Goal: Task Accomplishment & Management: Manage account settings

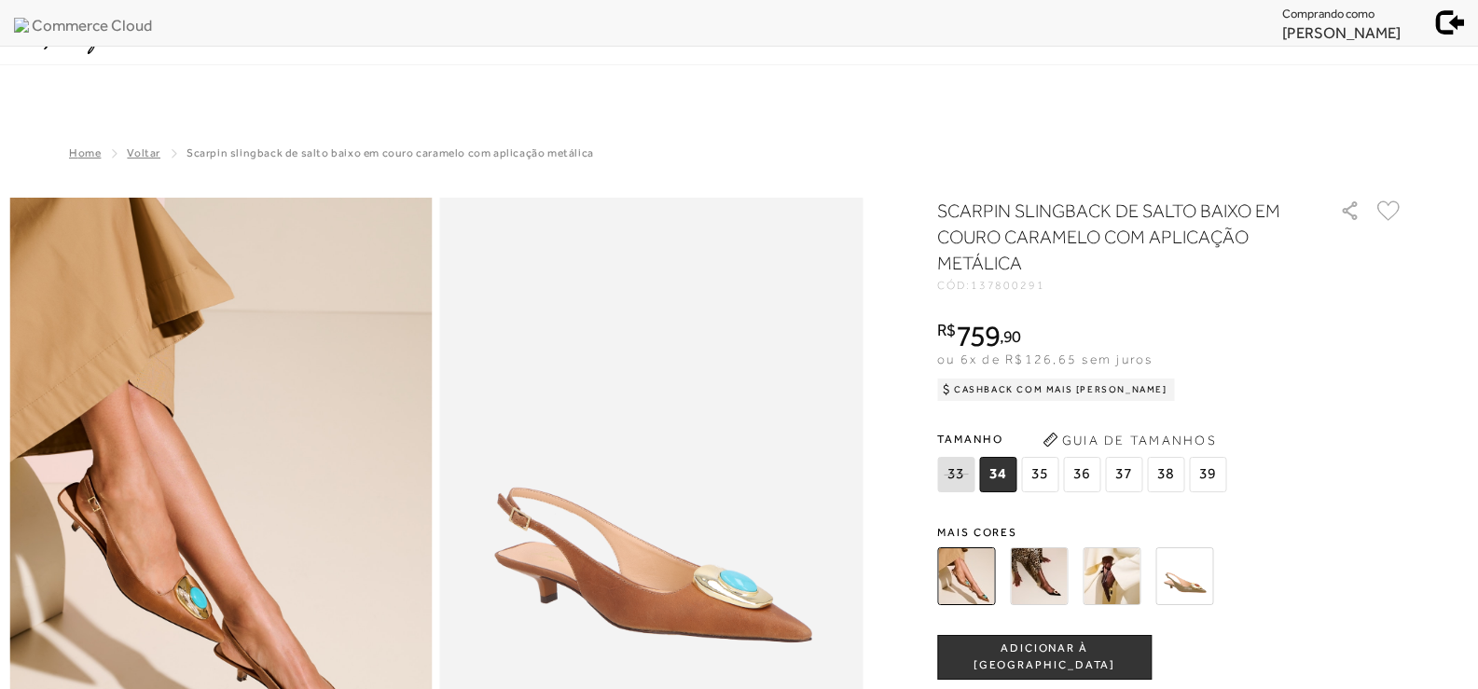
click at [1052, 605] on div at bounding box center [1149, 576] width 434 height 69
click at [1056, 589] on img at bounding box center [1039, 577] width 58 height 58
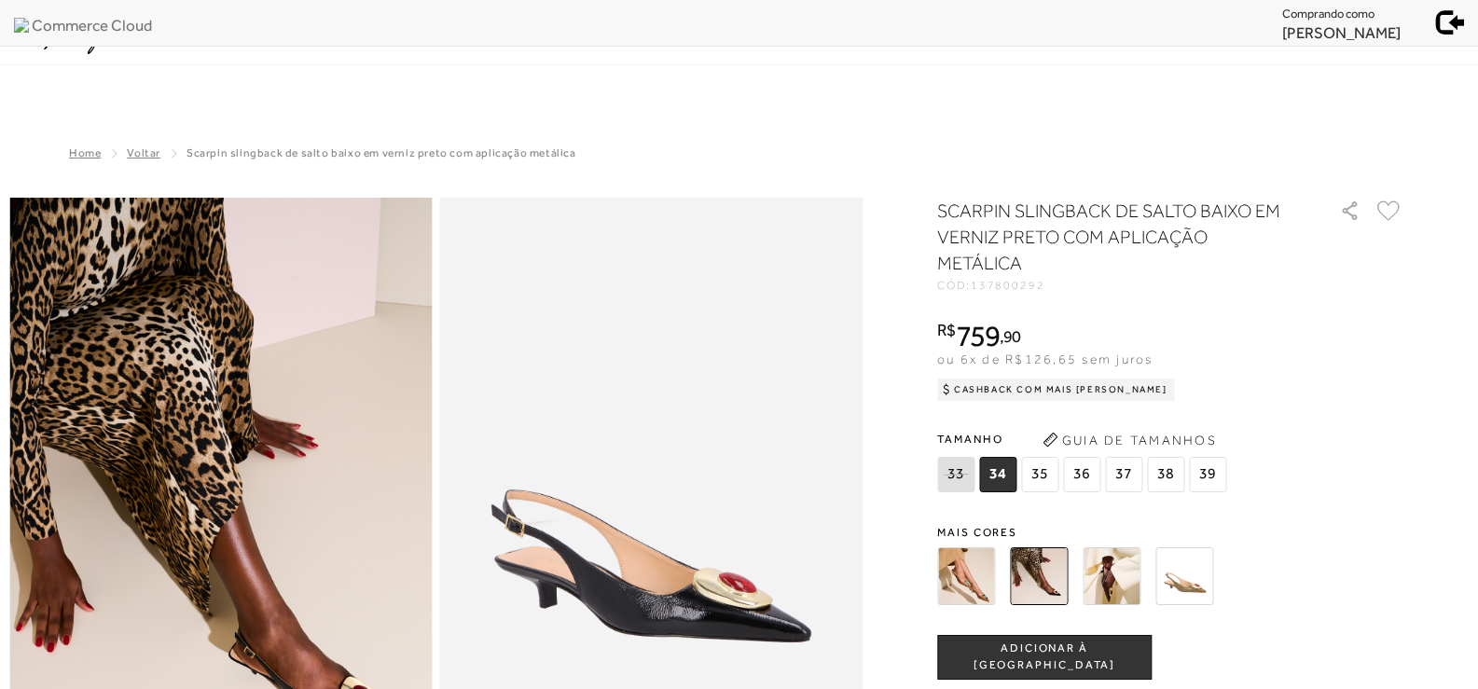
click at [1113, 578] on img at bounding box center [1112, 577] width 58 height 58
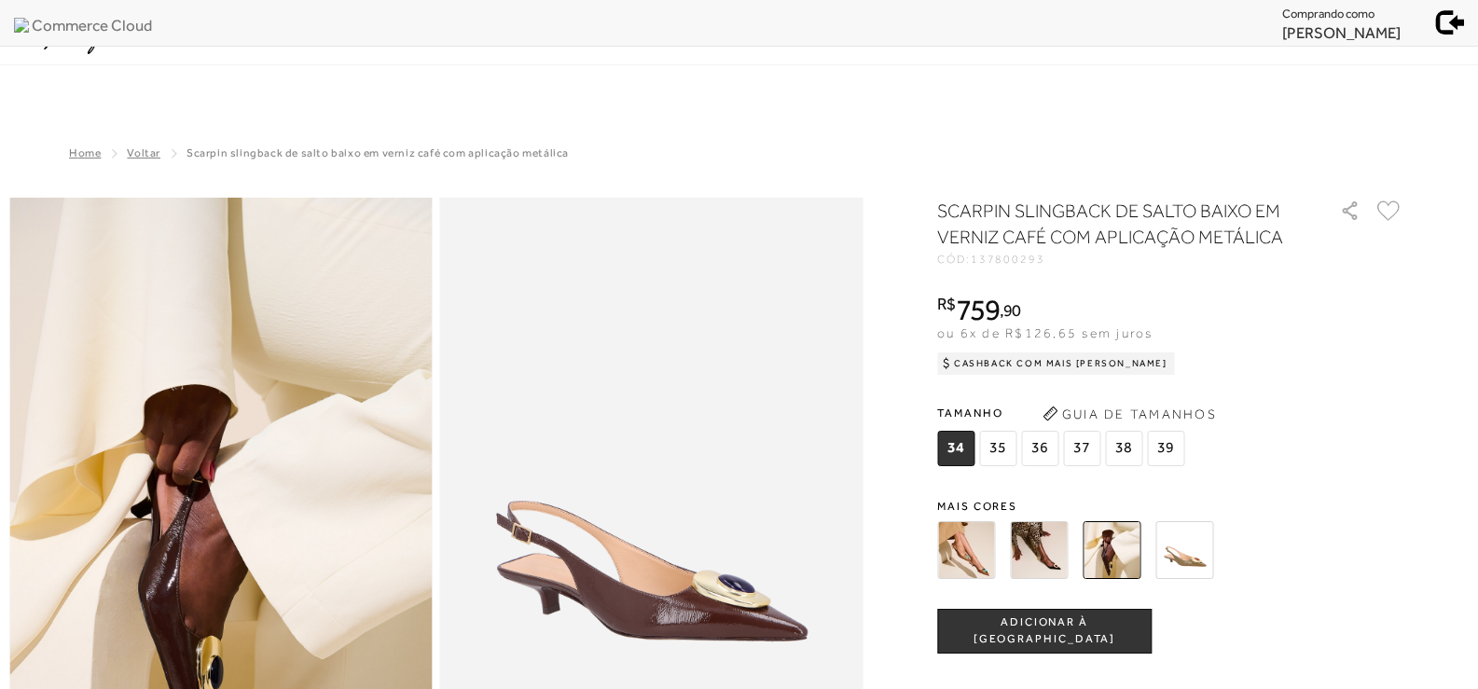
click at [1204, 539] on img at bounding box center [1185, 550] width 58 height 58
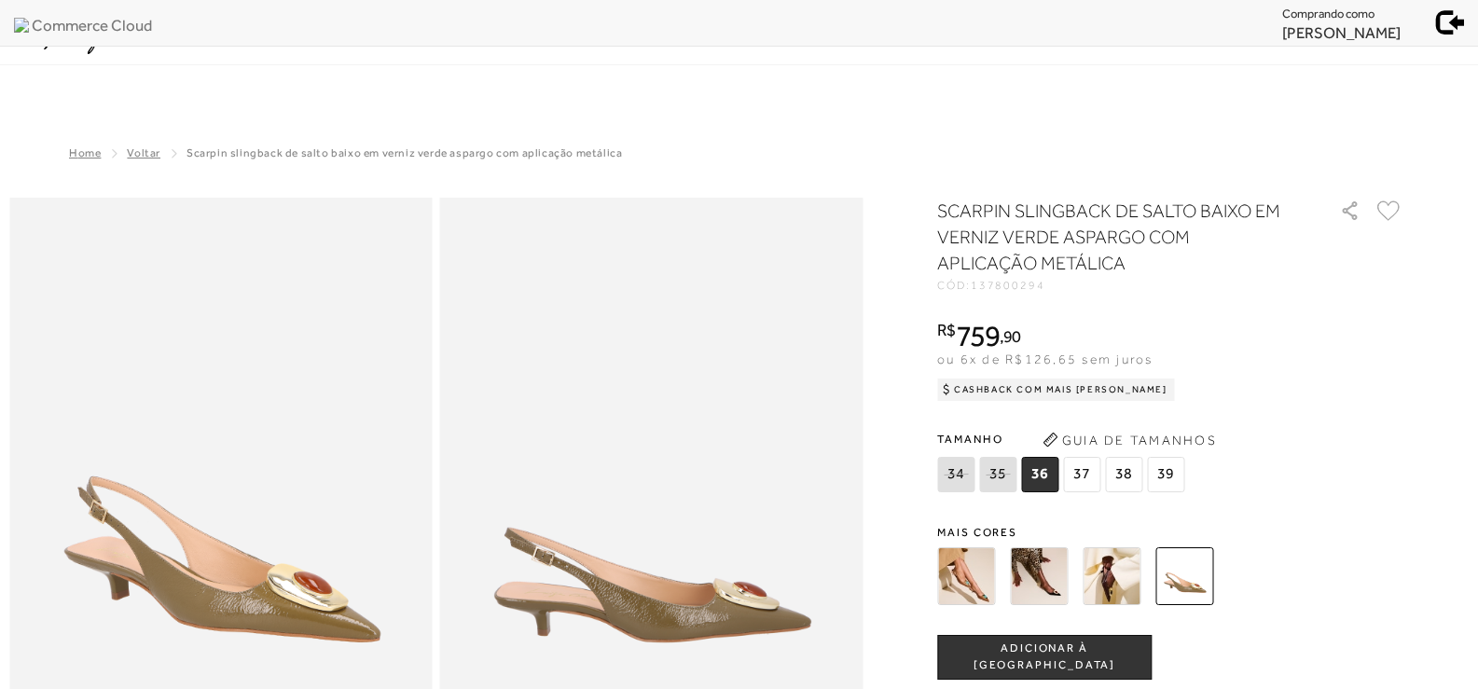
click at [965, 575] on img at bounding box center [966, 577] width 58 height 58
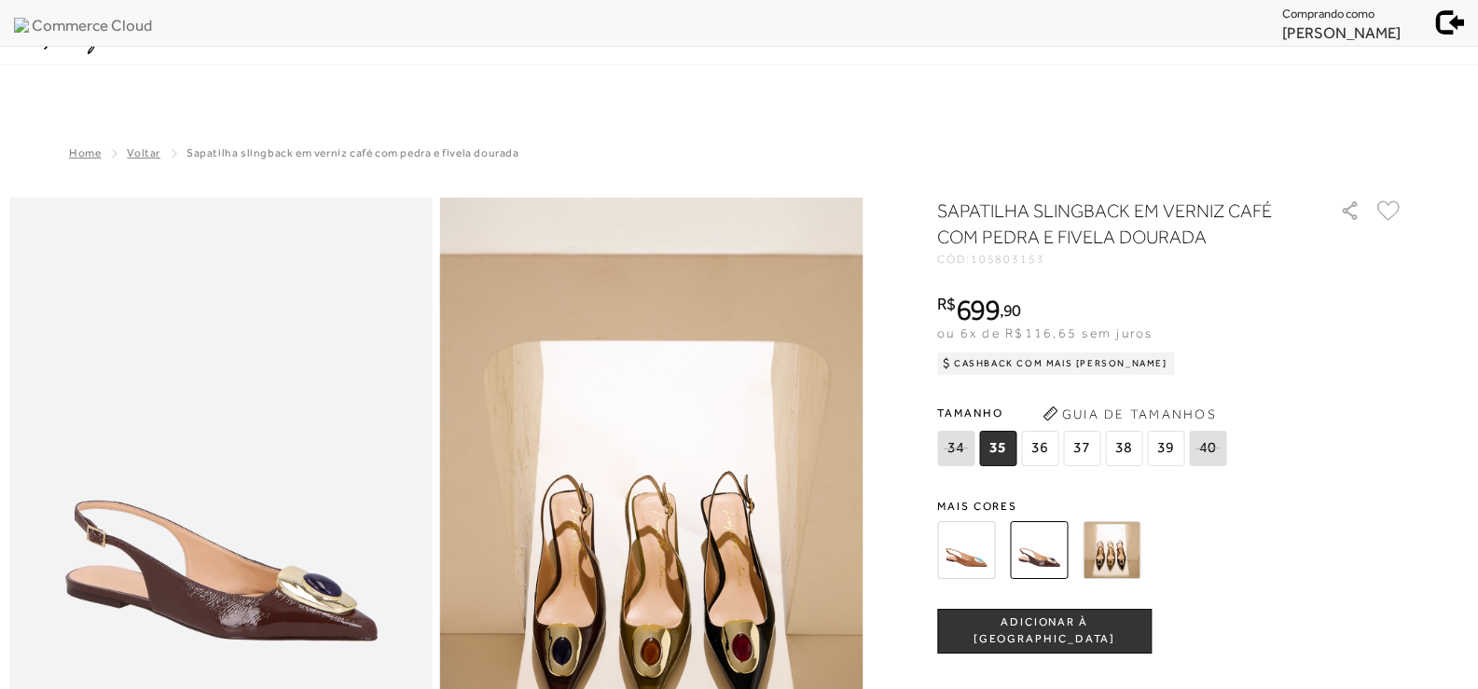
click at [1131, 542] on img at bounding box center [1112, 550] width 58 height 58
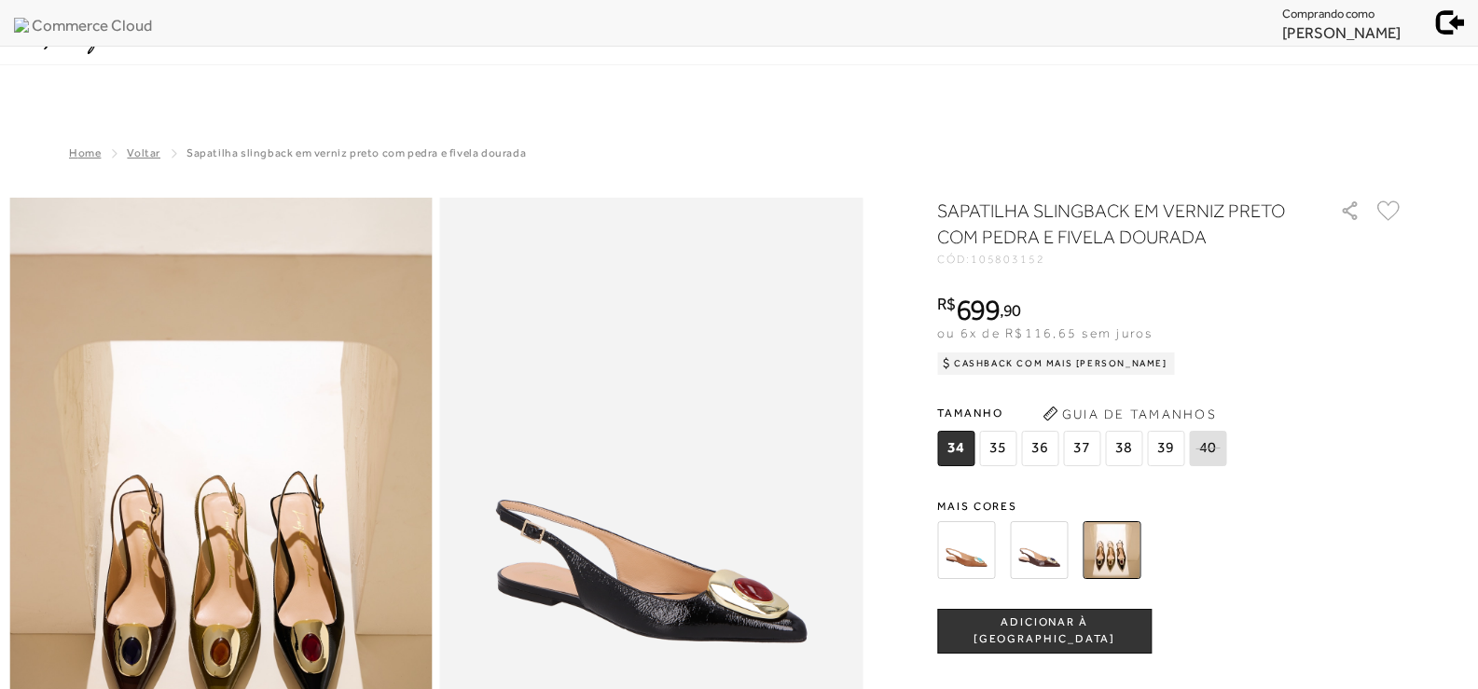
click at [1049, 554] on img at bounding box center [1039, 550] width 58 height 58
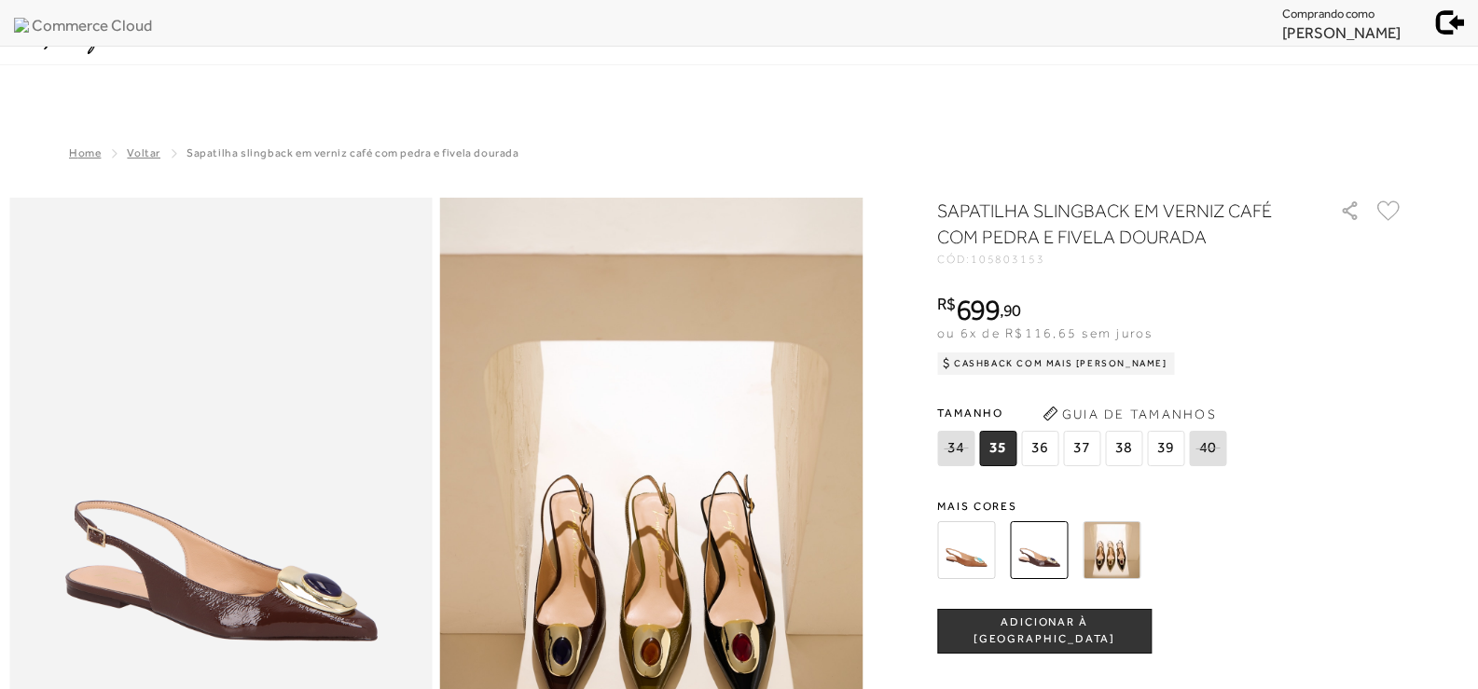
click at [978, 557] on img at bounding box center [966, 550] width 58 height 58
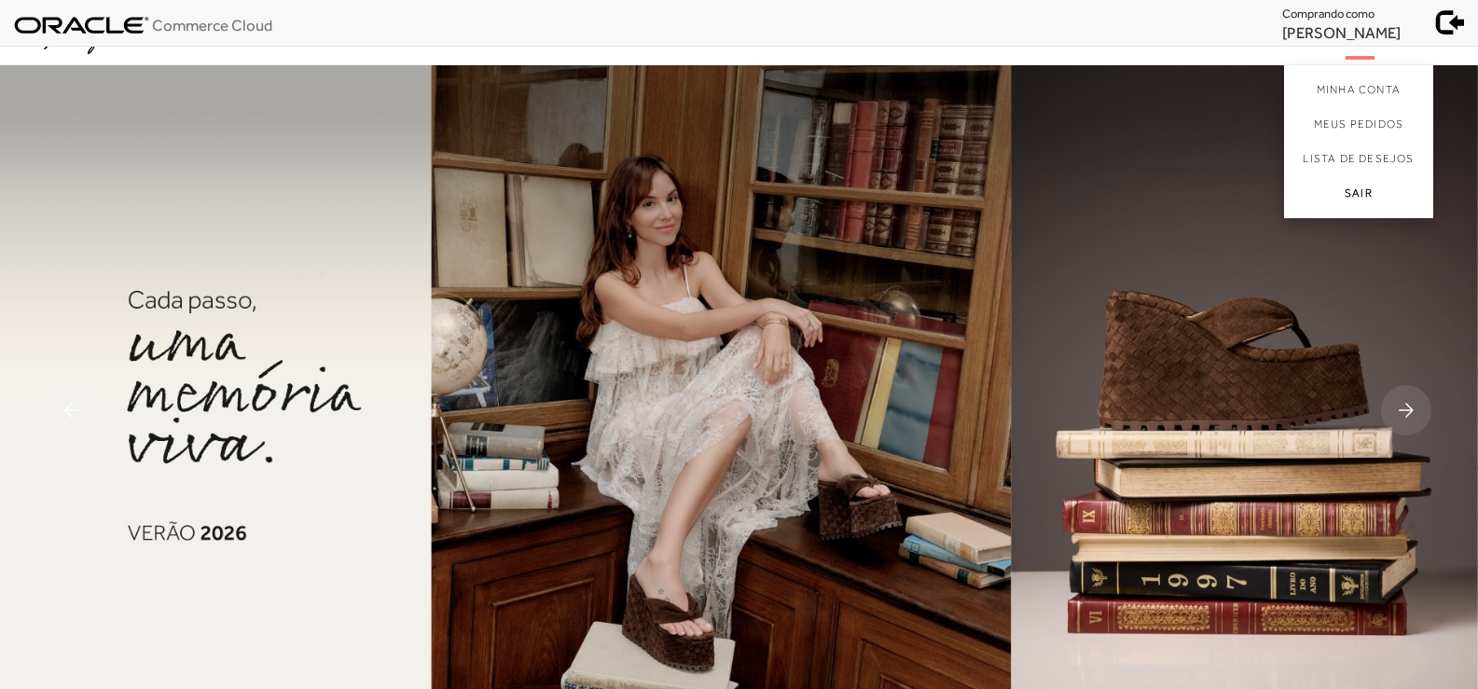
click at [1353, 197] on link "Sair" at bounding box center [1358, 197] width 149 height 42
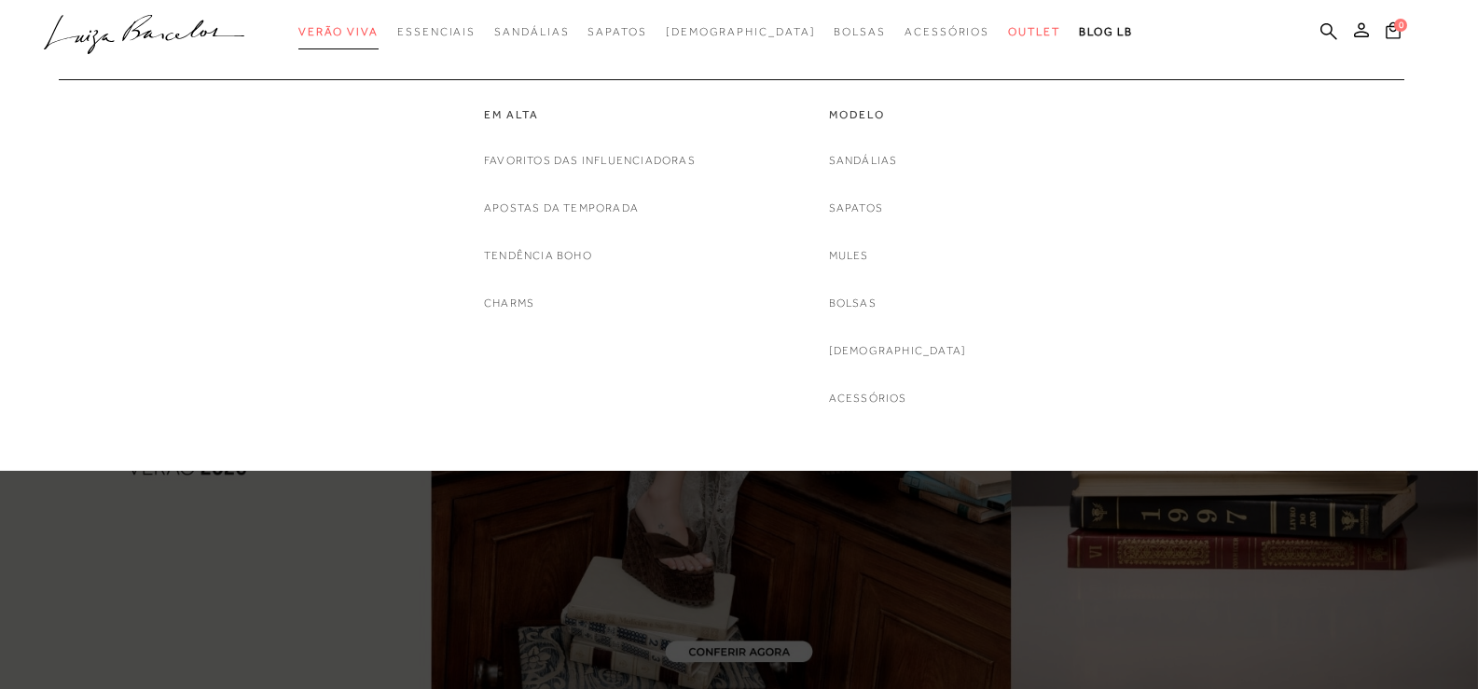
click at [379, 24] on link "Verão Viva" at bounding box center [338, 32] width 80 height 35
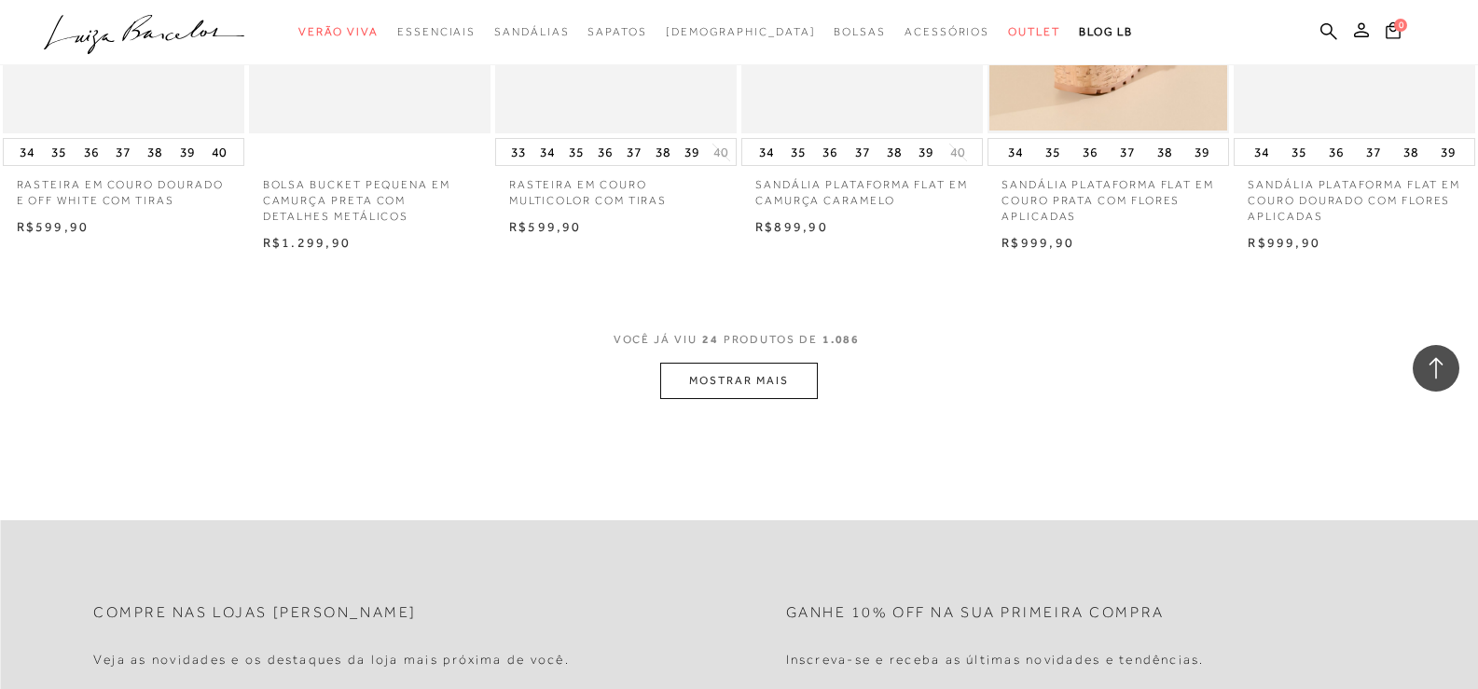
scroll to position [1866, 0]
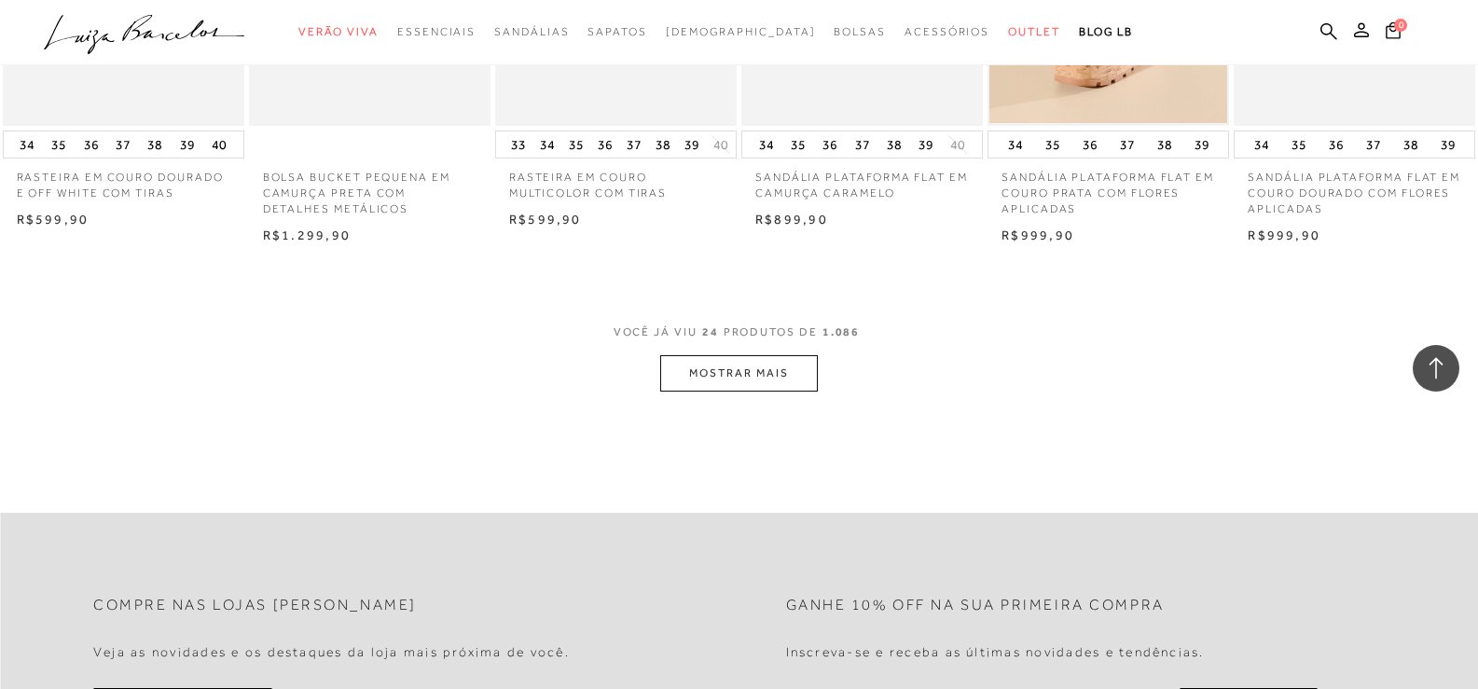
click at [774, 373] on button "MOSTRAR MAIS" at bounding box center [738, 373] width 157 height 36
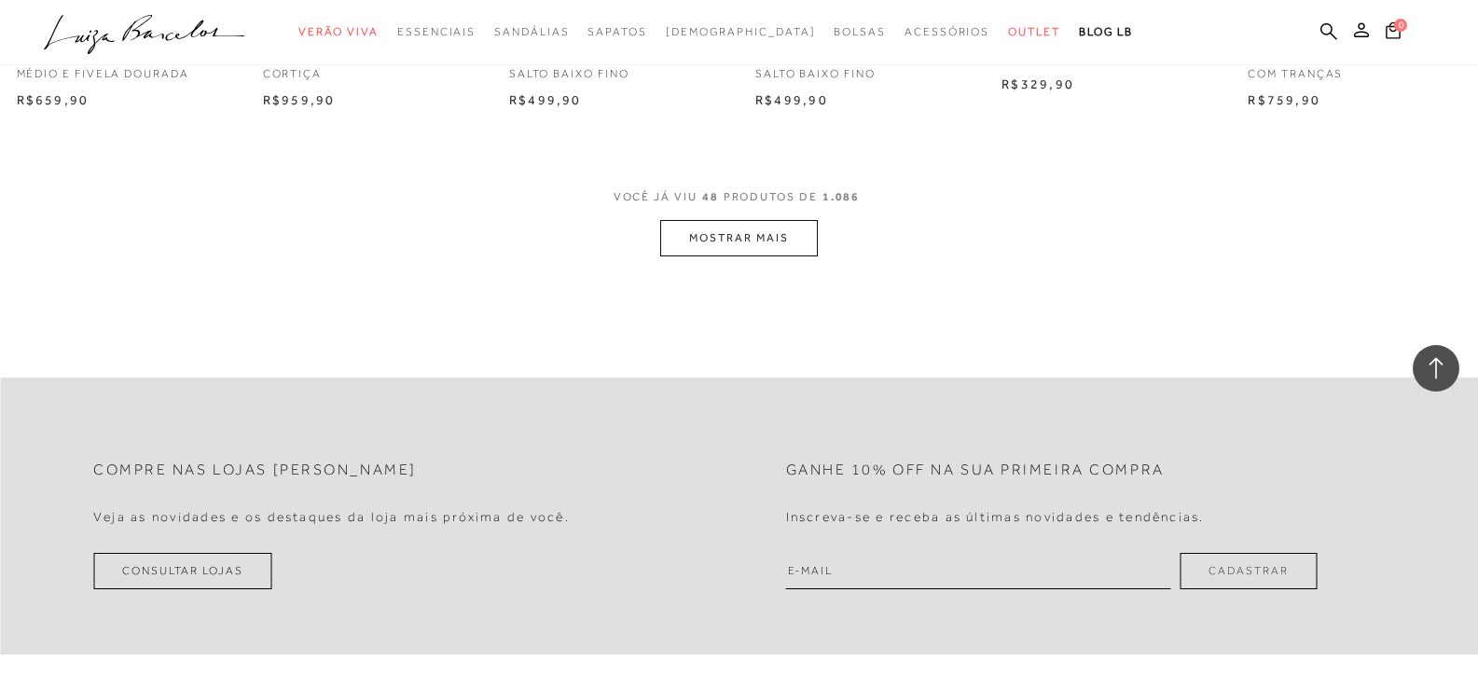
scroll to position [4011, 0]
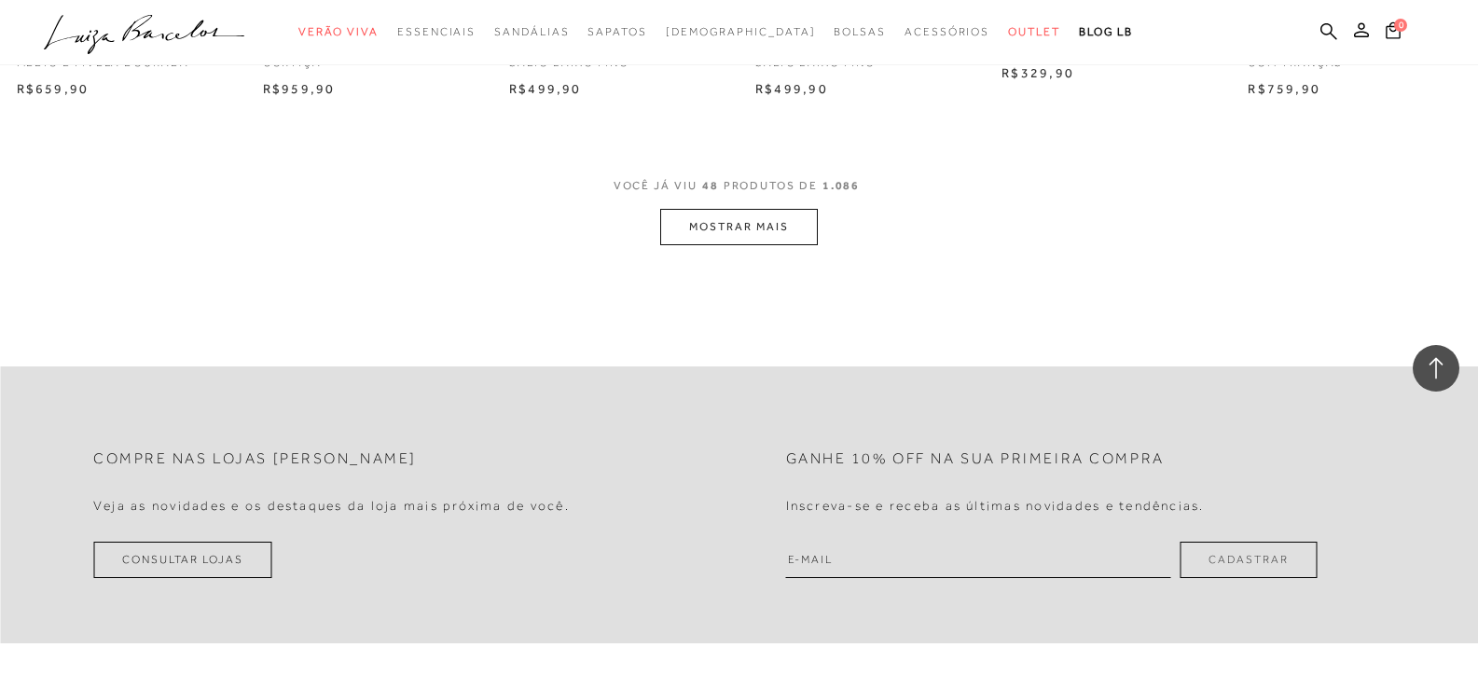
click at [770, 229] on button "MOSTRAR MAIS" at bounding box center [738, 227] width 157 height 36
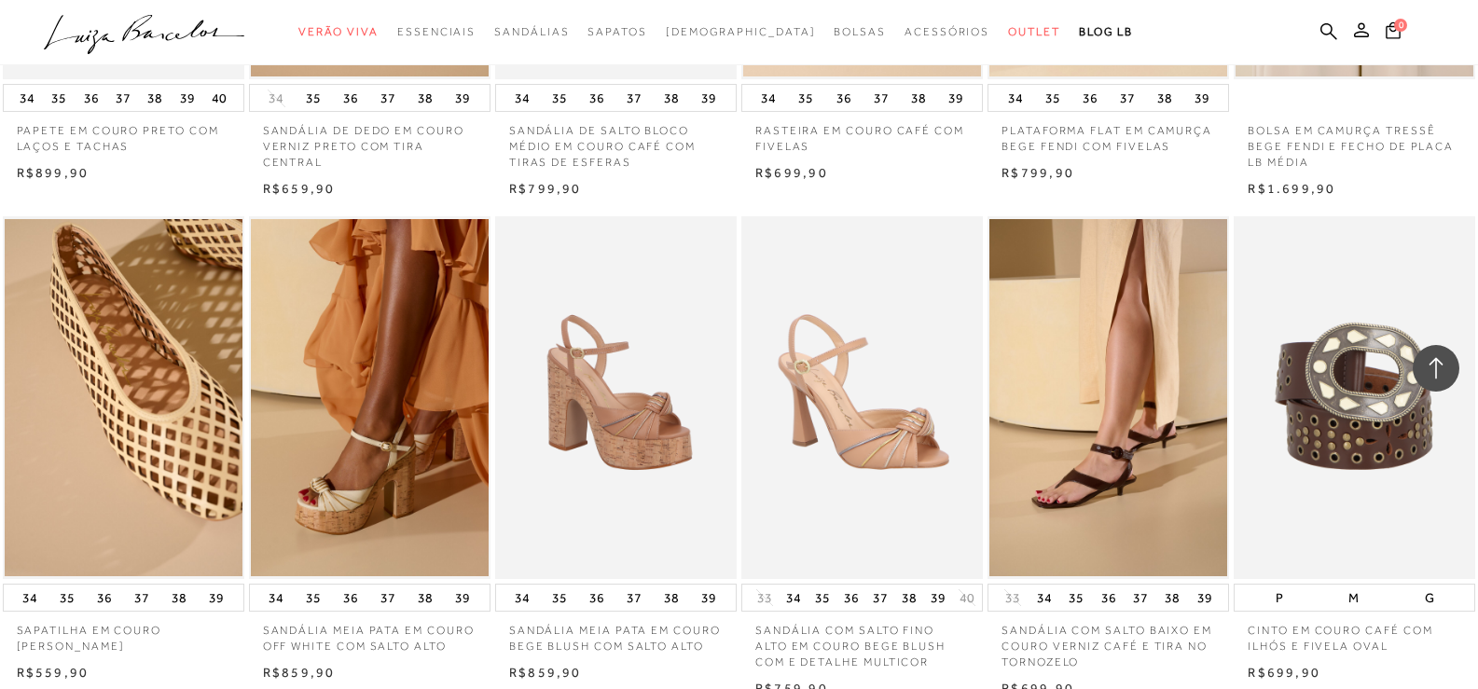
scroll to position [5970, 0]
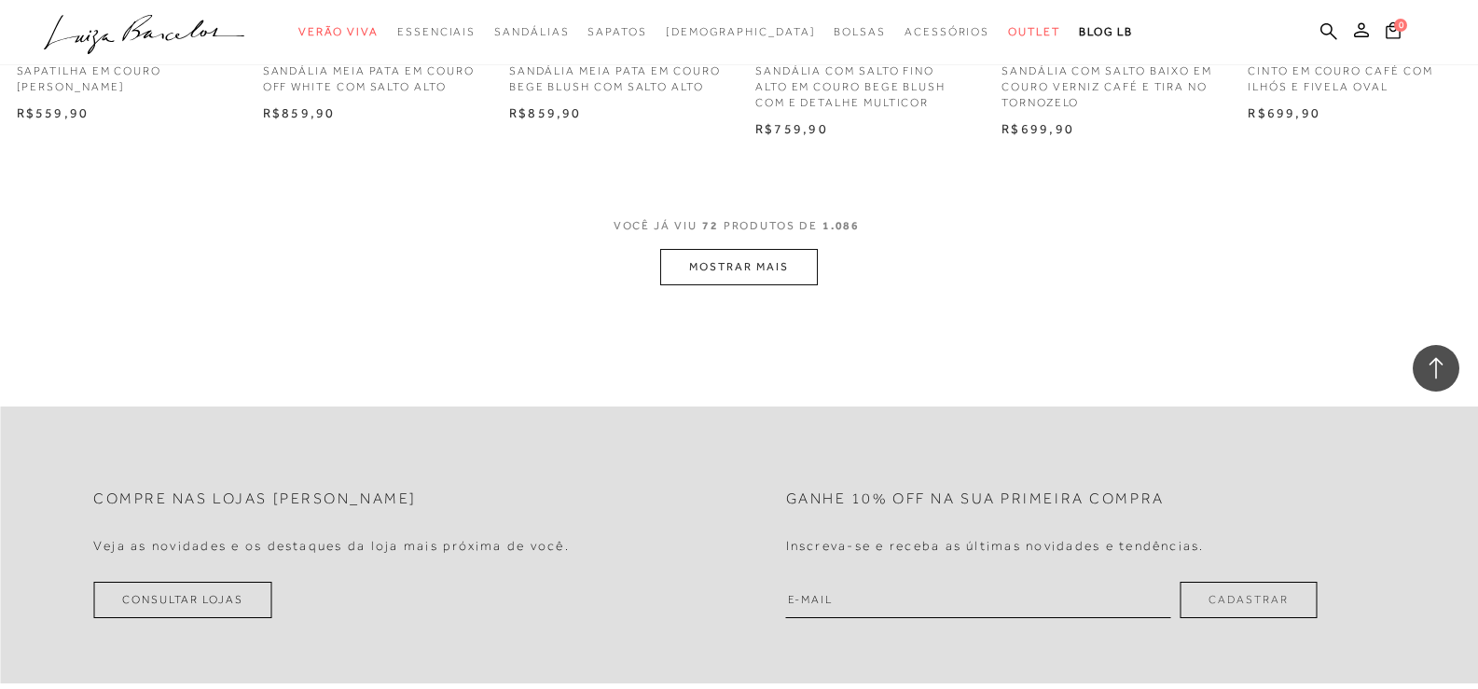
click at [772, 271] on button "MOSTRAR MAIS" at bounding box center [738, 267] width 157 height 36
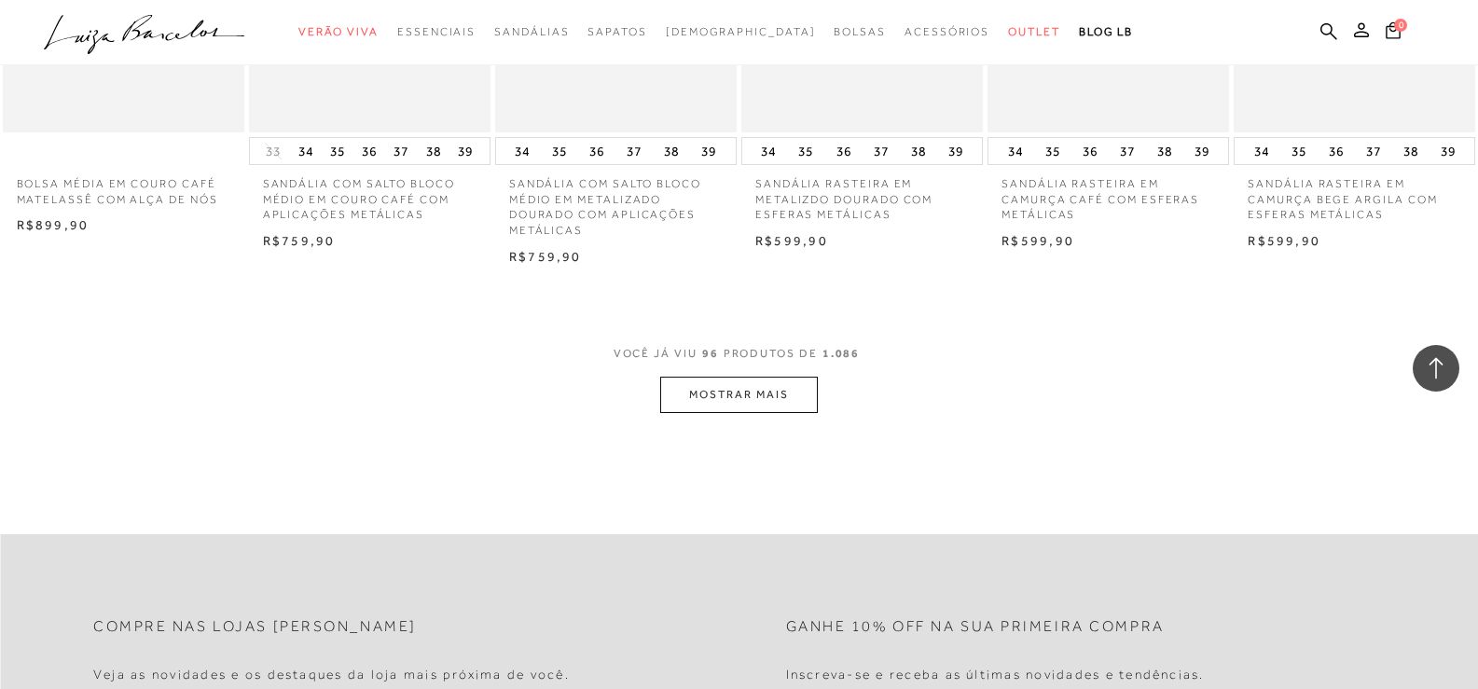
scroll to position [8115, 0]
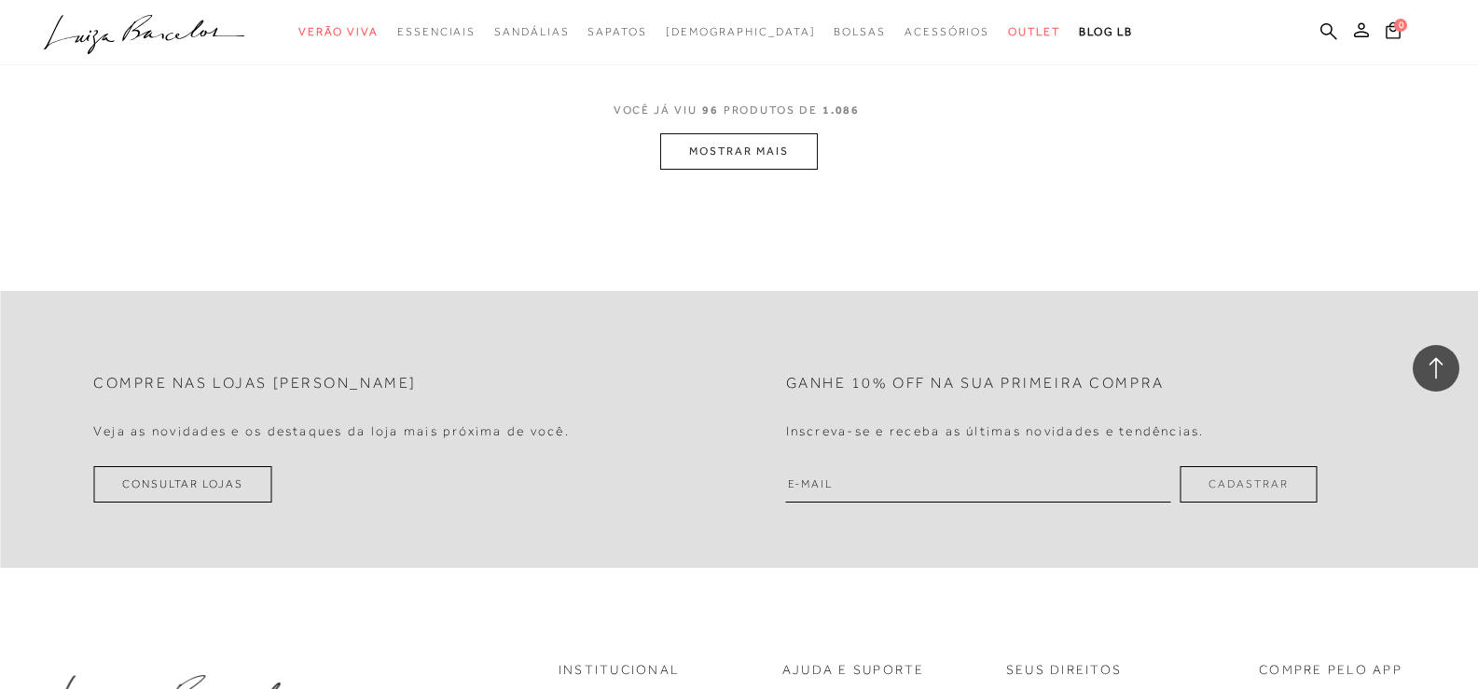
click at [771, 139] on button "MOSTRAR MAIS" at bounding box center [738, 151] width 157 height 36
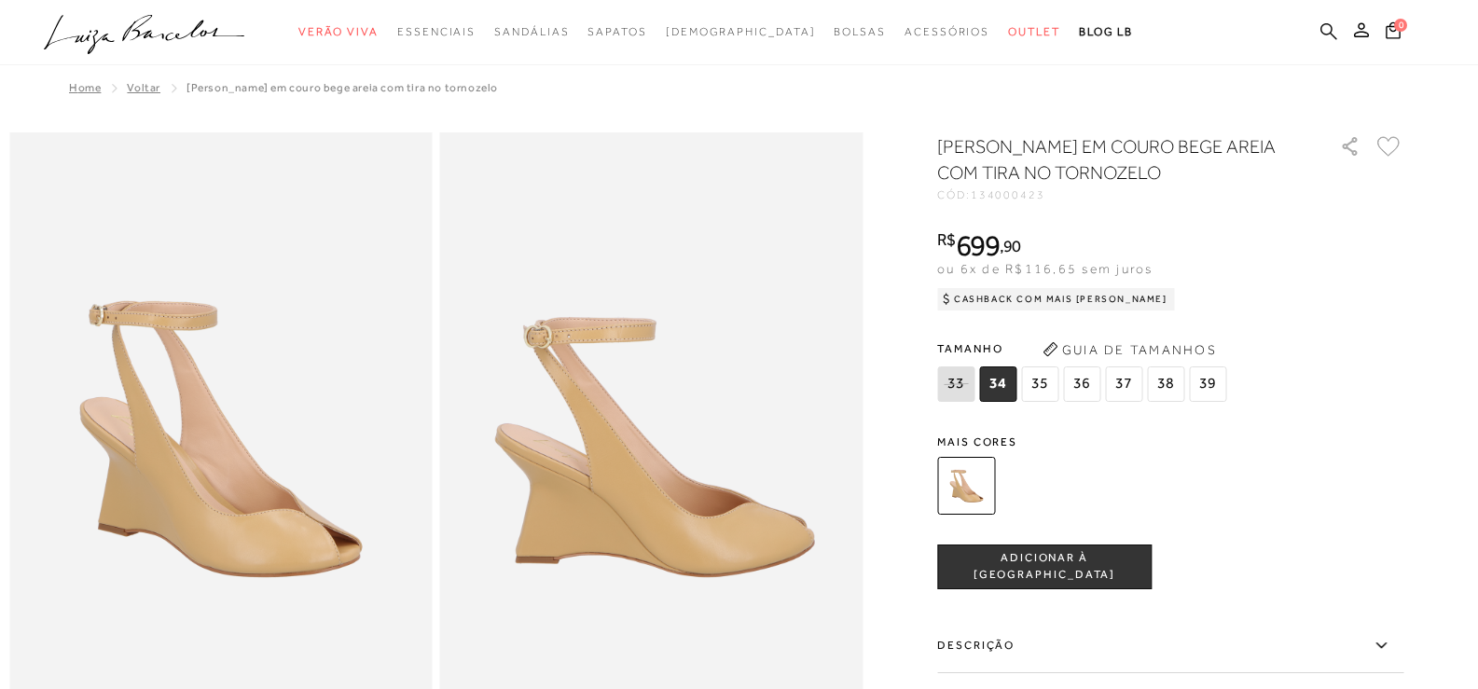
click at [1330, 32] on icon at bounding box center [1329, 30] width 17 height 17
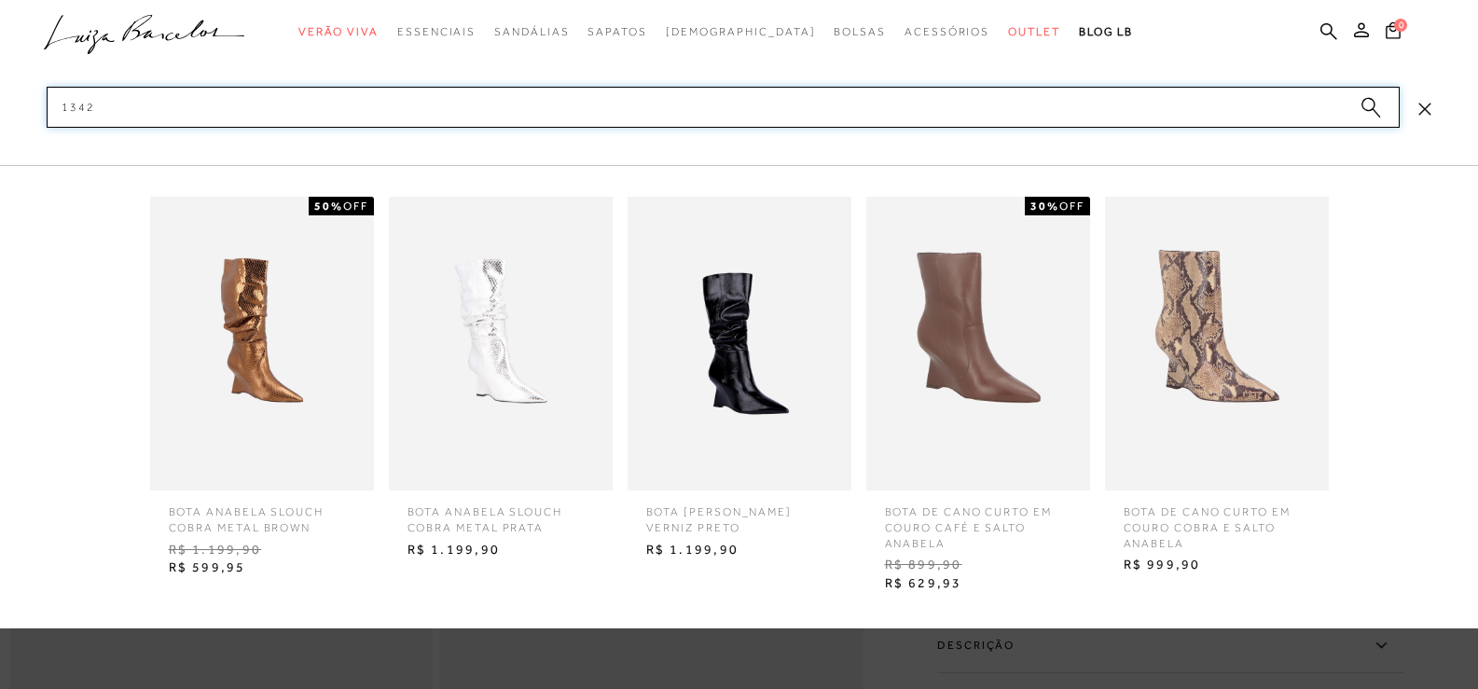
type input "1342"
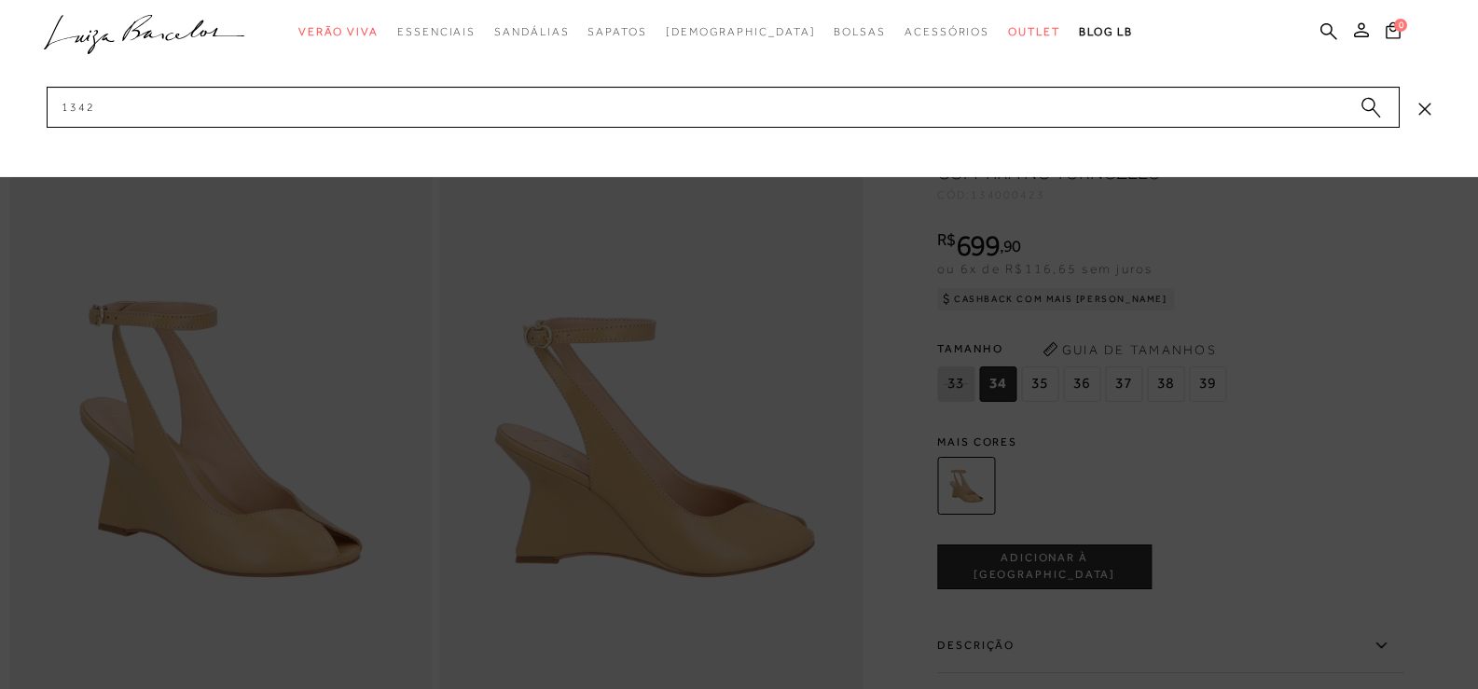
click at [1367, 106] on circle "submit" at bounding box center [1368, 104] width 13 height 13
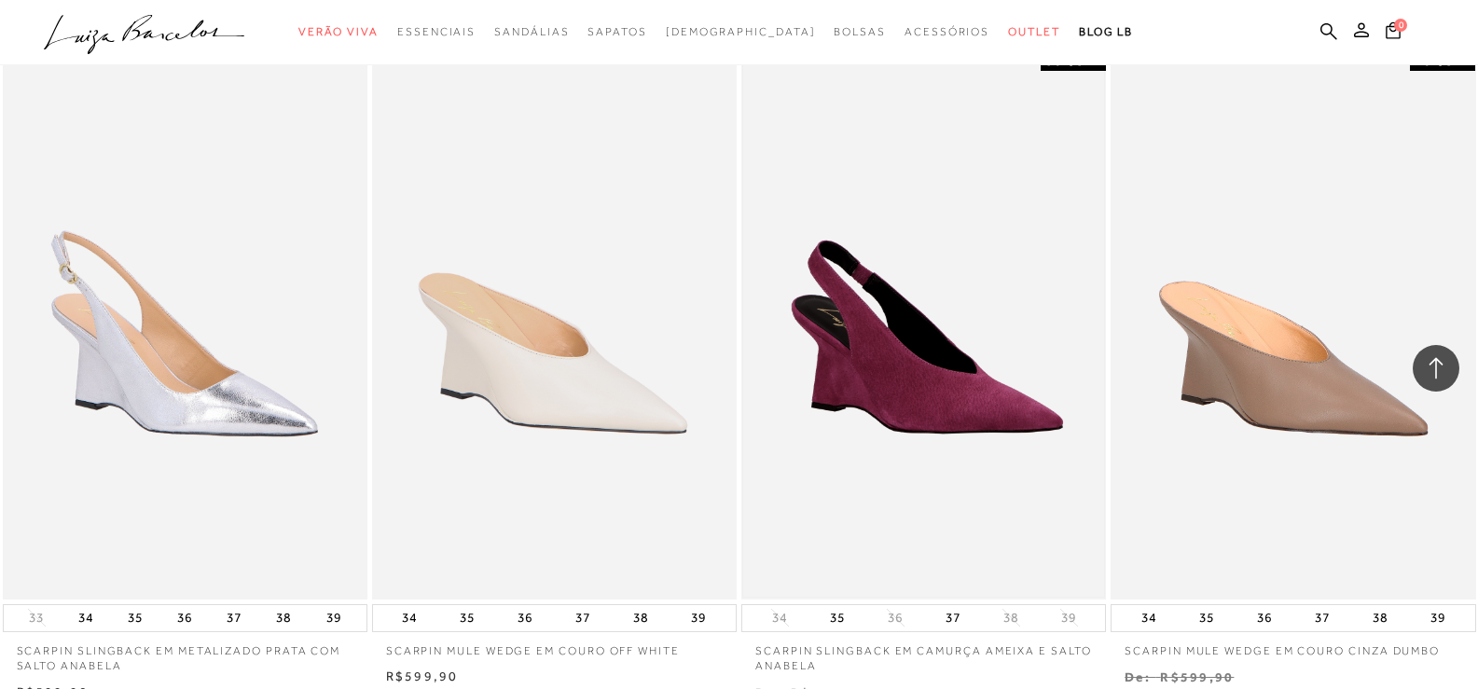
scroll to position [1772, 0]
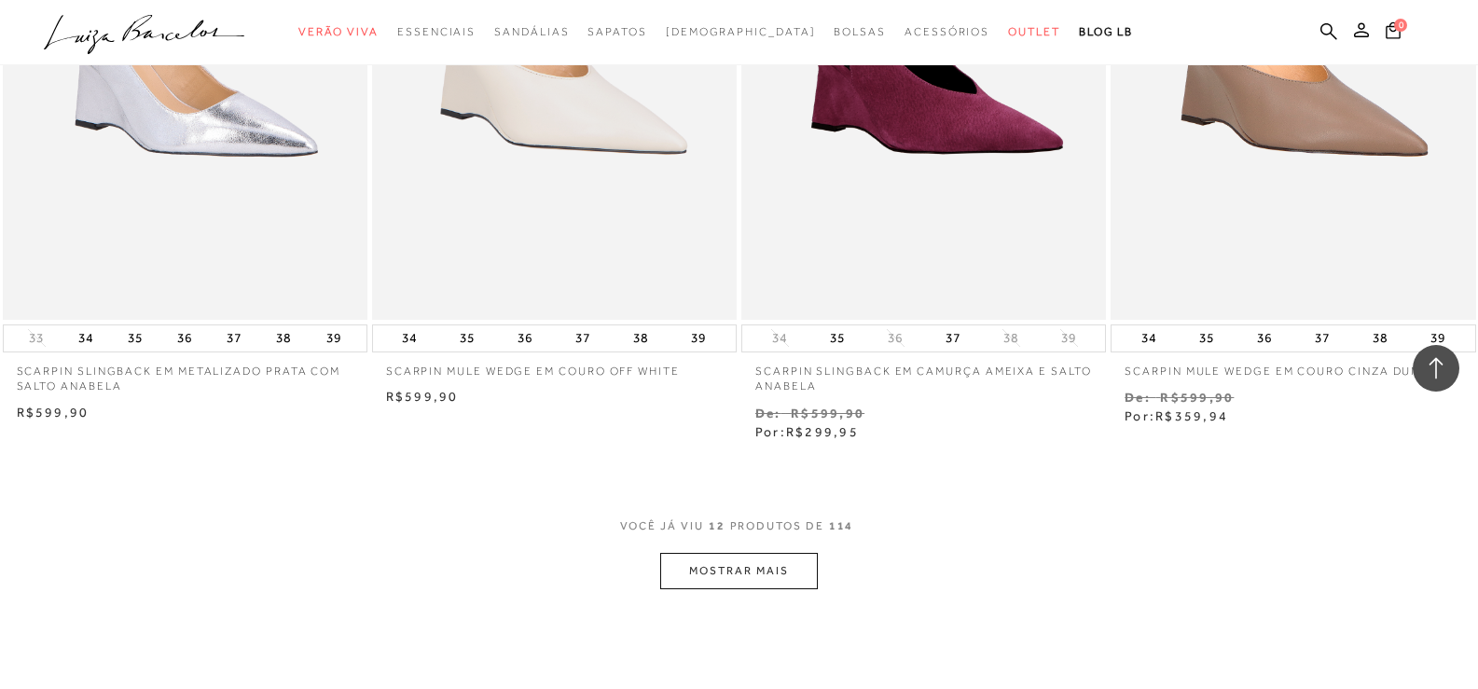
click at [703, 571] on button "MOSTRAR MAIS" at bounding box center [738, 571] width 157 height 36
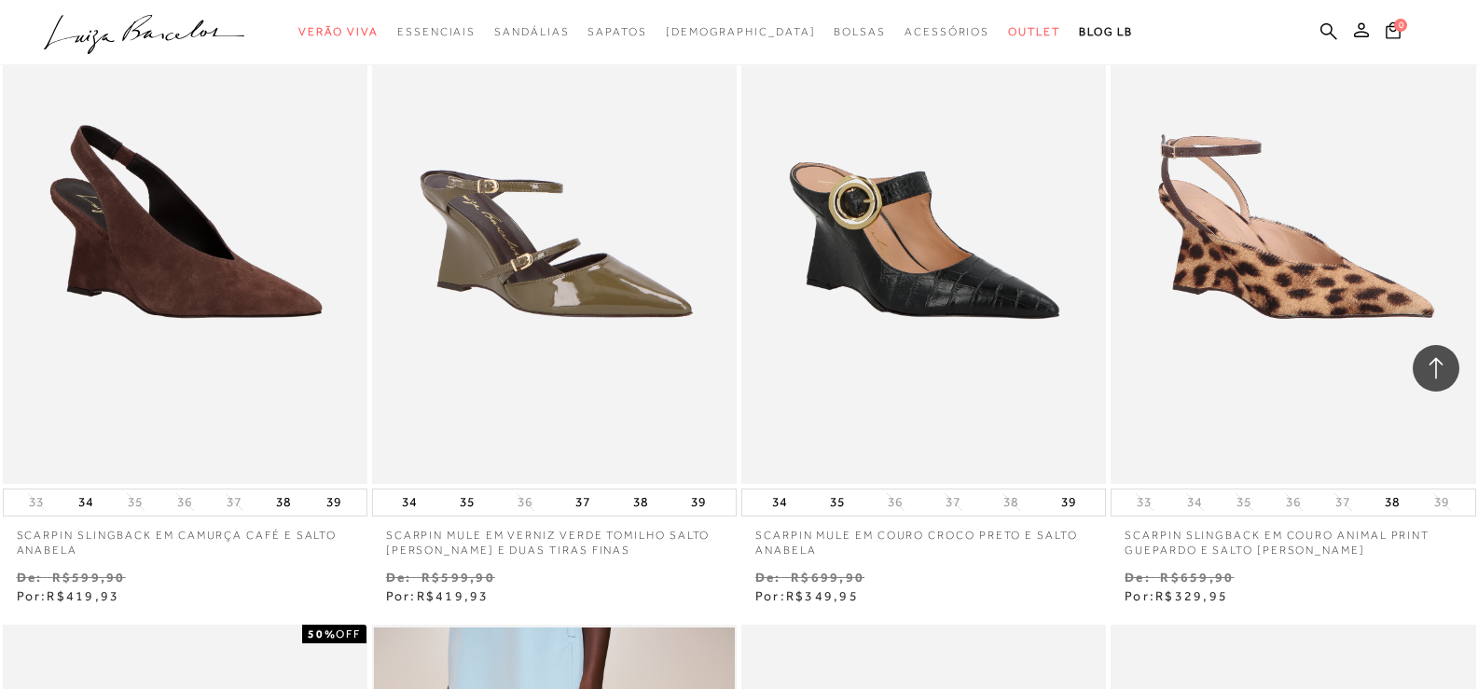
scroll to position [3358, 0]
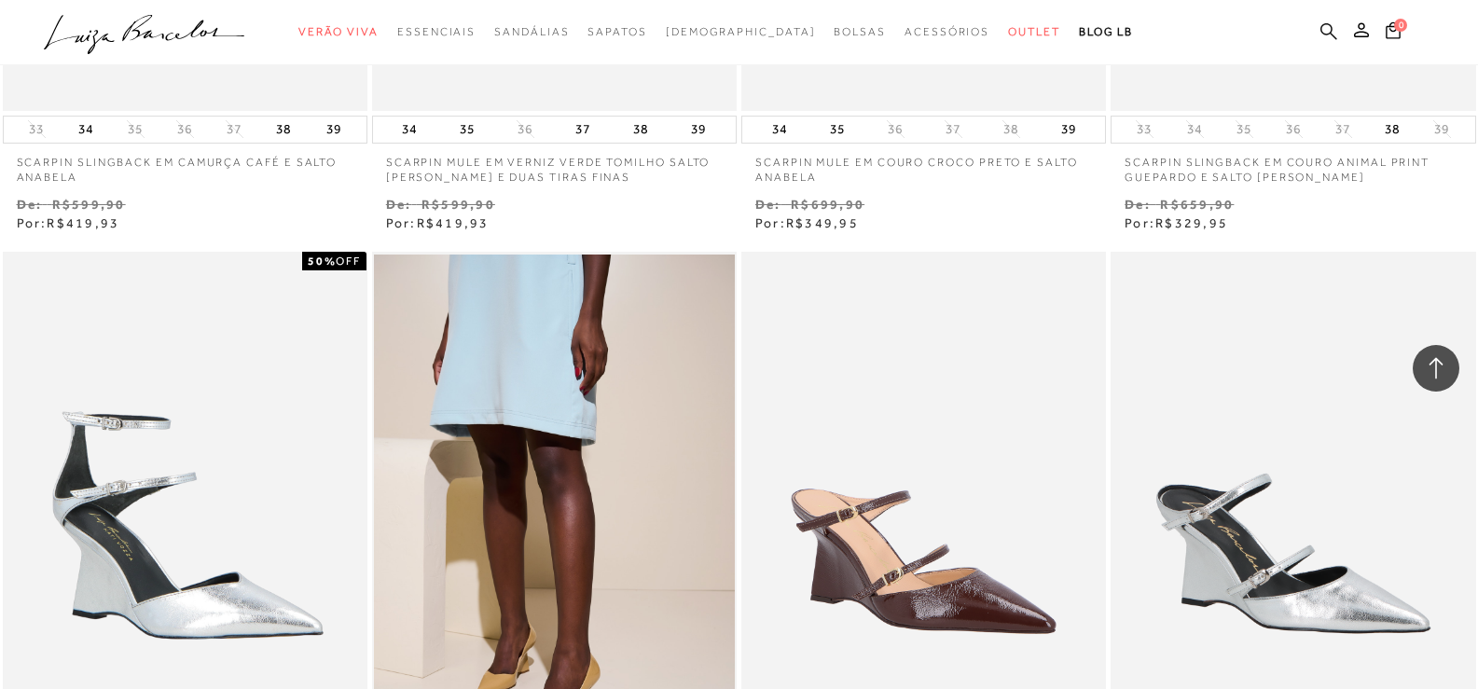
click at [1327, 36] on icon at bounding box center [1329, 31] width 17 height 18
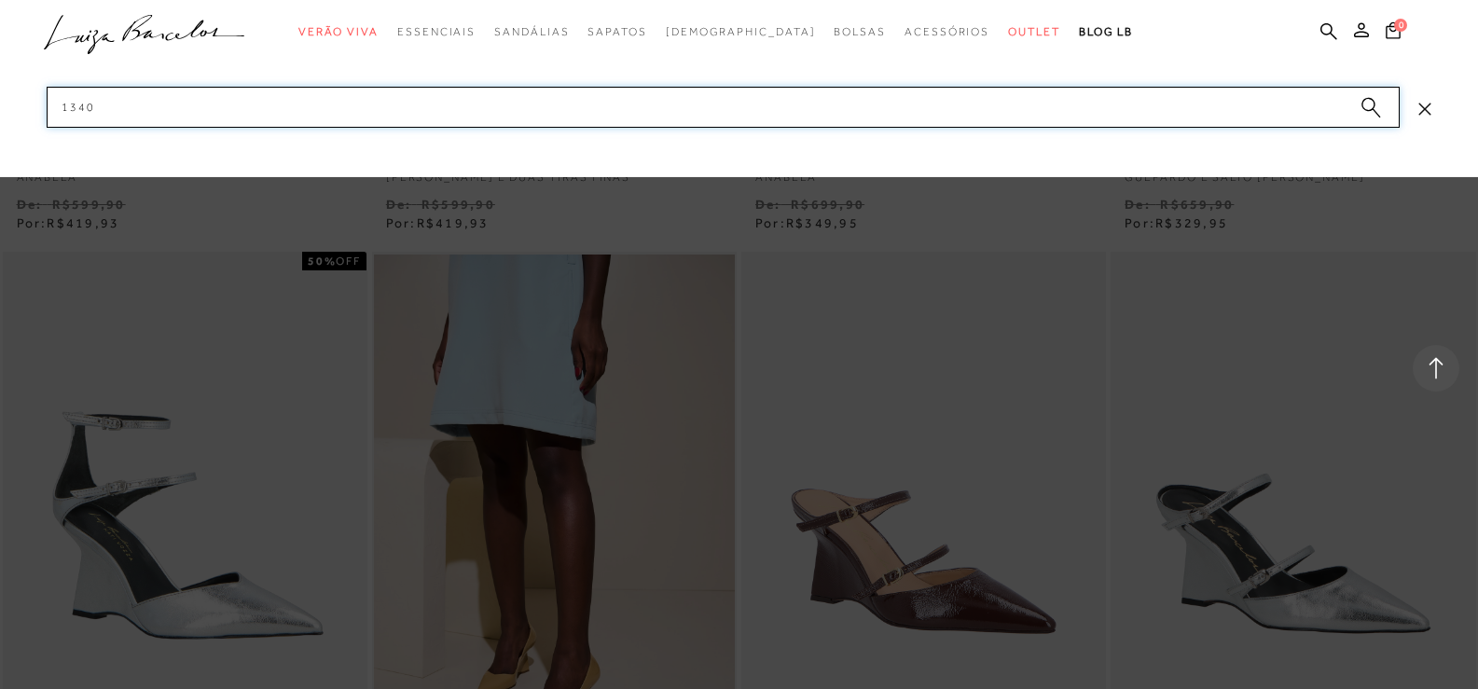
type input "1340"
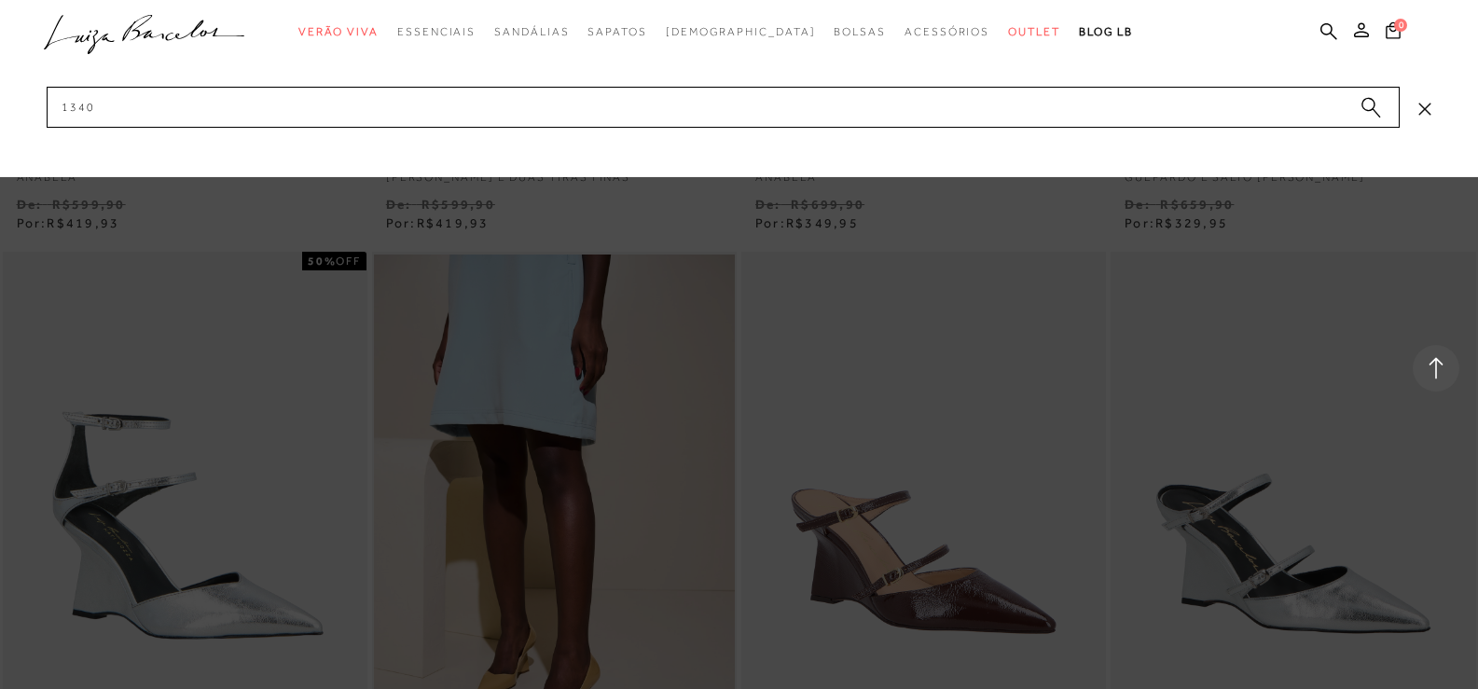
click at [1367, 104] on circle "submit" at bounding box center [1368, 104] width 13 height 13
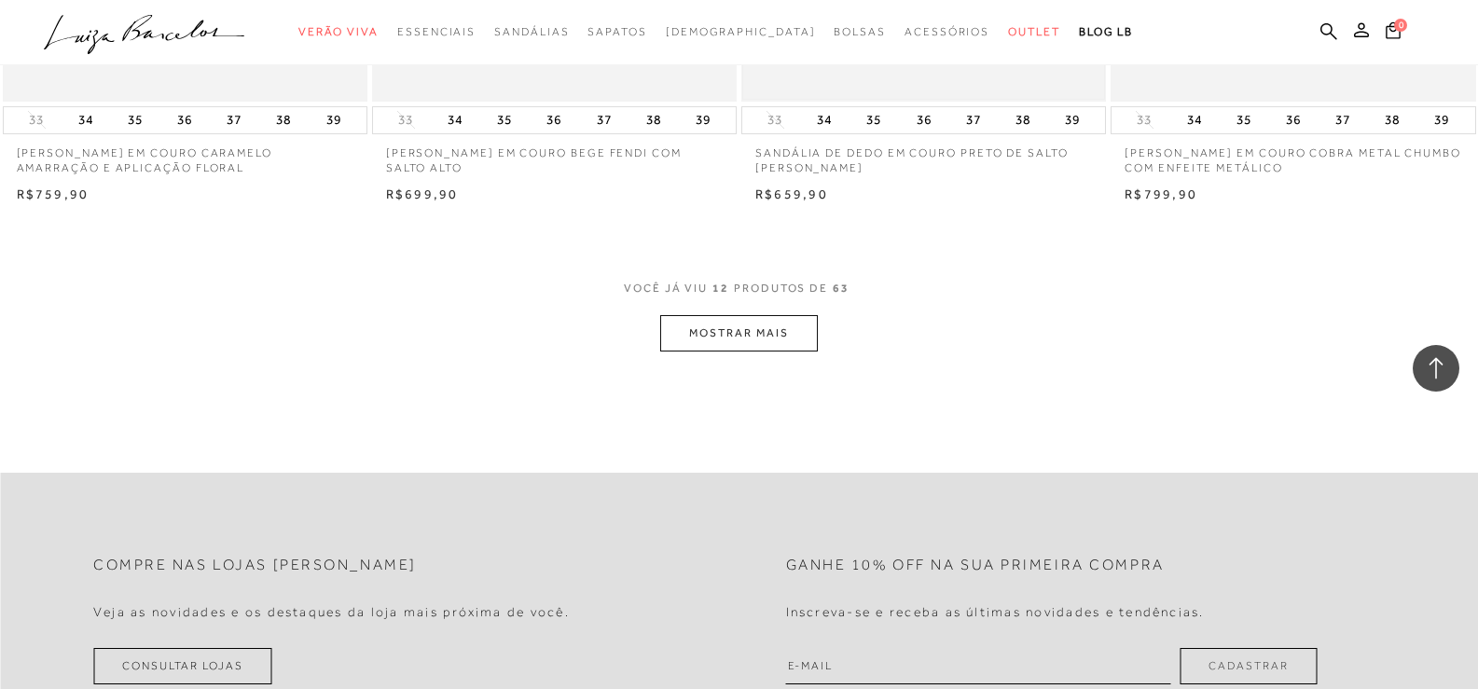
scroll to position [2145, 0]
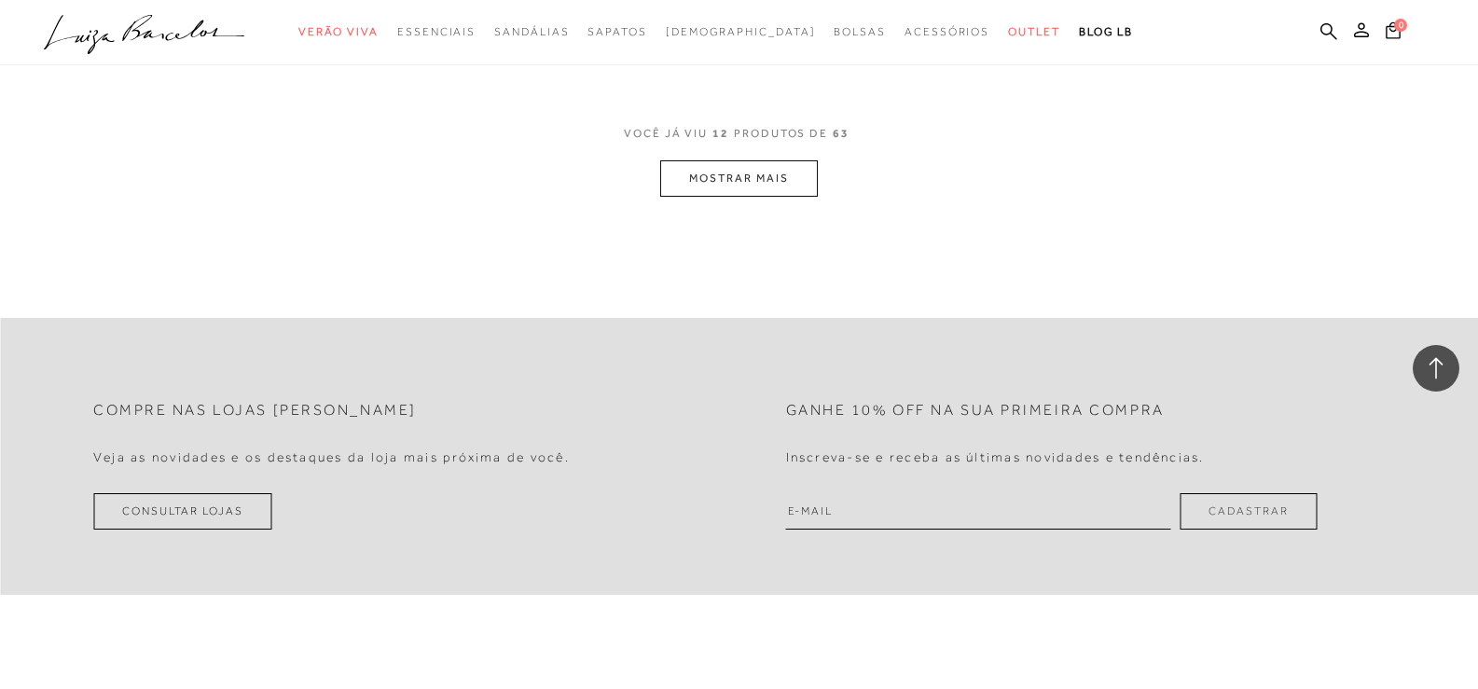
click at [785, 187] on button "MOSTRAR MAIS" at bounding box center [738, 178] width 157 height 36
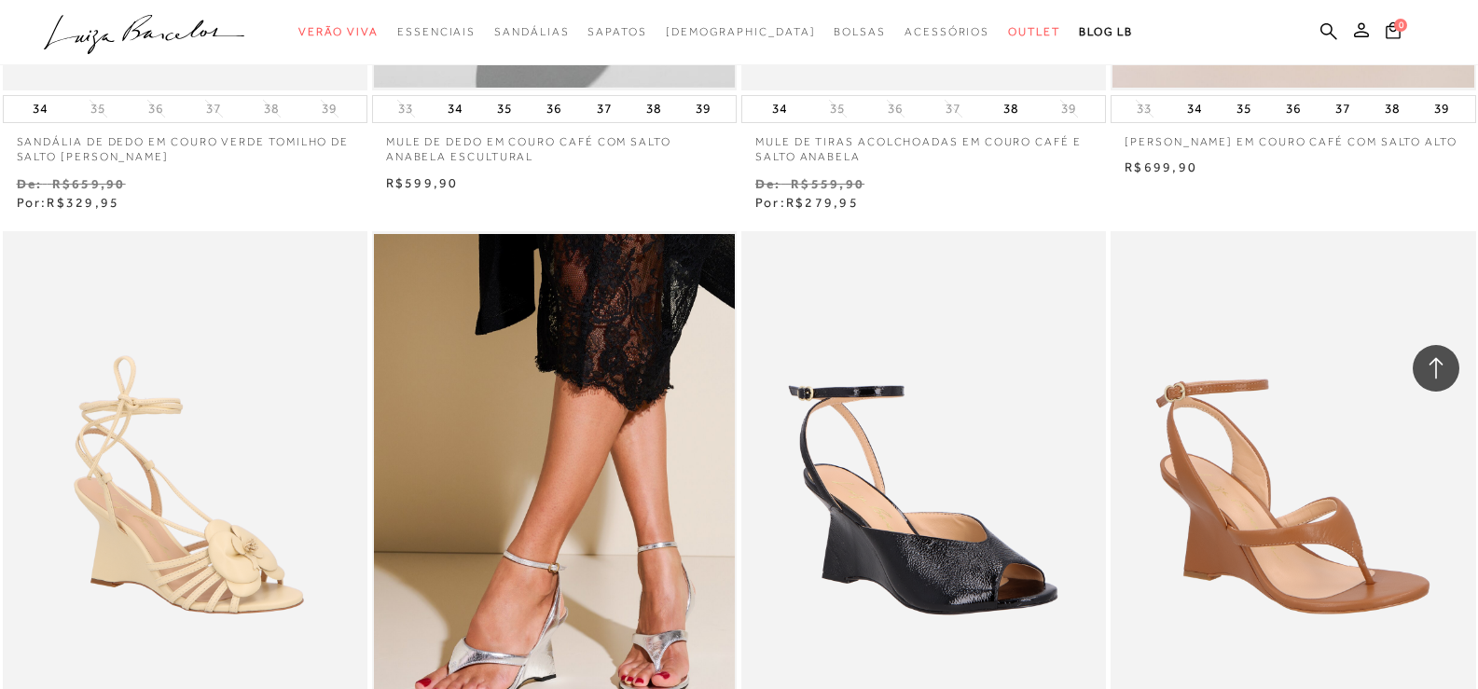
scroll to position [2892, 0]
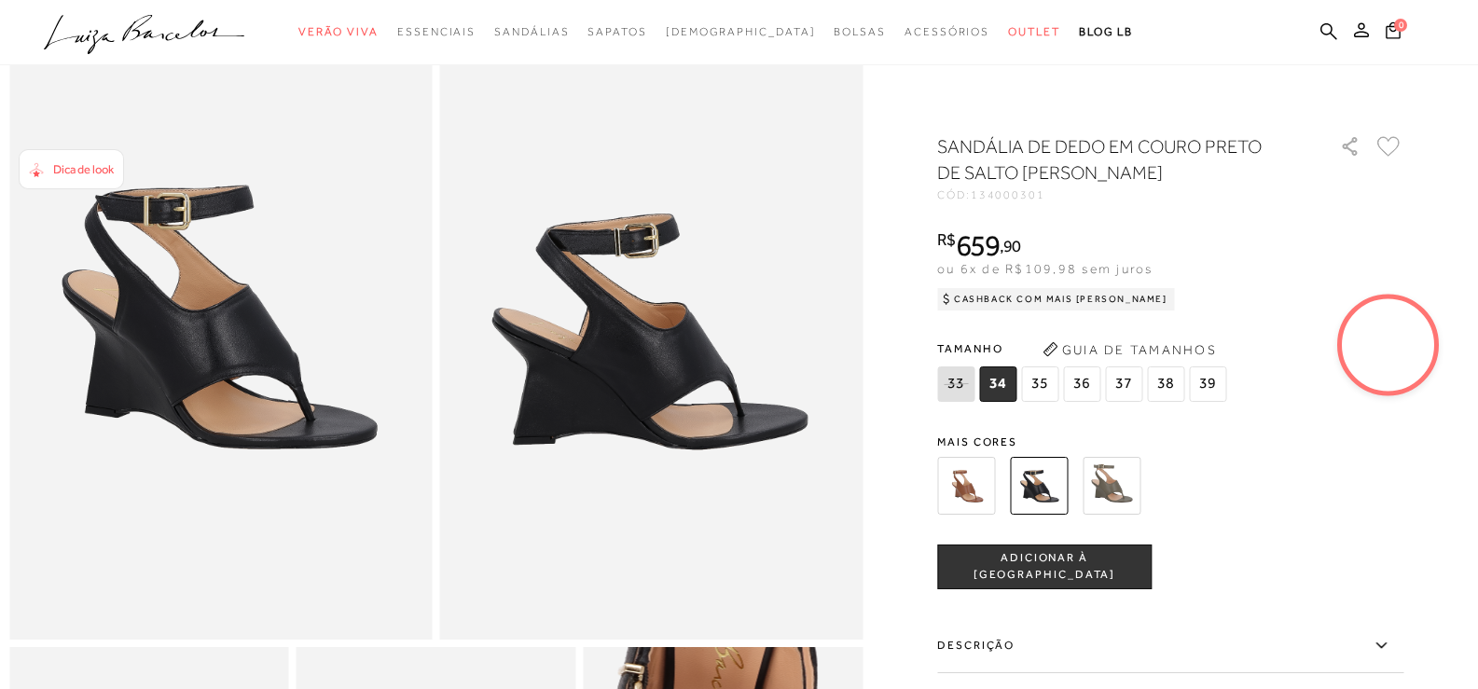
scroll to position [93, 0]
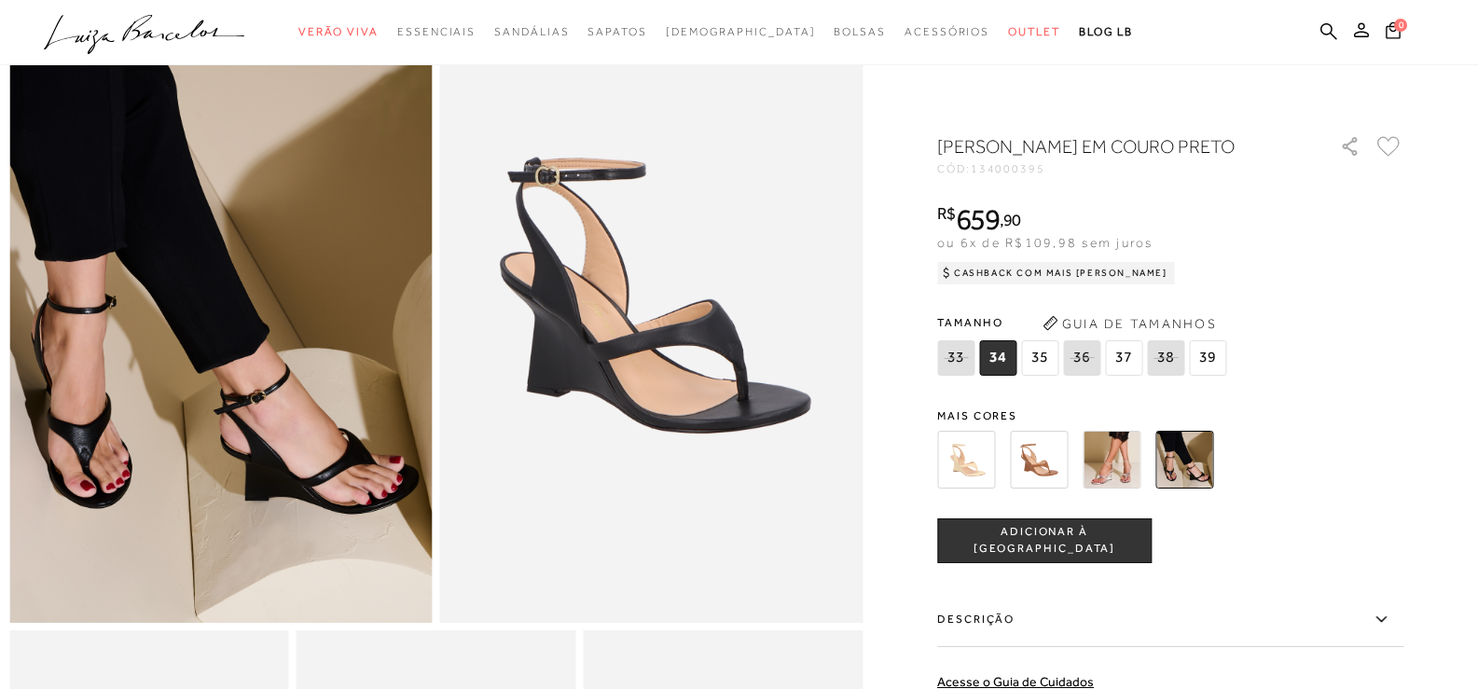
scroll to position [122, 0]
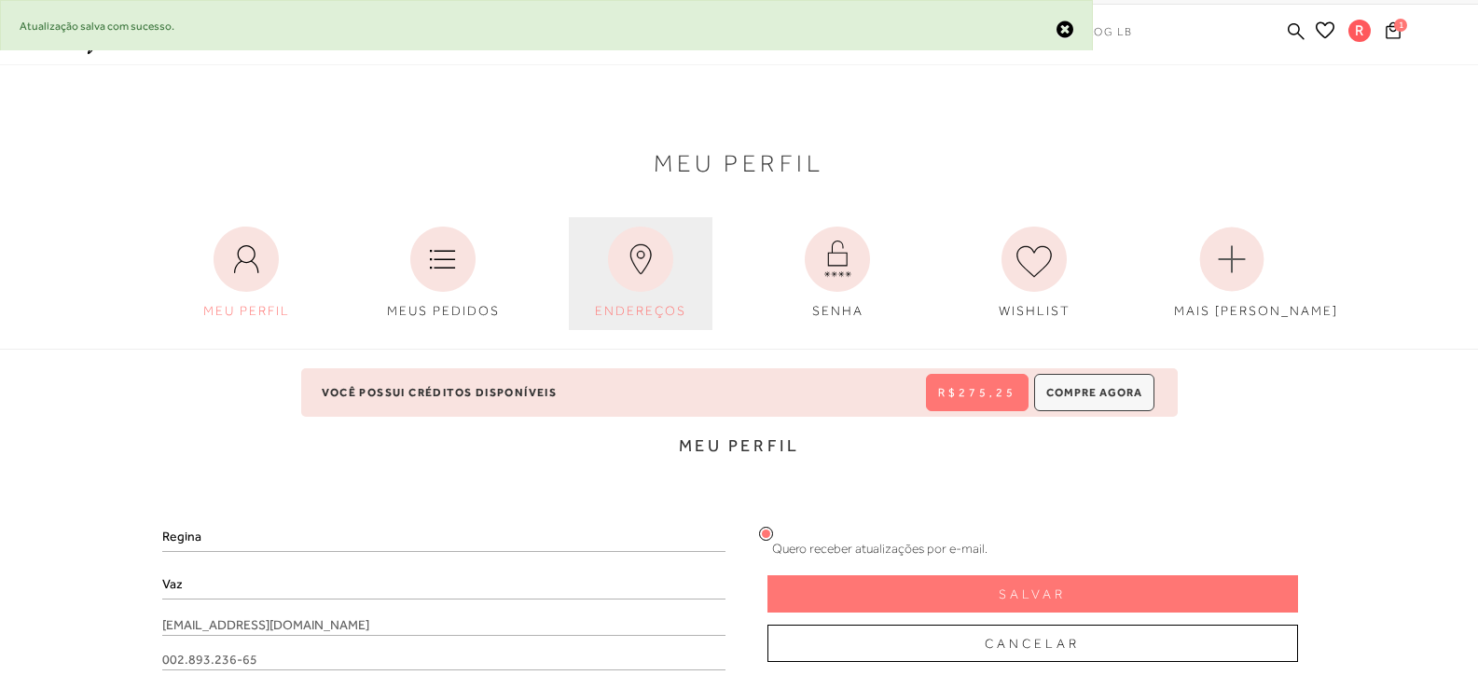
click at [652, 290] on link "ENDEREÇOS" at bounding box center [641, 273] width 144 height 113
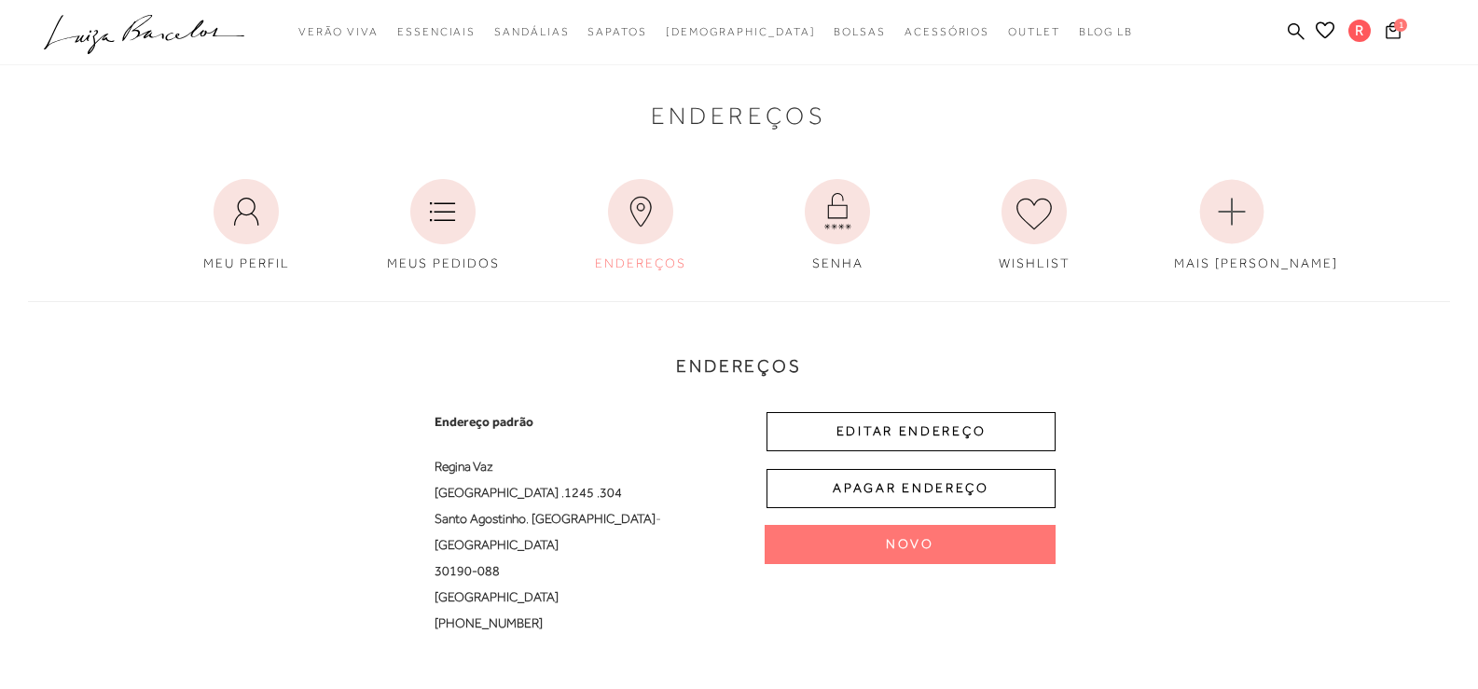
scroll to position [123, 0]
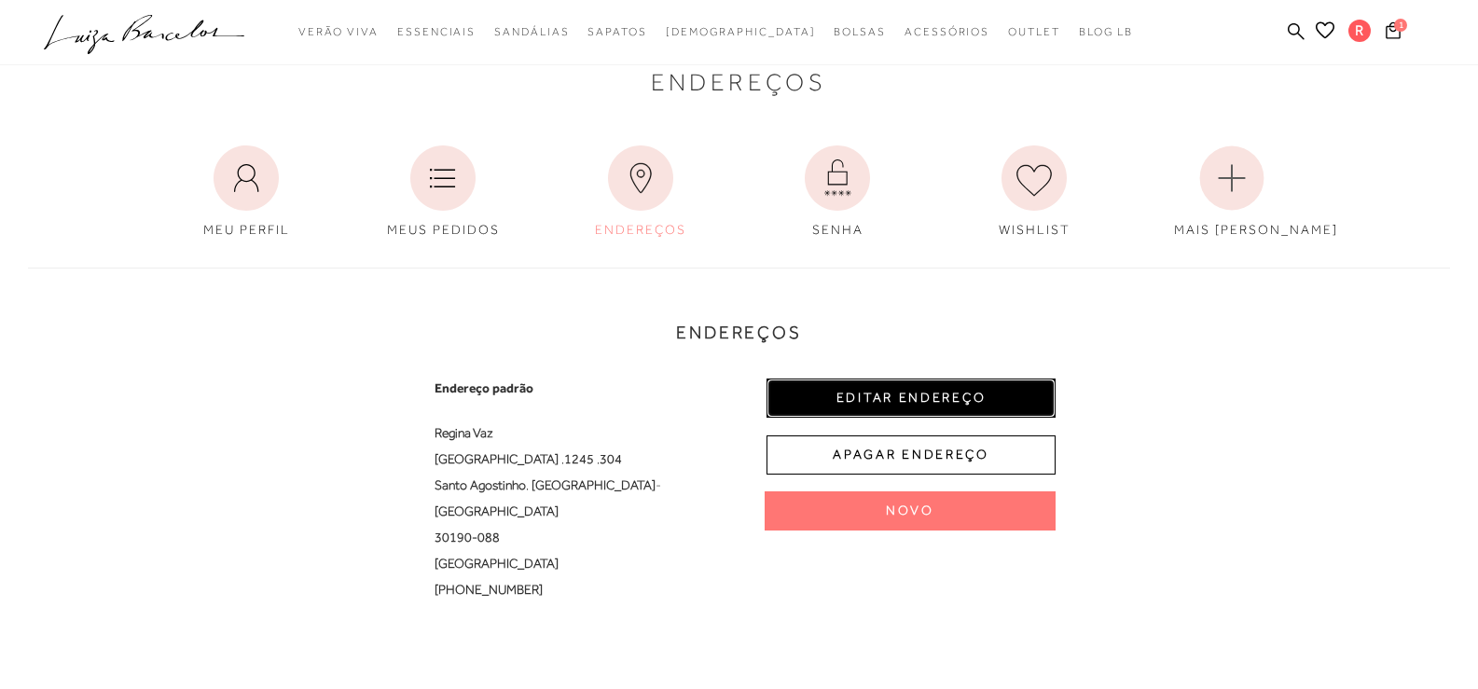
click at [852, 386] on button "EDITAR ENDEREÇO" at bounding box center [911, 398] width 289 height 39
select select "MG"
select select "BR"
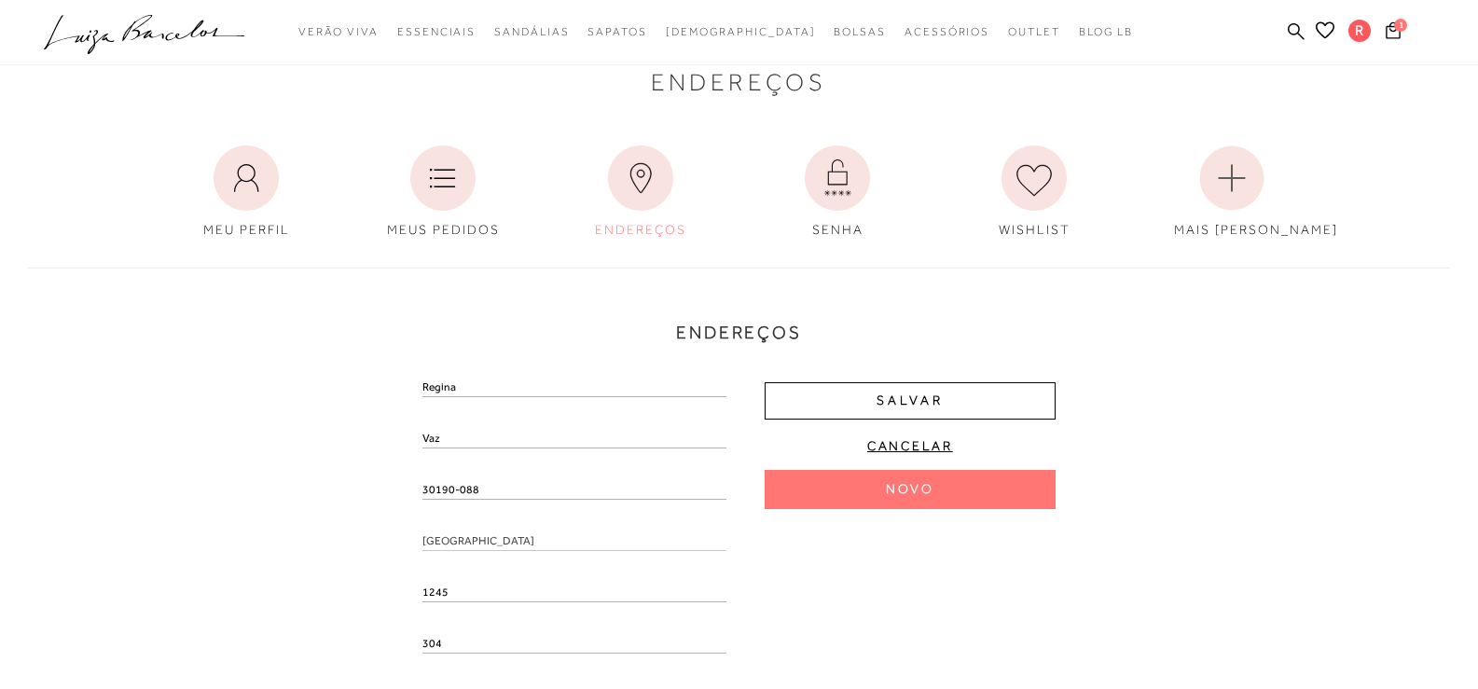
drag, startPoint x: 501, startPoint y: 494, endPoint x: 402, endPoint y: 494, distance: 98.9
click at [402, 494] on div "Endereços Endereço padrão Regina Vaz [GEOGRAPHIC_DATA] , 1245 , 304 [GEOGRAPHIC…" at bounding box center [739, 596] width 1450 height 694
click at [340, 524] on div "Endereços Endereço padrão Regina Vaz [GEOGRAPHIC_DATA] , 1245 , 304 [GEOGRAPHIC…" at bounding box center [739, 596] width 1450 height 694
click at [456, 516] on input "text" at bounding box center [575, 510] width 304 height 19
paste input "30190-088"
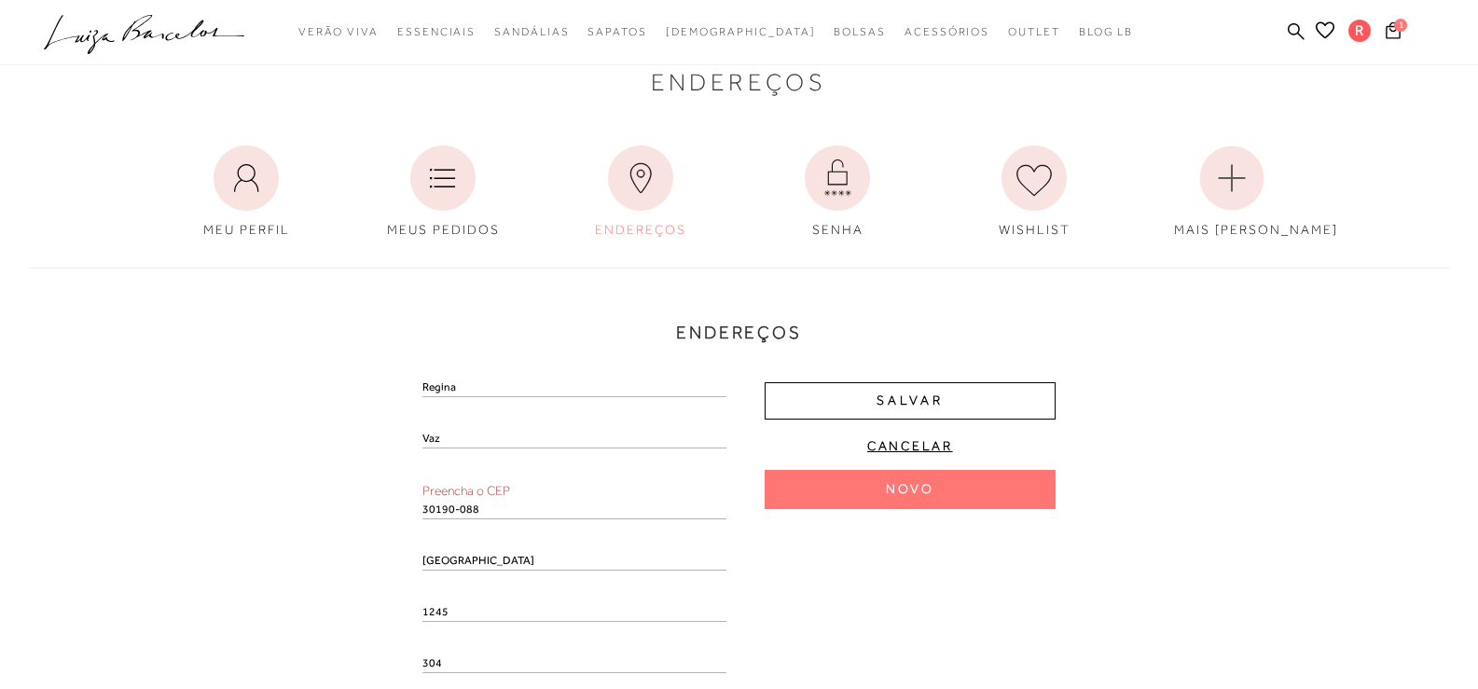
type input "30190-088"
click at [330, 532] on div "Endereços Novo Novo Regina Vaz Preencha o CEP 30190-088 Rua Mato Grosso 1245 30…" at bounding box center [739, 606] width 1450 height 714
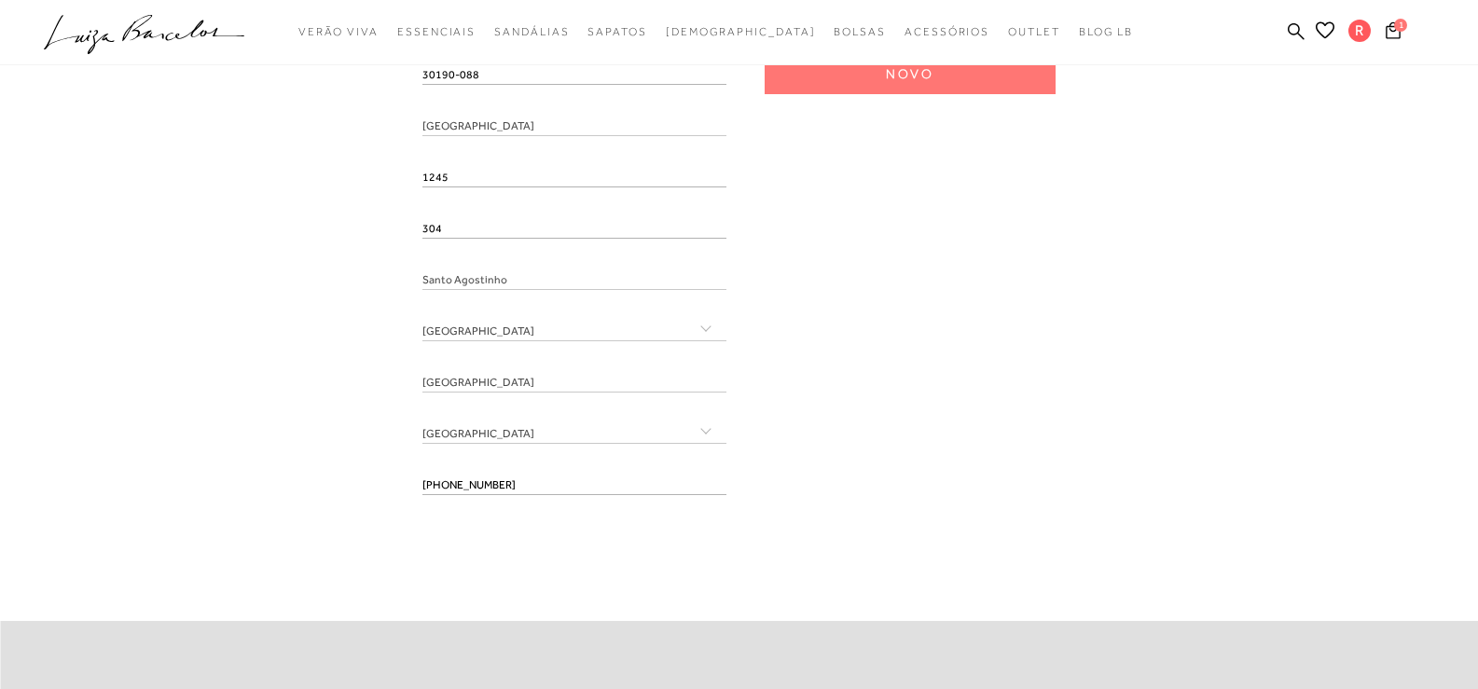
scroll to position [590, 0]
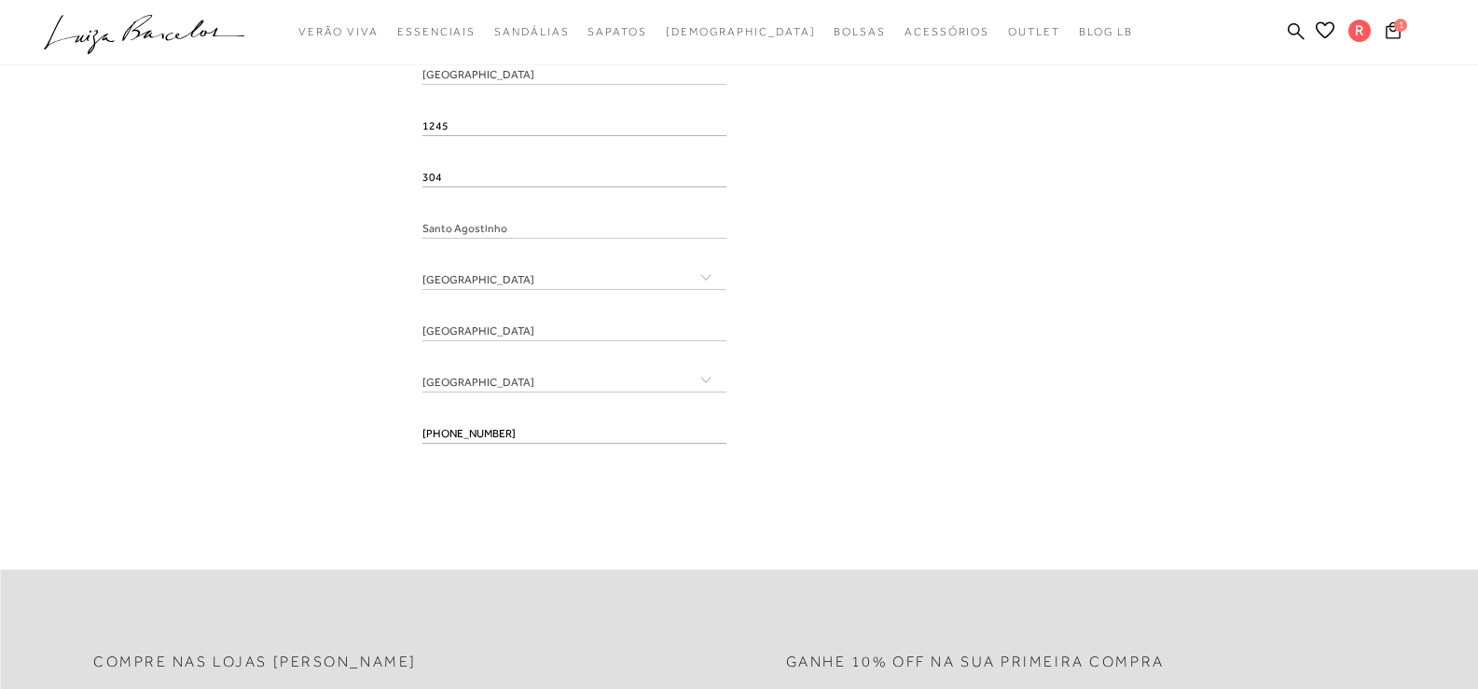
drag, startPoint x: 571, startPoint y: 436, endPoint x: 358, endPoint y: 435, distance: 212.7
click at [358, 435] on div "Endereços Endereço padrão Regina Vaz Rua Mato Grosso , 1245 , 304 Santo Agostin…" at bounding box center [739, 130] width 1450 height 694
click at [335, 447] on div "Endereços Endereço padrão Regina Vaz Rua Mato Grosso , 1245 , 304 Santo Agostin…" at bounding box center [739, 130] width 1450 height 694
click at [461, 437] on input "tel" at bounding box center [575, 434] width 304 height 19
paste input "(31) 99558-2200"
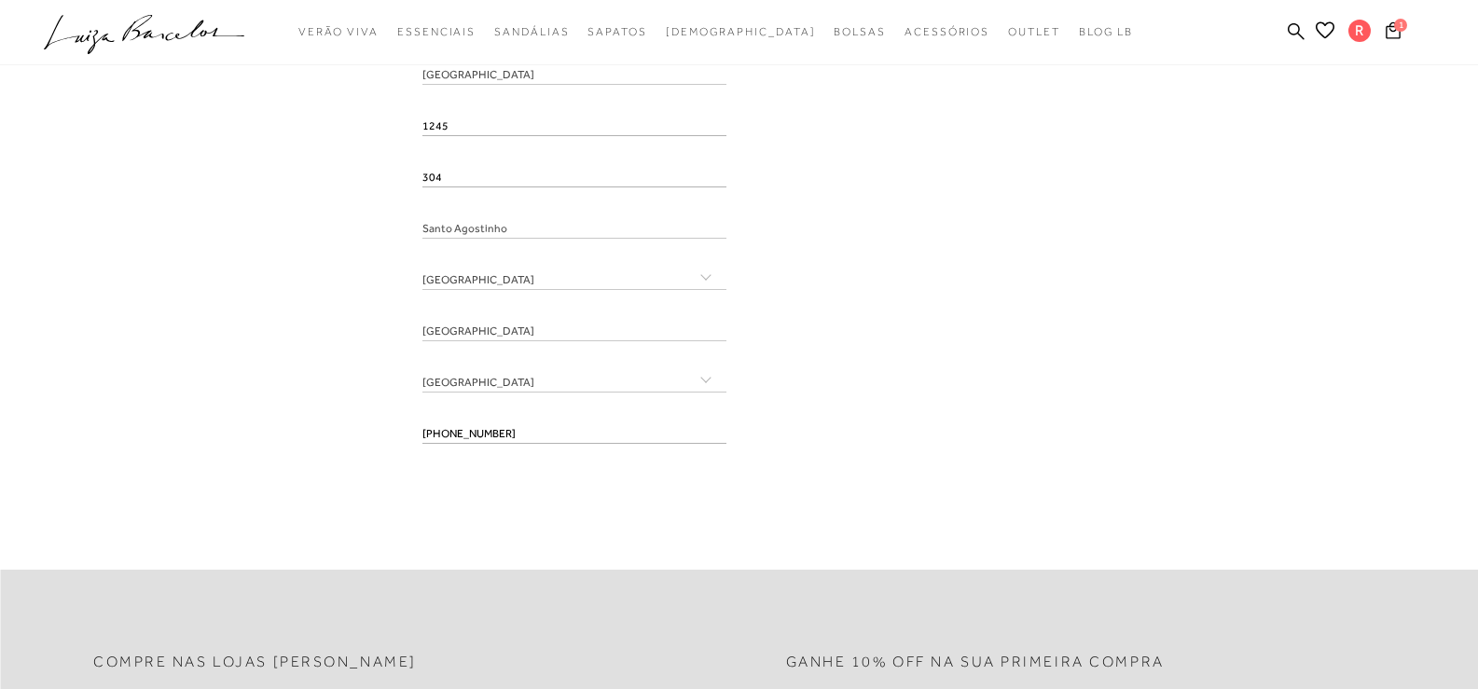
type input "(31) 99558-2200"
click at [967, 474] on fieldset "Endereço padrão Regina Vaz Rua Mato Grosso , 1245 , 304 Santo Agostinho , Belo …" at bounding box center [739, 194] width 633 height 564
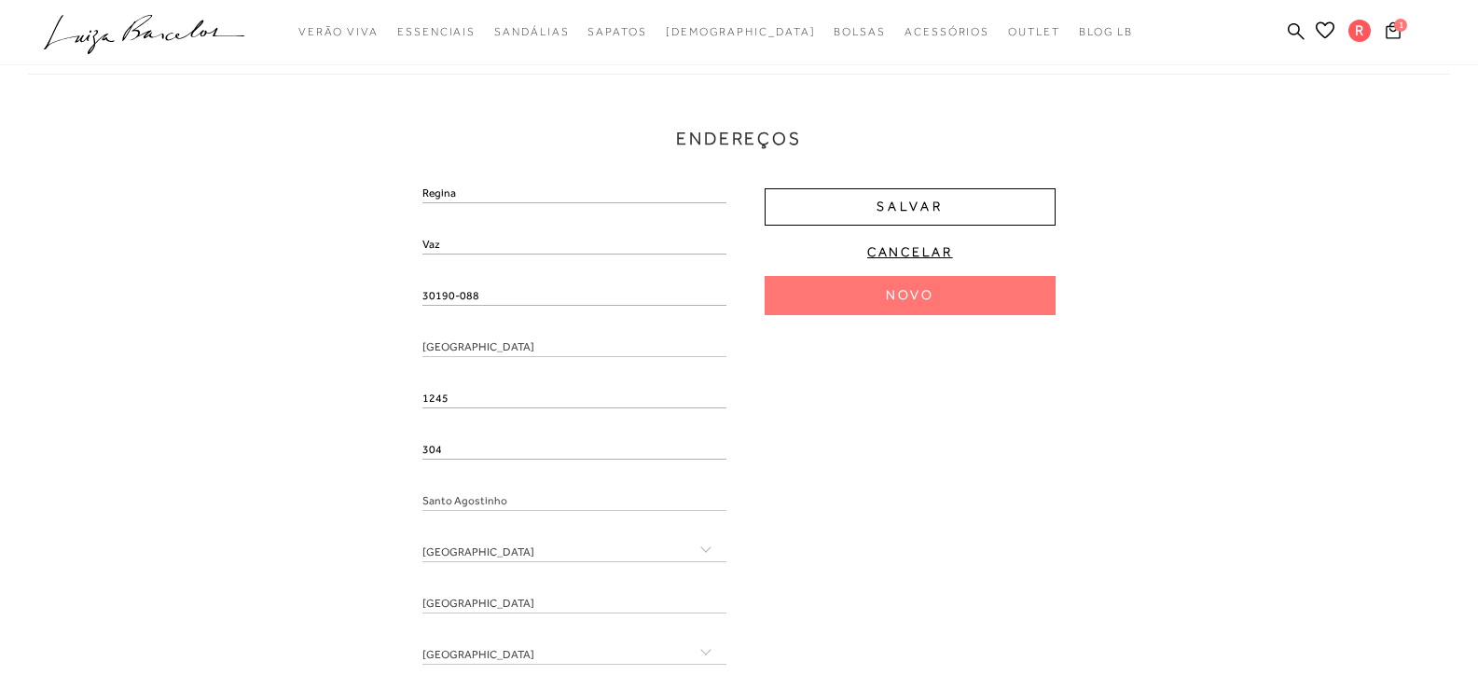
scroll to position [310, 0]
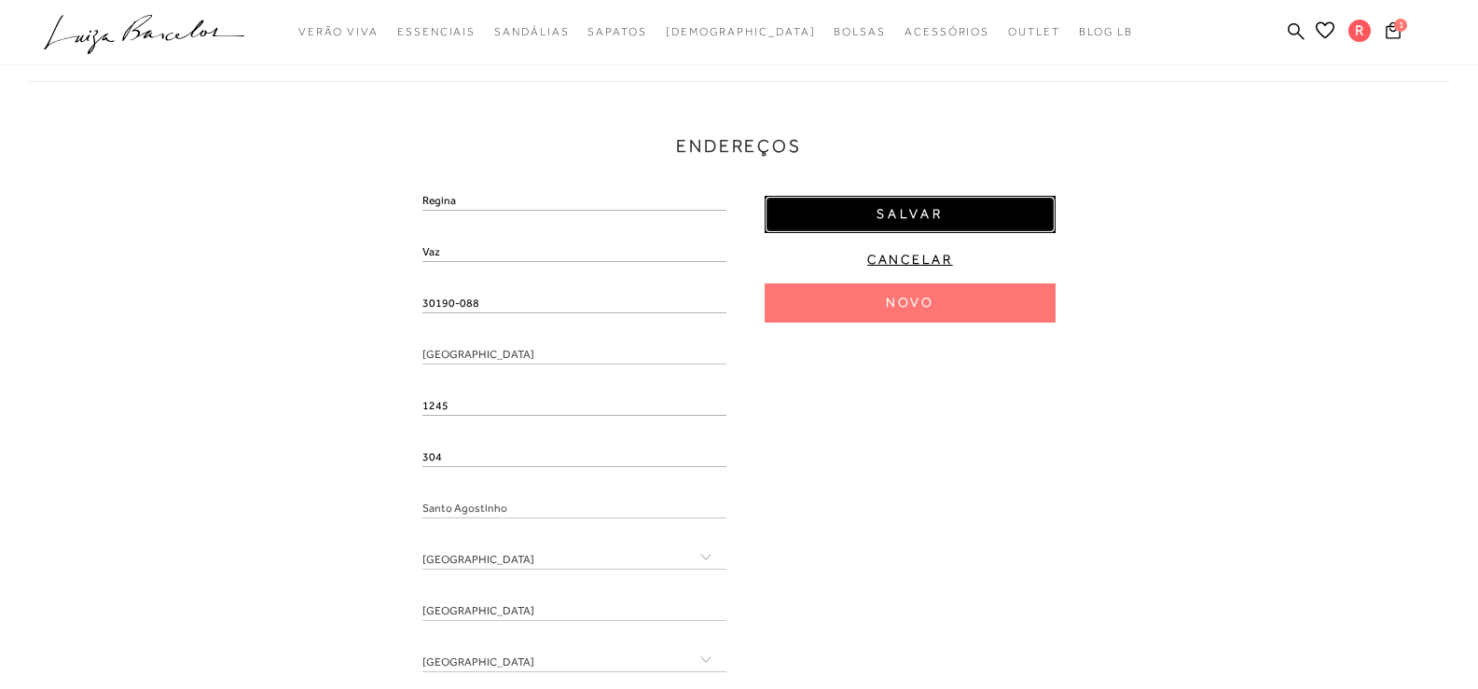
click at [963, 207] on button "Salvar" at bounding box center [910, 214] width 291 height 37
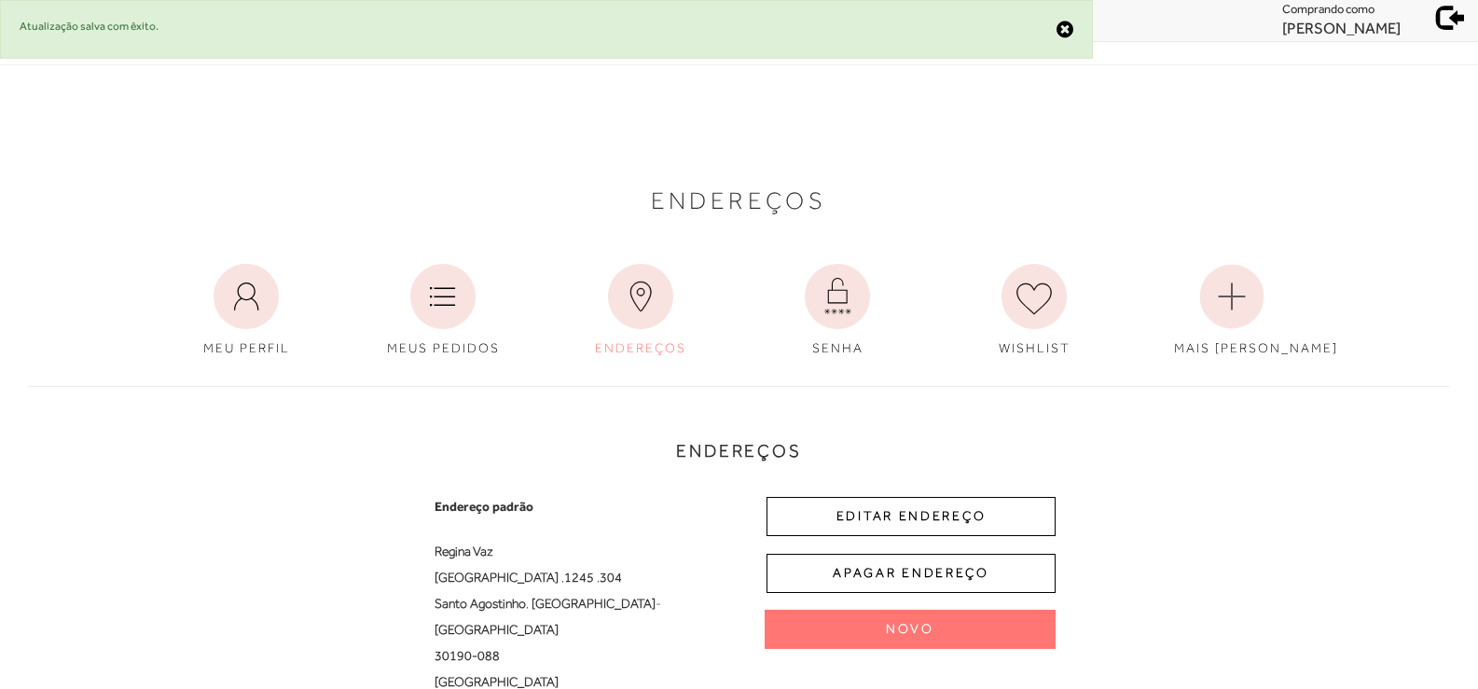
scroll to position [0, 0]
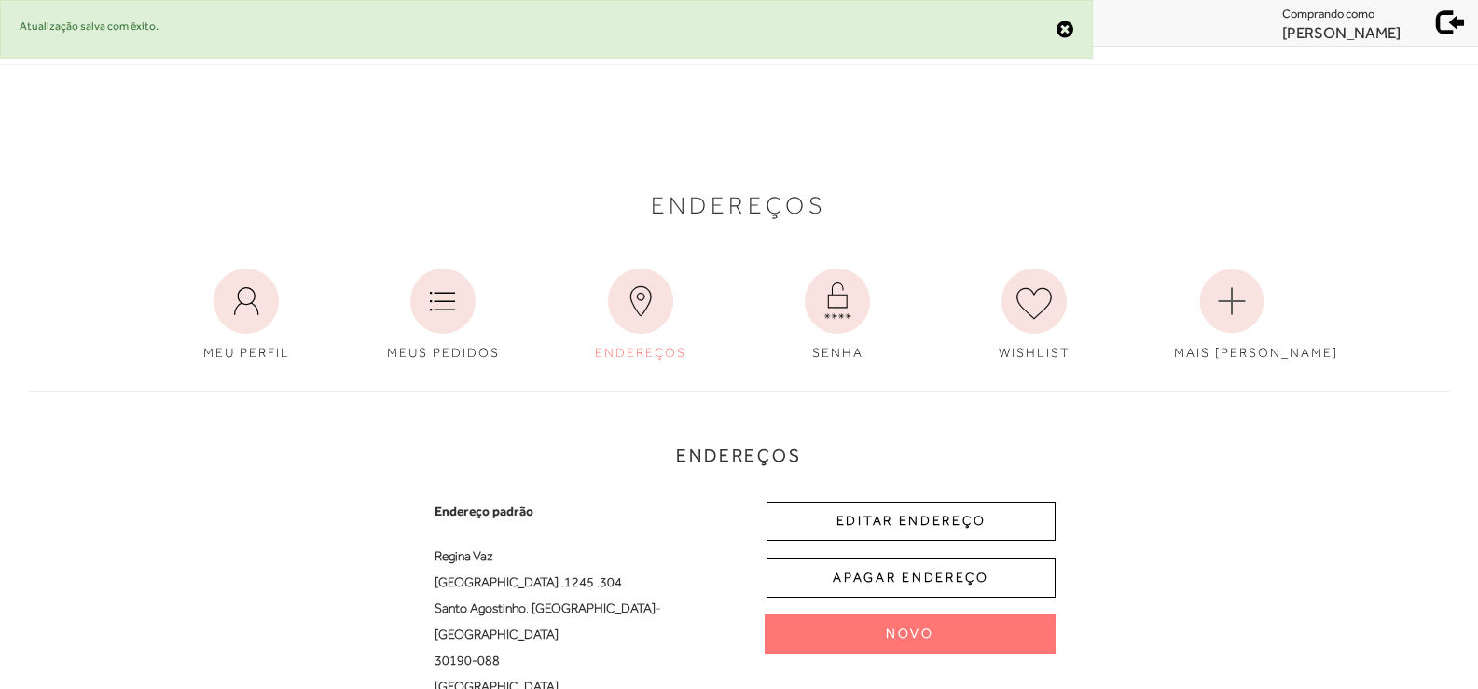
click at [1438, 31] on span at bounding box center [1451, 20] width 26 height 26
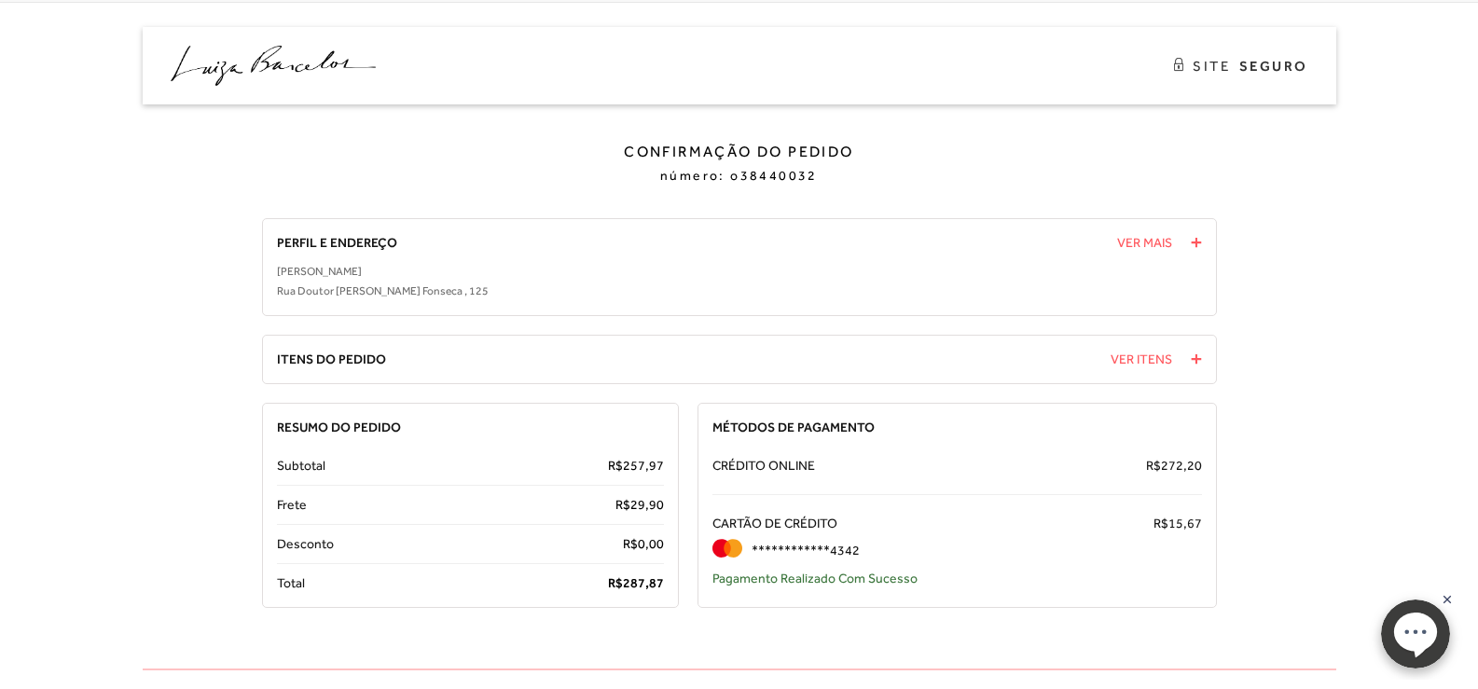
scroll to position [54, 0]
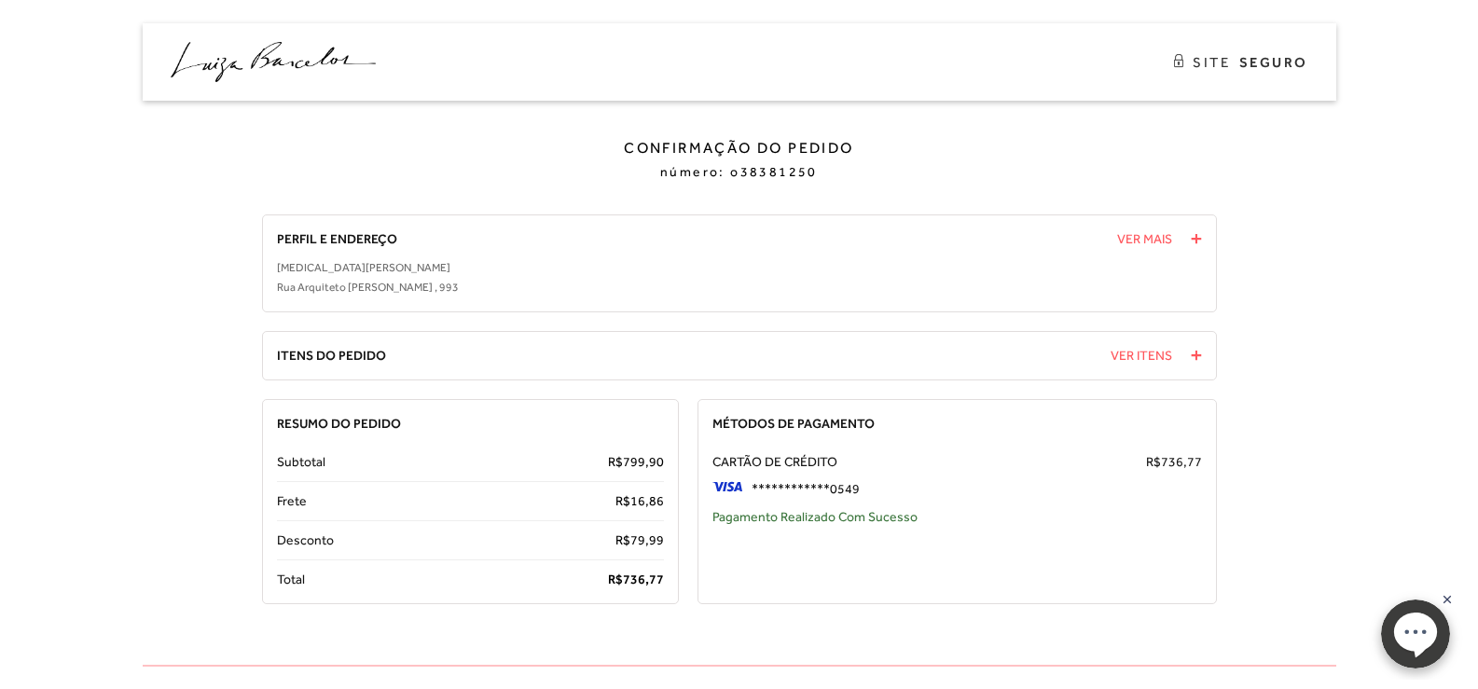
click at [305, 82] on div "SITE SEGURO" at bounding box center [740, 61] width 1194 height 77
click at [307, 56] on img at bounding box center [273, 62] width 205 height 40
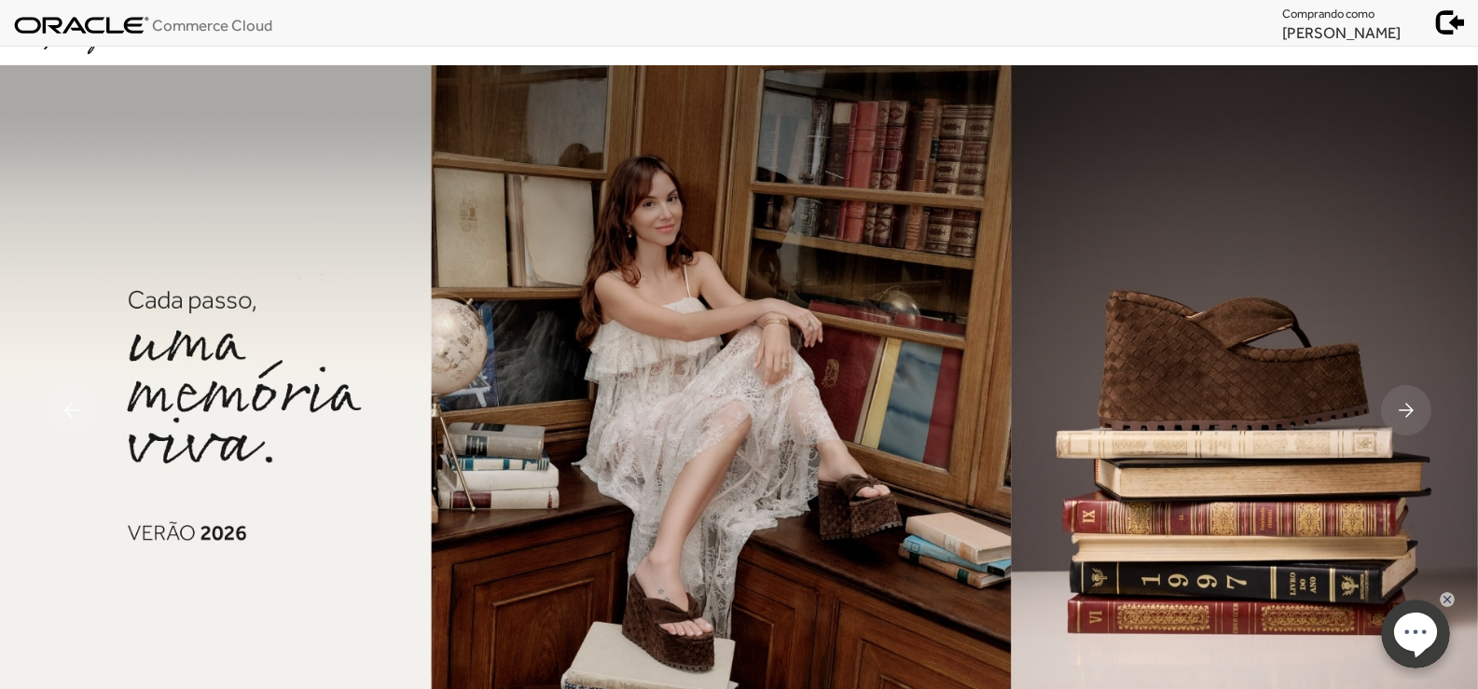
scroll to position [93, 0]
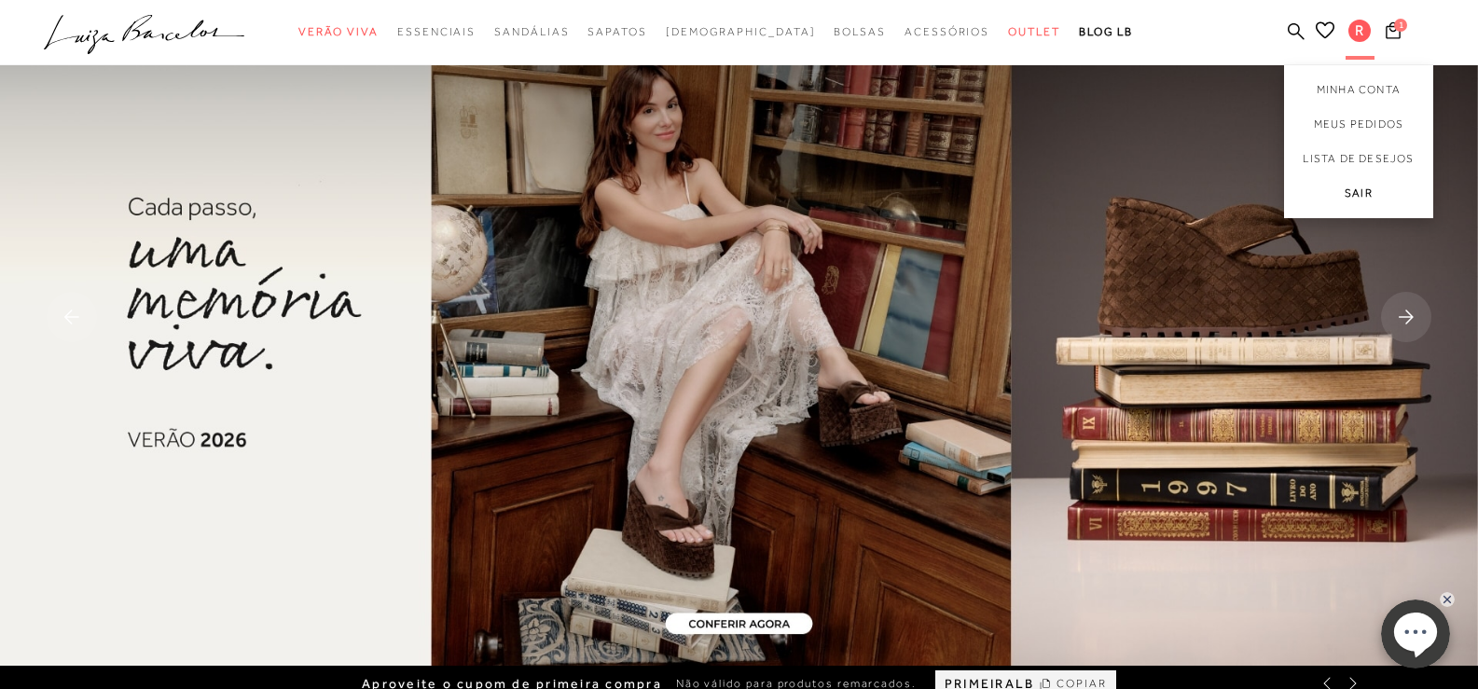
click at [1361, 192] on link "Sair" at bounding box center [1358, 197] width 149 height 42
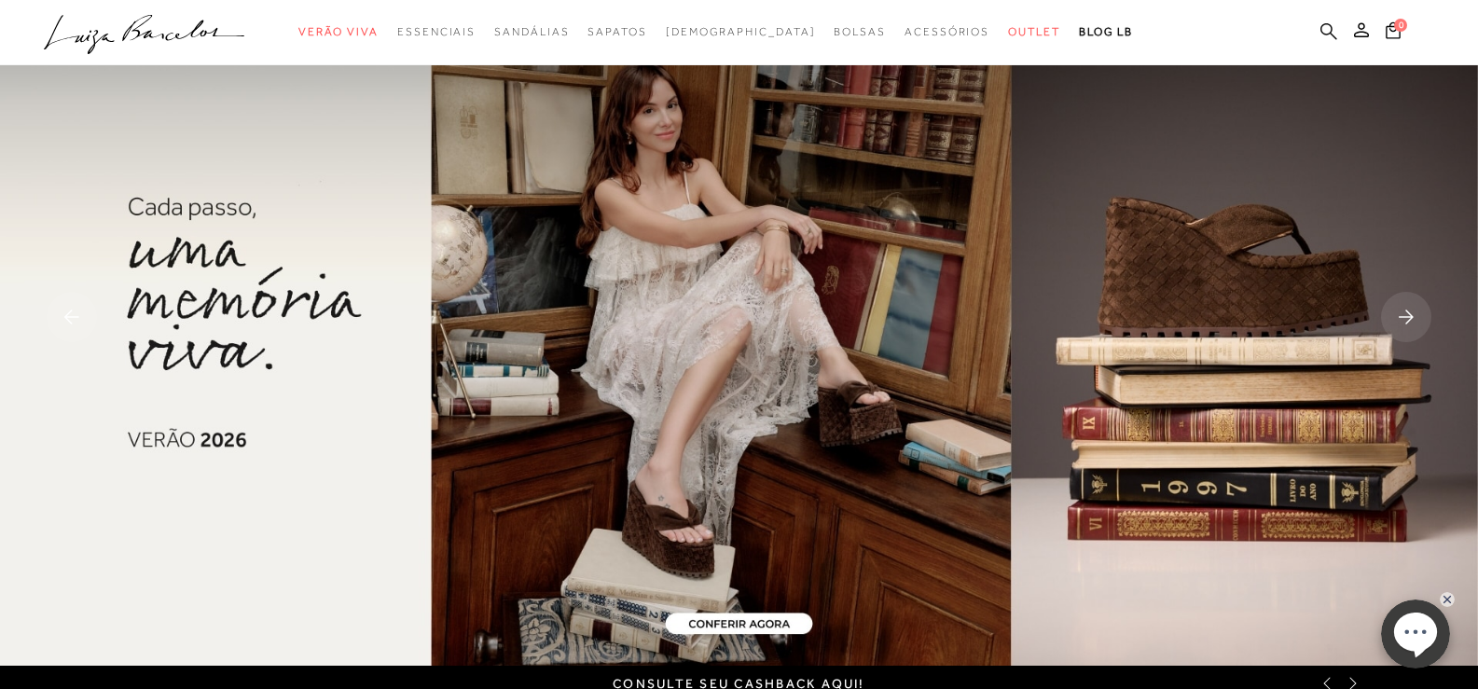
scroll to position [0, 0]
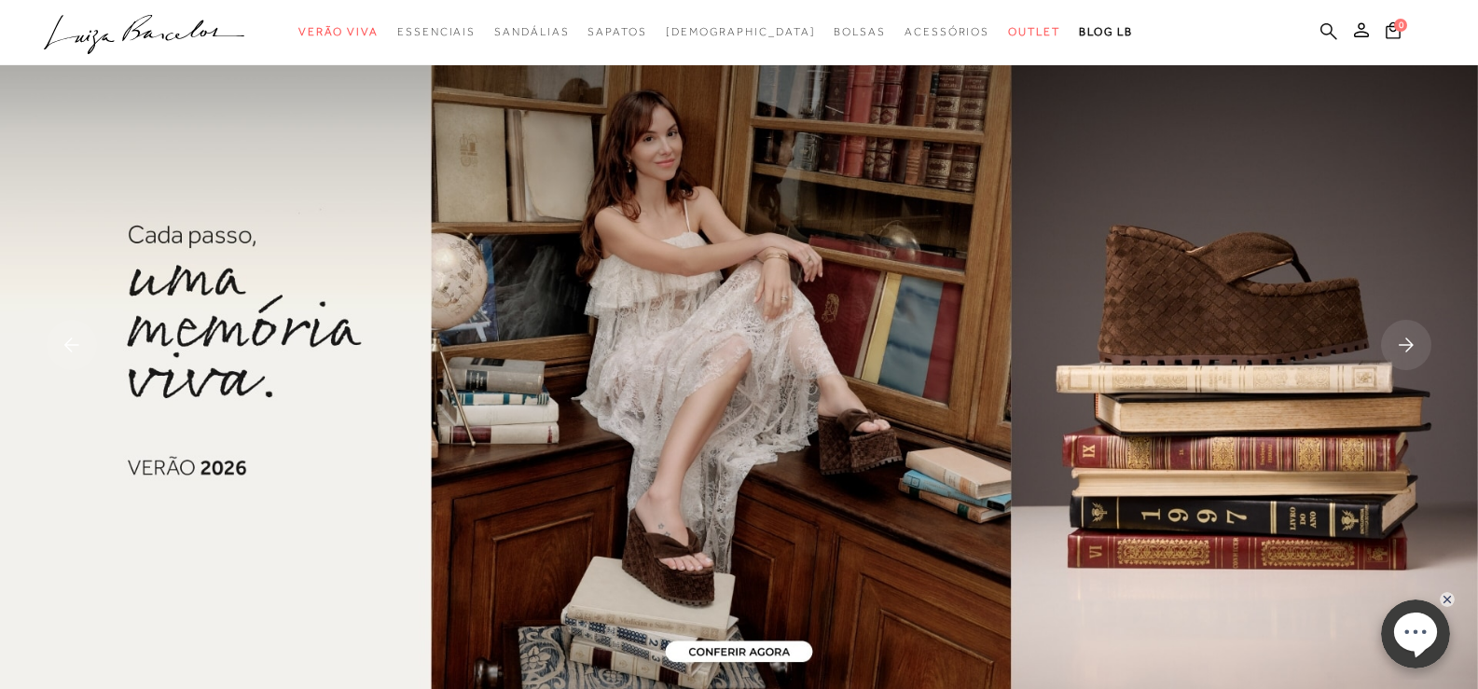
click at [1326, 30] on icon at bounding box center [1329, 31] width 17 height 18
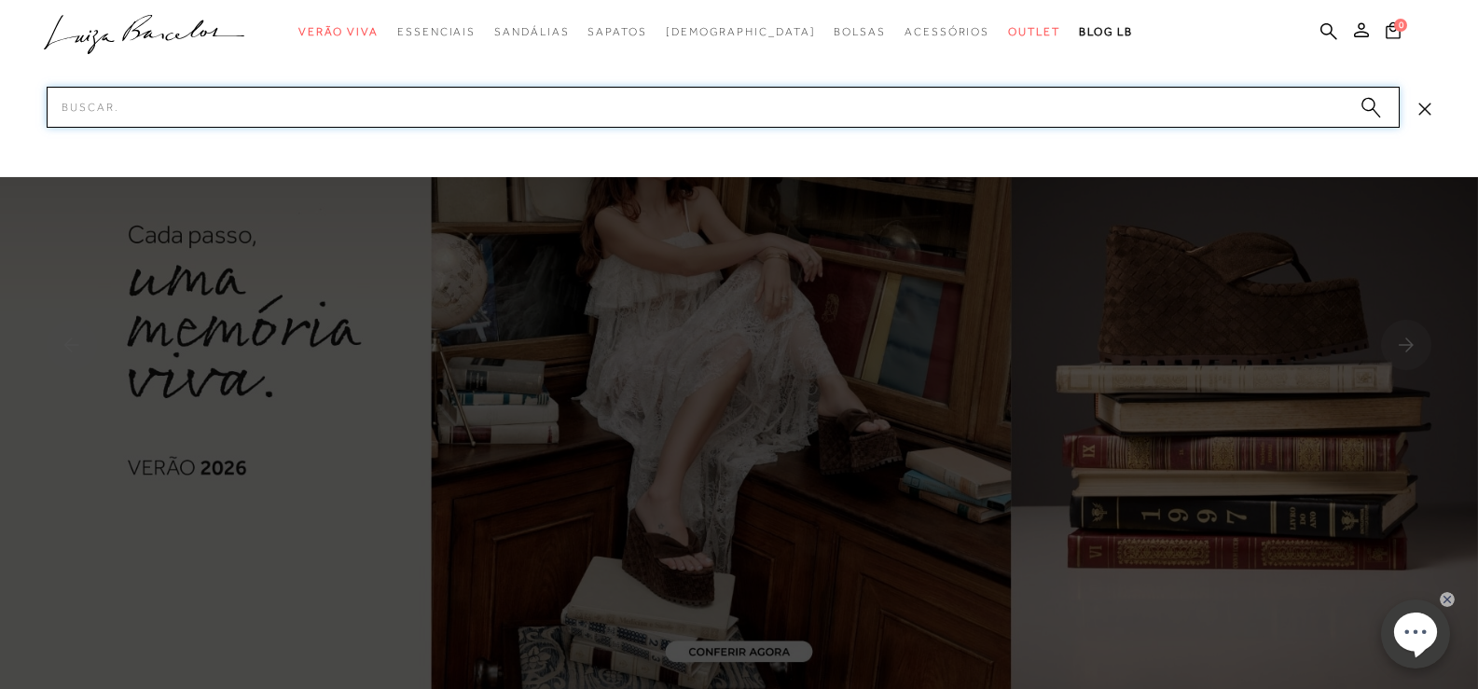
paste input "605000051138"
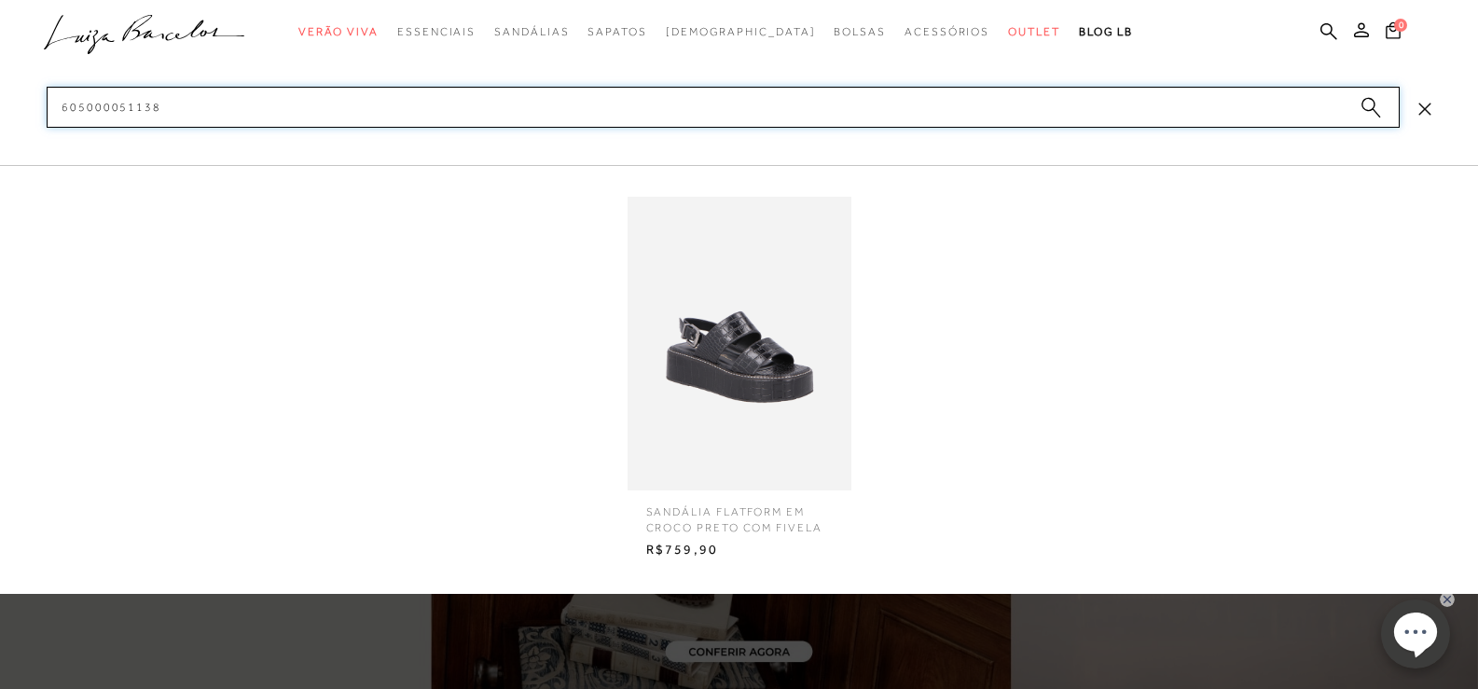
type input "605000051138"
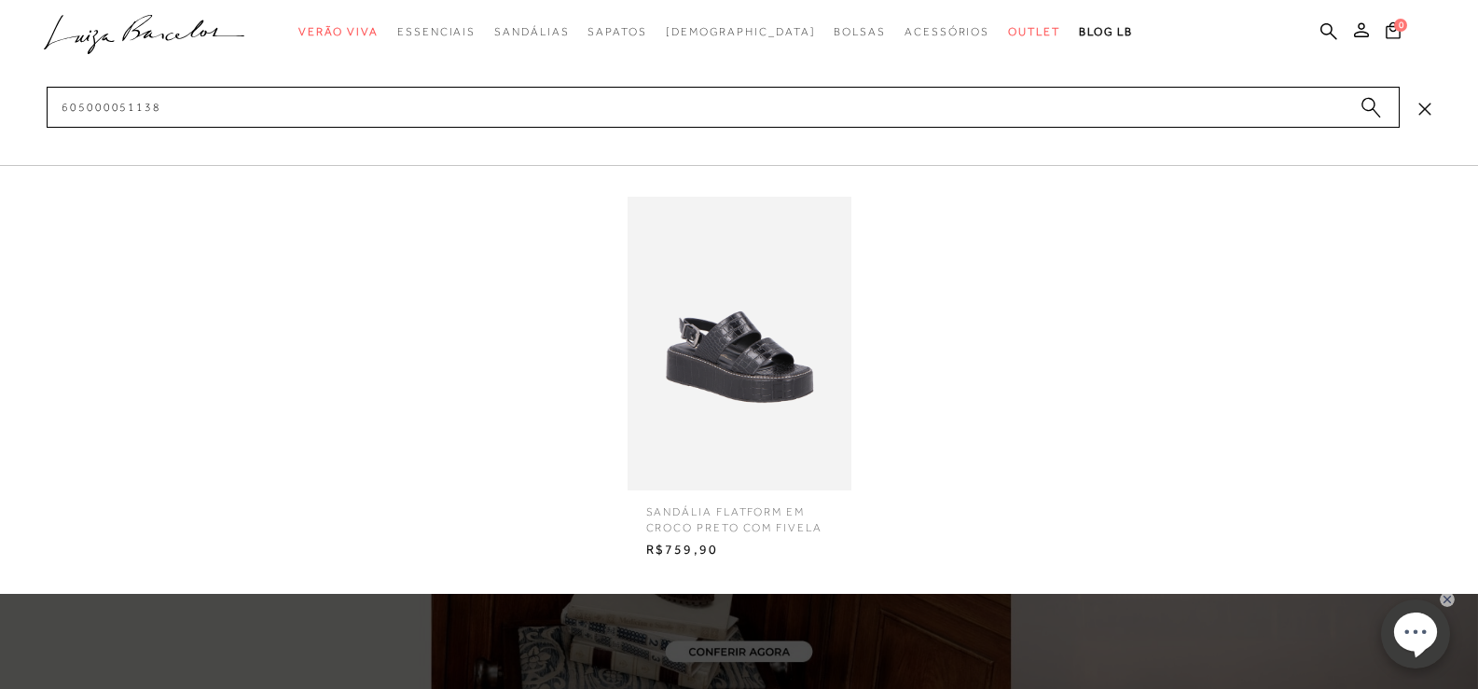
click at [819, 318] on img at bounding box center [740, 344] width 224 height 294
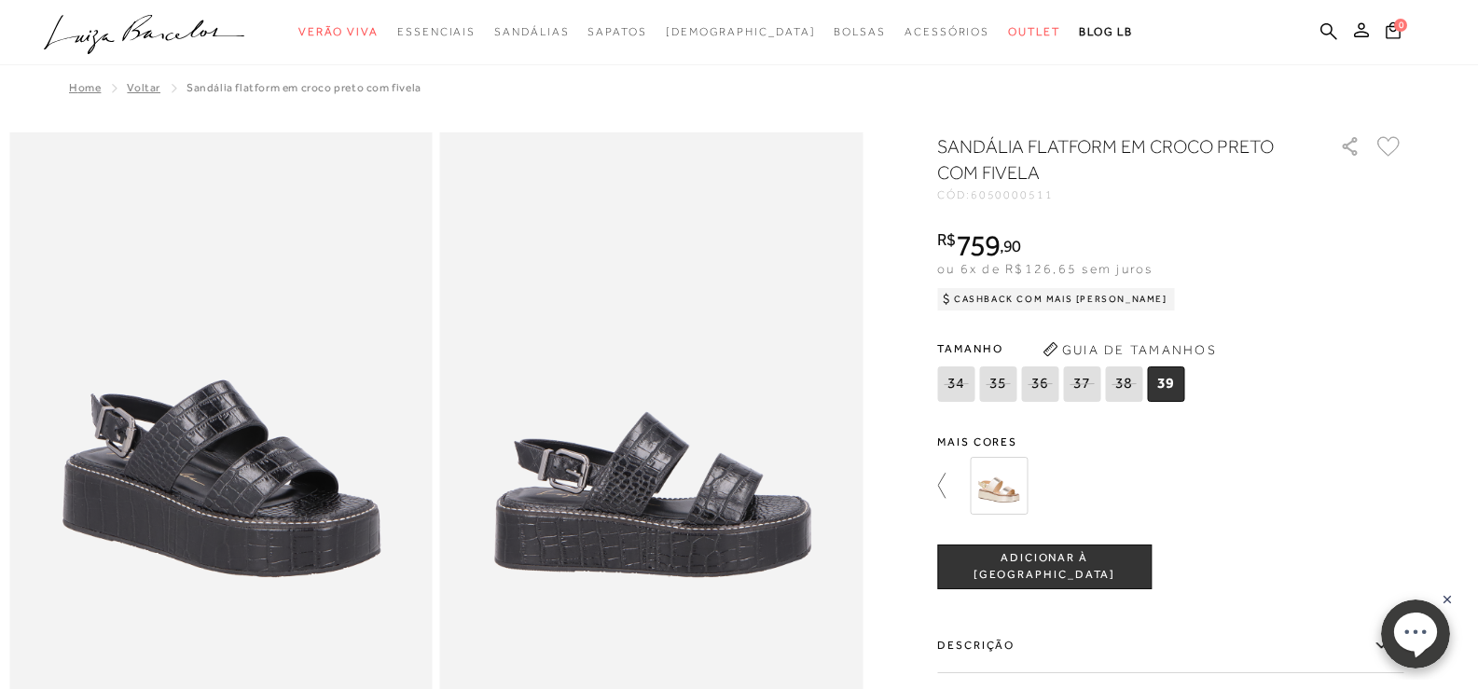
click at [949, 480] on icon at bounding box center [950, 486] width 26 height 26
click at [1202, 484] on img at bounding box center [1185, 486] width 58 height 58
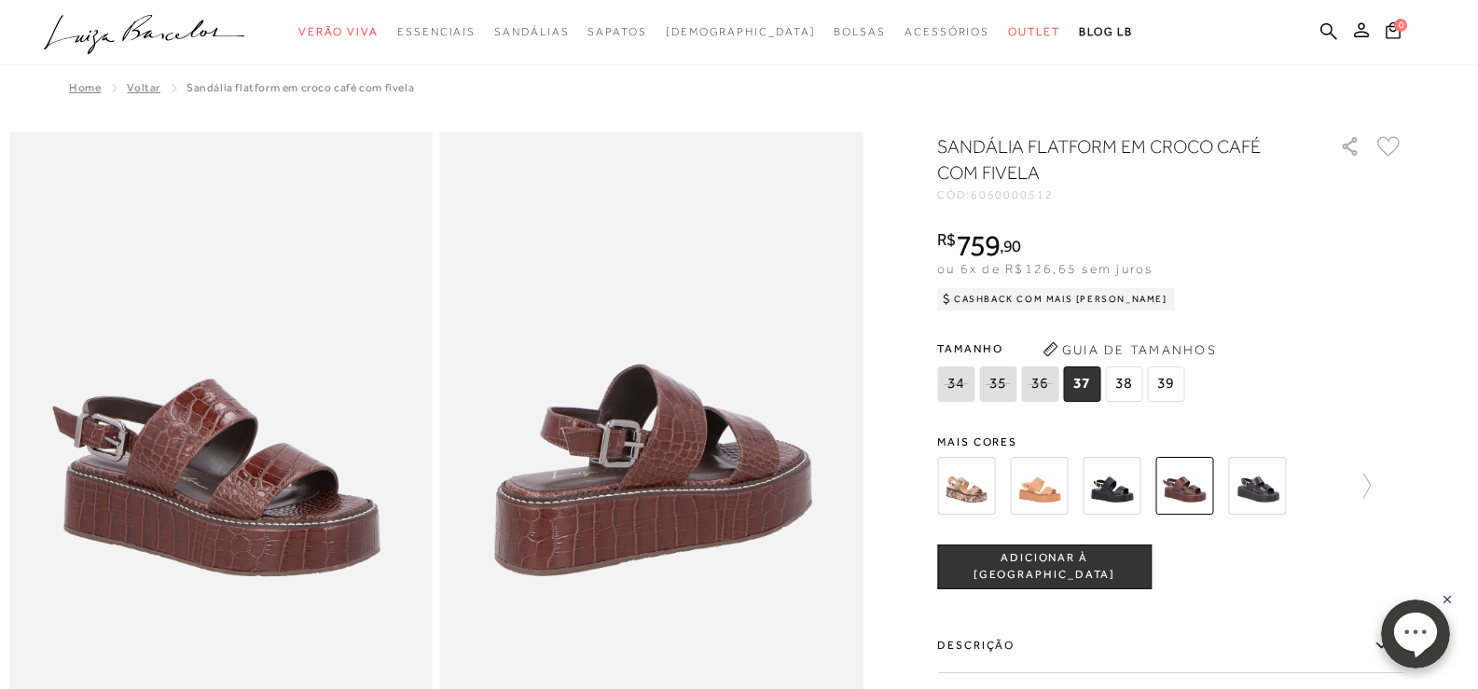
click at [1006, 193] on span "6050000512" at bounding box center [1012, 194] width 83 height 13
copy span "6050000512"
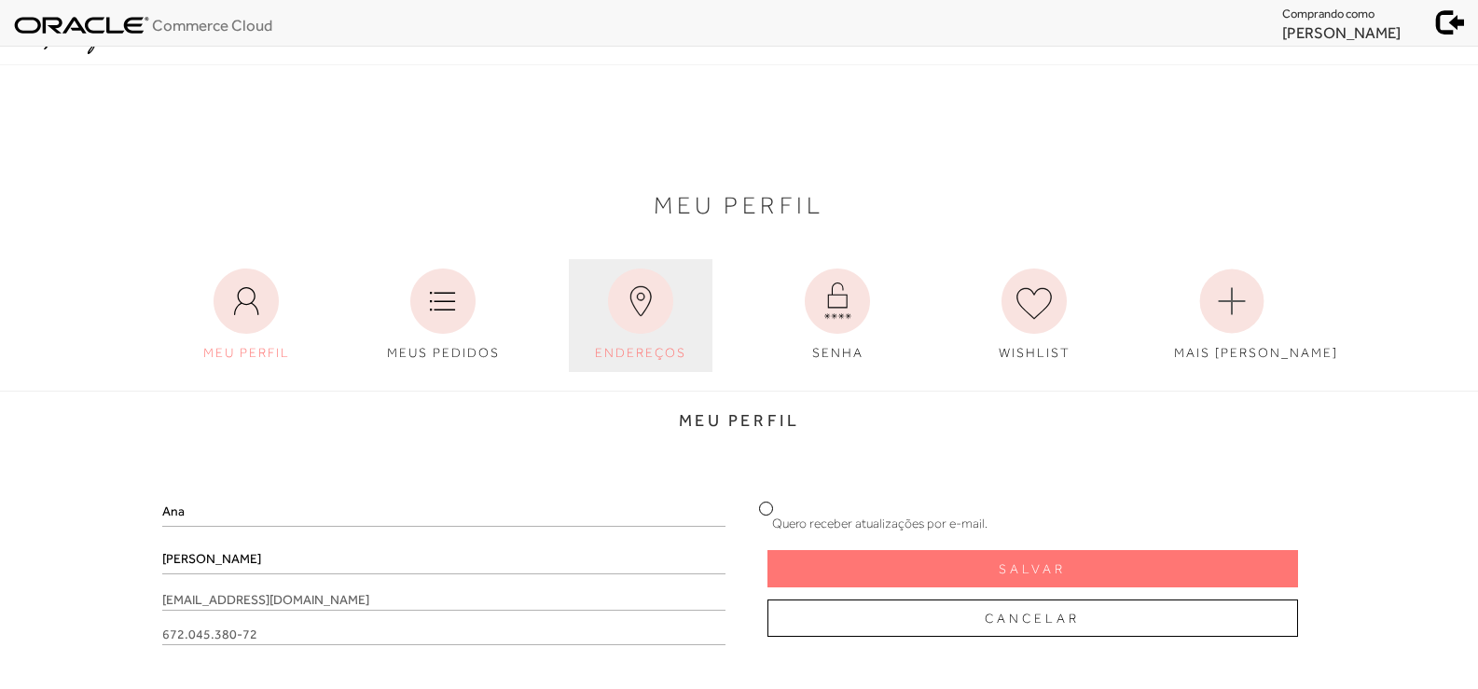
click at [640, 339] on link "ENDEREÇOS" at bounding box center [641, 315] width 144 height 113
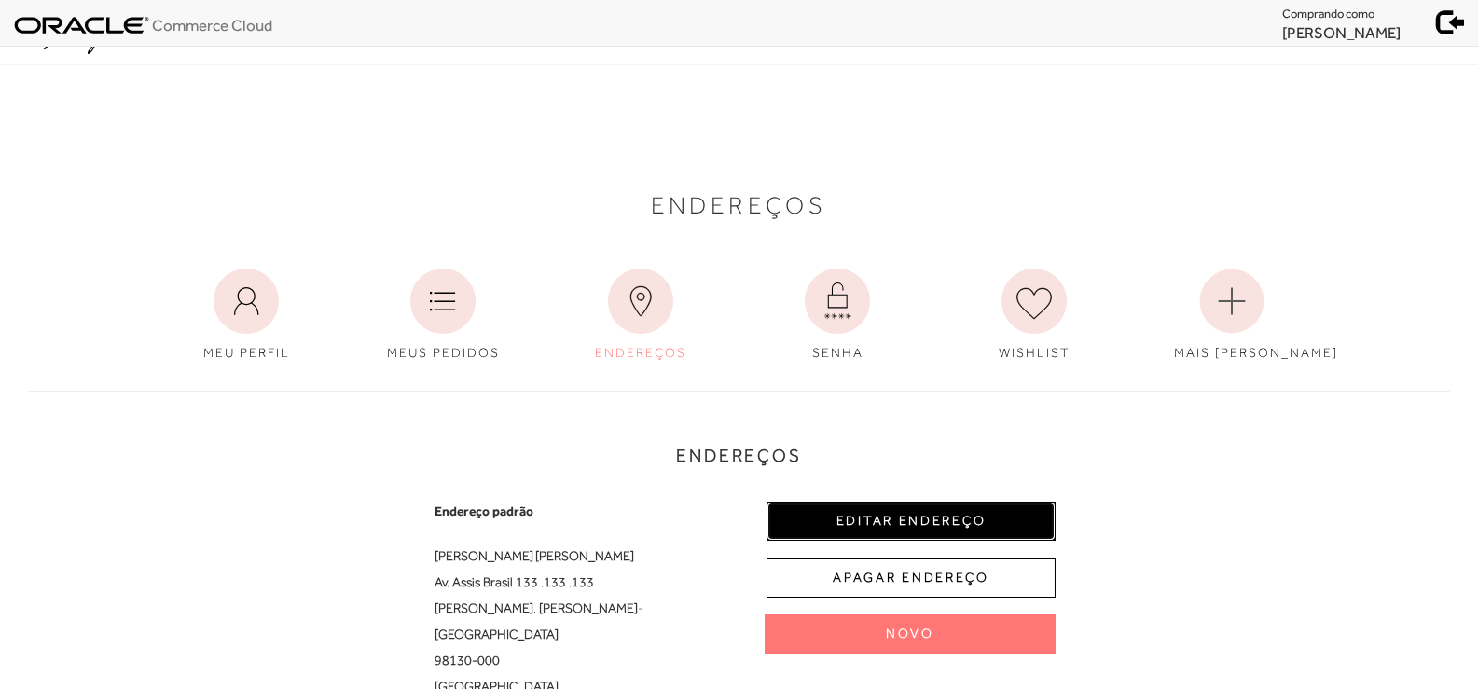
click at [960, 513] on button "EDITAR ENDEREÇO" at bounding box center [911, 521] width 289 height 39
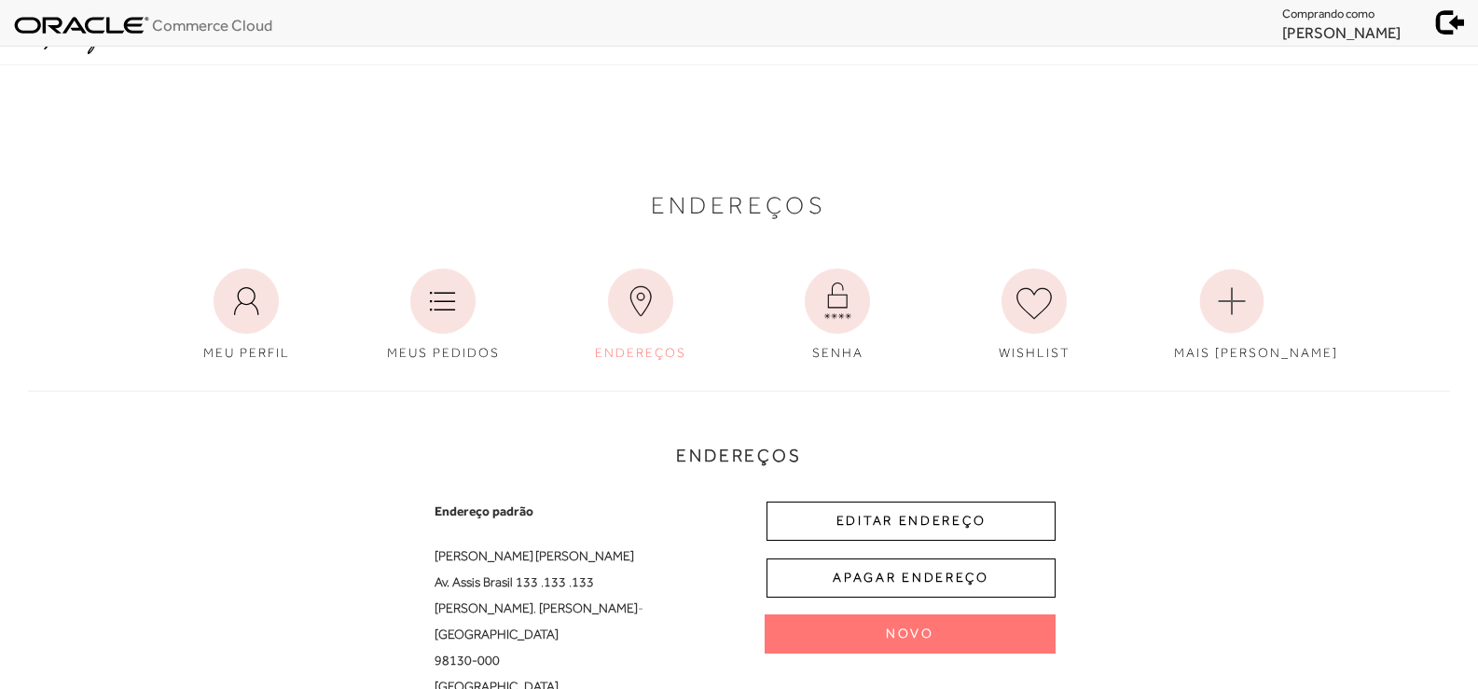
select select "RS"
select select "BR"
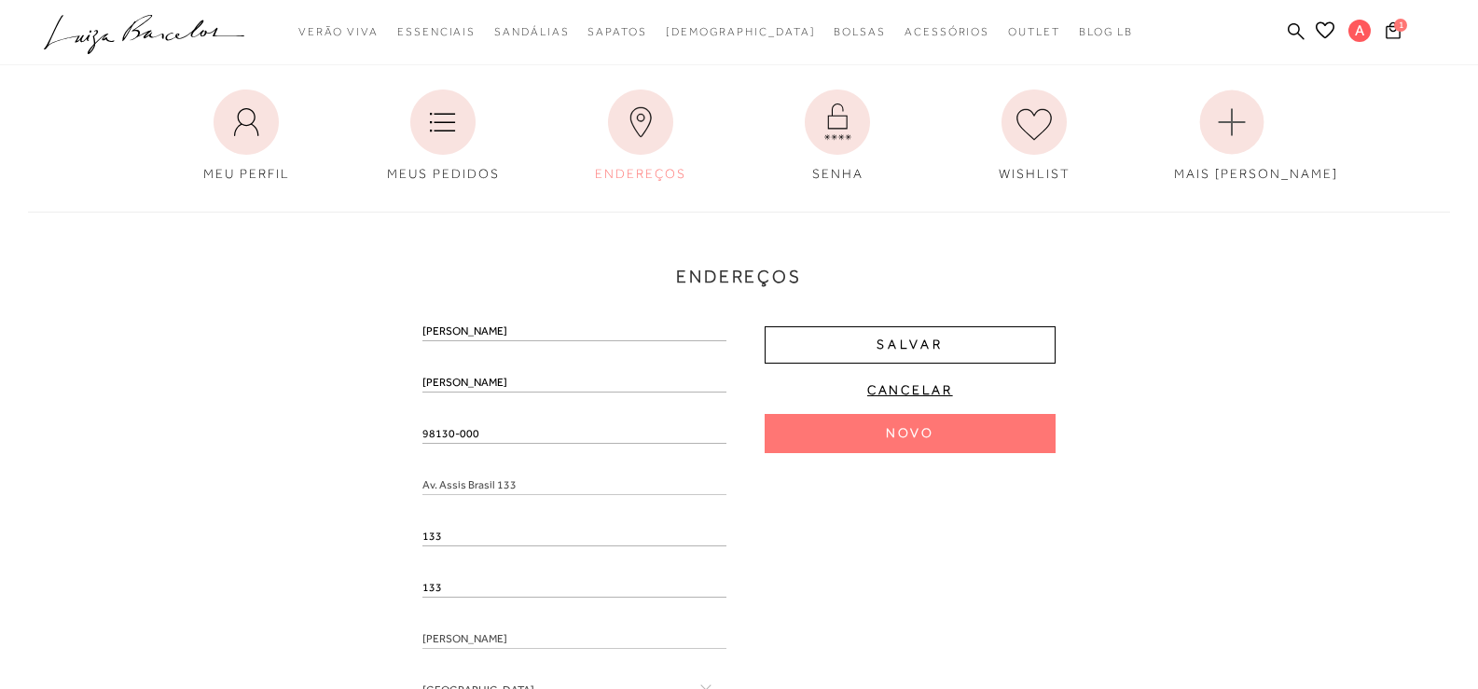
scroll to position [187, 0]
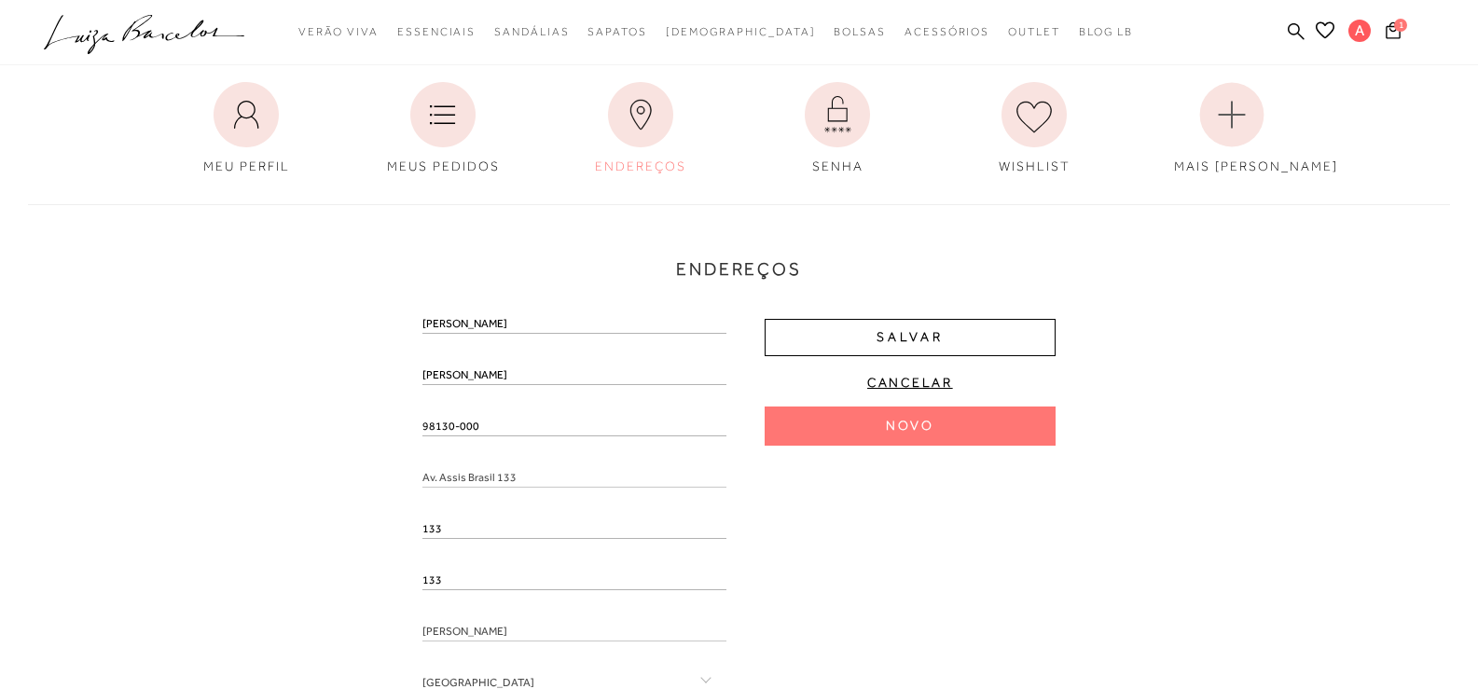
drag, startPoint x: 520, startPoint y: 417, endPoint x: 381, endPoint y: 405, distance: 140.4
click at [381, 405] on div "Endereços Endereço padrão Ana Paula Bopp Rubin Av. Assis Brasil 133 , 133 , 133…" at bounding box center [739, 533] width 1450 height 694
drag, startPoint x: 344, startPoint y: 436, endPoint x: 396, endPoint y: 438, distance: 52.3
click at [344, 437] on div "Endereços Ana Rosa Bopp Rua Félix da Cunha , 737 , 604 Floresta , Porto Alegre …" at bounding box center [739, 543] width 1450 height 714
click at [465, 438] on input "text" at bounding box center [575, 446] width 304 height 19
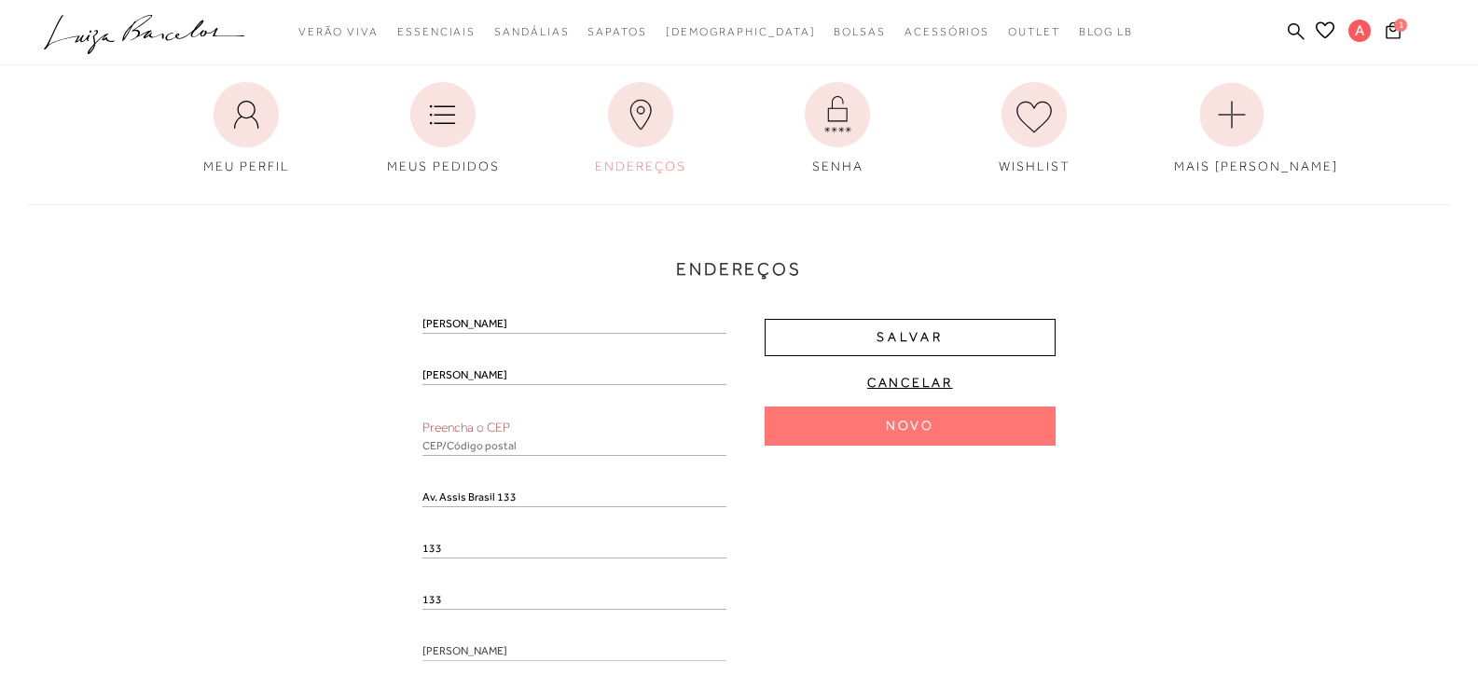
paste input "98130-000"
type input "98130-000"
click at [303, 468] on div "Endereços Endereço padrão Ana Paula Bopp Rubin Av. Assis Brasil 133 , 133 , 133…" at bounding box center [739, 533] width 1450 height 694
drag, startPoint x: 513, startPoint y: 423, endPoint x: 389, endPoint y: 423, distance: 124.1
click at [389, 423] on div "Endereços Endereço padrão Ana Paula Bopp Rubin Av. Assis Brasil 133 , 133 , 133…" at bounding box center [739, 533] width 1450 height 694
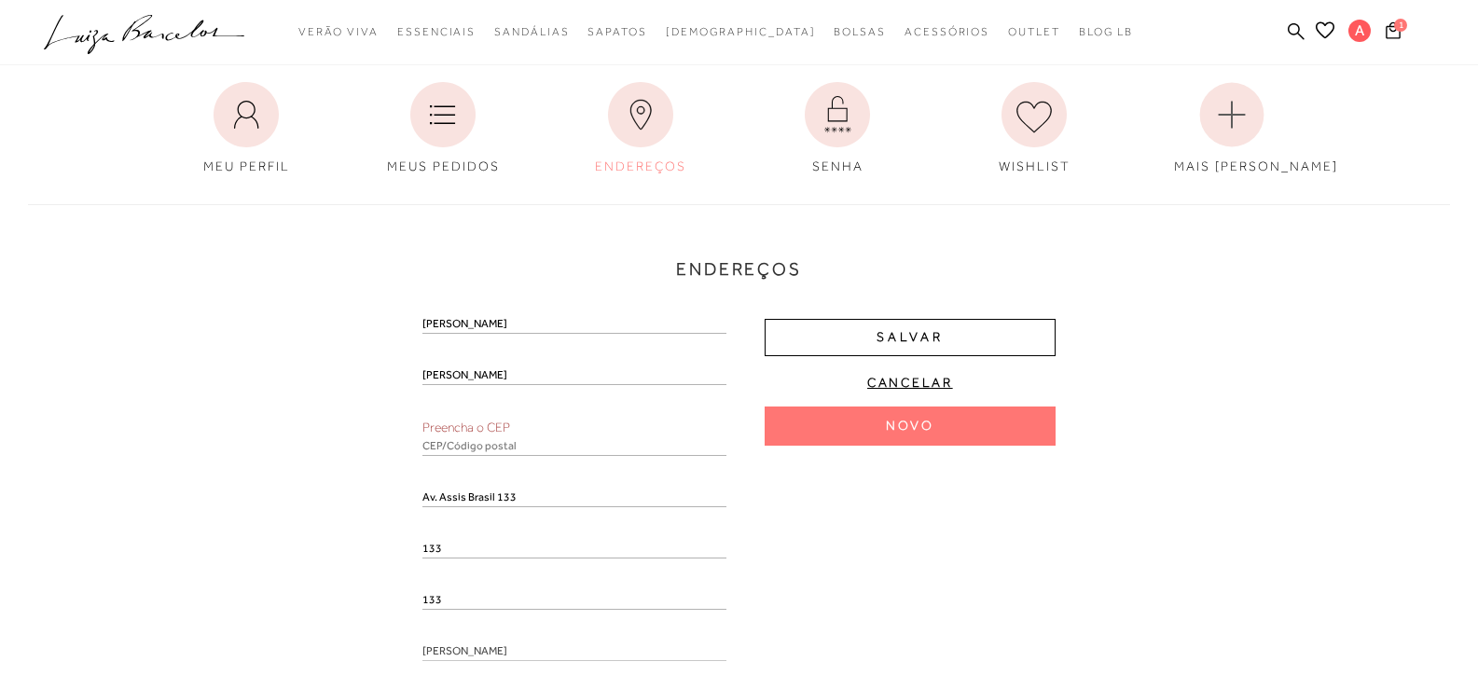
click at [349, 463] on div "Endereços Ana Rosa Bopp Rua Félix da Cunha , 737 , 604 Floresta , Porto Alegre …" at bounding box center [739, 543] width 1450 height 714
click at [438, 498] on input "Av. Assis Brasil 133" at bounding box center [575, 498] width 304 height 19
type input "Avenida Assis Brasil"
click at [513, 452] on input "text" at bounding box center [575, 446] width 304 height 19
paste input "98130-000"
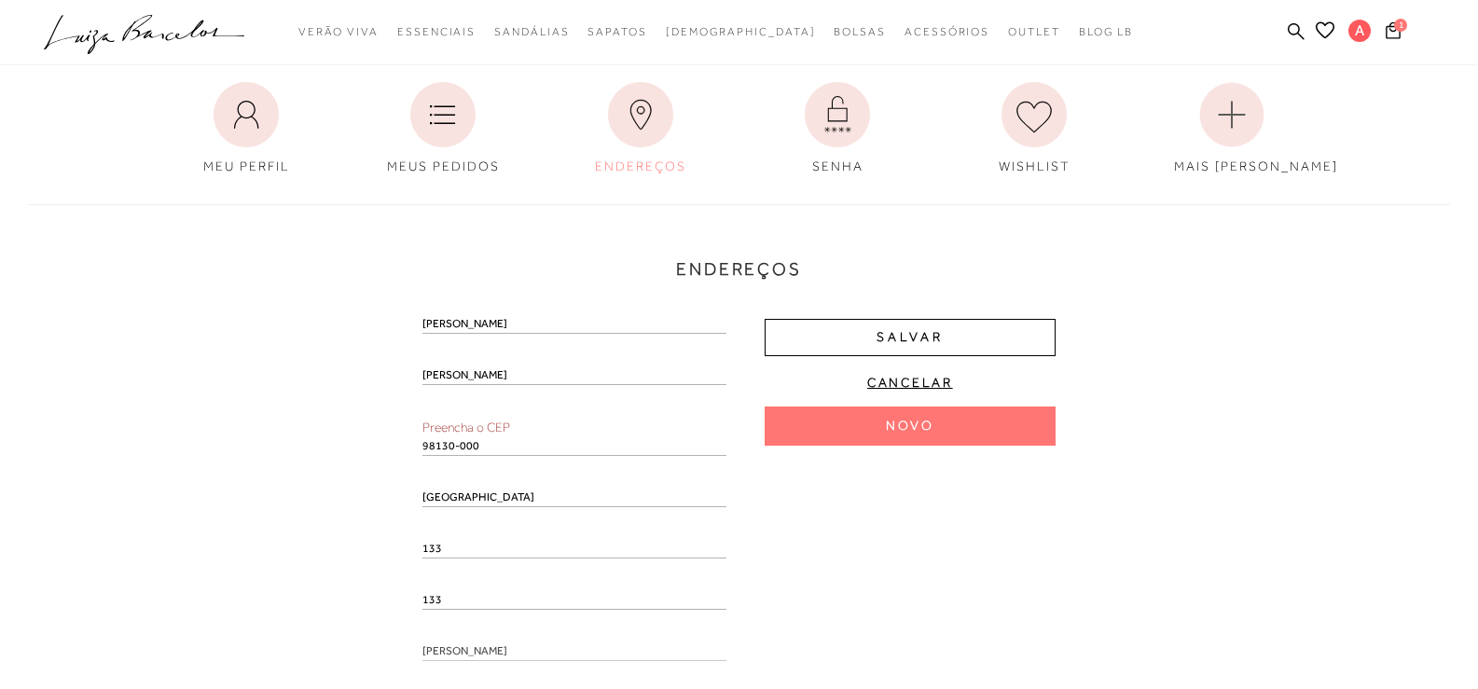
type input "98130-000"
drag, startPoint x: 316, startPoint y: 508, endPoint x: 329, endPoint y: 506, distance: 13.2
click at [315, 508] on div "Endereços Endereço padrão Ana Paula Bopp Rubin Avenida Assis Brasil , 133 , 133…" at bounding box center [739, 533] width 1450 height 694
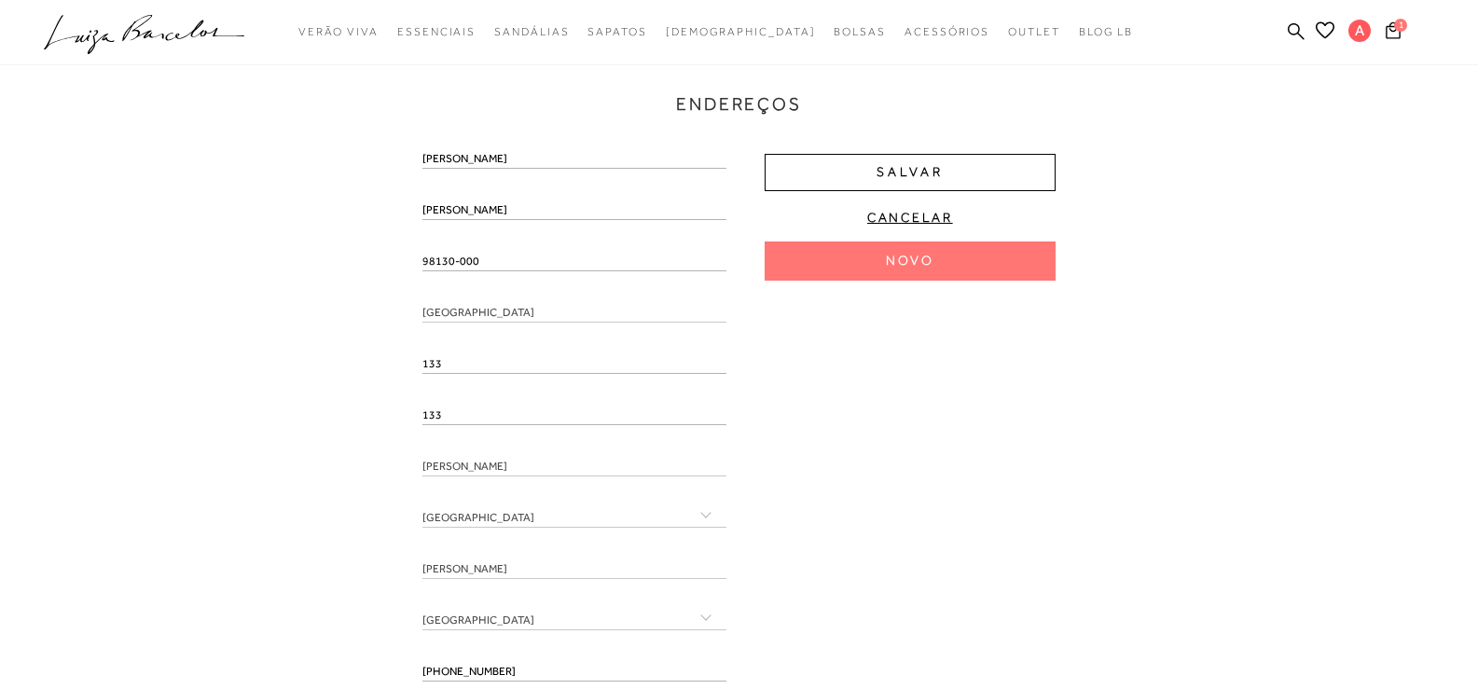
scroll to position [280, 0]
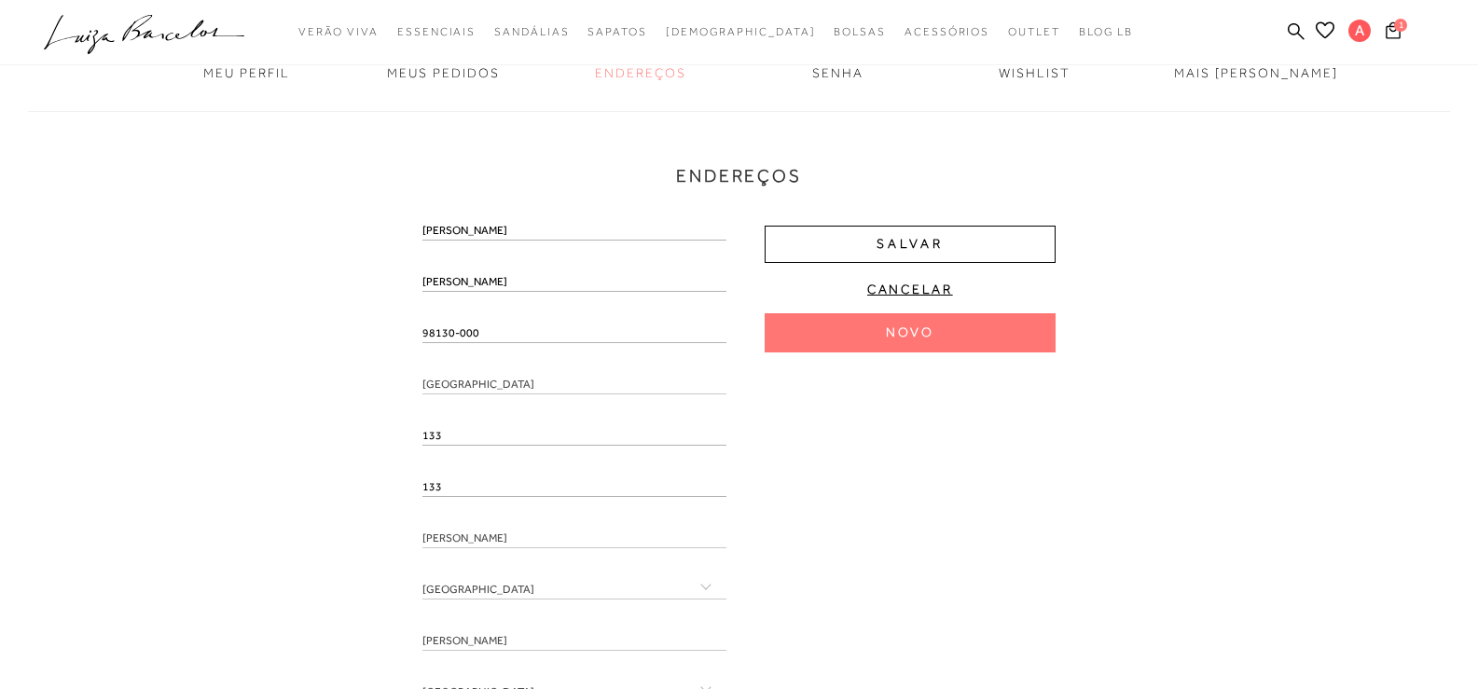
click at [452, 230] on input "Ana Paula" at bounding box center [575, 231] width 304 height 19
type input "Ana"
click at [425, 284] on input "Bopp Rubin" at bounding box center [575, 282] width 304 height 19
paste input "Paula"
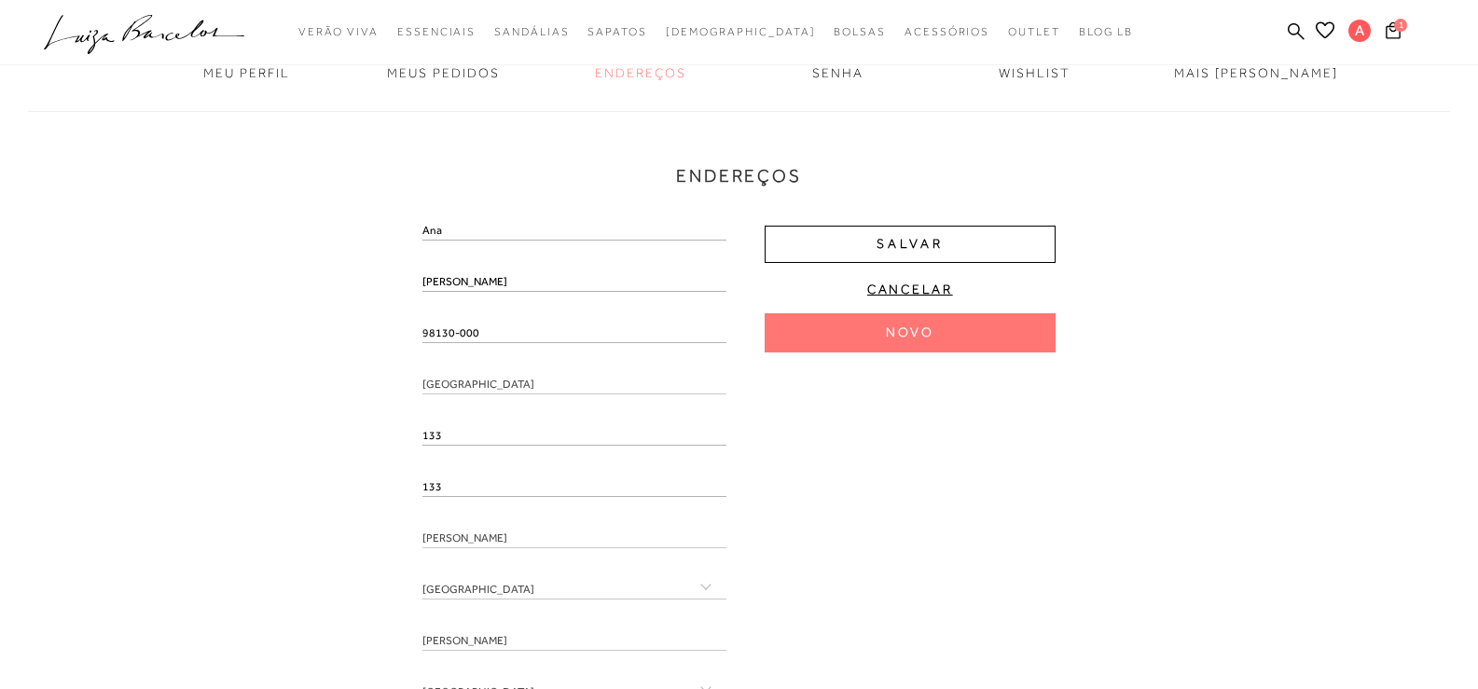
type input "Paula Bopp Rubin"
click at [293, 354] on div "Endereços Endereço padrão Ana Paula Bopp Rubin Avenida Assis Brasil , 133 , 133…" at bounding box center [739, 439] width 1450 height 694
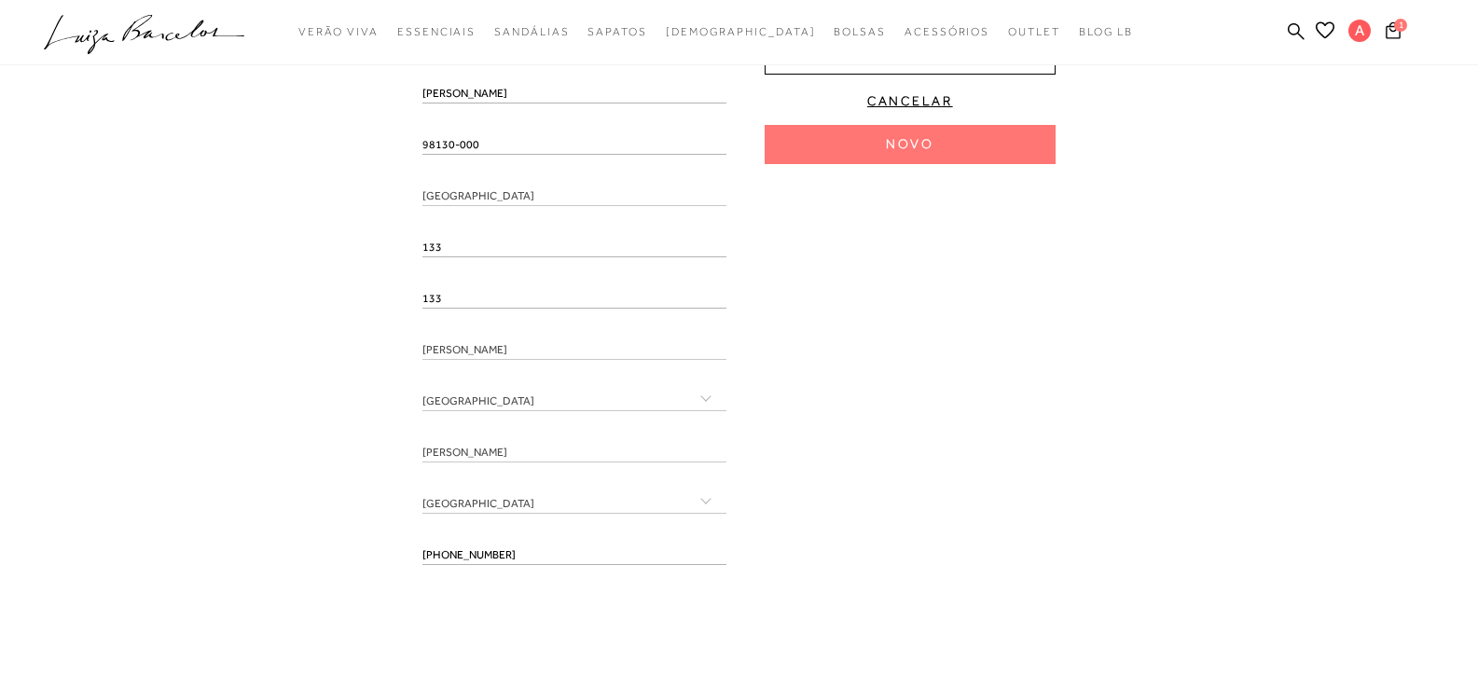
scroll to position [560, 0]
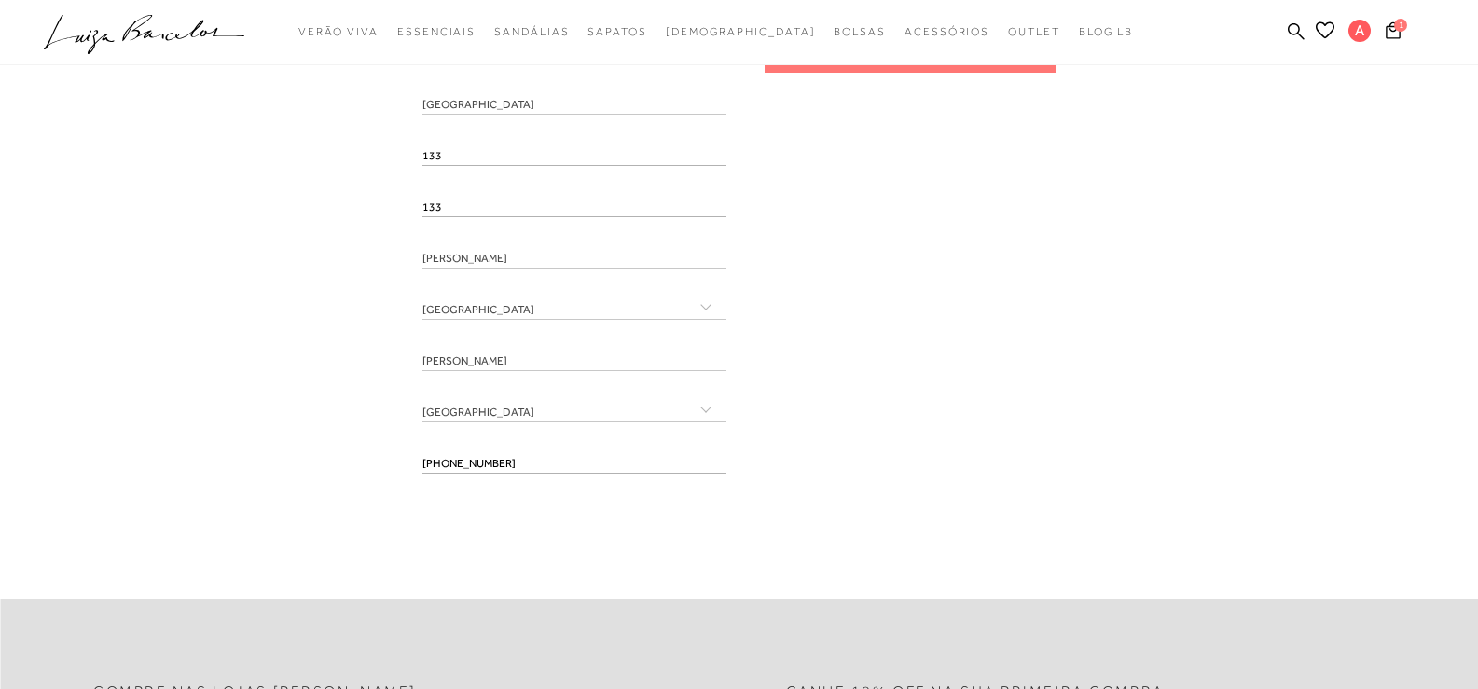
drag, startPoint x: 584, startPoint y: 456, endPoint x: 367, endPoint y: 487, distance: 219.5
click at [367, 487] on div "Endereços Endereço padrão Ana Paula Bopp Rubin Avenida Assis Brasil , 133 , 133…" at bounding box center [739, 160] width 1450 height 694
click at [334, 502] on div "Endereços Endereço padrão Ana Paula Bopp Rubin Avenida Assis Brasil , 133 , 133…" at bounding box center [739, 160] width 1450 height 694
click at [433, 463] on input "tel" at bounding box center [575, 464] width 304 height 19
paste input "(55) 99952-8079"
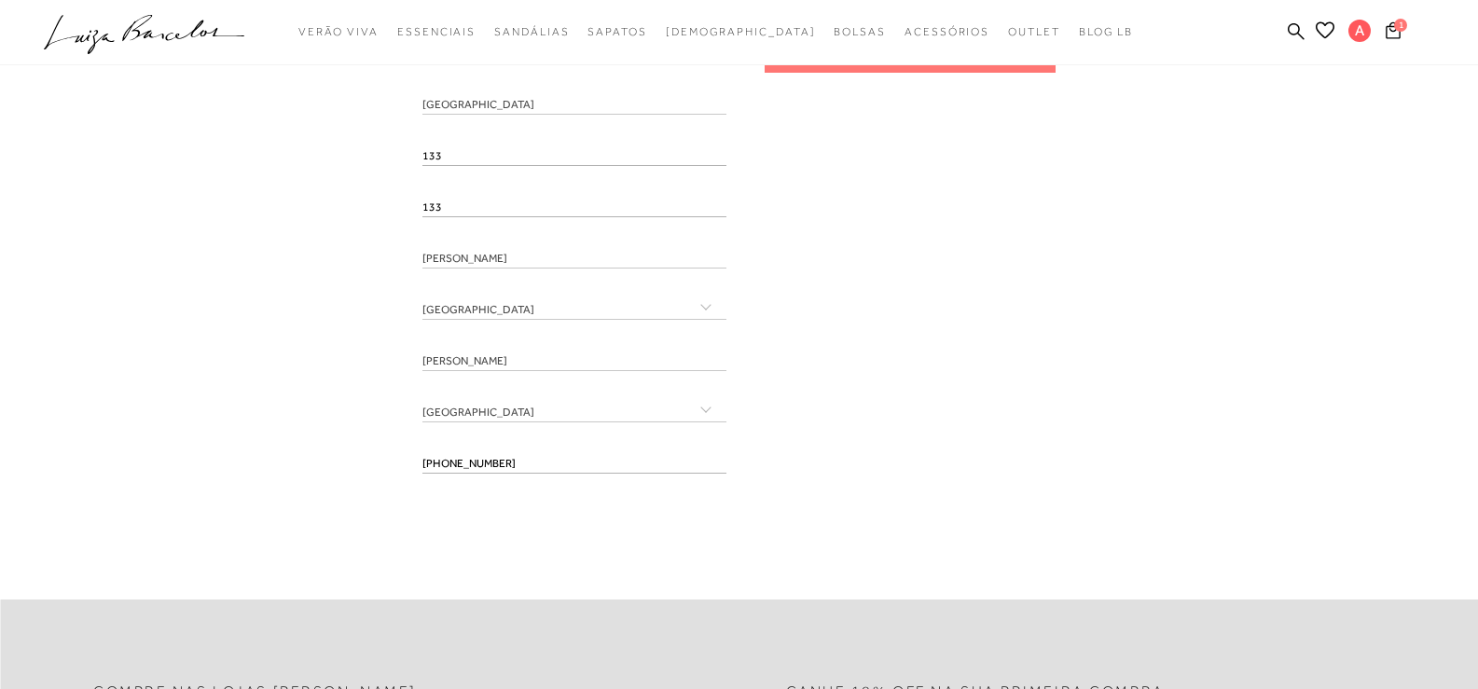
type input "(55) 99952-8079"
click at [923, 456] on div "Ana Paula Bopp Rubin 98130-000 Avenida Assis Brasil 133 133 Julio de Castilhos" at bounding box center [739, 215] width 633 height 546
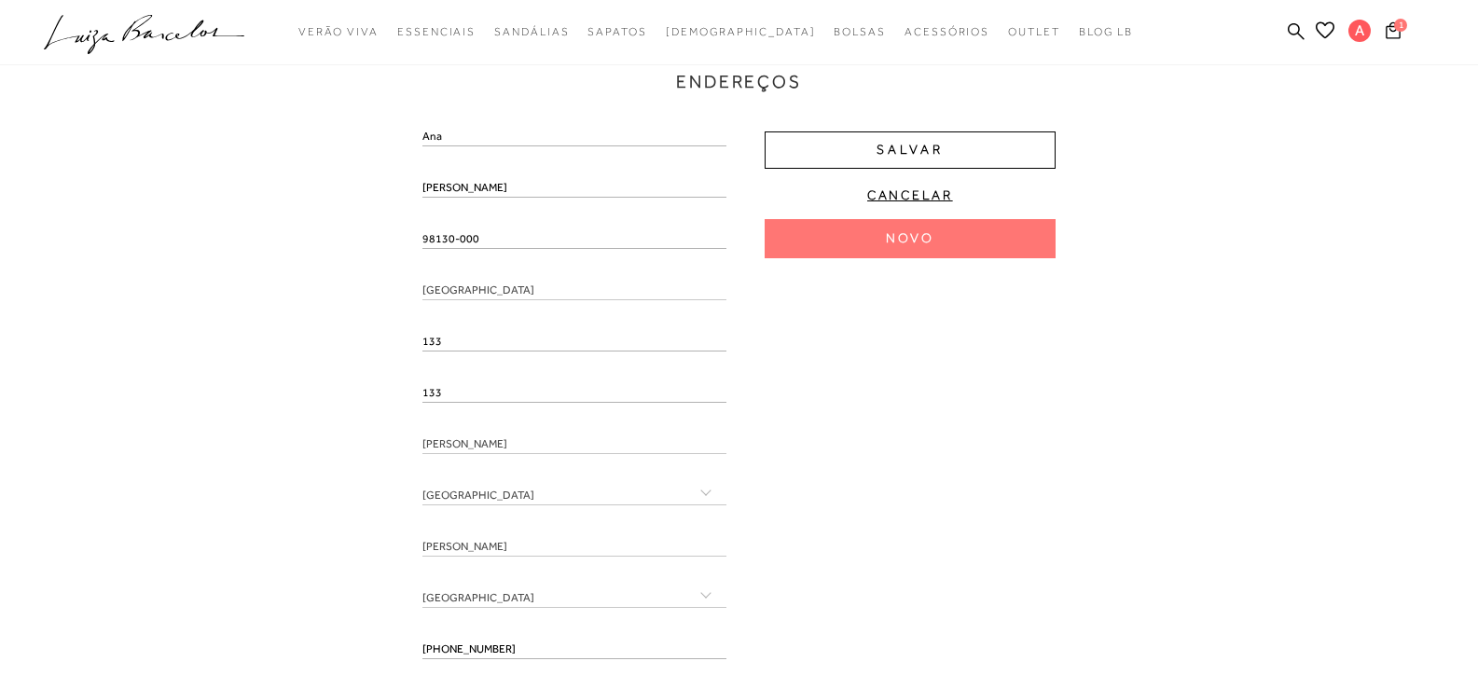
scroll to position [373, 0]
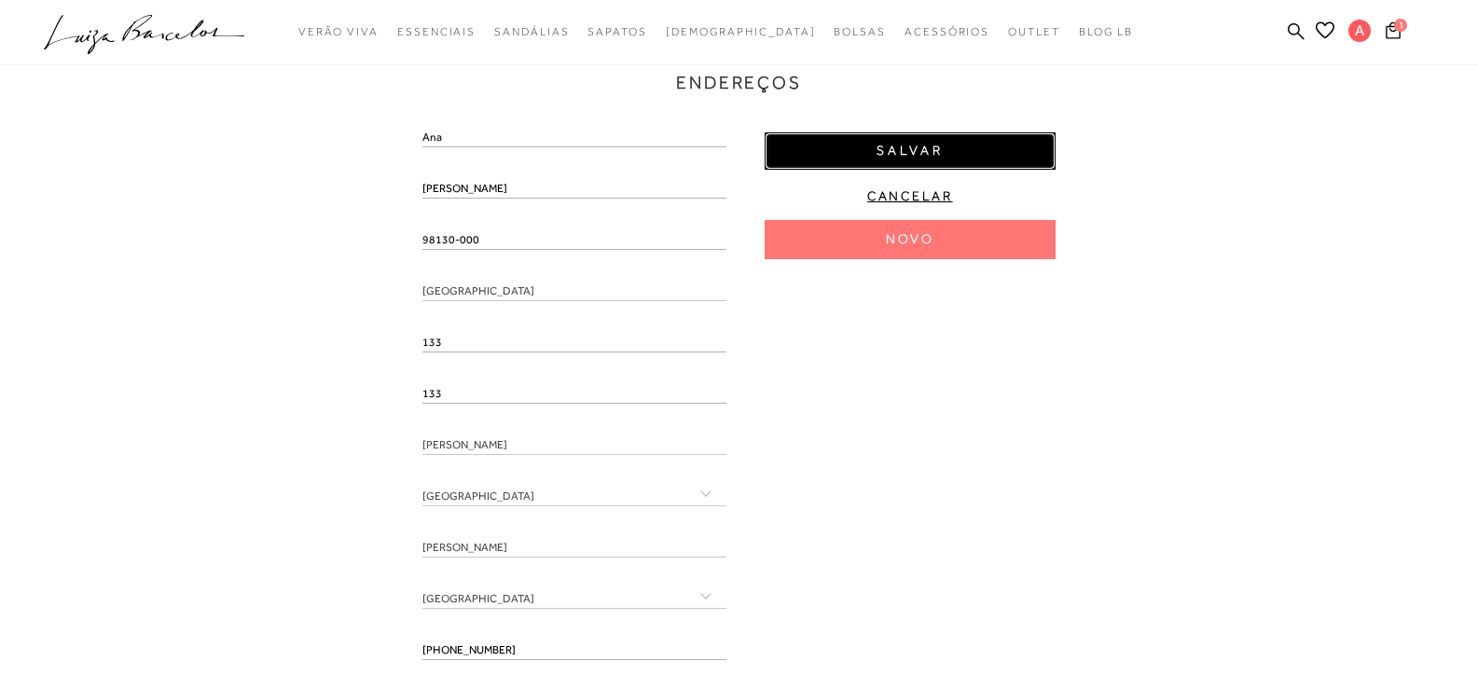
click at [989, 143] on button "Salvar" at bounding box center [910, 150] width 291 height 37
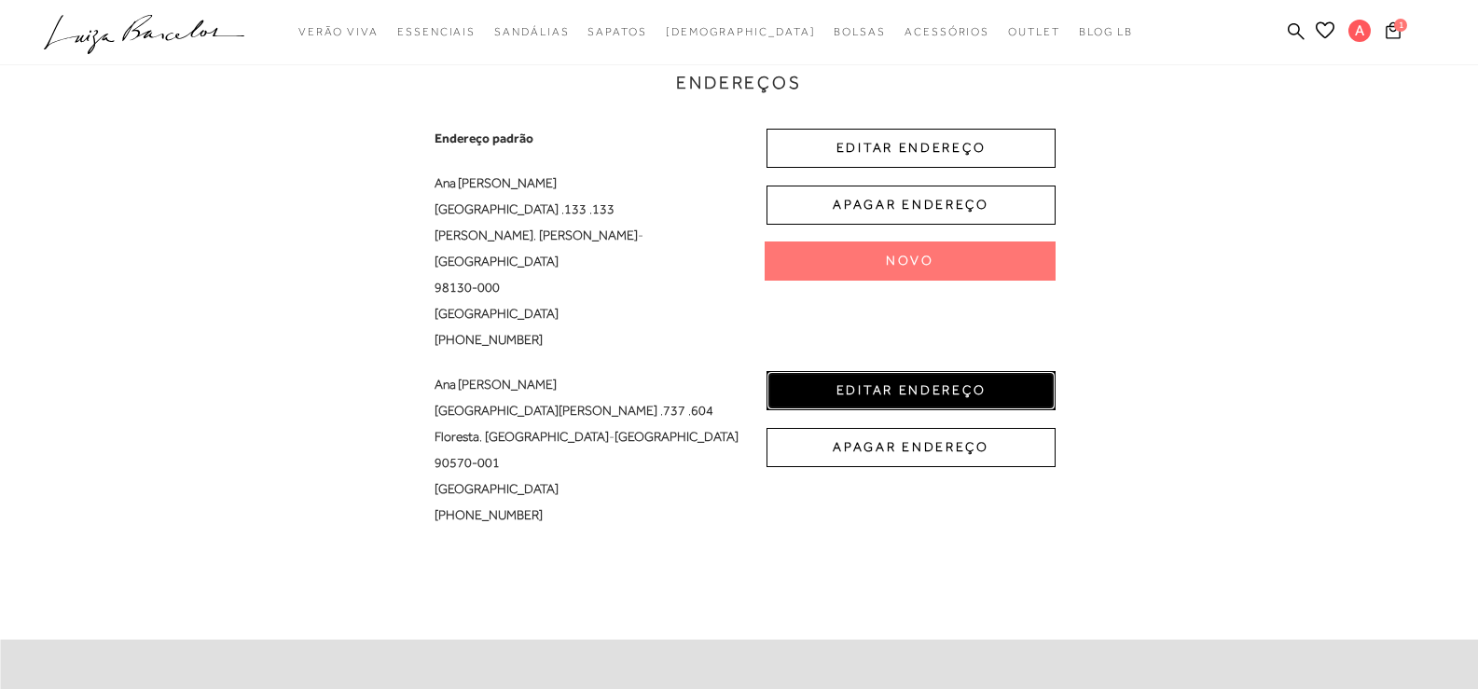
click at [930, 371] on button "EDITAR ENDEREÇO" at bounding box center [911, 390] width 289 height 39
select select "RS"
select select "BR"
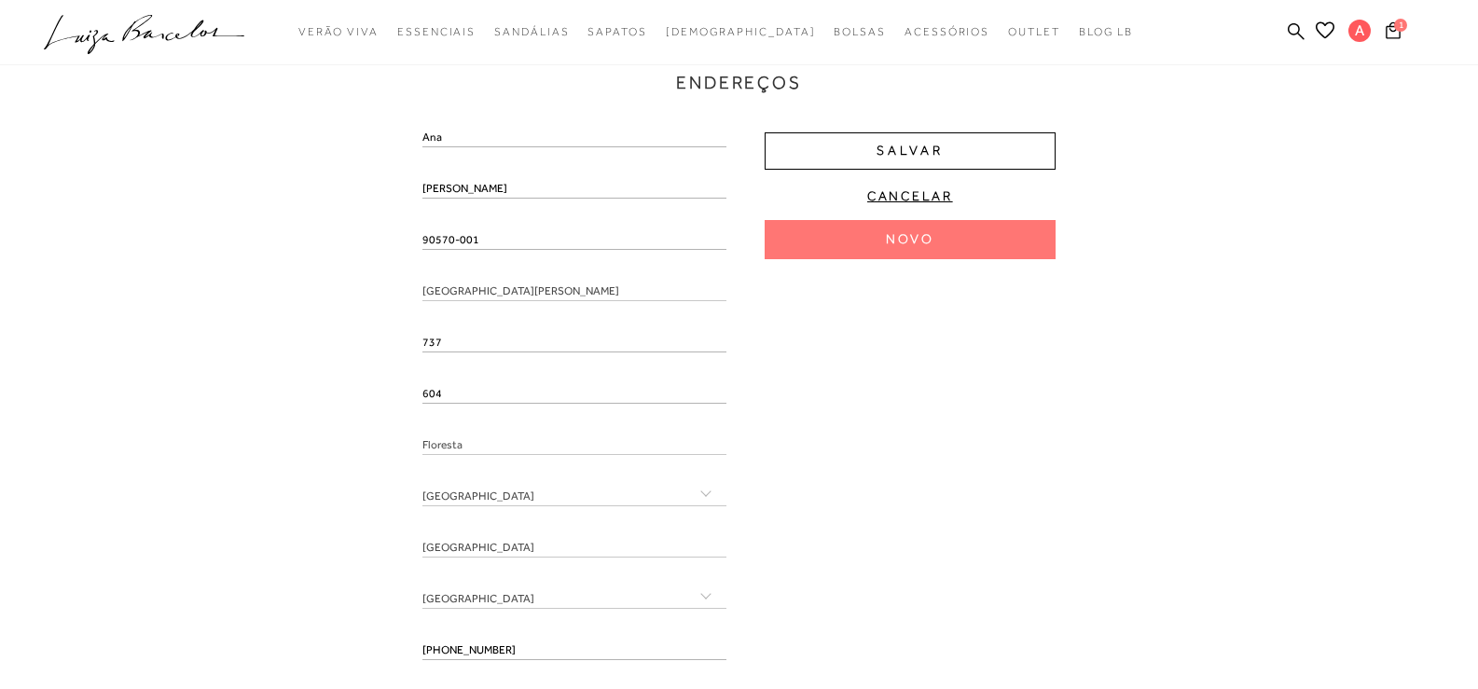
drag, startPoint x: 507, startPoint y: 238, endPoint x: 414, endPoint y: 240, distance: 93.3
click at [414, 240] on div "Endereços Endereço padrão Ana Paula Bopp Rubin Avenida Assis Brasil , 133 , 133…" at bounding box center [739, 374] width 1450 height 751
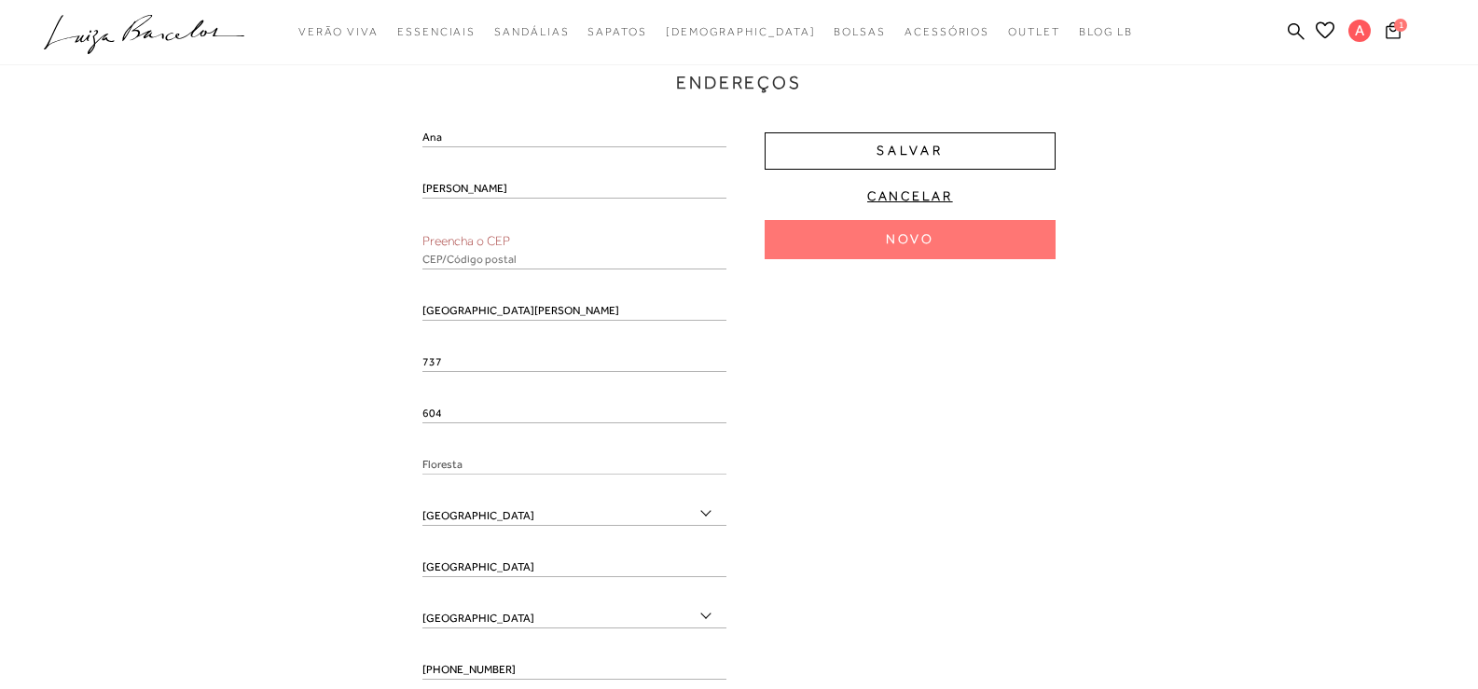
click at [378, 281] on div "Endereços Endereço padrão Ana Paula Bopp Rubin Avenida Assis Brasil , 133 , 133…" at bounding box center [739, 384] width 1450 height 770
click at [435, 254] on input "text" at bounding box center [575, 260] width 304 height 19
paste input "90570-001"
type input "90570-001"
click at [235, 301] on div "Endereços Endereço padrão Ana Paula Bopp Rubin Avenida Assis Brasil , 133 , 133…" at bounding box center [739, 384] width 1450 height 770
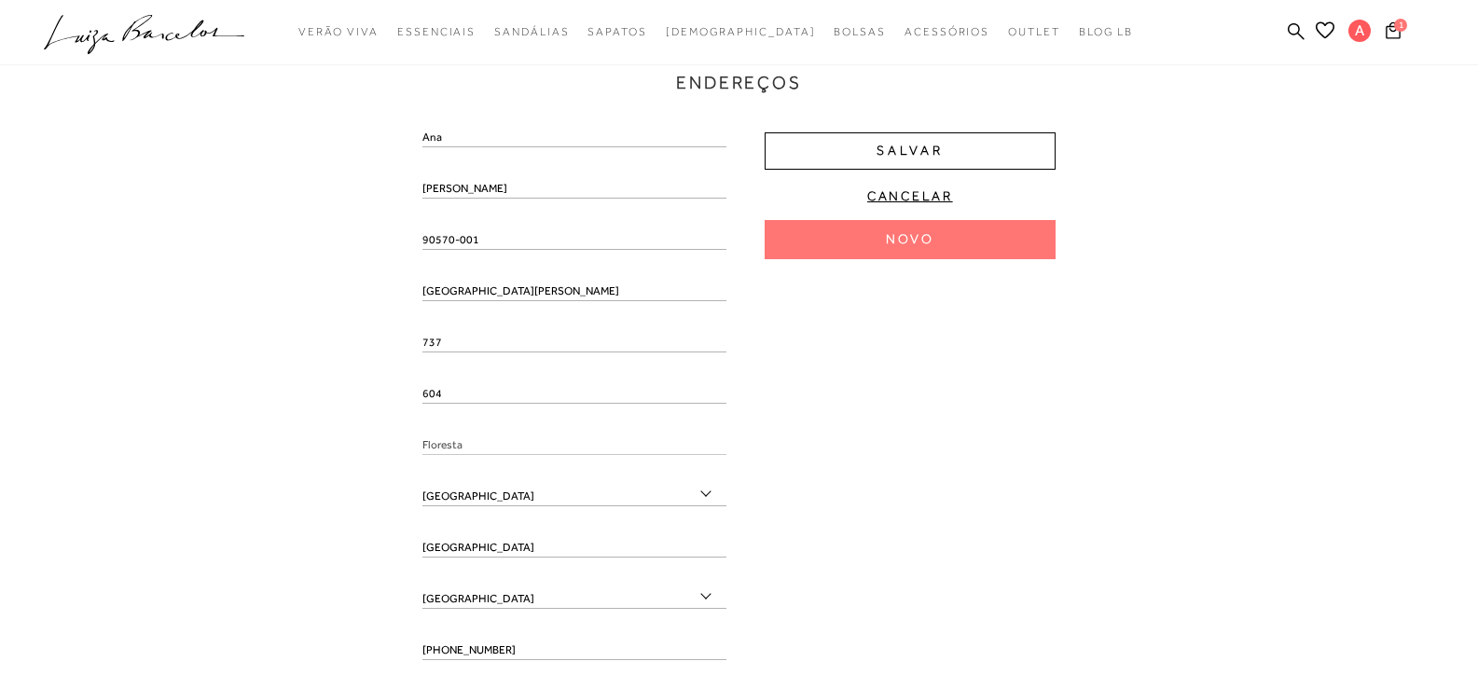
type input "Moinhos de Vento"
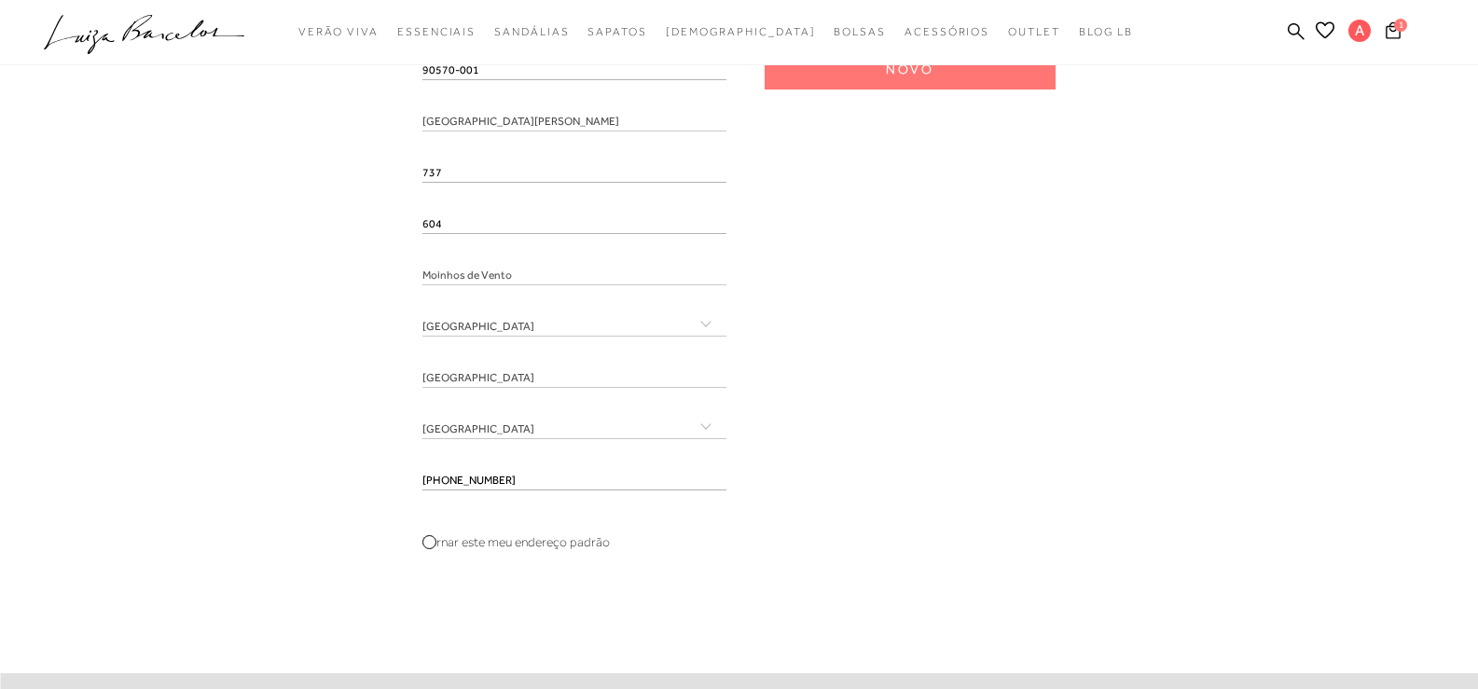
scroll to position [560, 0]
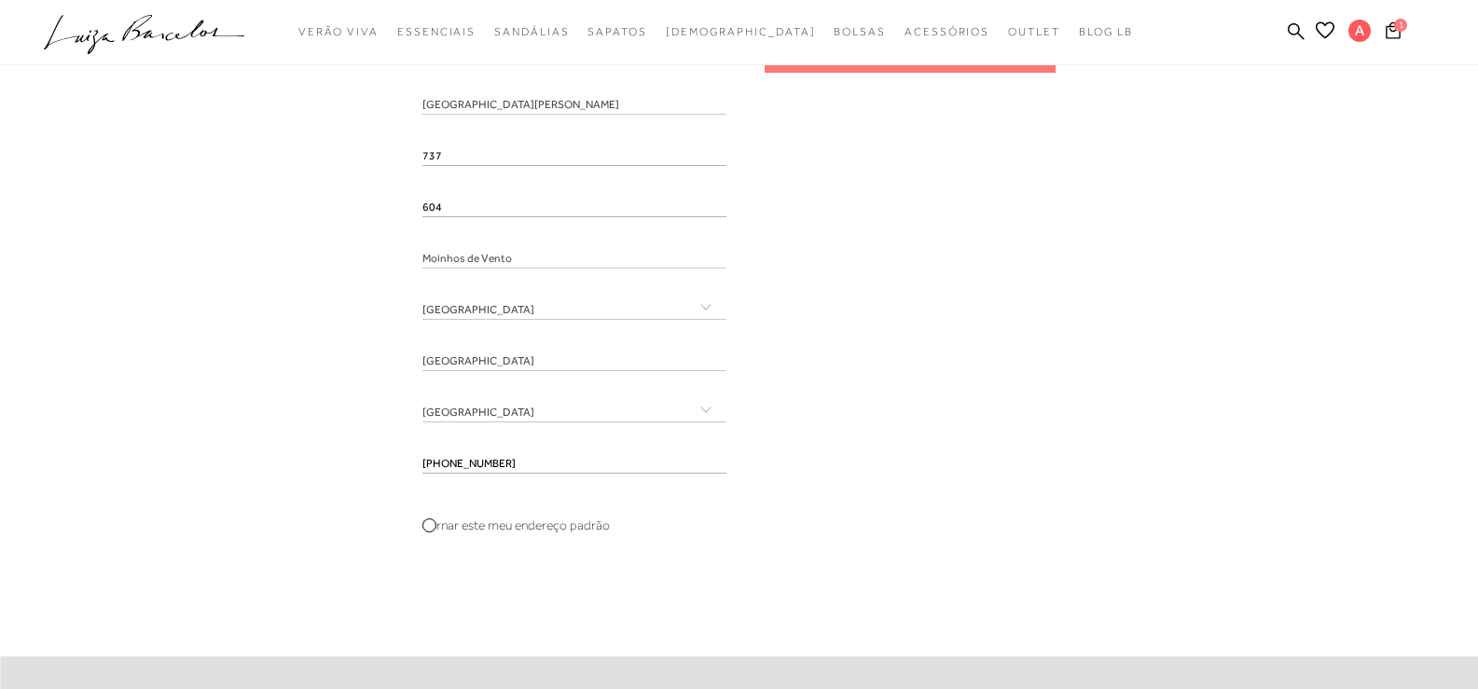
drag, startPoint x: 562, startPoint y: 465, endPoint x: 342, endPoint y: 465, distance: 220.1
click at [342, 465] on div "Endereços Endereço padrão Ana Paula Bopp Rubin Avenida Assis Brasil , 133 , 133…" at bounding box center [739, 188] width 1450 height 751
click at [191, 499] on div "Endereços Endereço padrão Ana Paula Bopp Rubin Avenida Assis Brasil , 133 , 133…" at bounding box center [739, 188] width 1450 height 751
click at [466, 462] on input "tel" at bounding box center [575, 464] width 304 height 19
paste input "(51) 99954-3365"
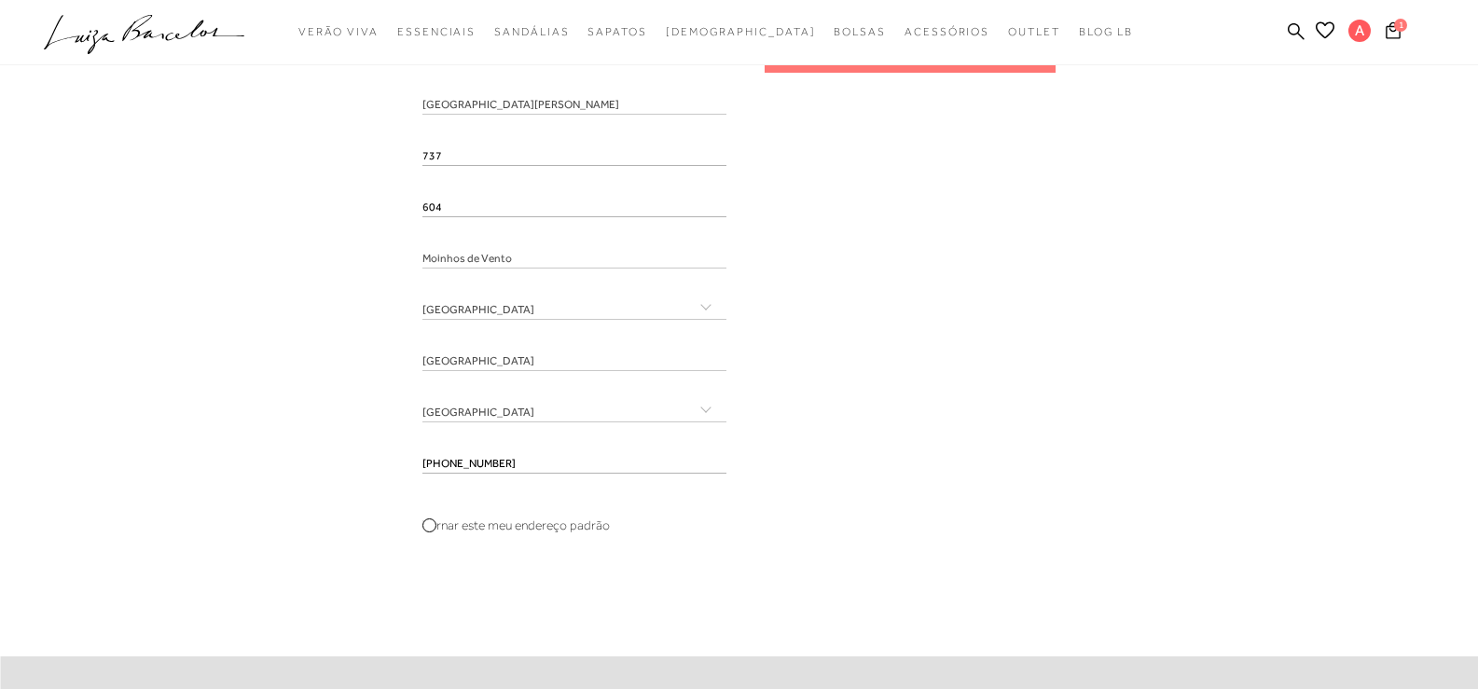
type input "(51) 99954-3365"
drag, startPoint x: 1042, startPoint y: 531, endPoint x: 1055, endPoint y: 541, distance: 16.6
click at [1042, 532] on fieldset "Endereço padrão Ana Paula Bopp Rubin Avenida Assis Brasil , 133 , 133 Julio de …" at bounding box center [739, 252] width 633 height 621
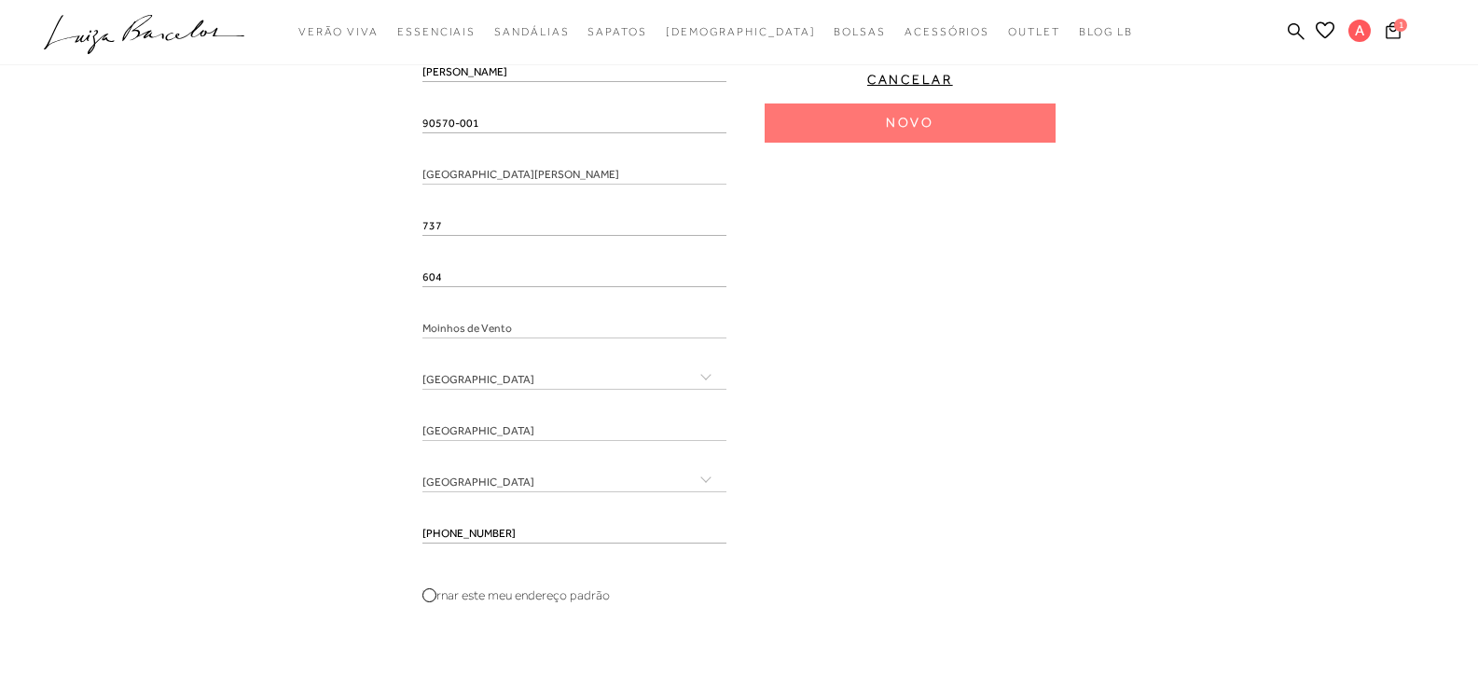
scroll to position [373, 0]
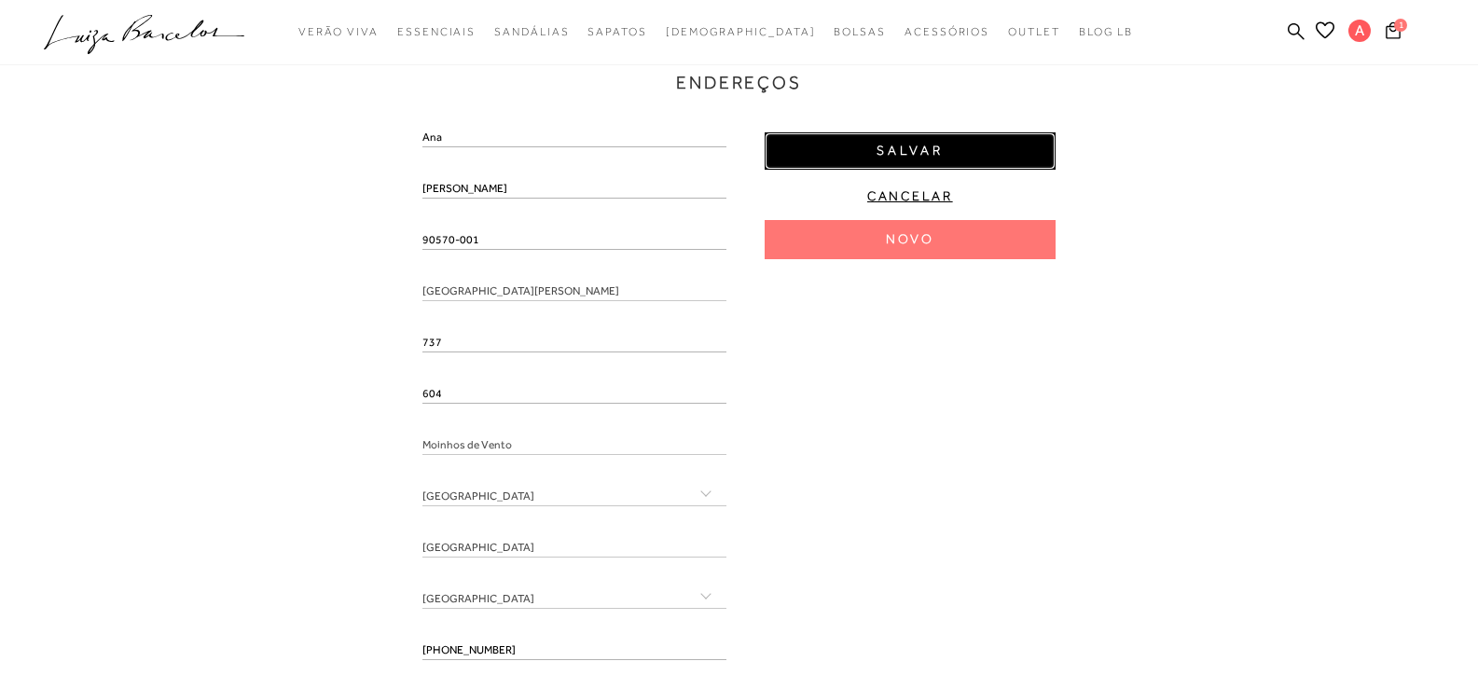
click at [1029, 152] on button "Salvar" at bounding box center [910, 150] width 291 height 37
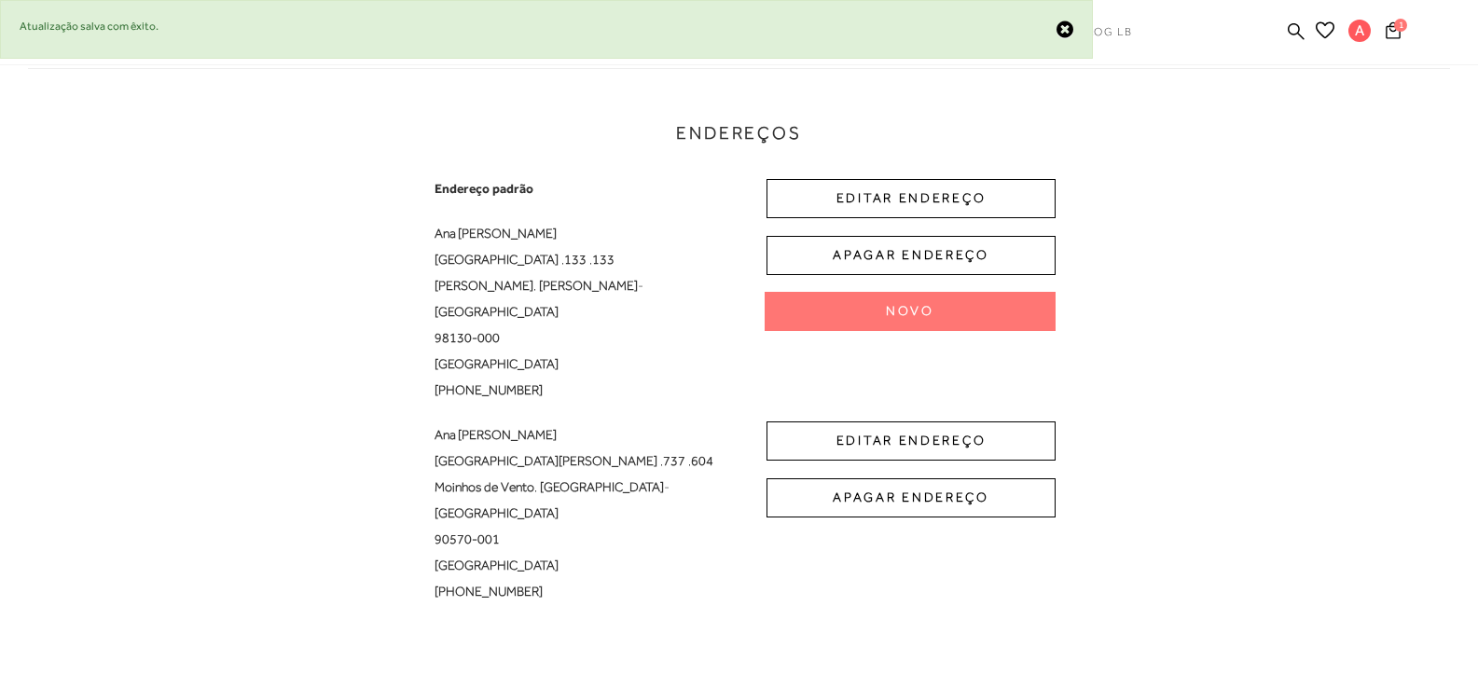
scroll to position [280, 0]
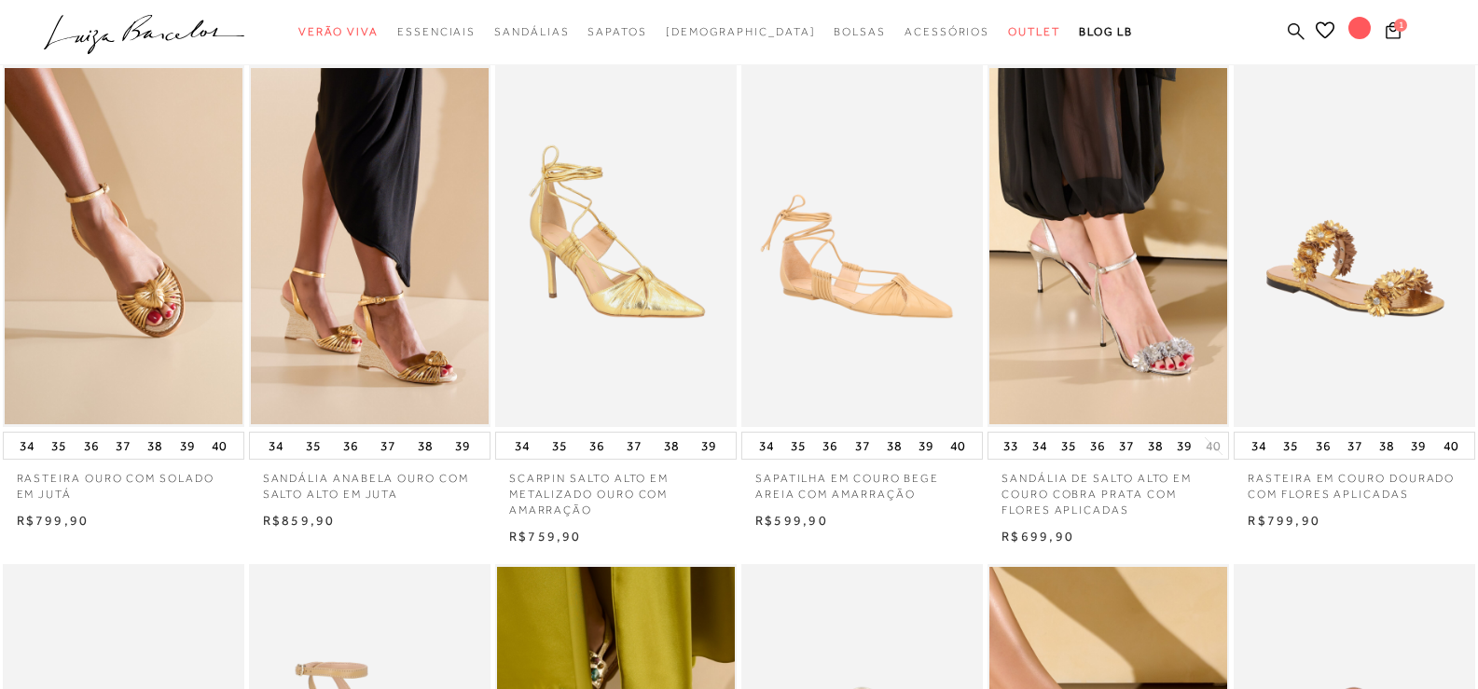
click at [1294, 30] on icon at bounding box center [1296, 31] width 17 height 18
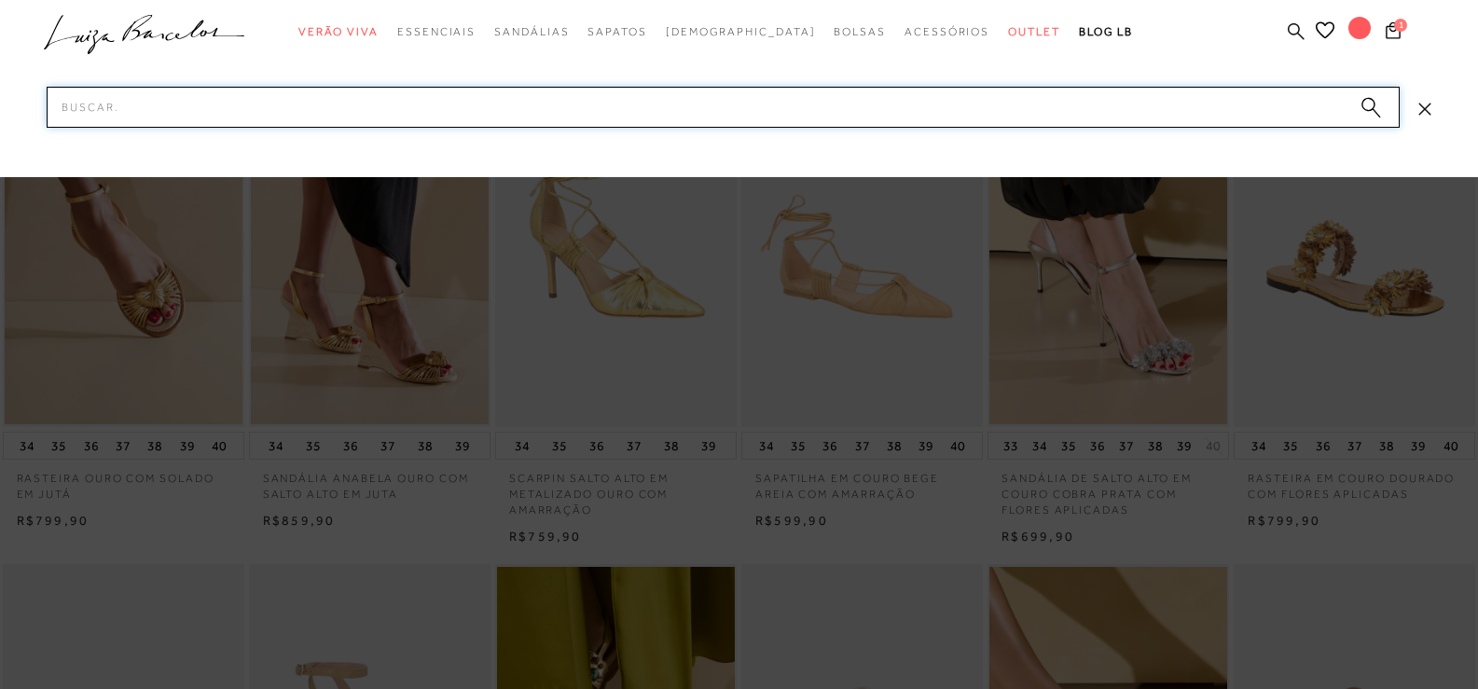
paste input "132800055"
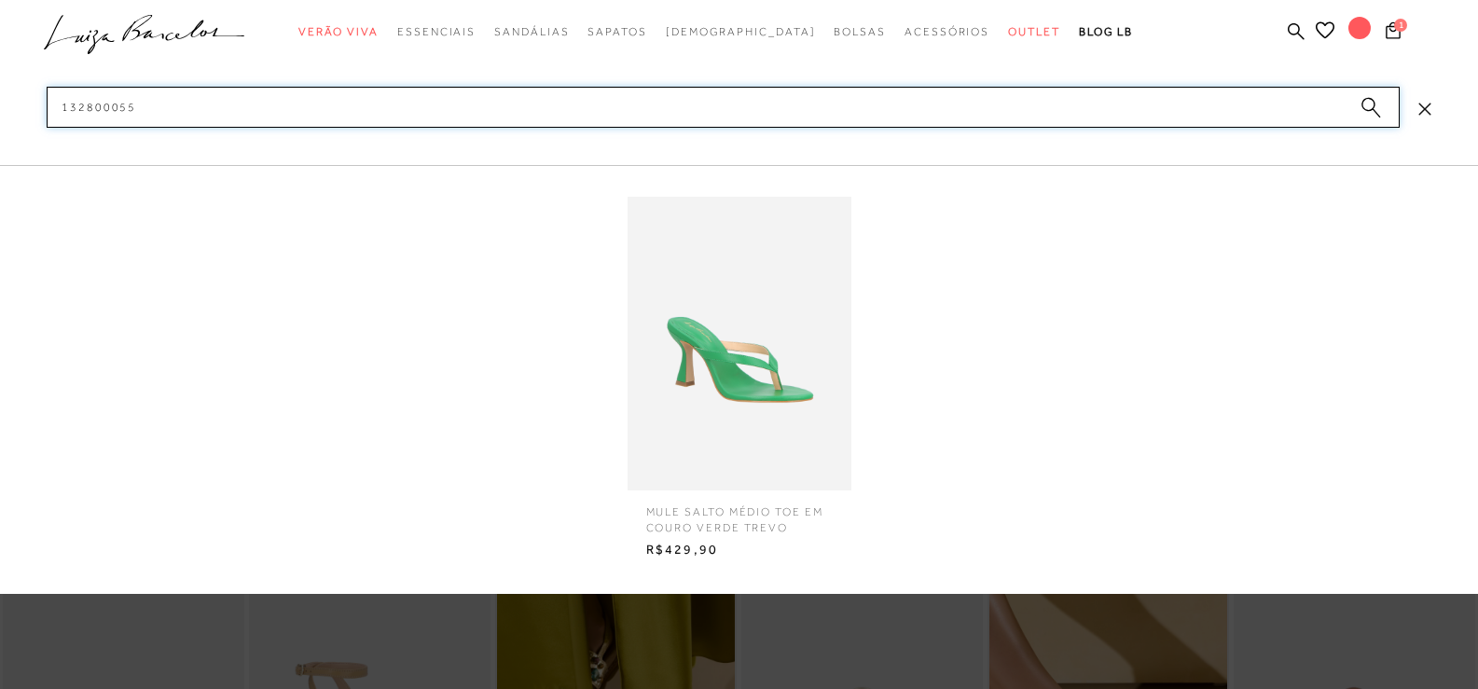
type input "132800055"
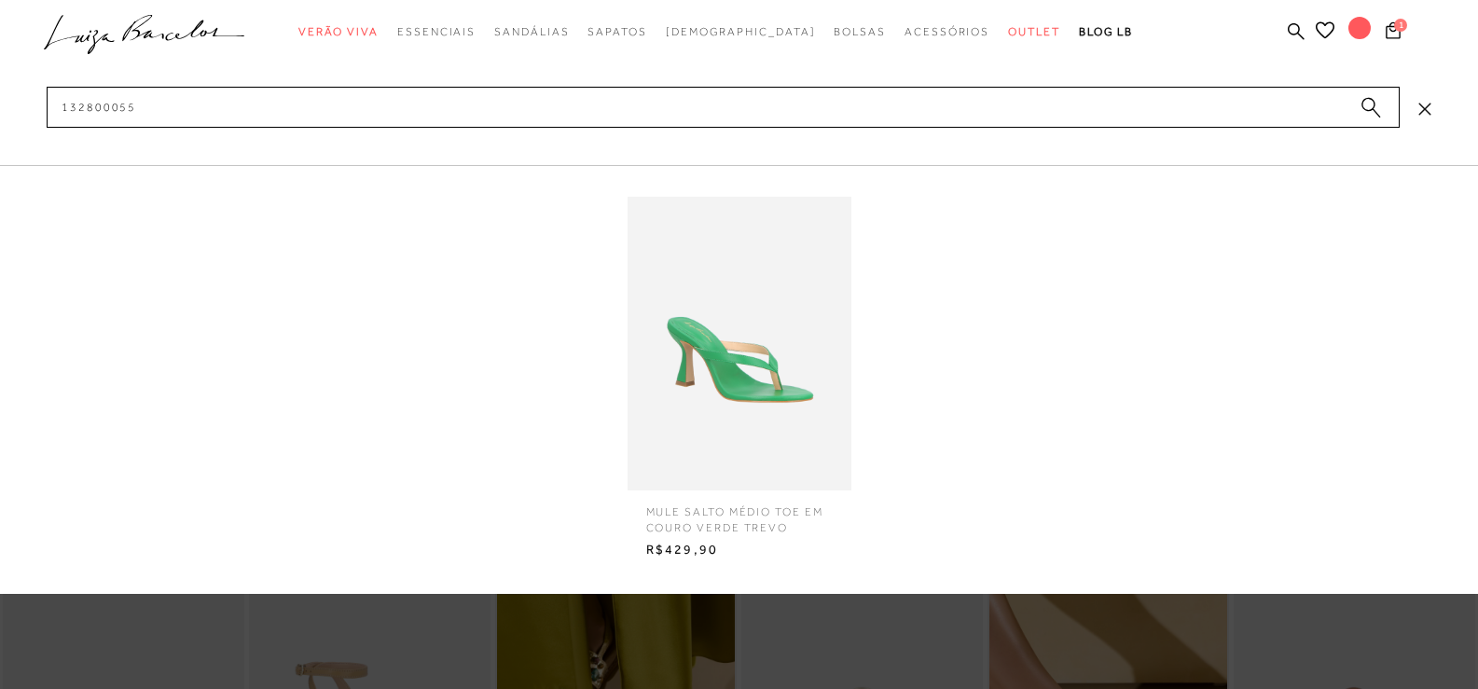
click at [666, 401] on img at bounding box center [740, 344] width 224 height 294
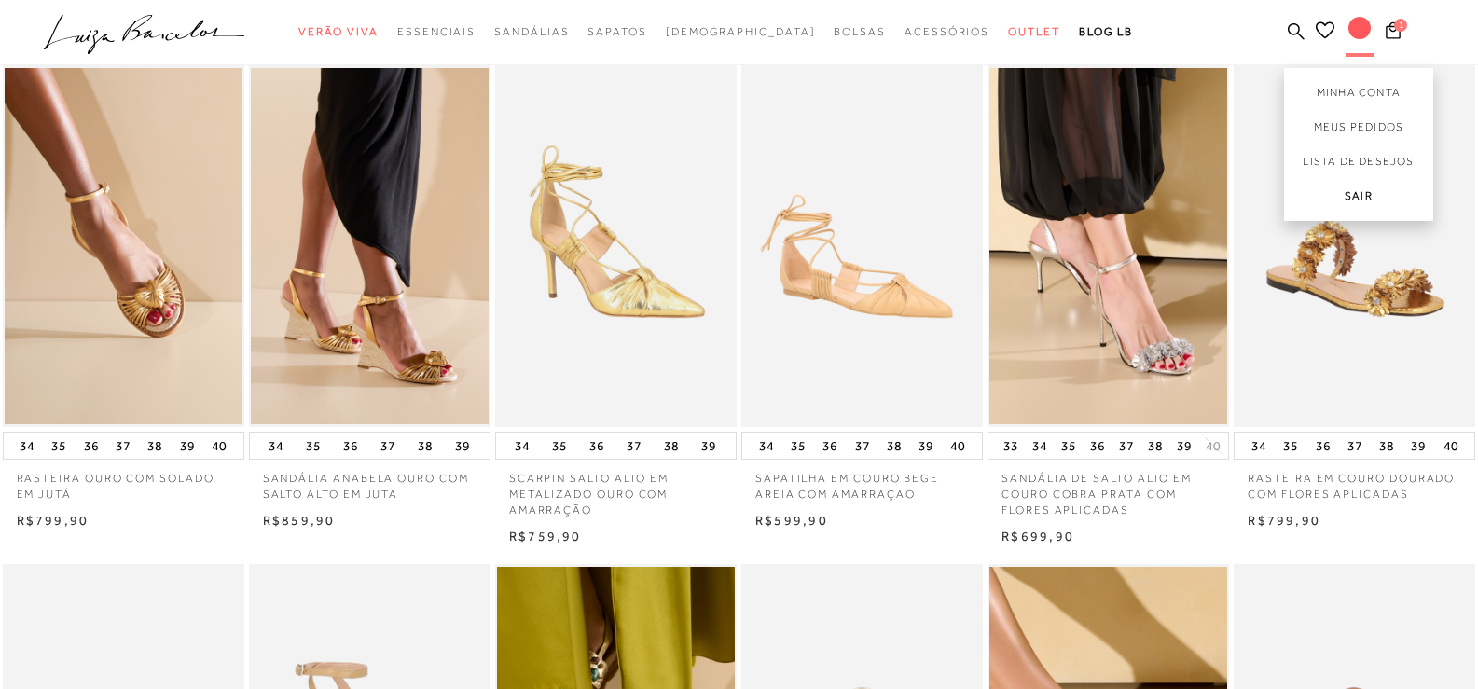
click at [1354, 190] on link "Sair" at bounding box center [1358, 200] width 149 height 42
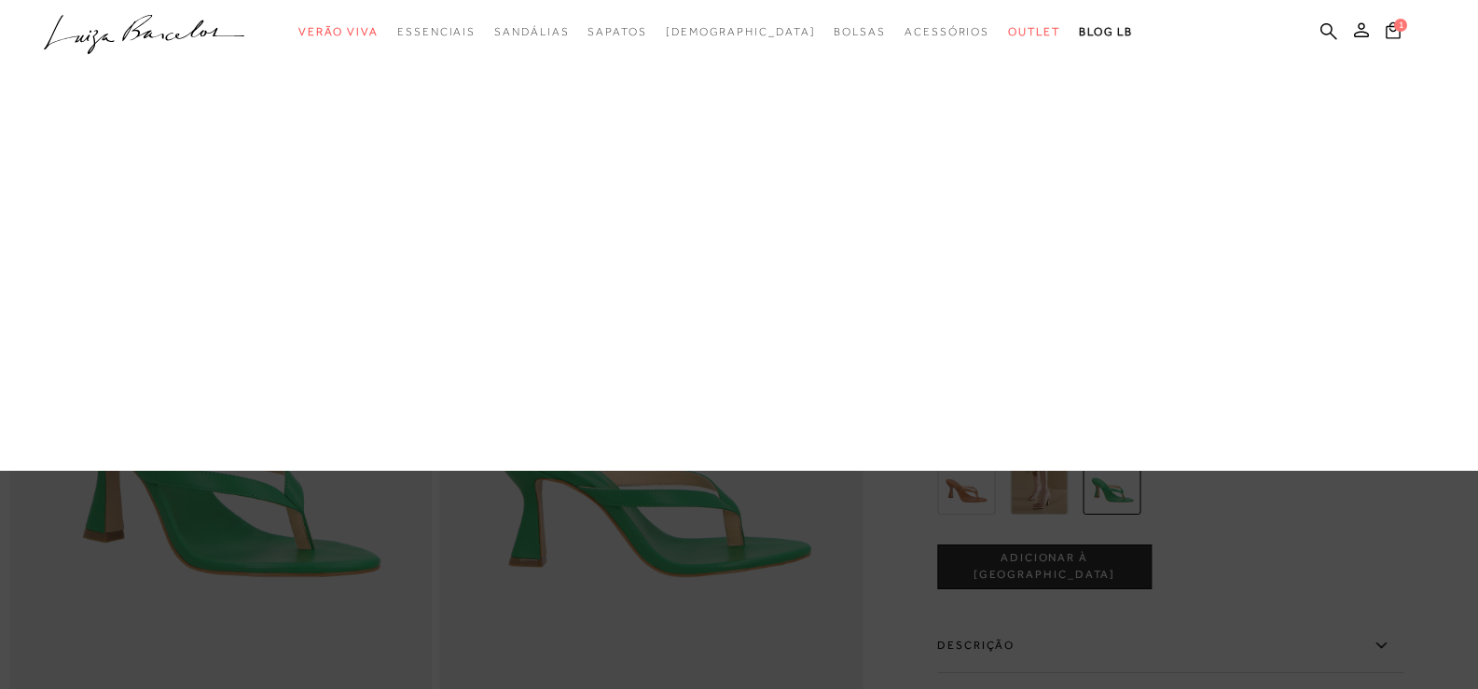
click at [0, 0] on link "Bolsas" at bounding box center [0, 0] width 0 height 0
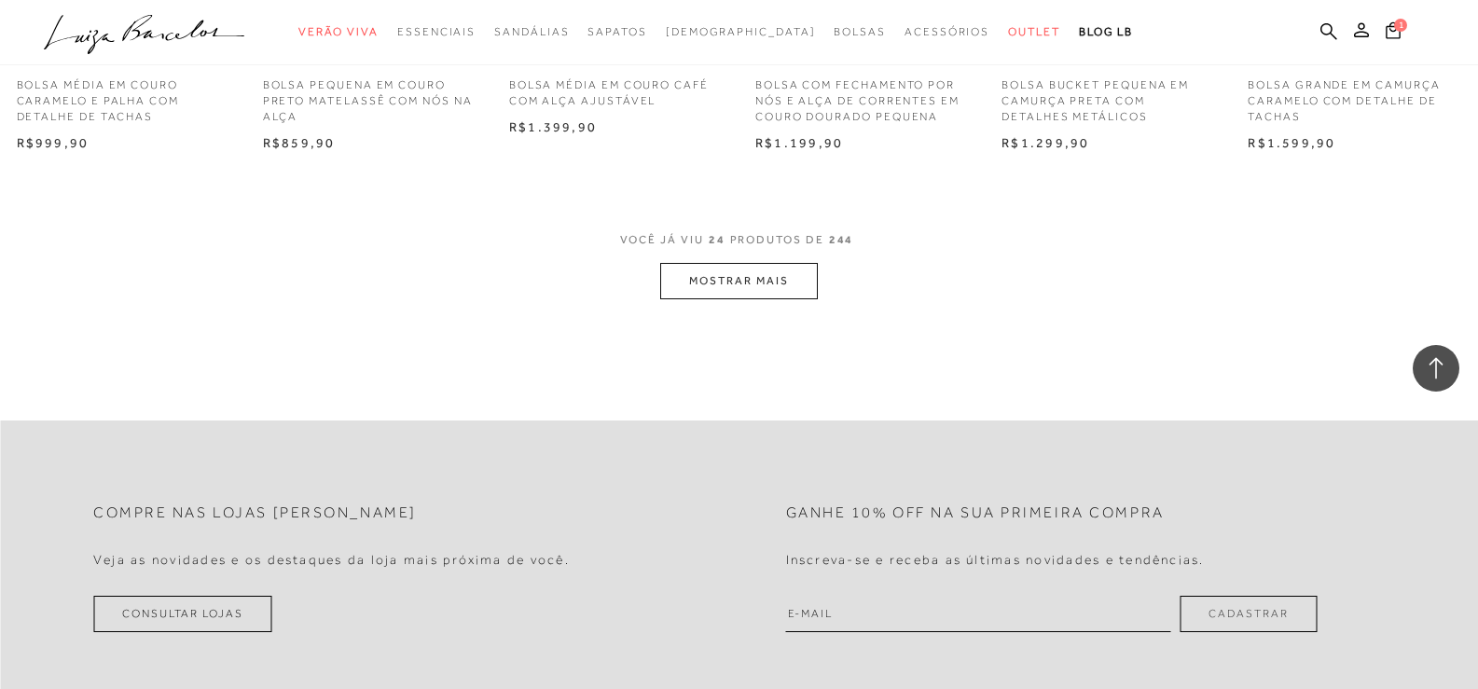
scroll to position [1959, 0]
click at [685, 274] on button "MOSTRAR MAIS" at bounding box center [738, 280] width 157 height 36
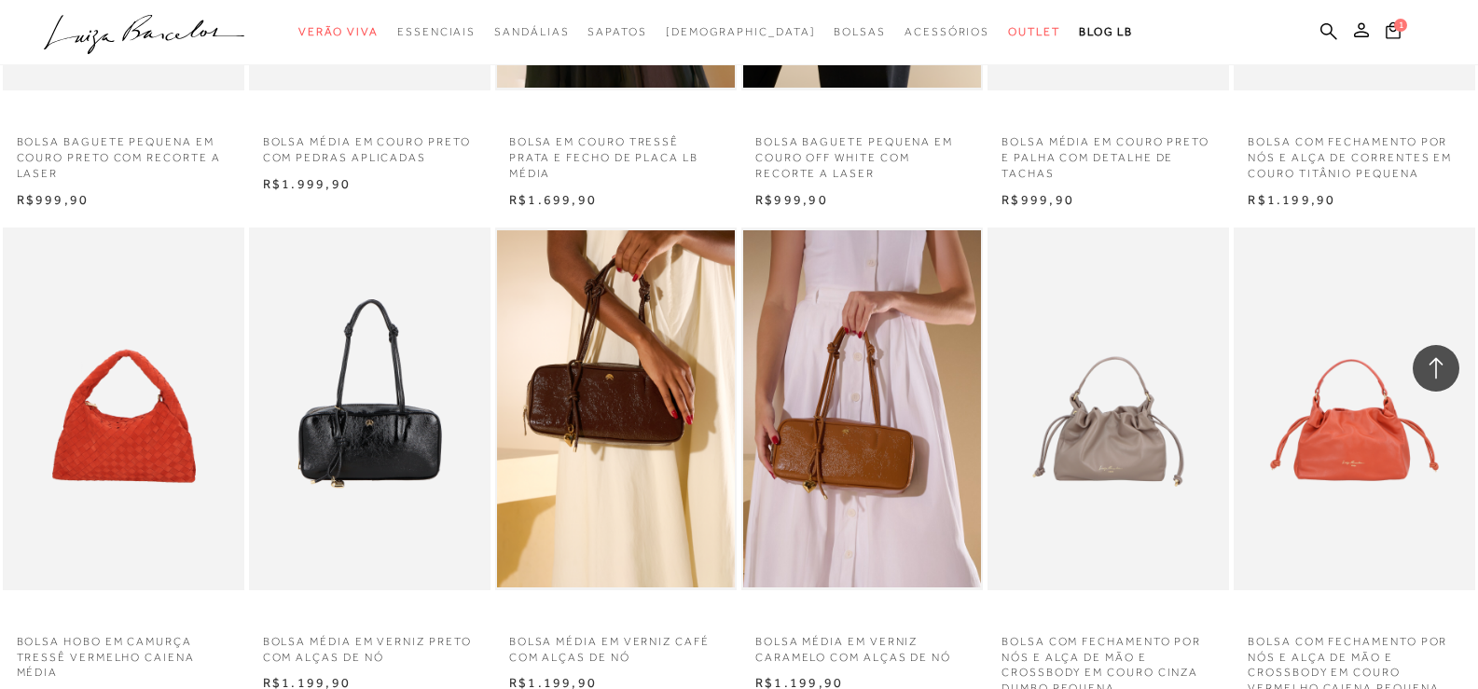
scroll to position [2425, 0]
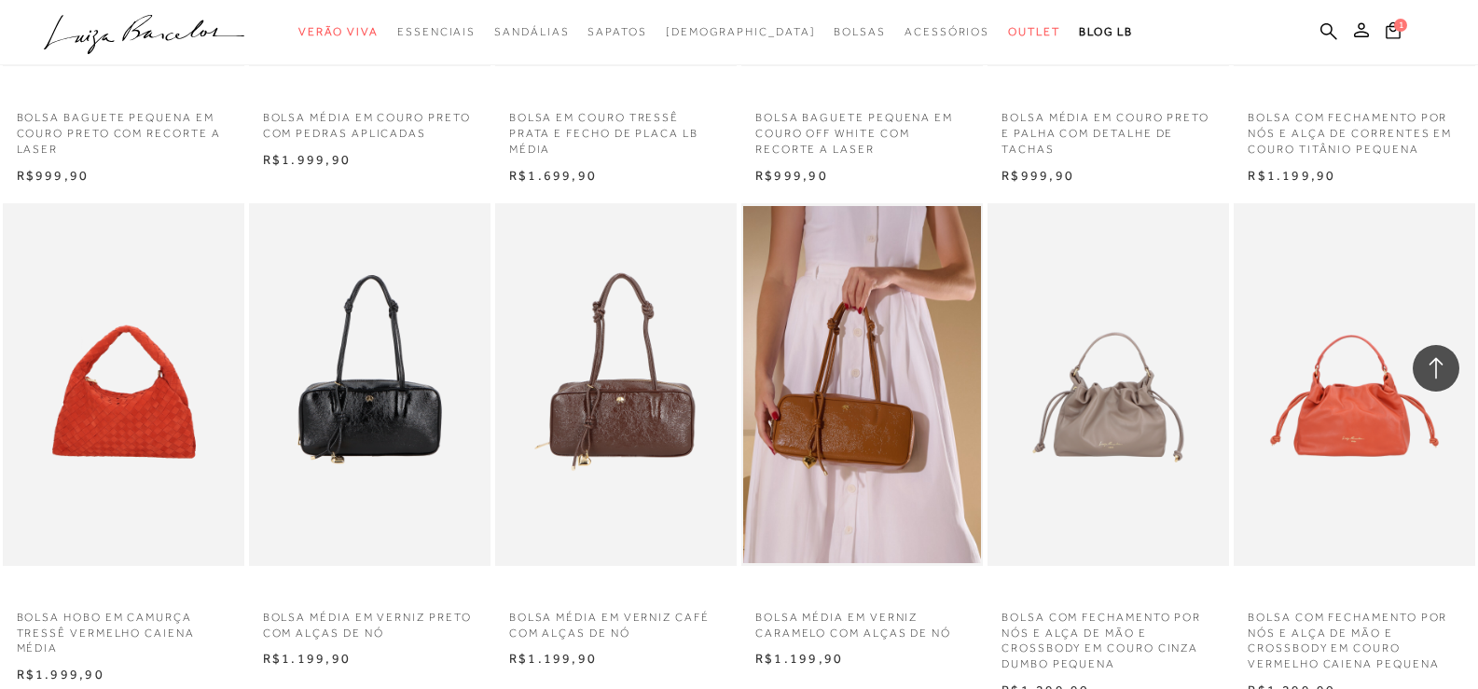
click at [638, 395] on img at bounding box center [617, 384] width 240 height 363
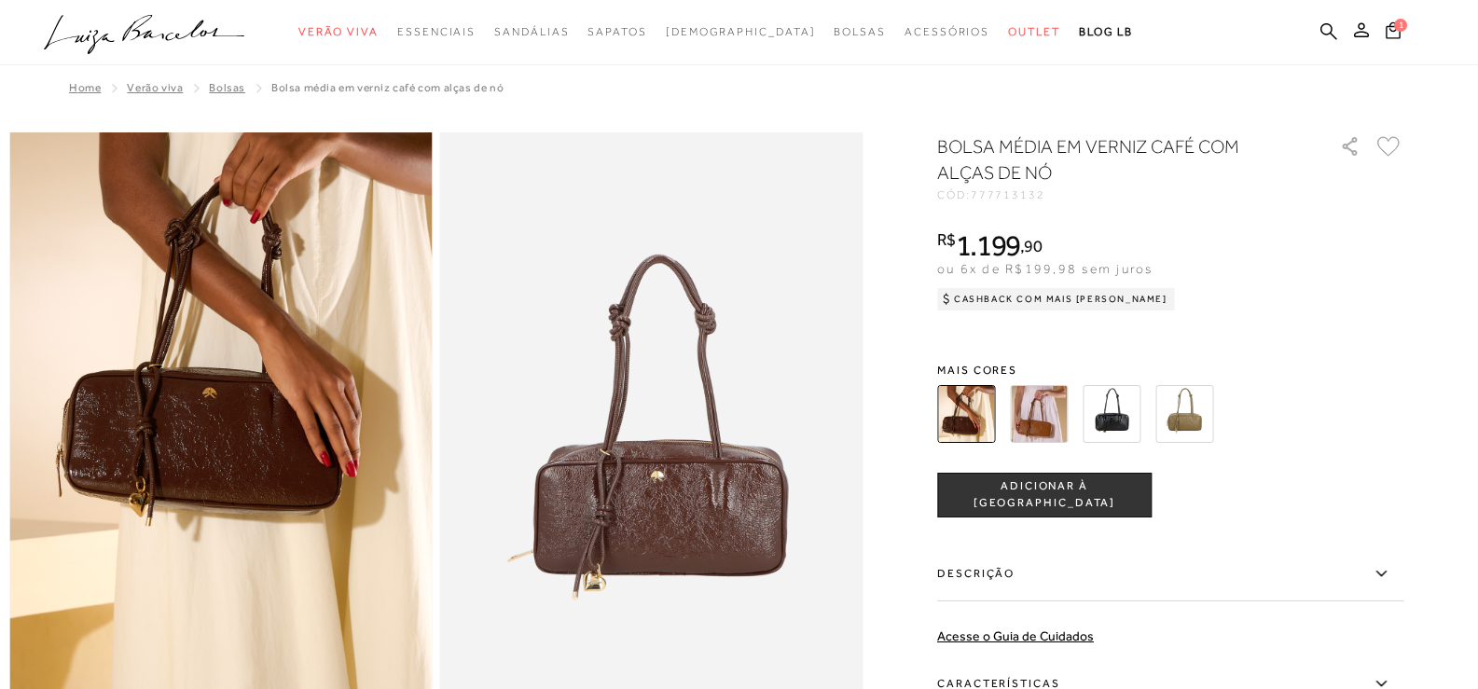
click at [1171, 410] on img at bounding box center [1185, 414] width 58 height 58
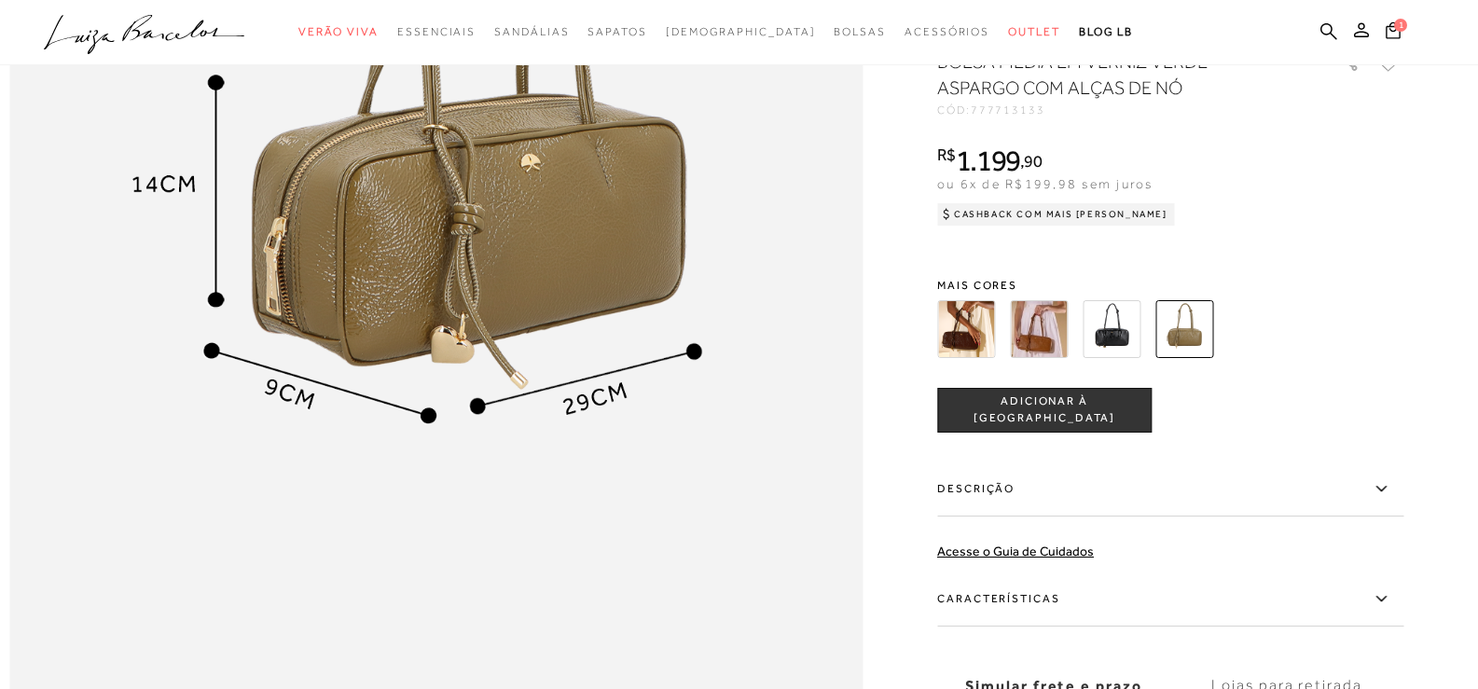
scroll to position [1679, 0]
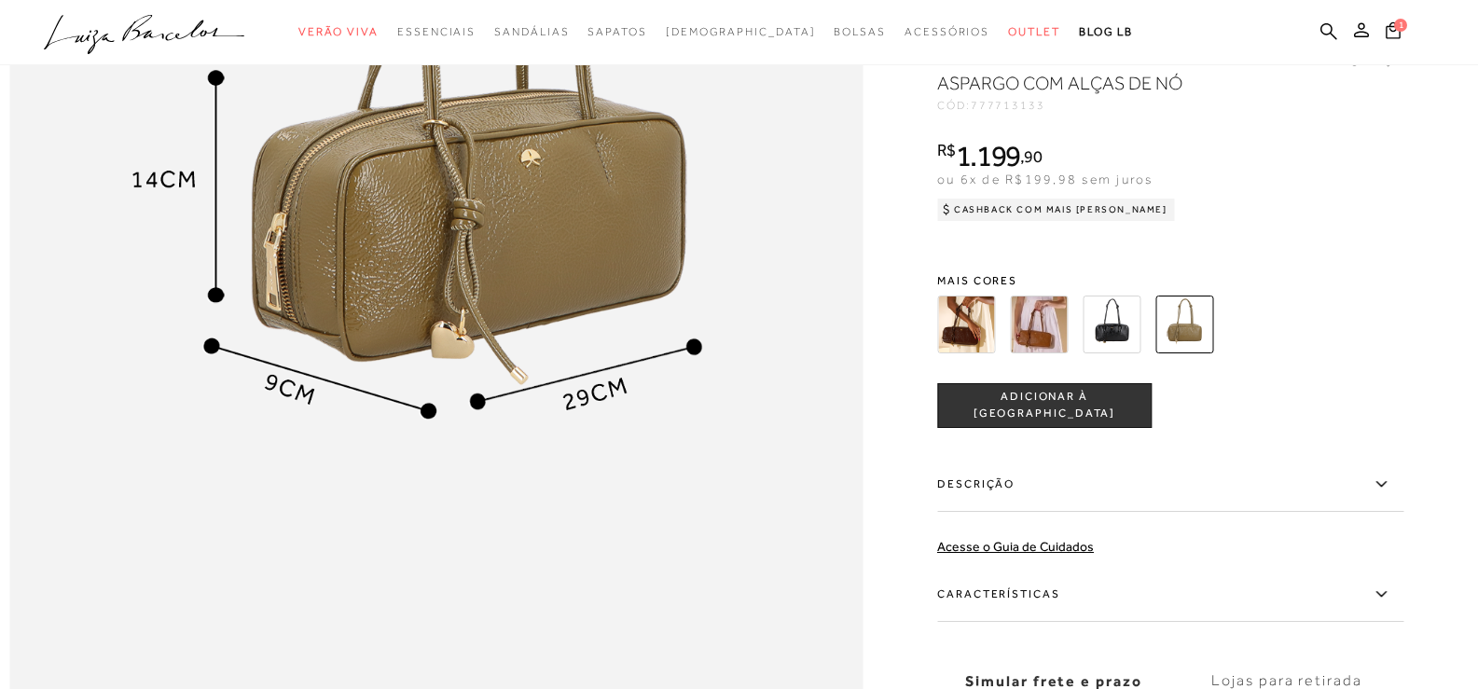
click at [1256, 512] on label "Descrição" at bounding box center [1170, 485] width 466 height 54
click at [0, 0] on input "Descrição" at bounding box center [0, 0] width 0 height 0
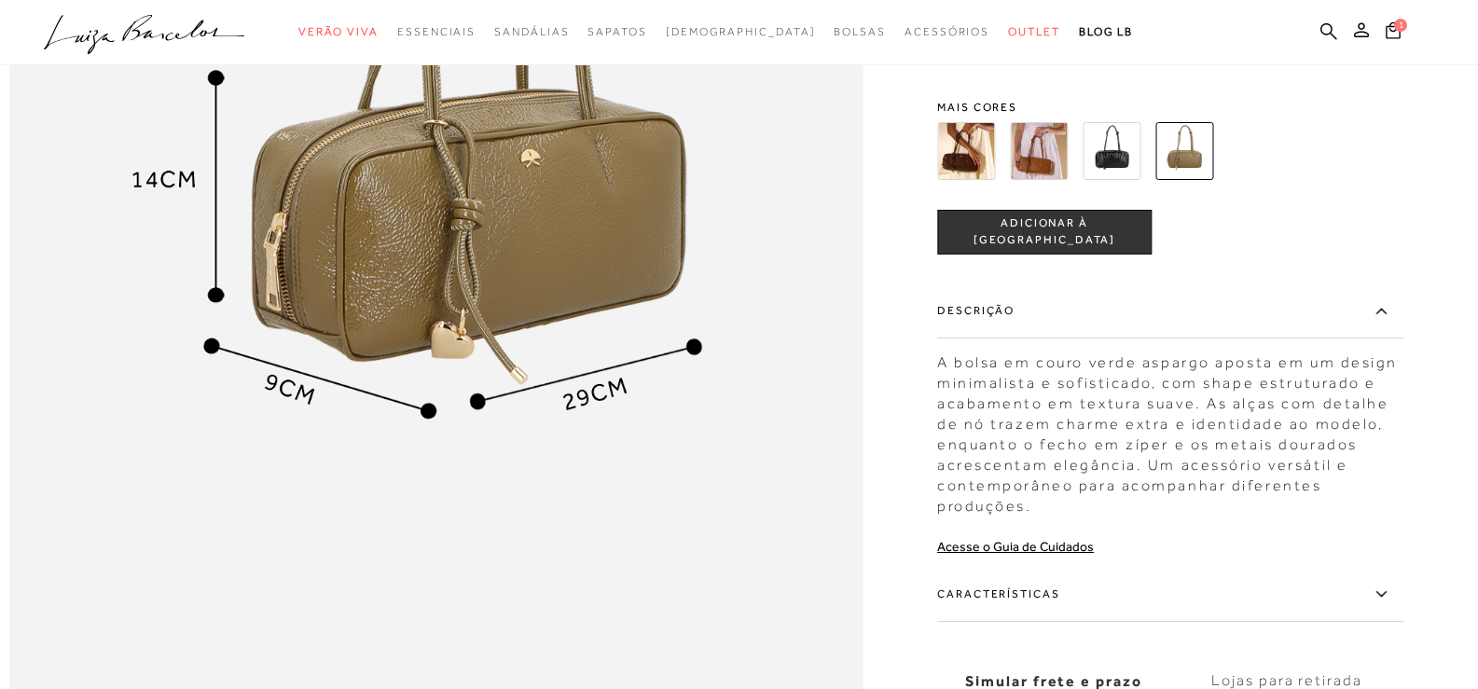
scroll to position [1772, 0]
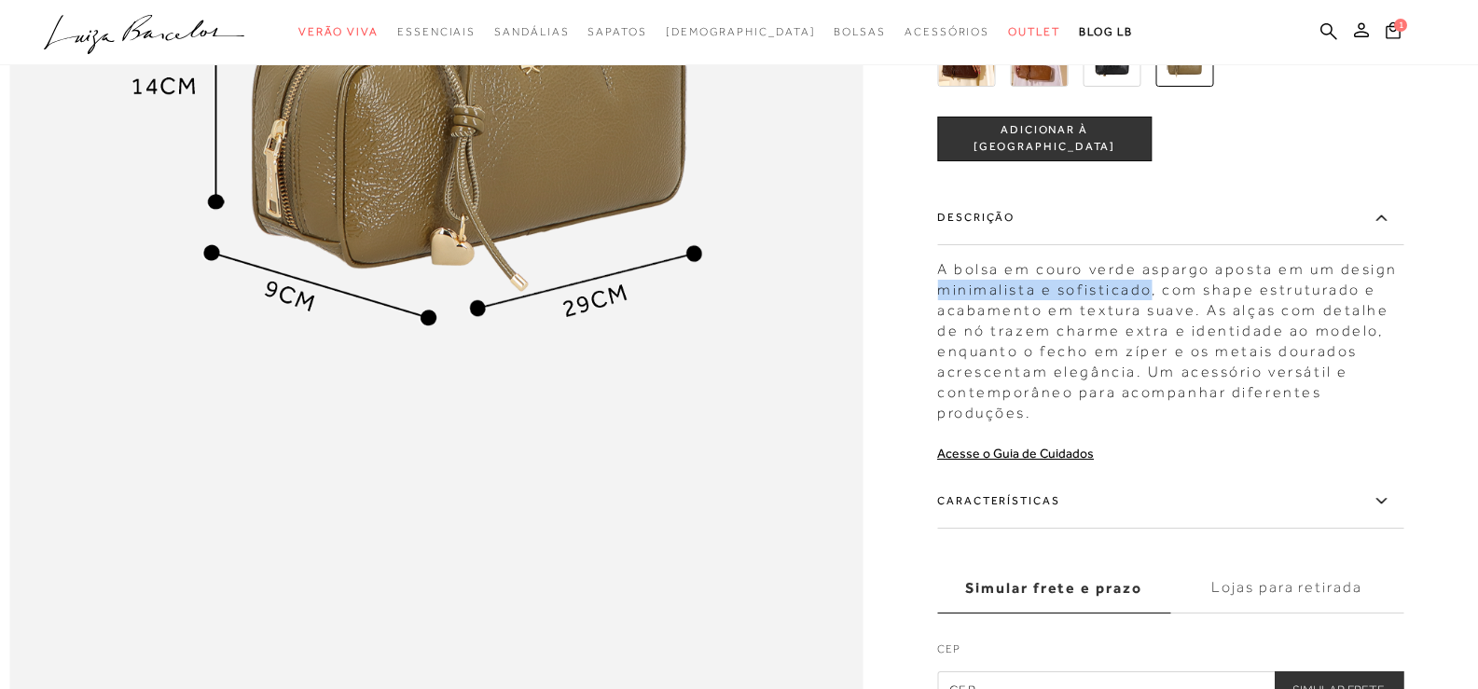
drag, startPoint x: 946, startPoint y: 329, endPoint x: 1158, endPoint y: 326, distance: 212.7
click at [1158, 326] on div "A bolsa em couro verde aspargo aposta em um design minimalista e sofisticado, c…" at bounding box center [1170, 336] width 466 height 173
copy div "minimalista e sofisticado"
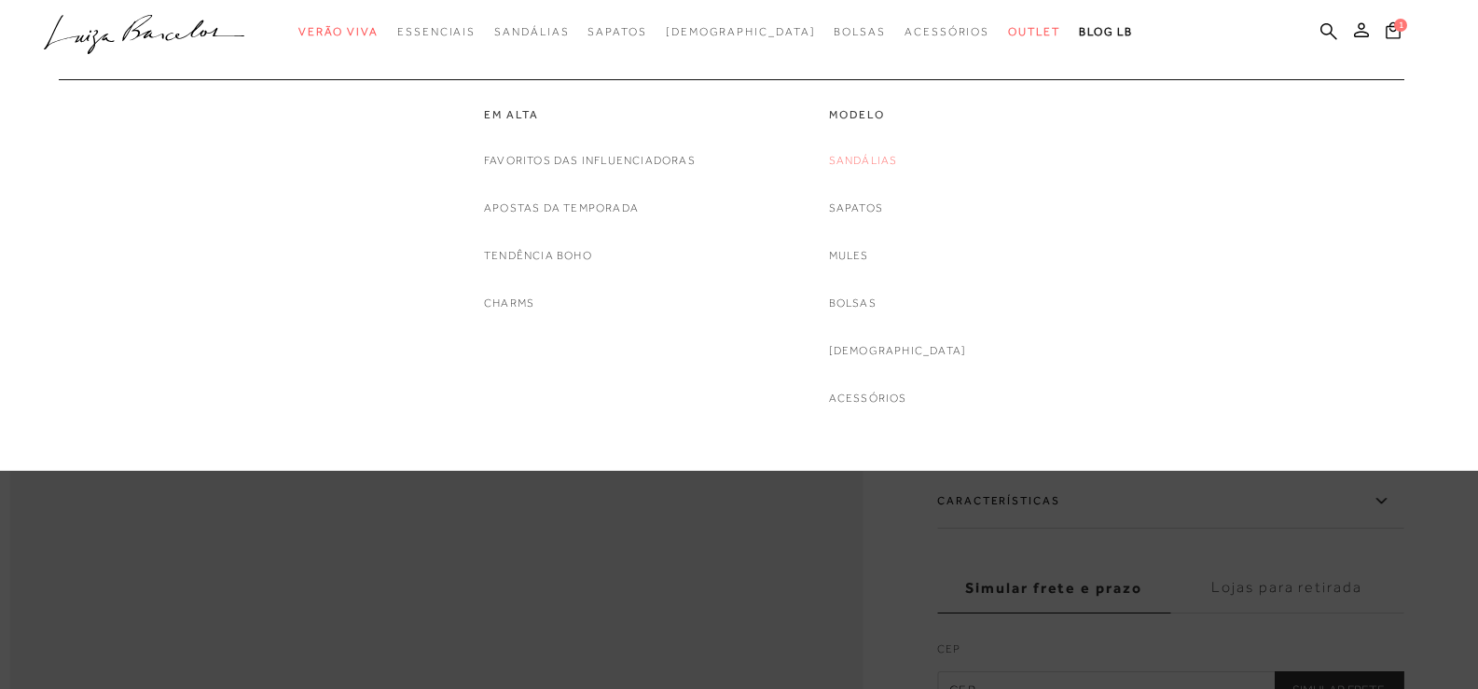
click at [893, 161] on link "Sandálias" at bounding box center [863, 161] width 69 height 20
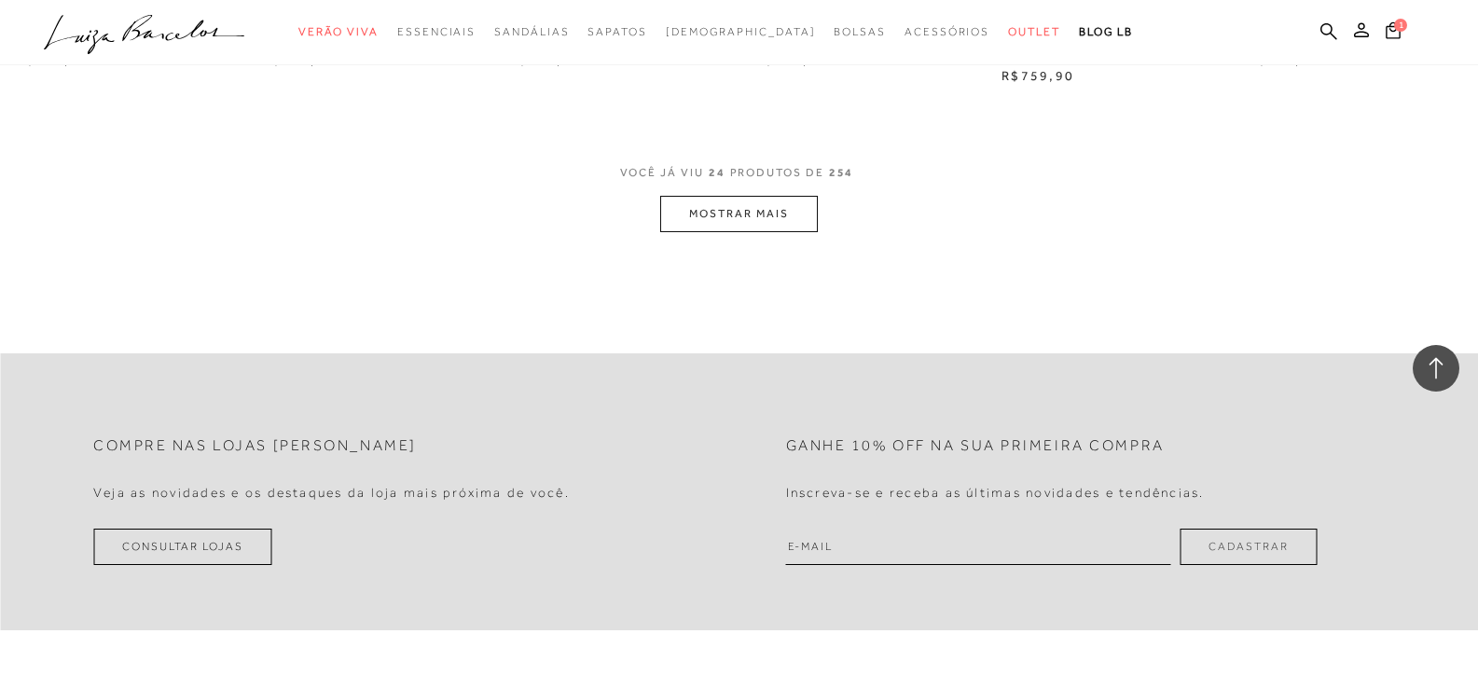
scroll to position [2052, 0]
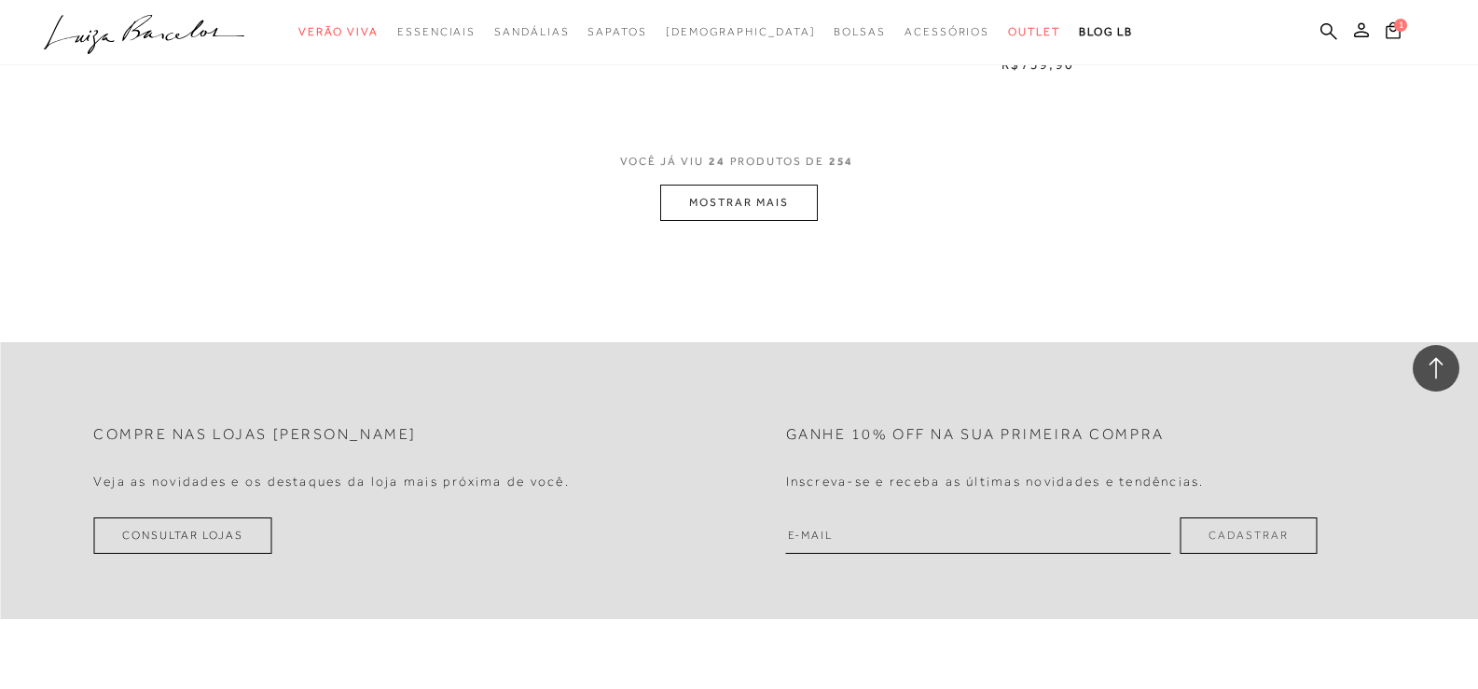
click at [755, 212] on button "MOSTRAR MAIS" at bounding box center [738, 203] width 157 height 36
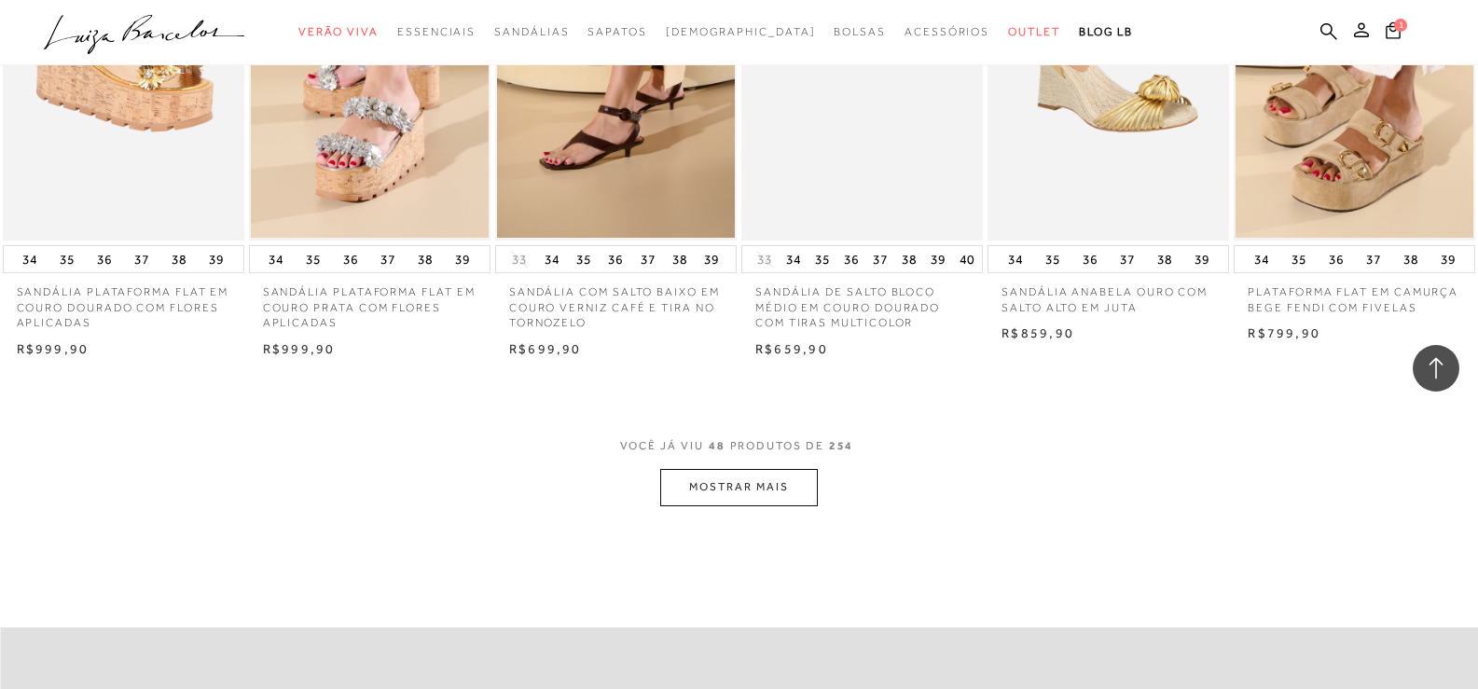
scroll to position [3824, 0]
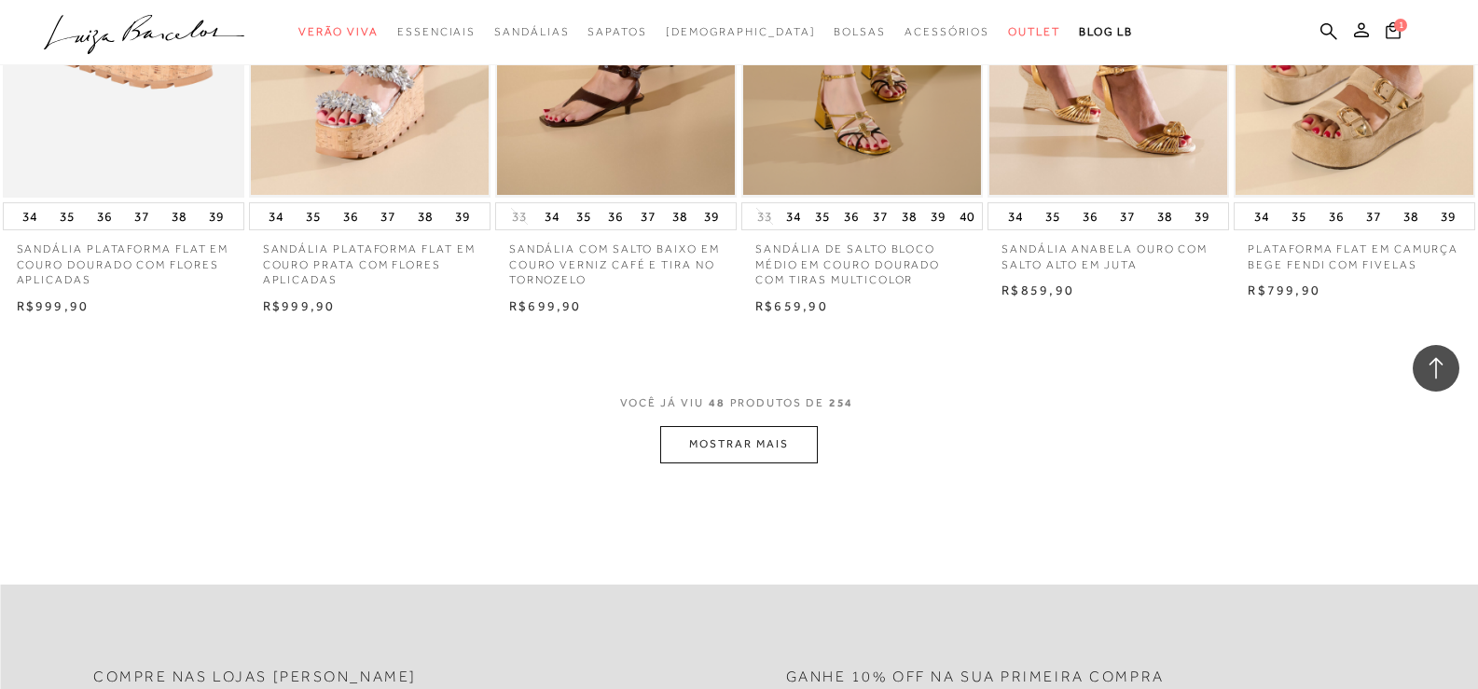
click at [725, 461] on button "MOSTRAR MAIS" at bounding box center [738, 444] width 157 height 36
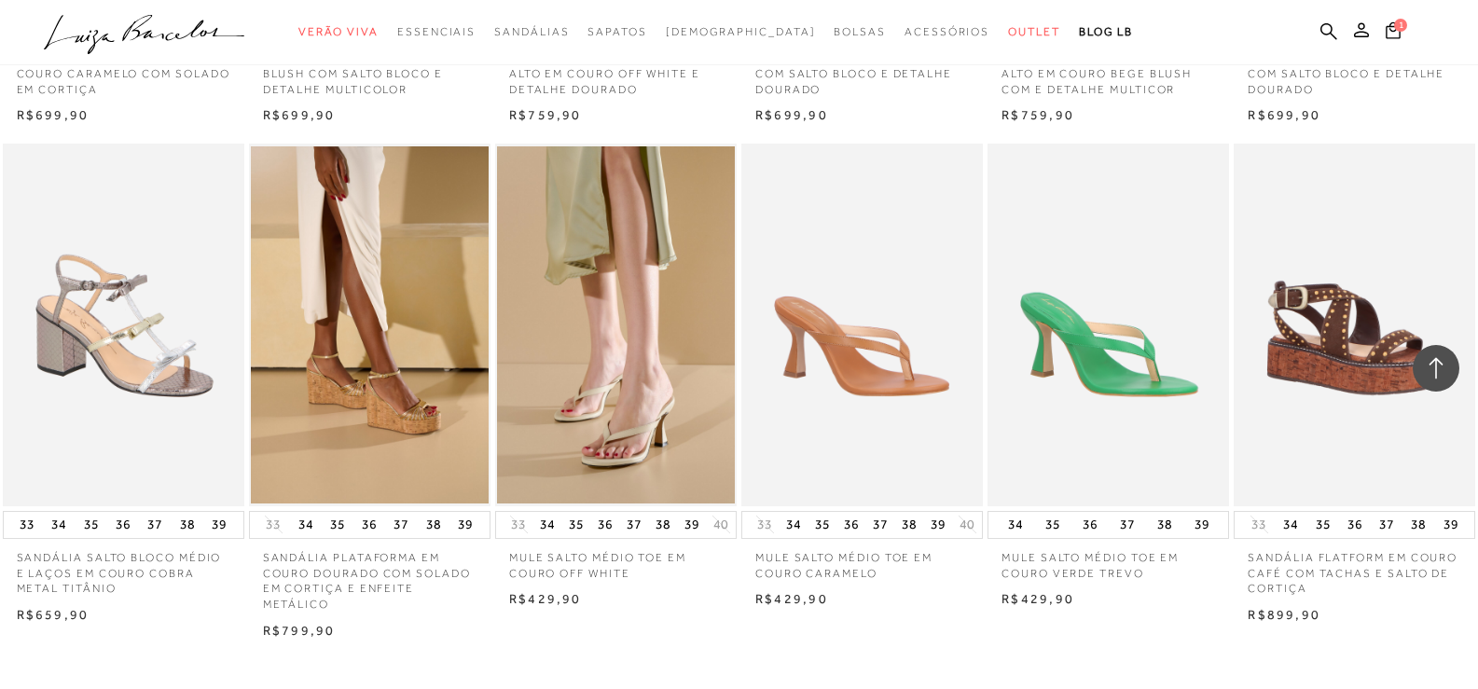
scroll to position [5783, 0]
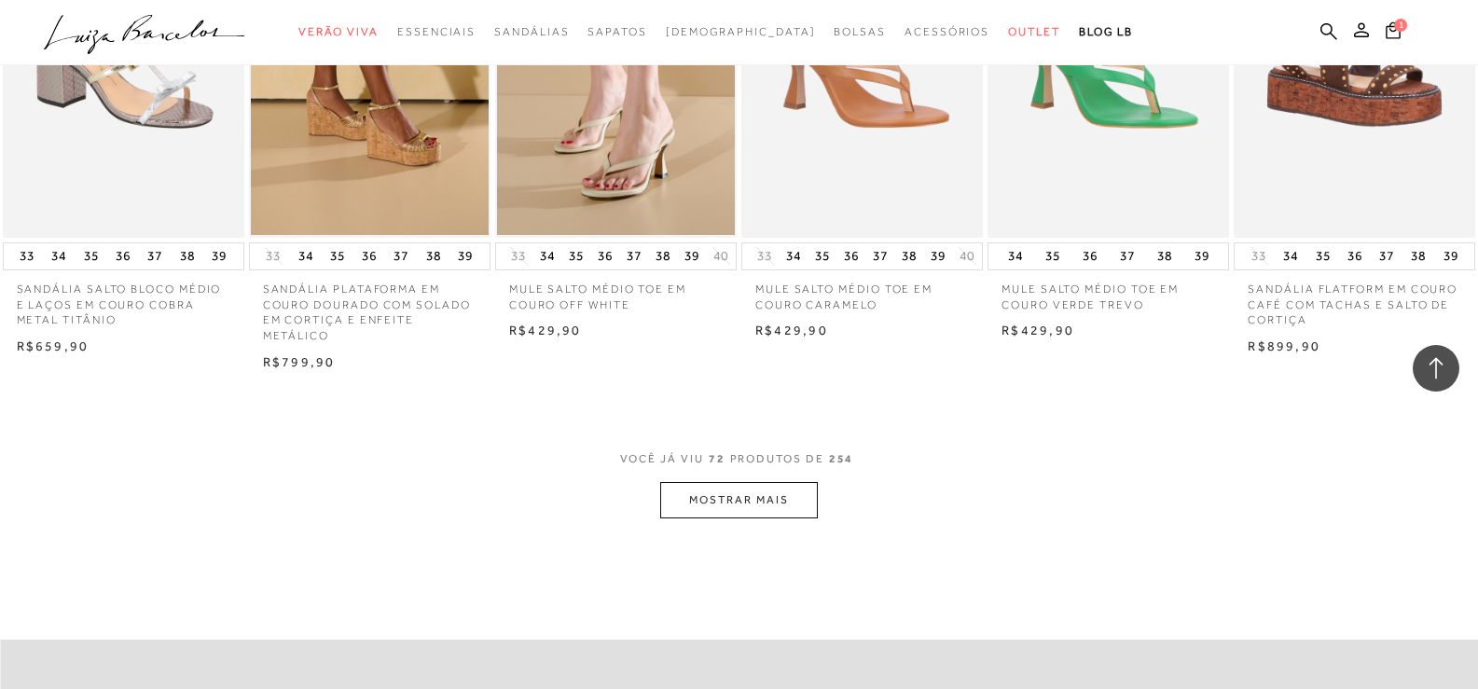
click at [730, 508] on button "MOSTRAR MAIS" at bounding box center [738, 500] width 157 height 36
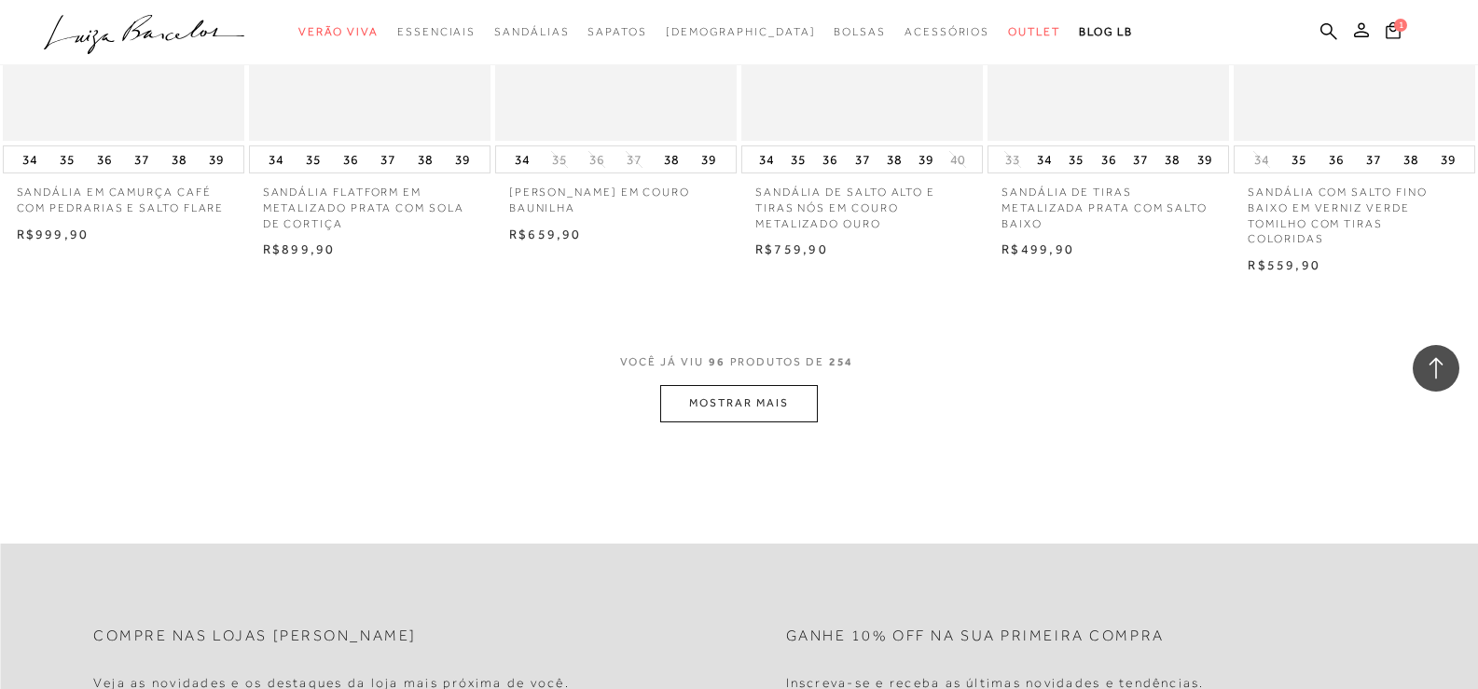
scroll to position [7929, 0]
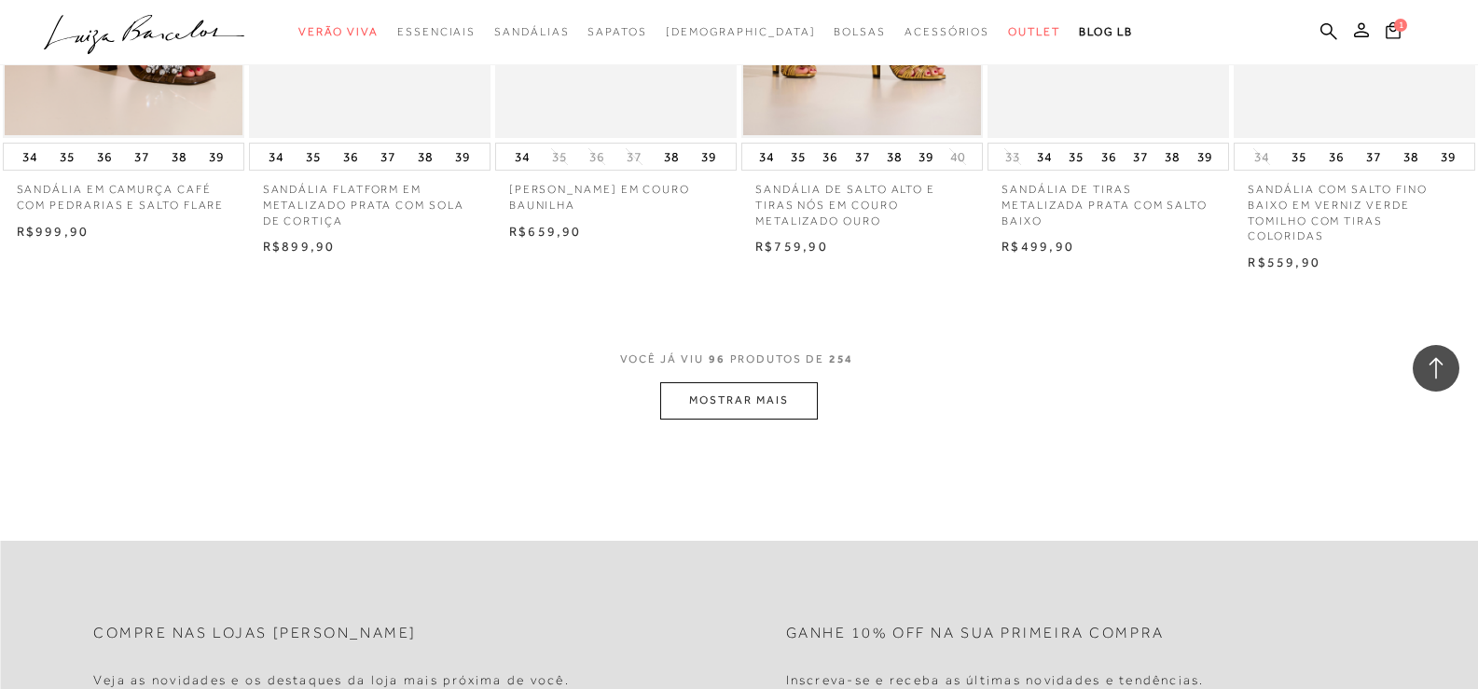
click at [772, 400] on button "MOSTRAR MAIS" at bounding box center [738, 400] width 157 height 36
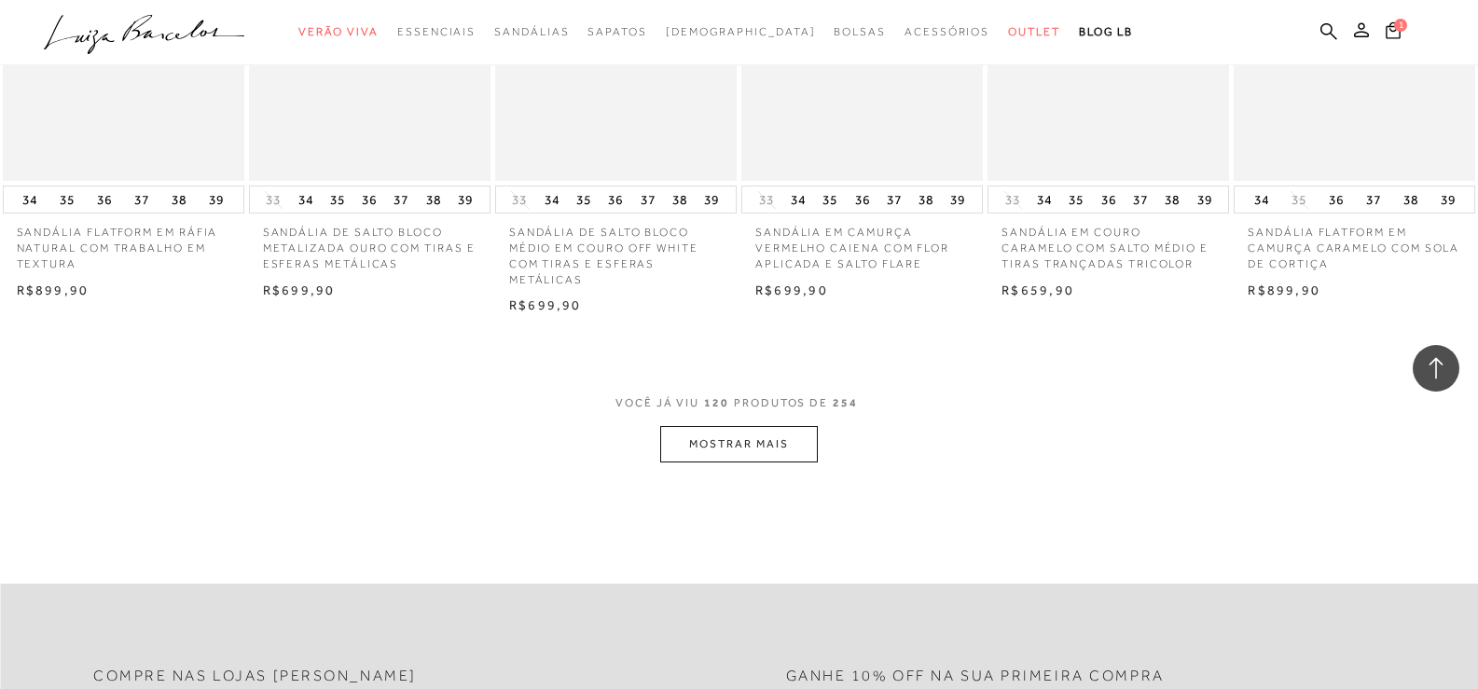
scroll to position [9981, 0]
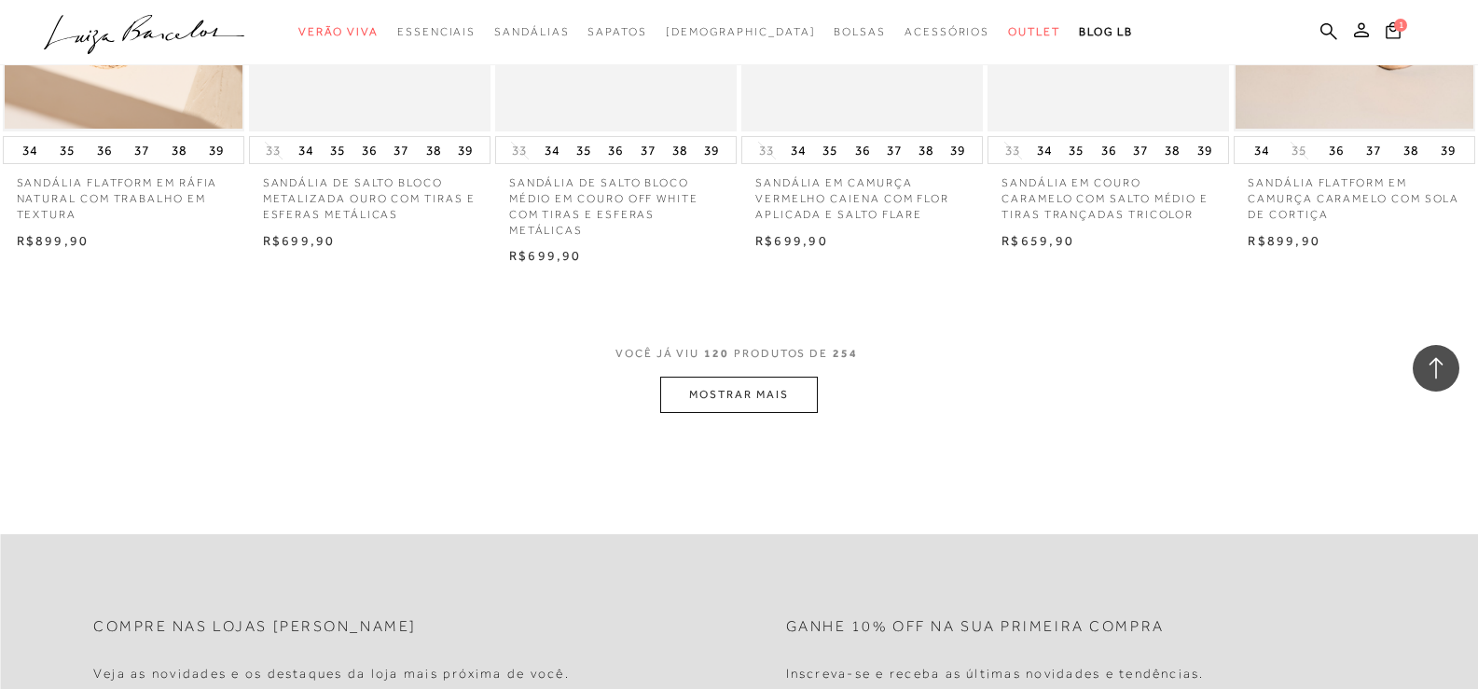
click at [758, 406] on button "MOSTRAR MAIS" at bounding box center [738, 395] width 157 height 36
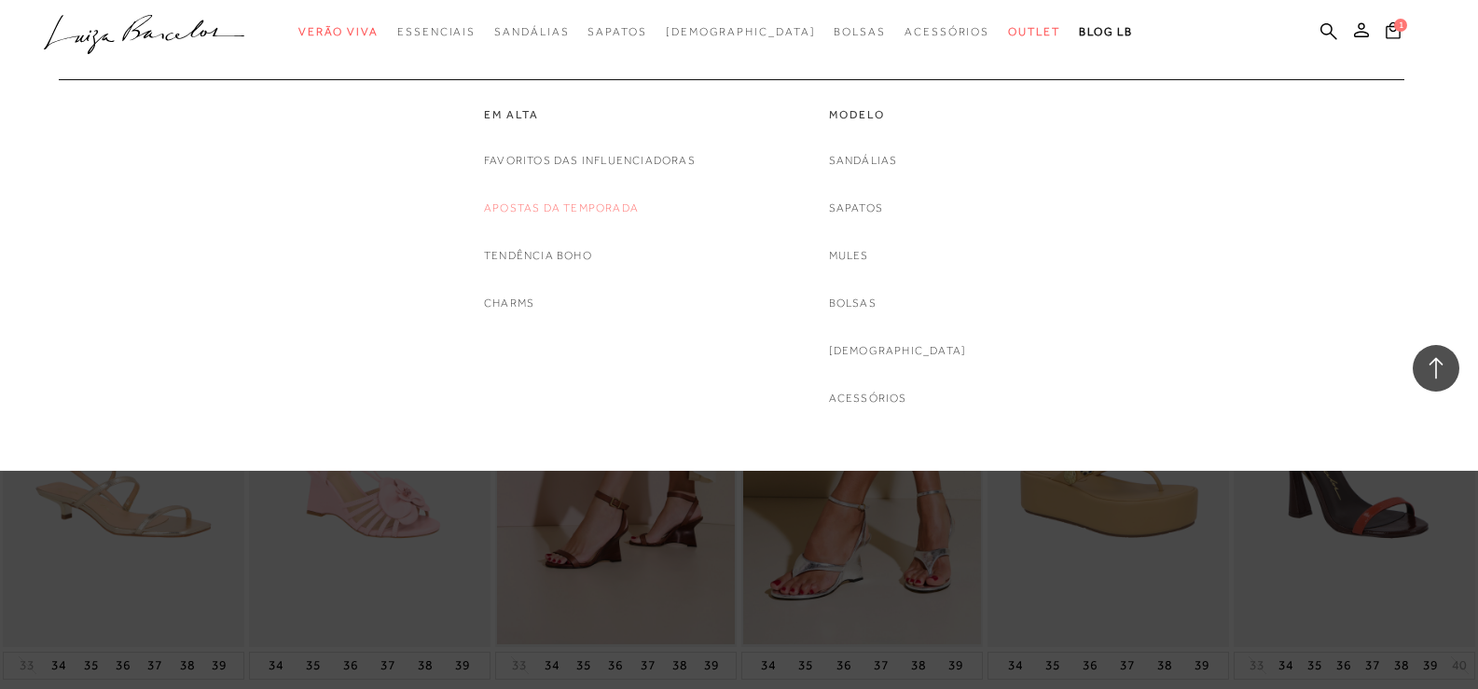
click at [635, 206] on link "Apostas da Temporada" at bounding box center [561, 209] width 155 height 20
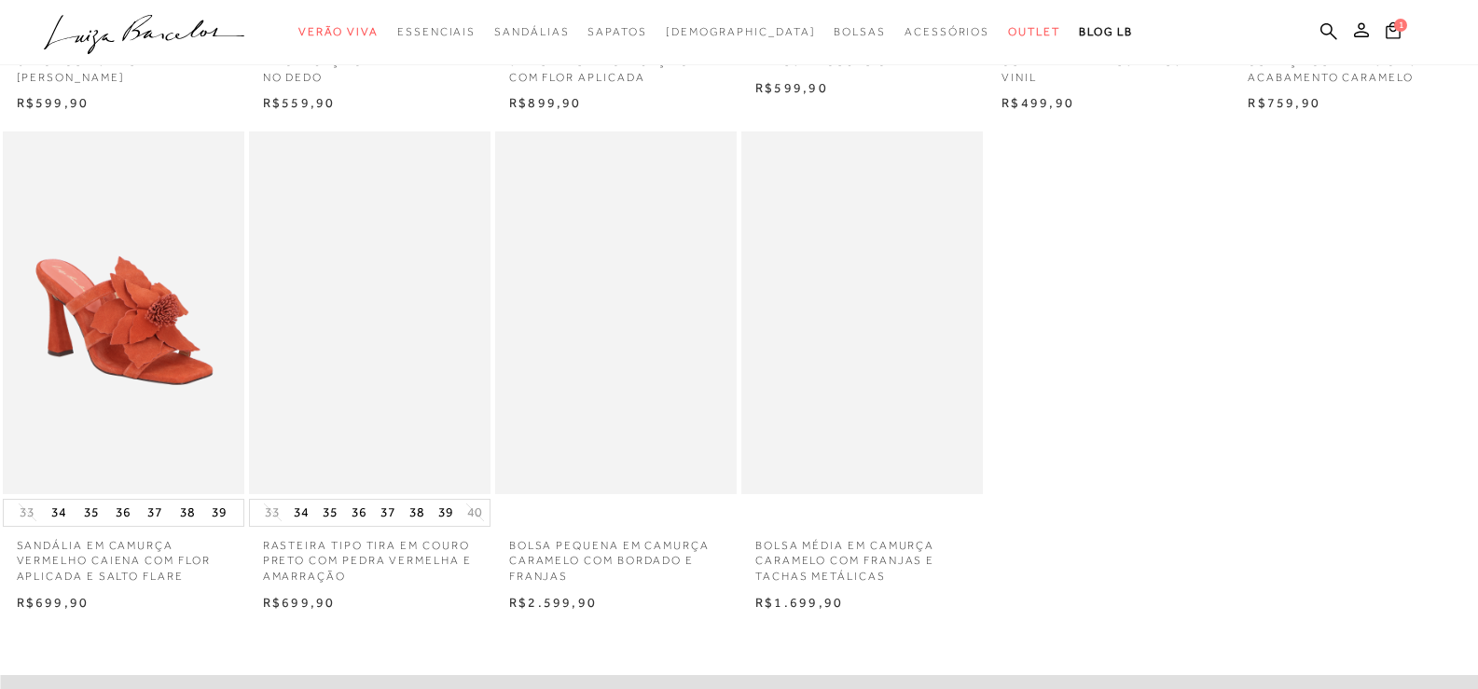
scroll to position [1026, 0]
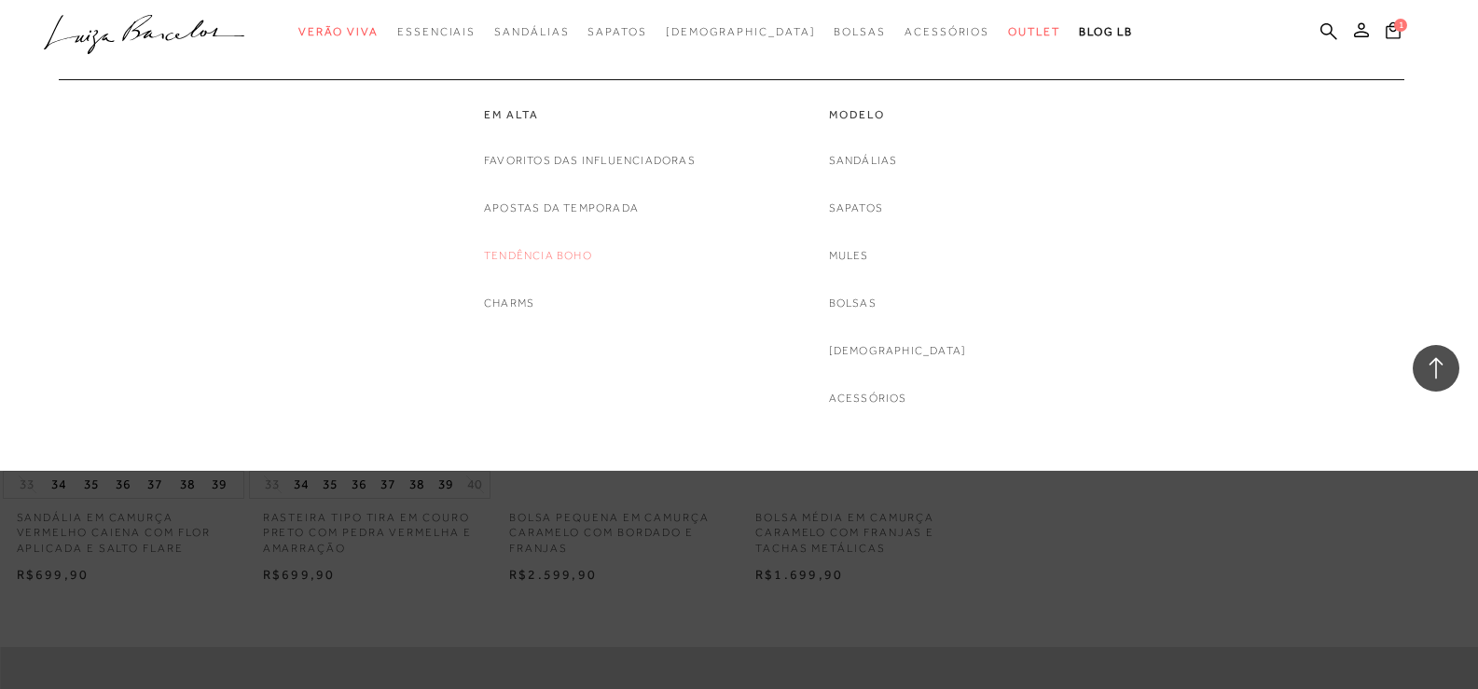
click at [525, 251] on link "Tendência Boho" at bounding box center [538, 256] width 108 height 20
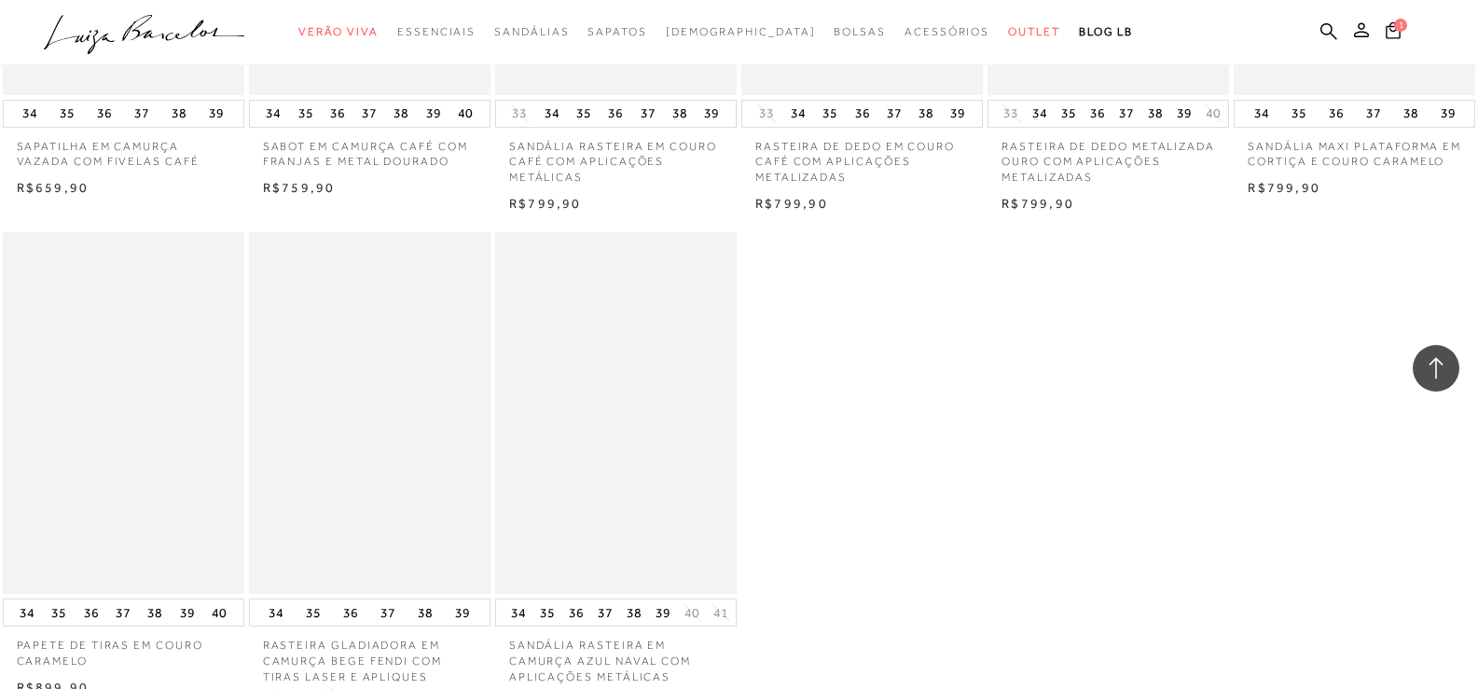
scroll to position [1399, 0]
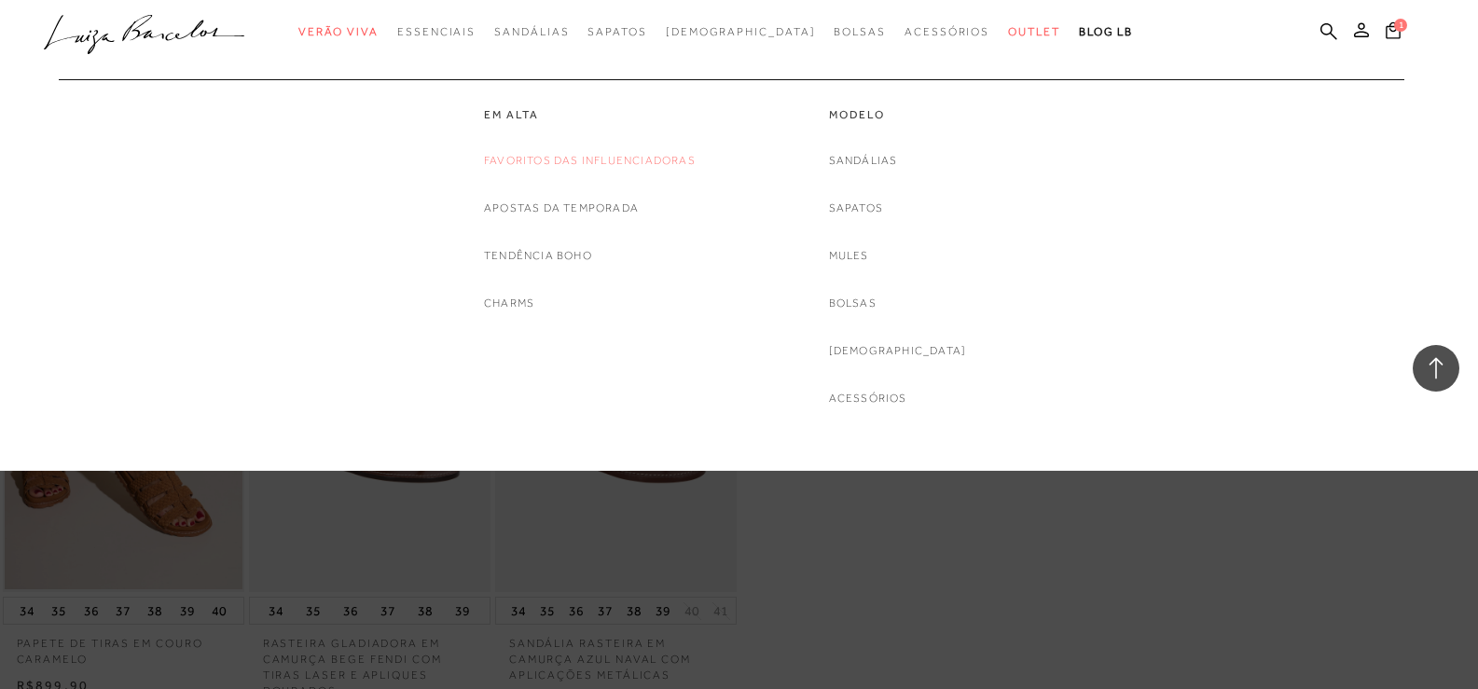
click at [536, 169] on link "Favoritos das Influenciadoras" at bounding box center [590, 161] width 212 height 20
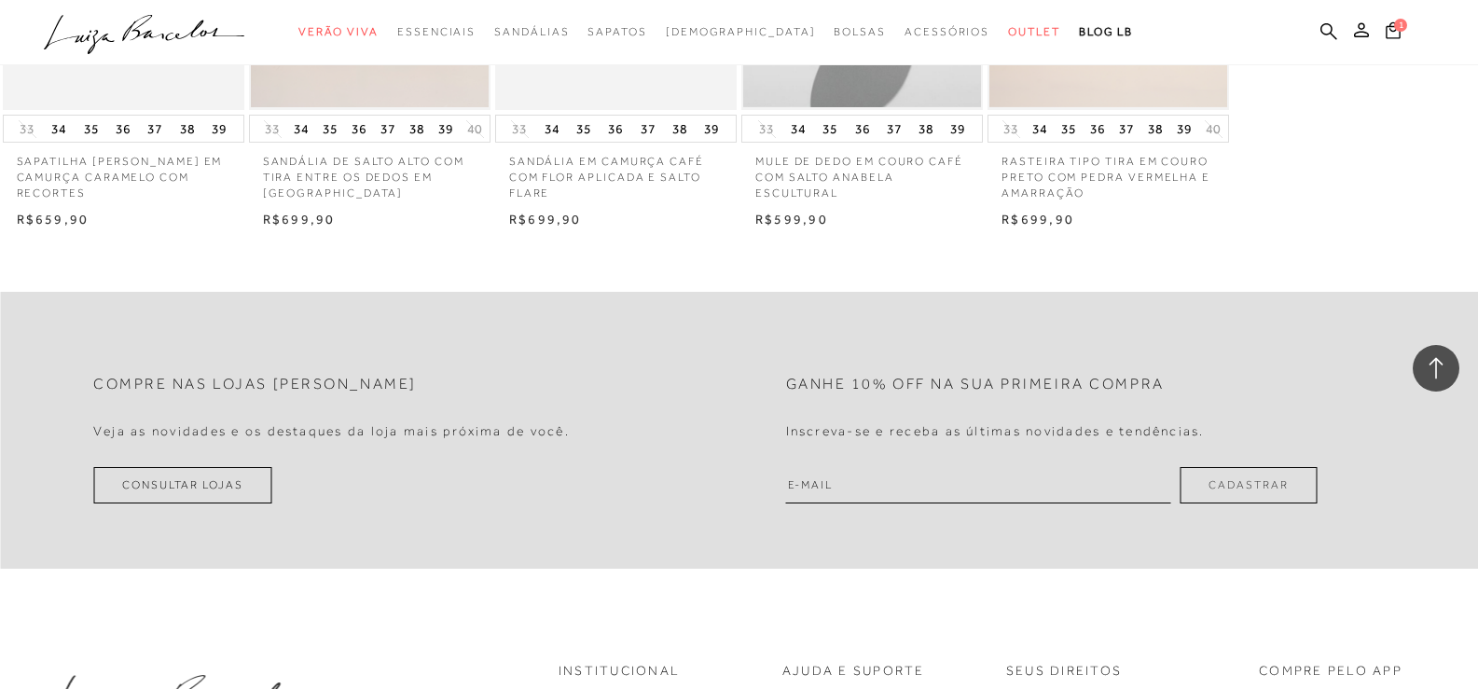
scroll to position [1399, 0]
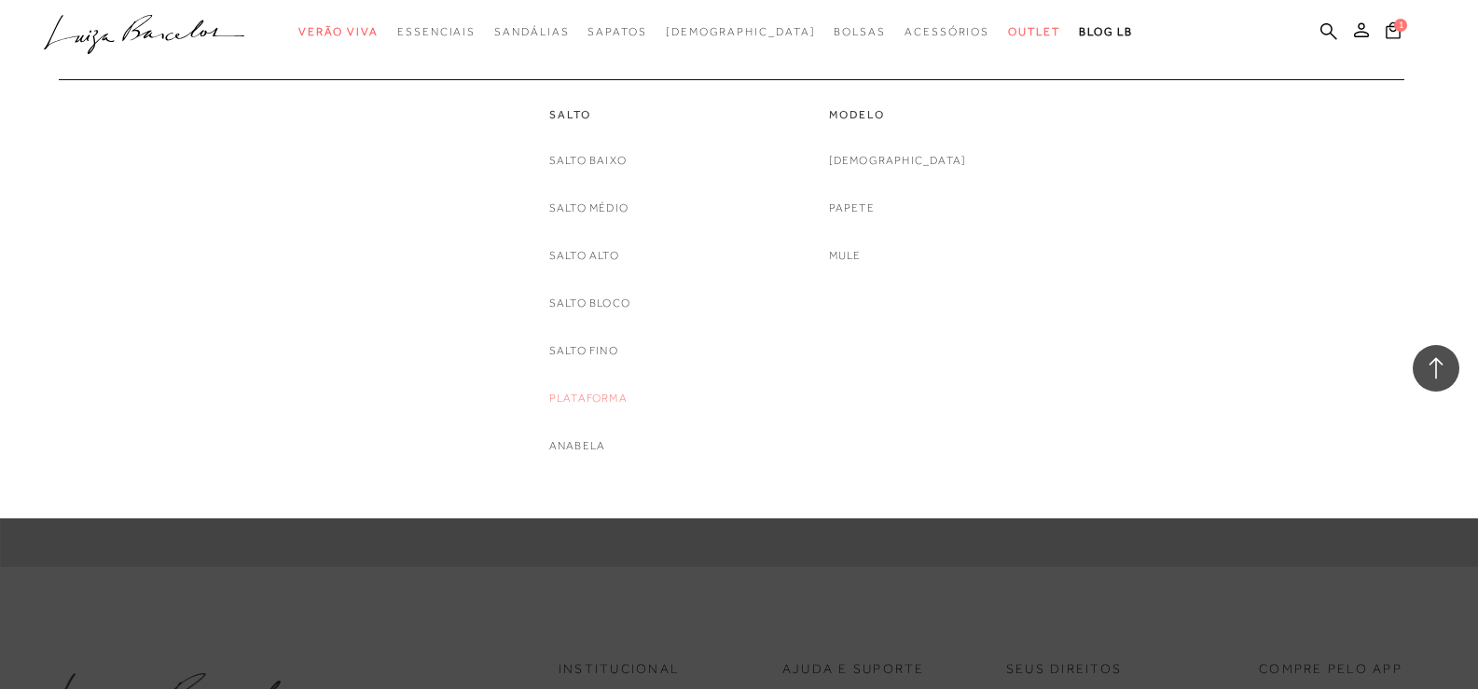
click at [572, 398] on link "Plataforma" at bounding box center [588, 399] width 78 height 20
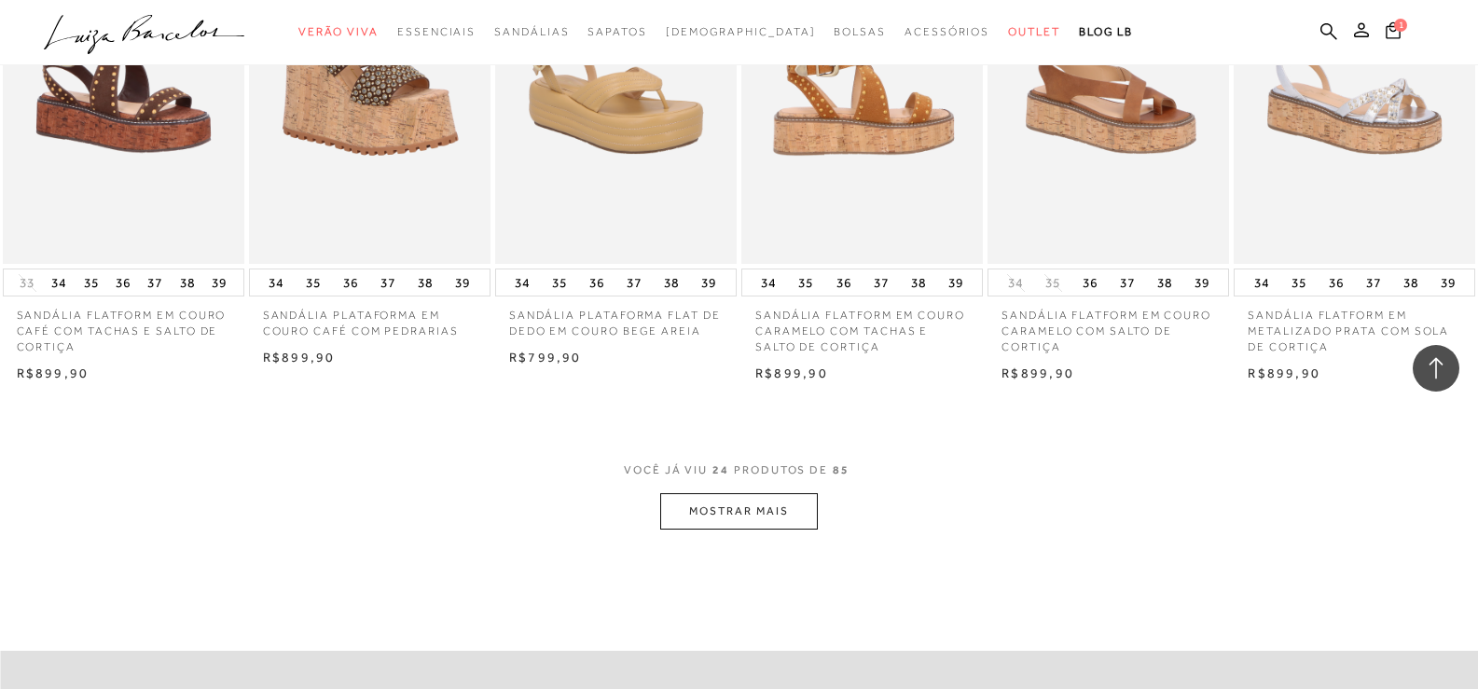
scroll to position [1772, 0]
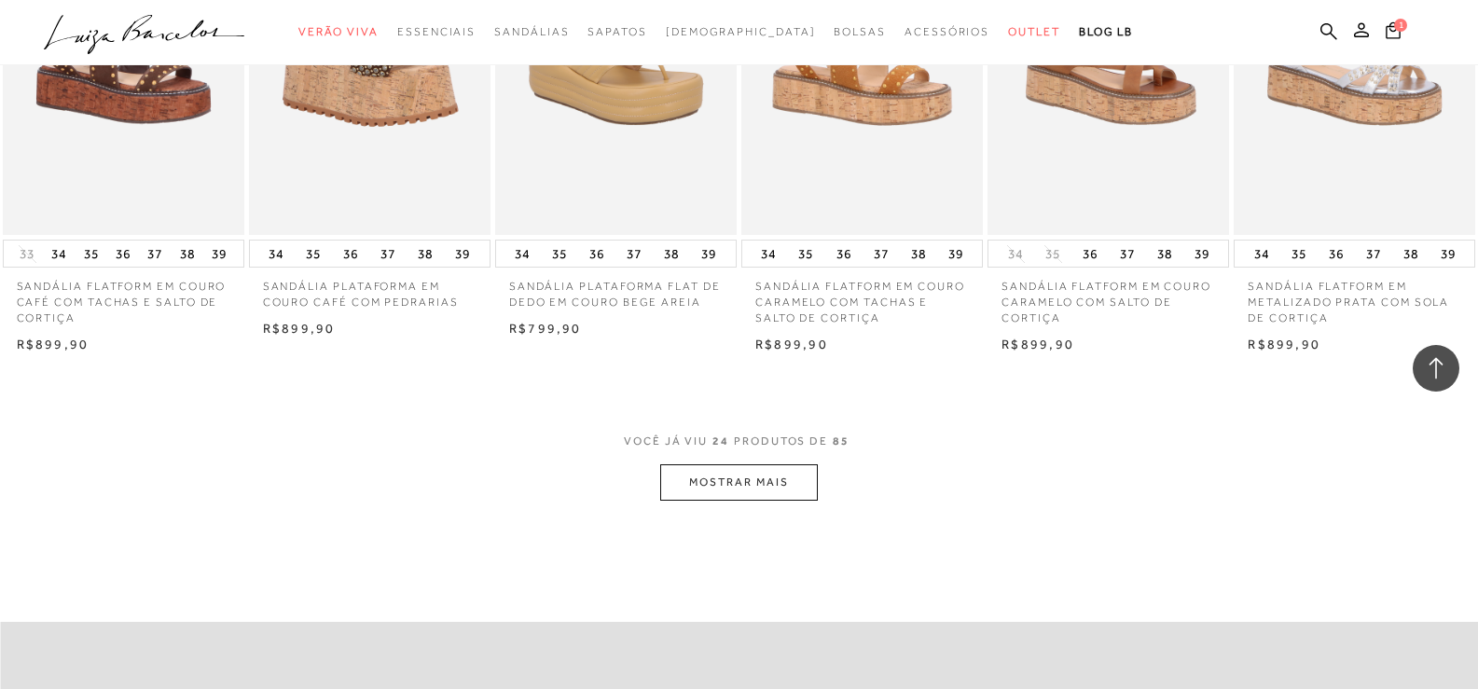
click at [728, 490] on button "MOSTRAR MAIS" at bounding box center [738, 483] width 157 height 36
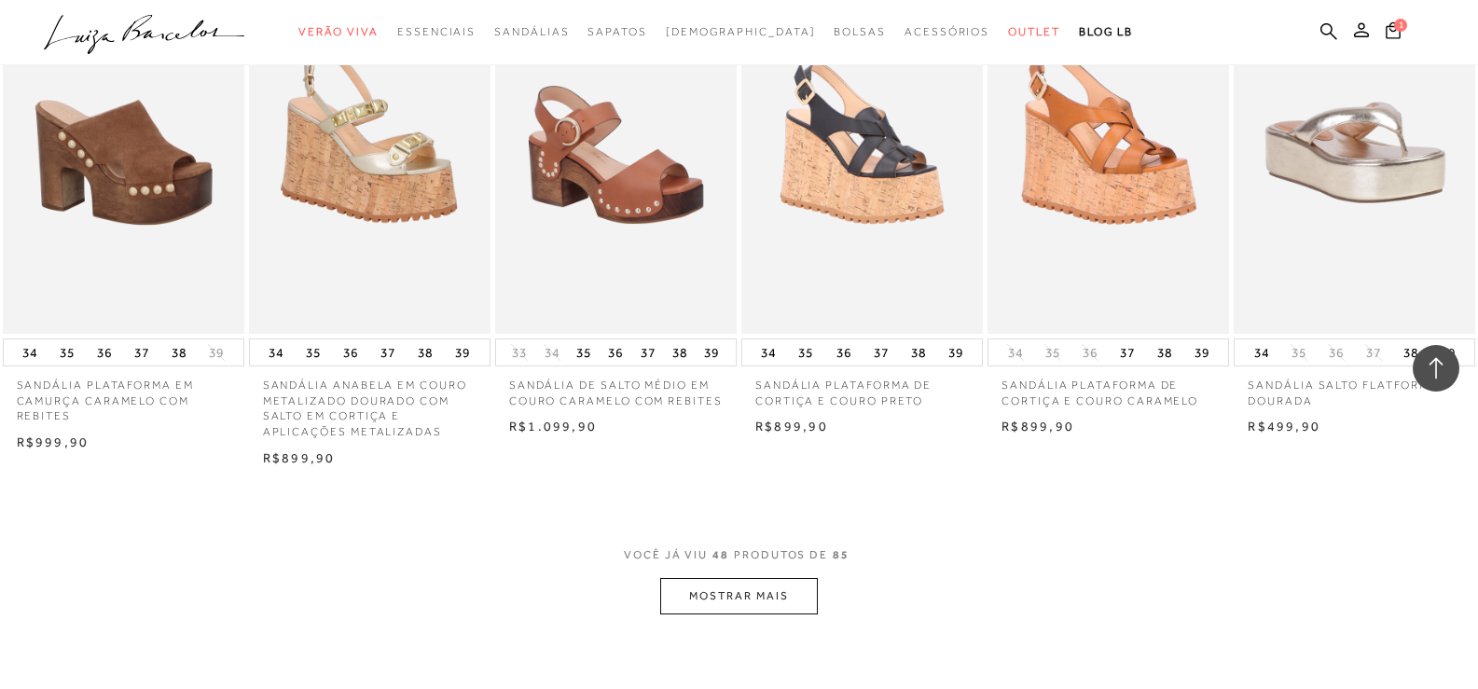
scroll to position [3731, 0]
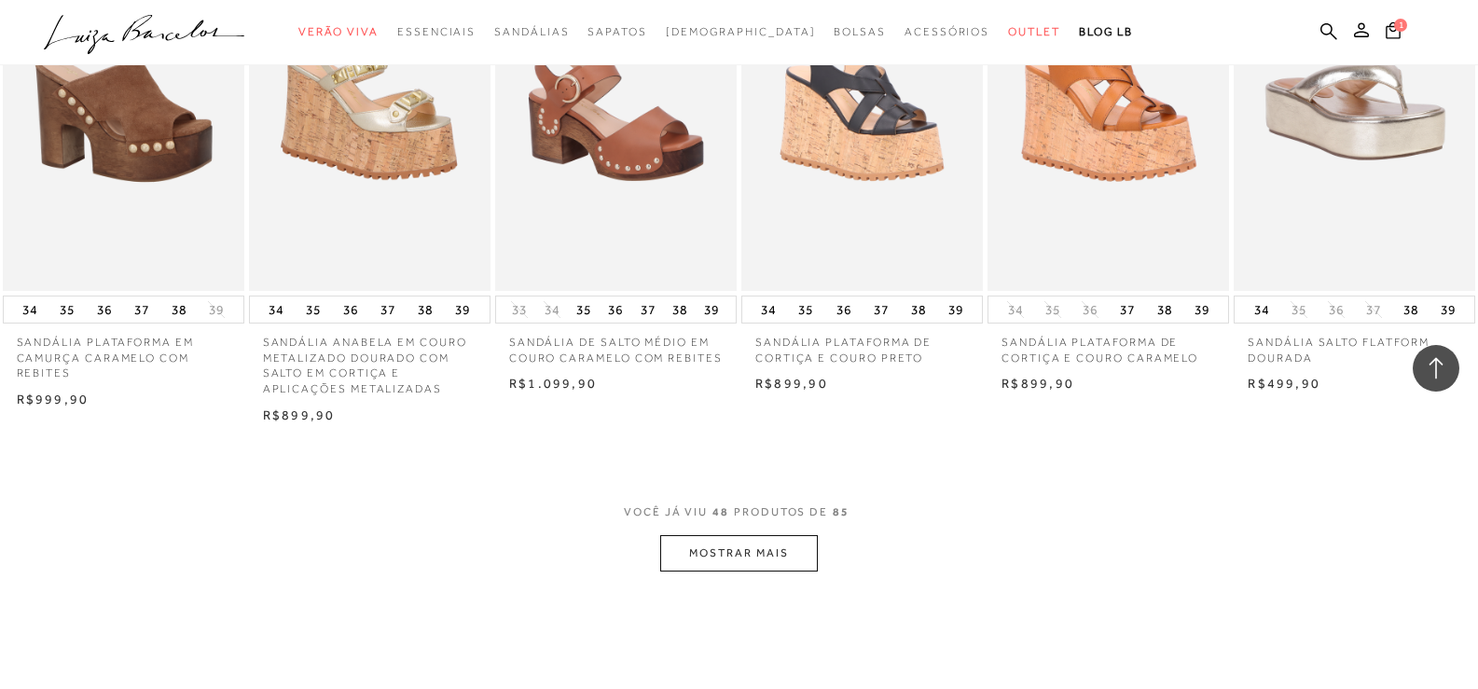
click at [752, 547] on button "MOSTRAR MAIS" at bounding box center [738, 553] width 157 height 36
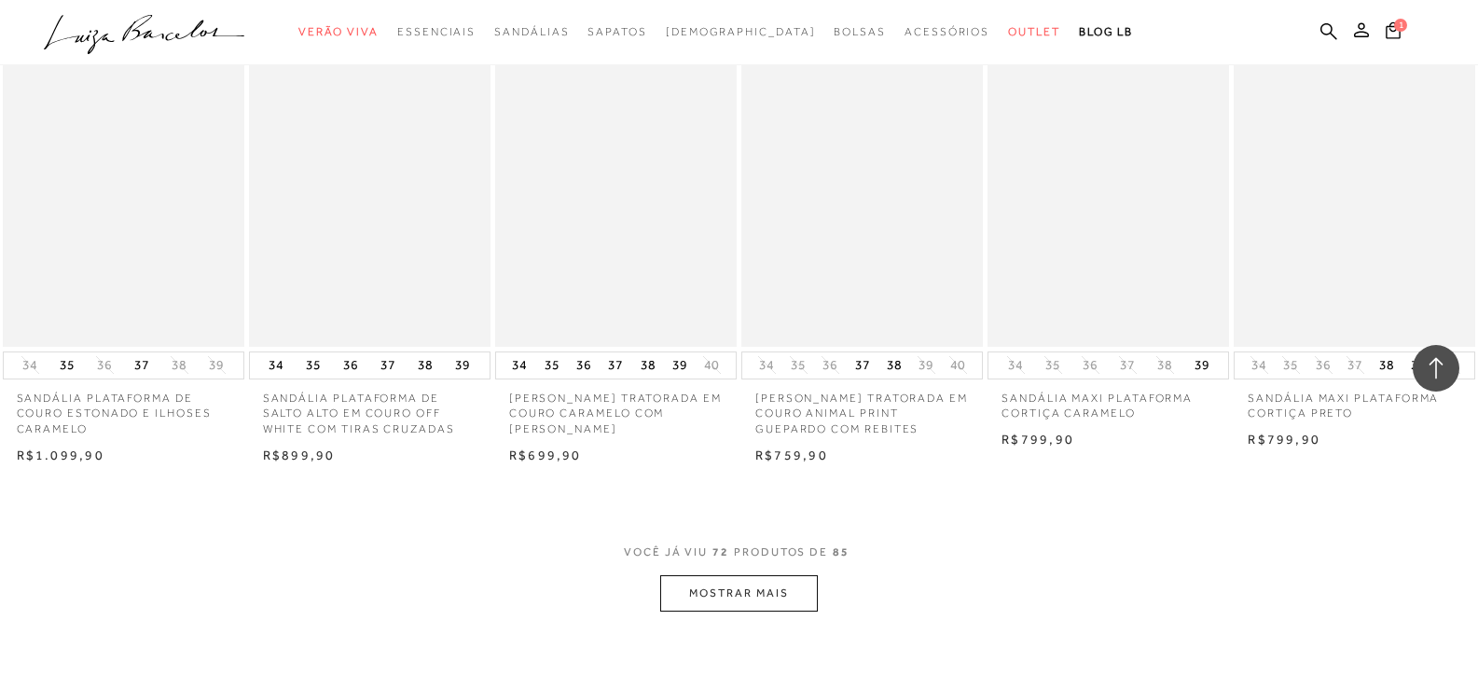
scroll to position [5876, 0]
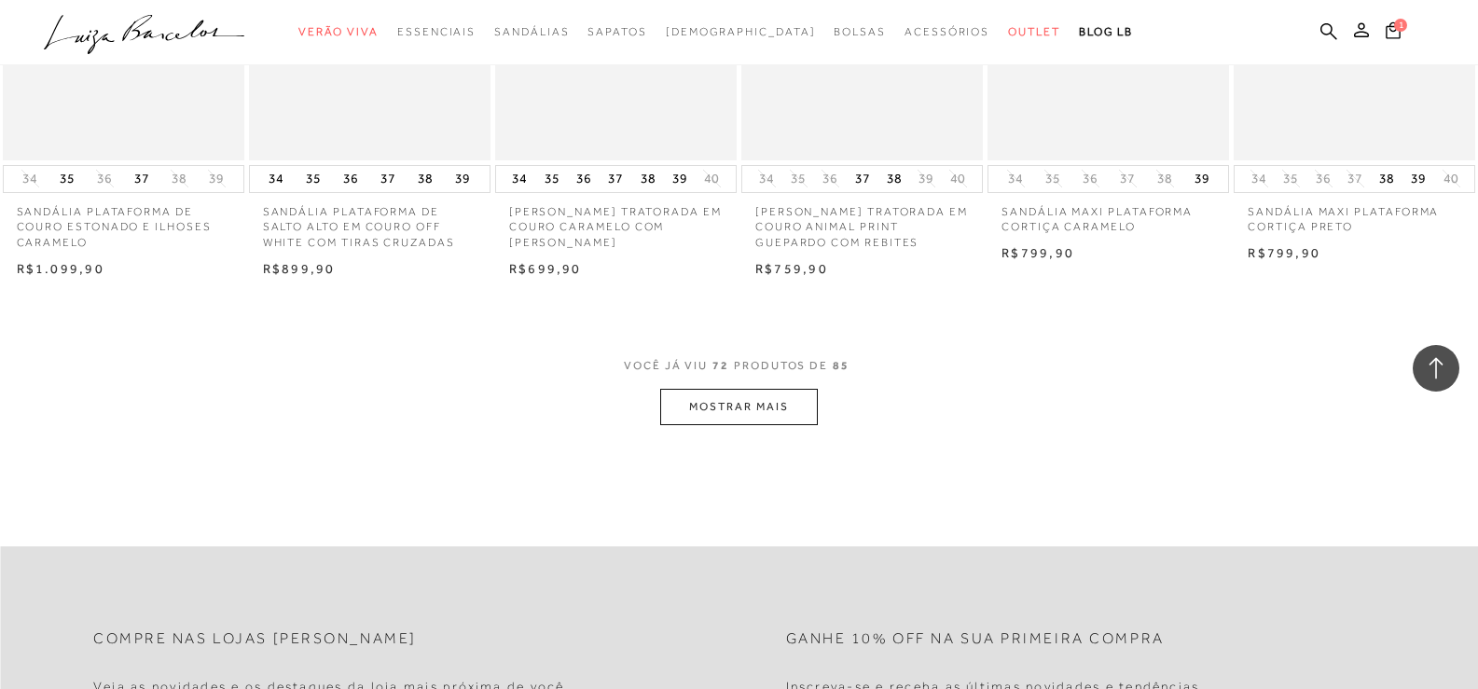
click at [160, 29] on icon ".a{fill-rule:evenodd;}" at bounding box center [144, 34] width 201 height 39
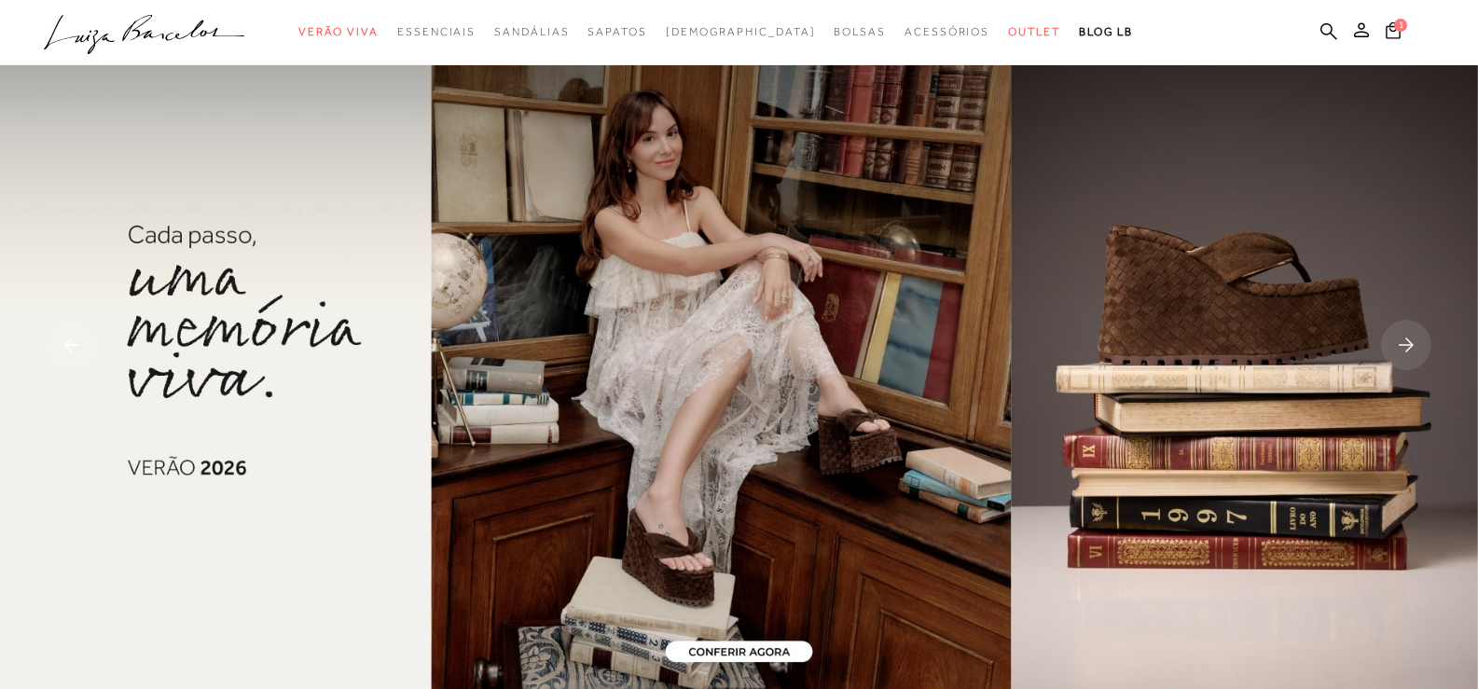
click at [1409, 344] on rect at bounding box center [1406, 345] width 50 height 50
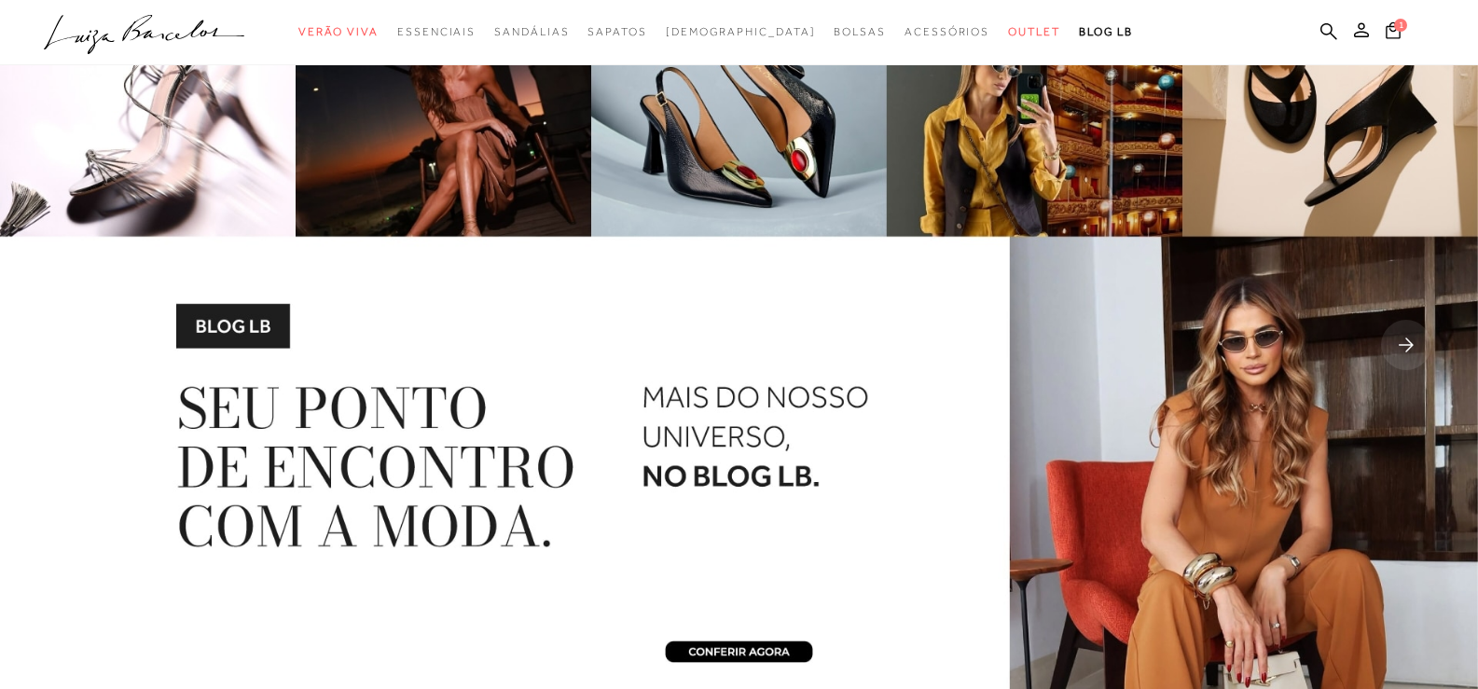
click at [1409, 344] on rect at bounding box center [1406, 345] width 50 height 50
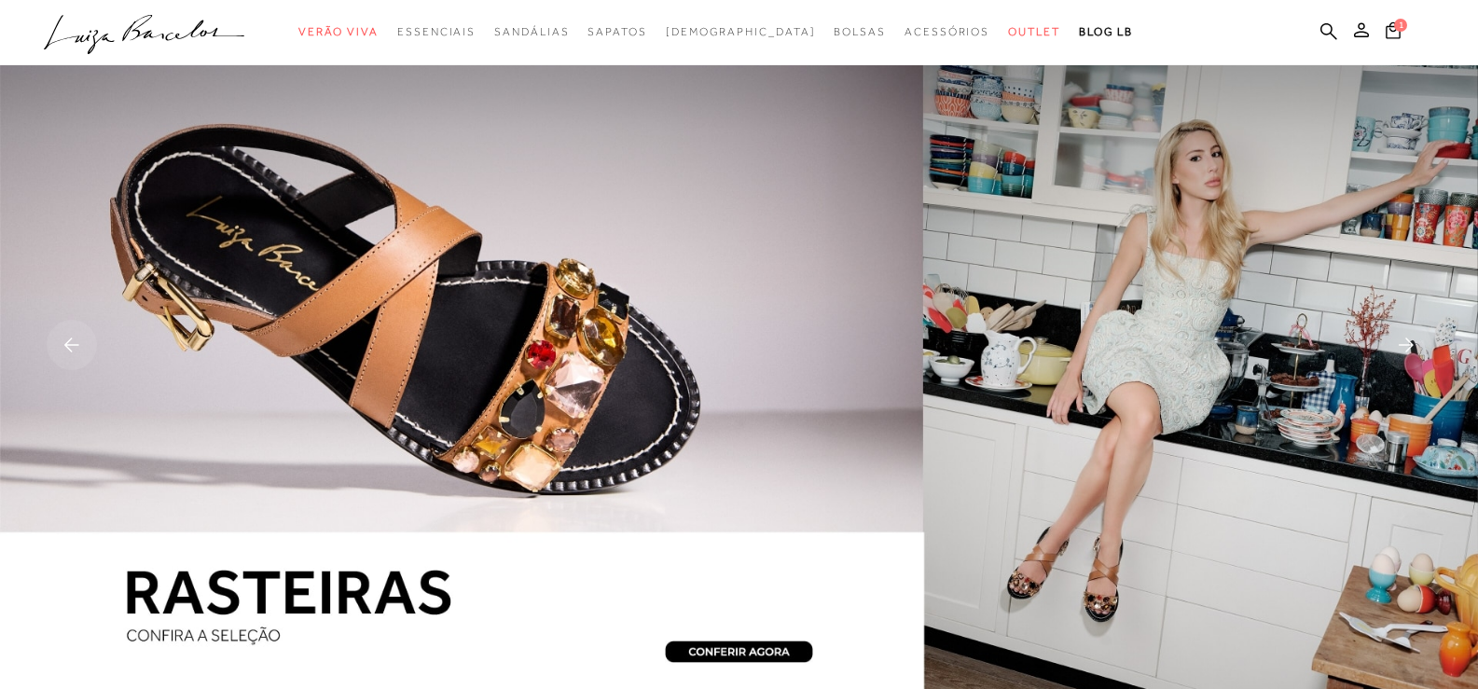
click at [1409, 344] on rect at bounding box center [1406, 345] width 50 height 50
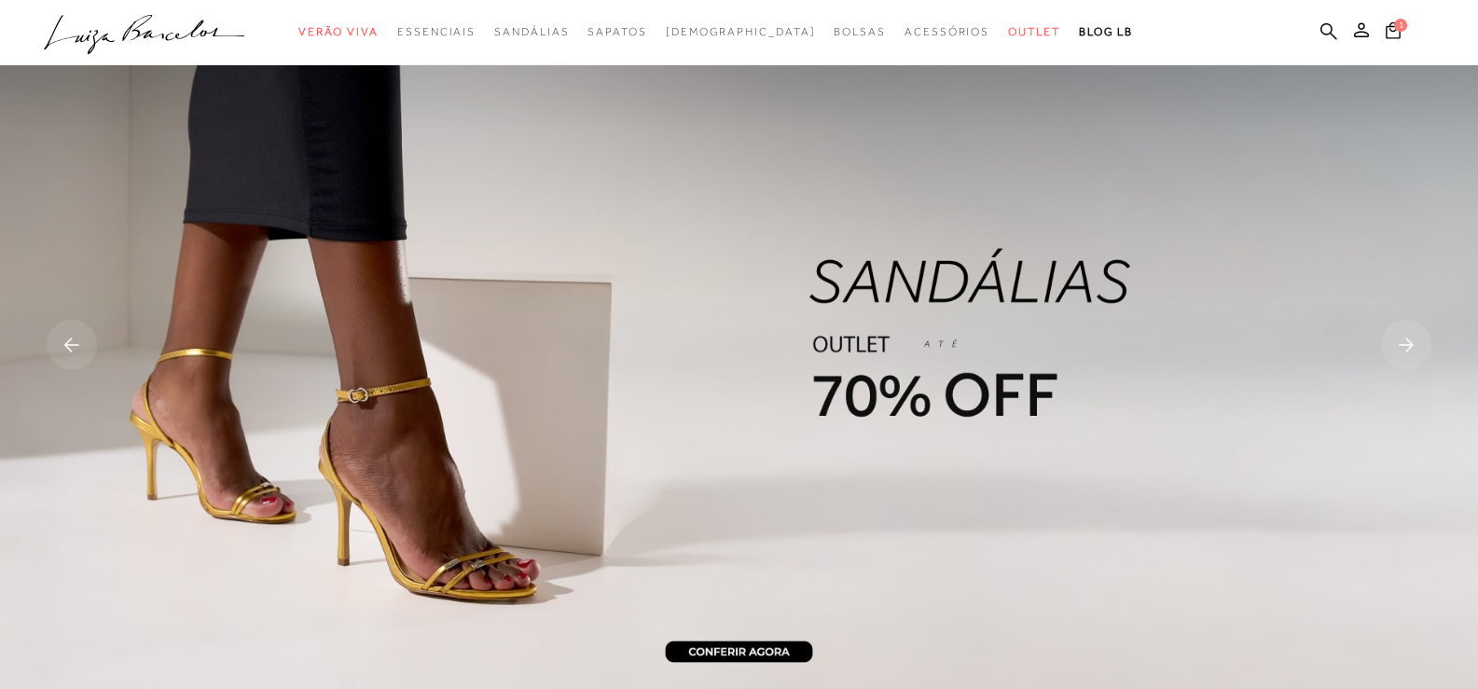
click at [1409, 344] on rect at bounding box center [1406, 345] width 50 height 50
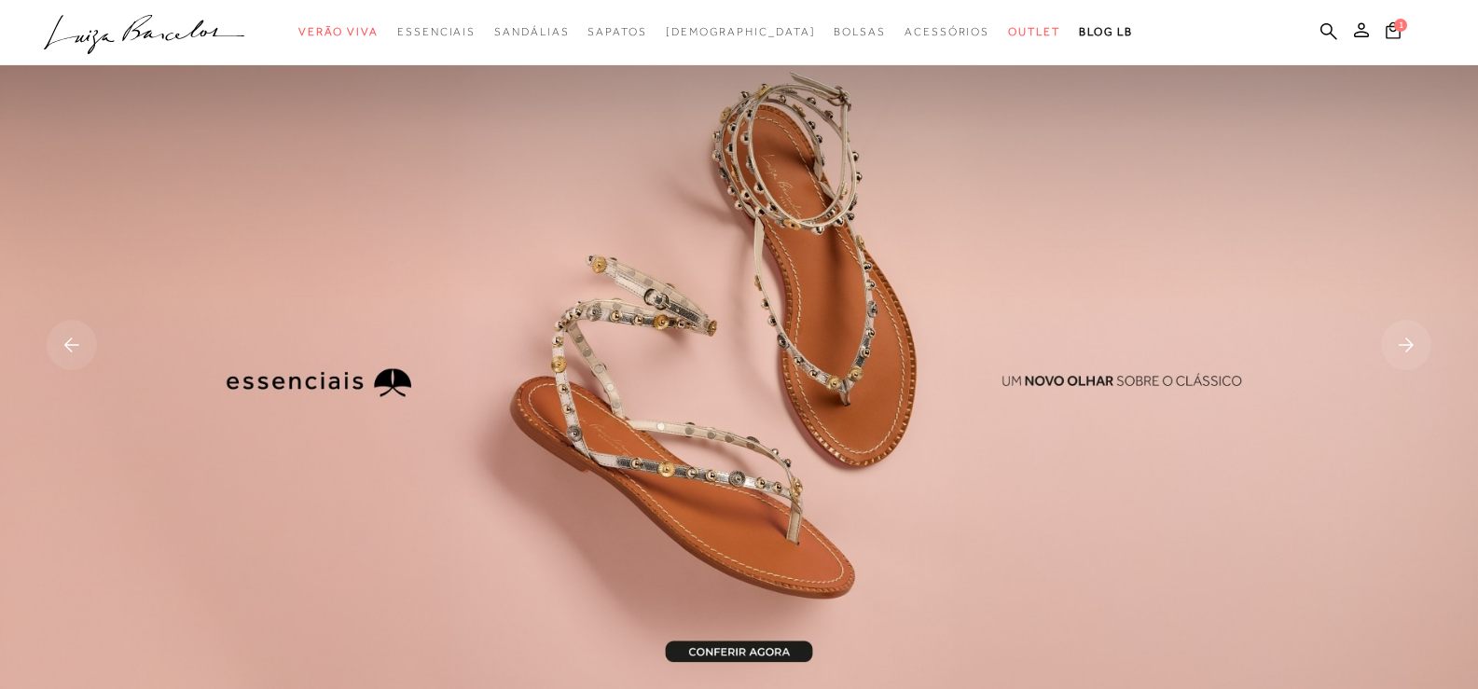
click at [1409, 344] on rect at bounding box center [1406, 345] width 50 height 50
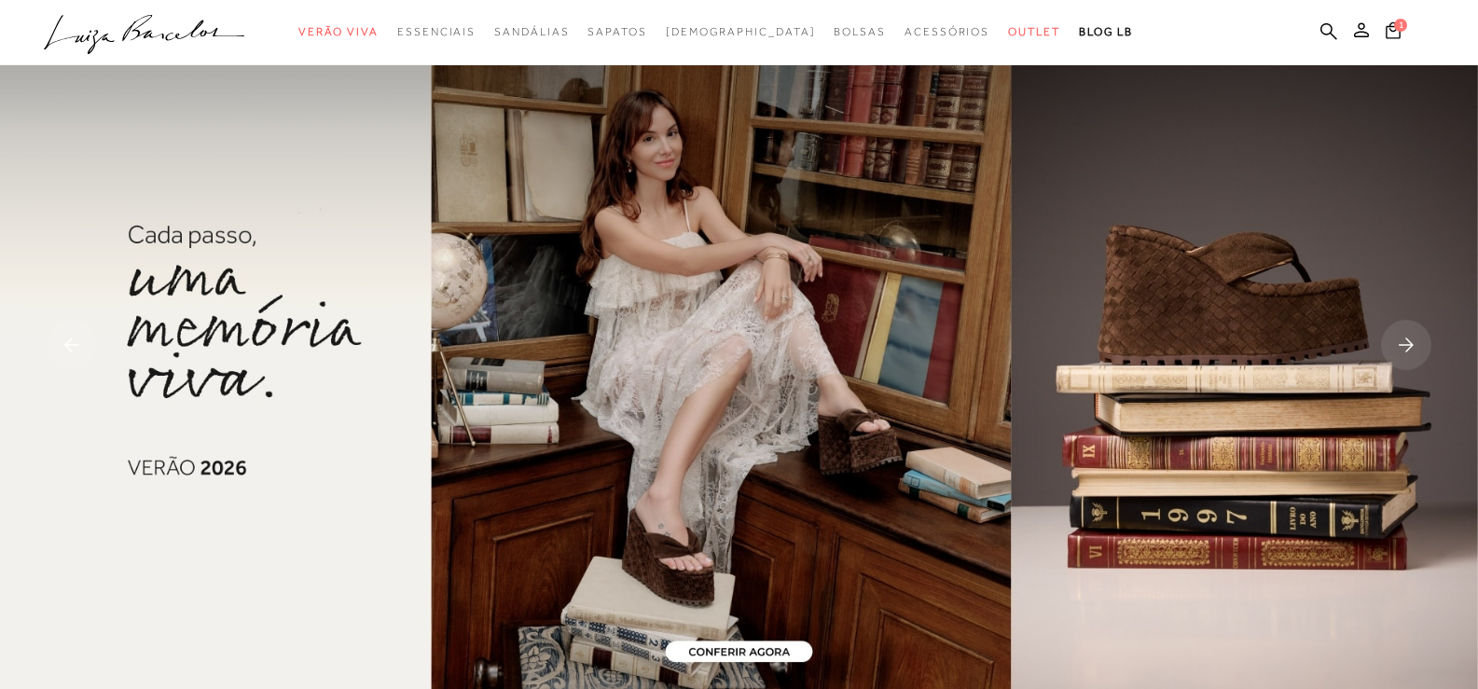
click at [862, 327] on img at bounding box center [739, 347] width 1478 height 694
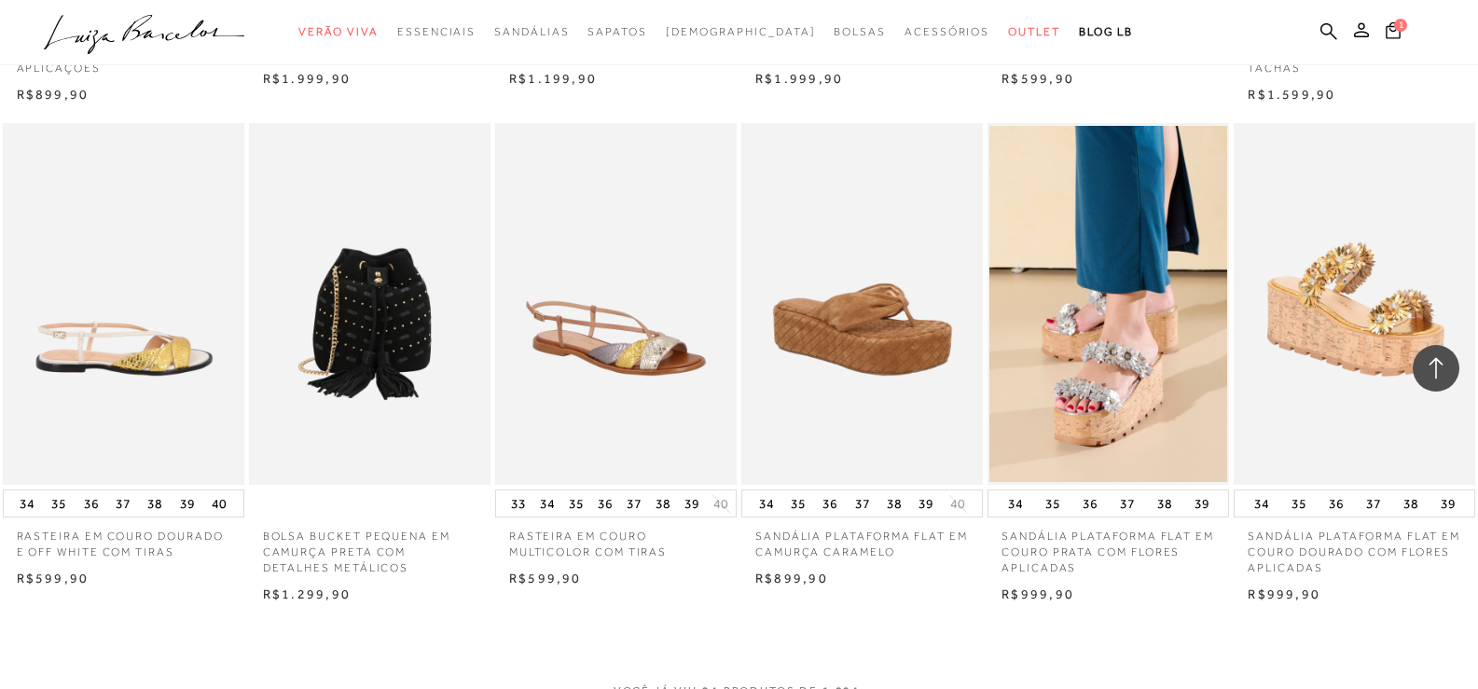
scroll to position [1586, 0]
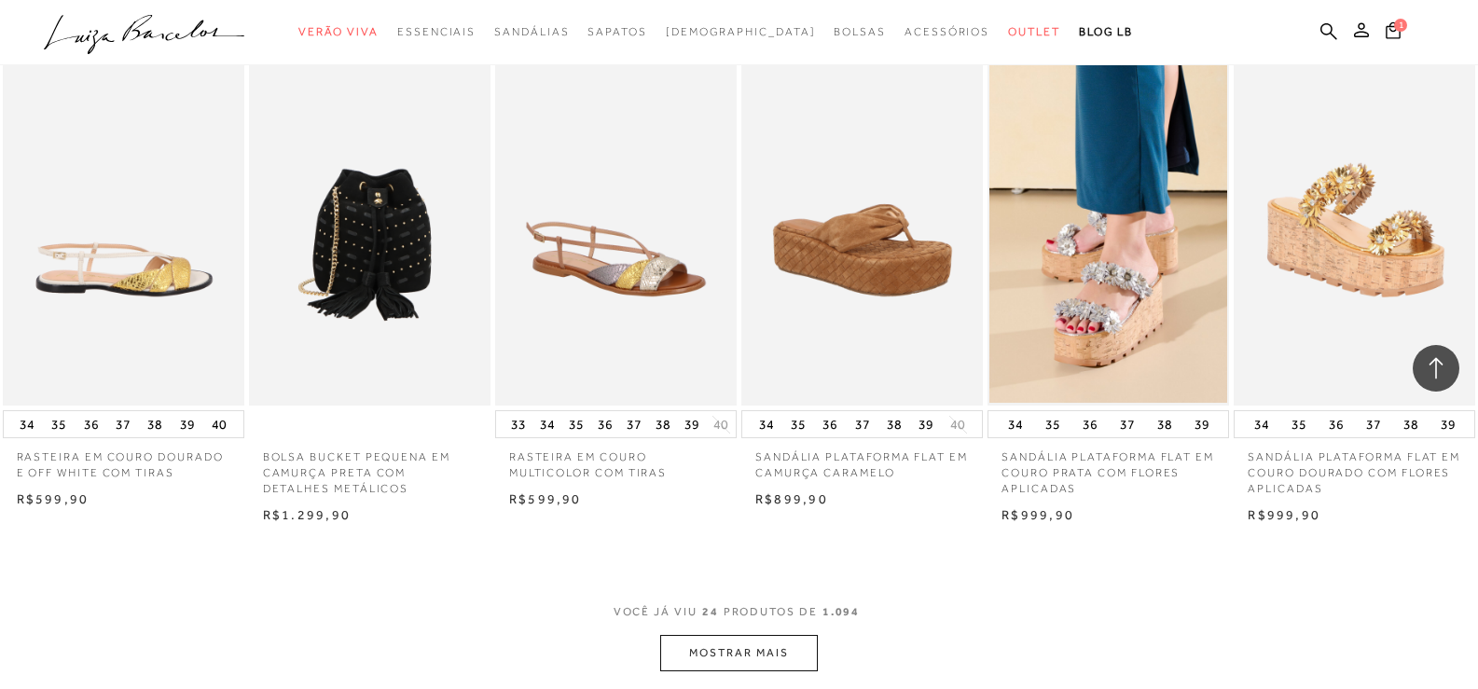
click at [784, 661] on button "MOSTRAR MAIS" at bounding box center [738, 653] width 157 height 36
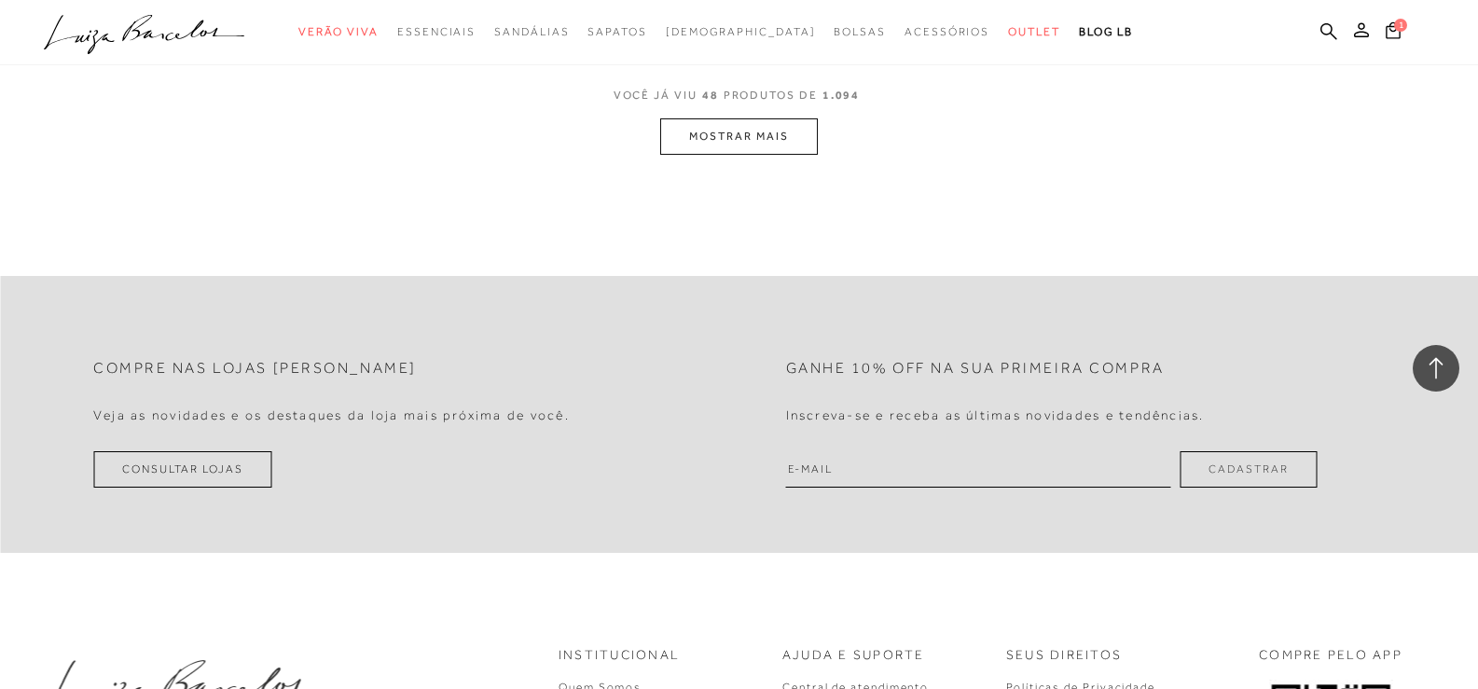
scroll to position [4104, 0]
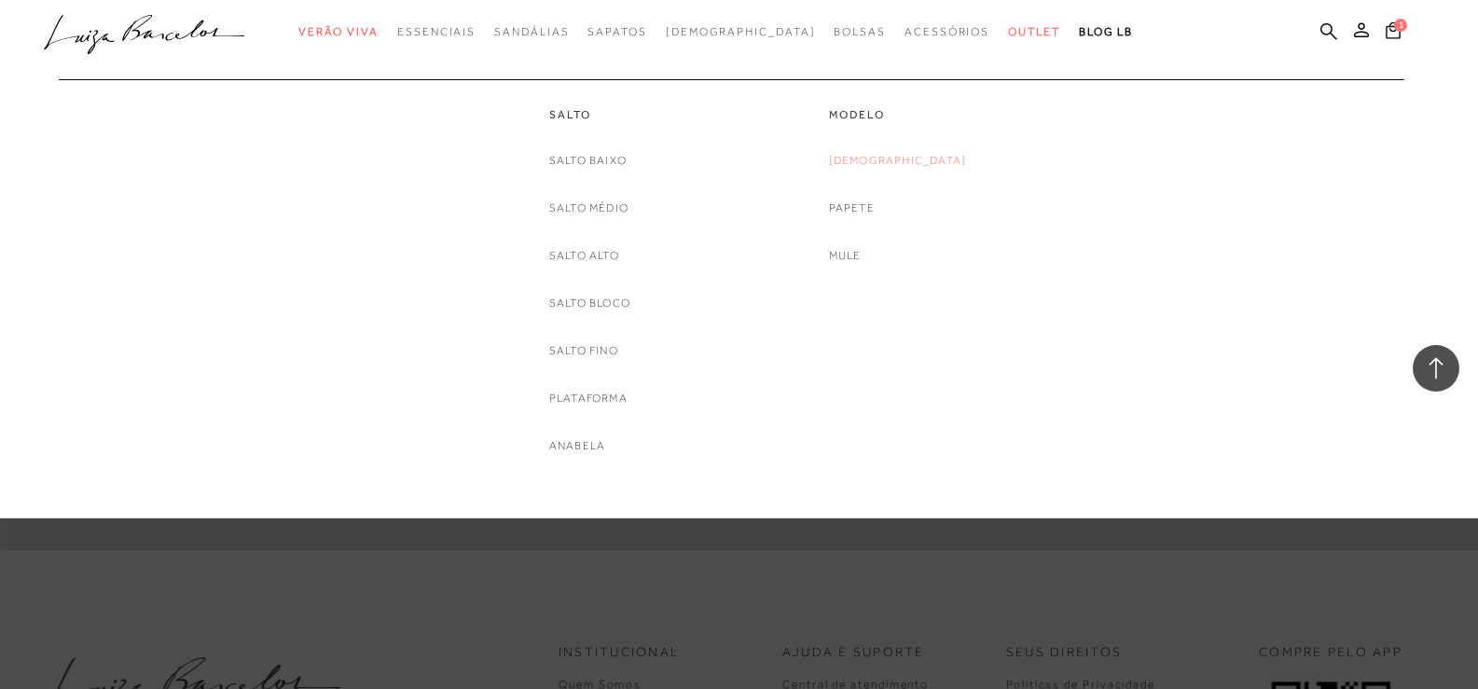
click at [898, 164] on link "Rasteira" at bounding box center [898, 161] width 138 height 20
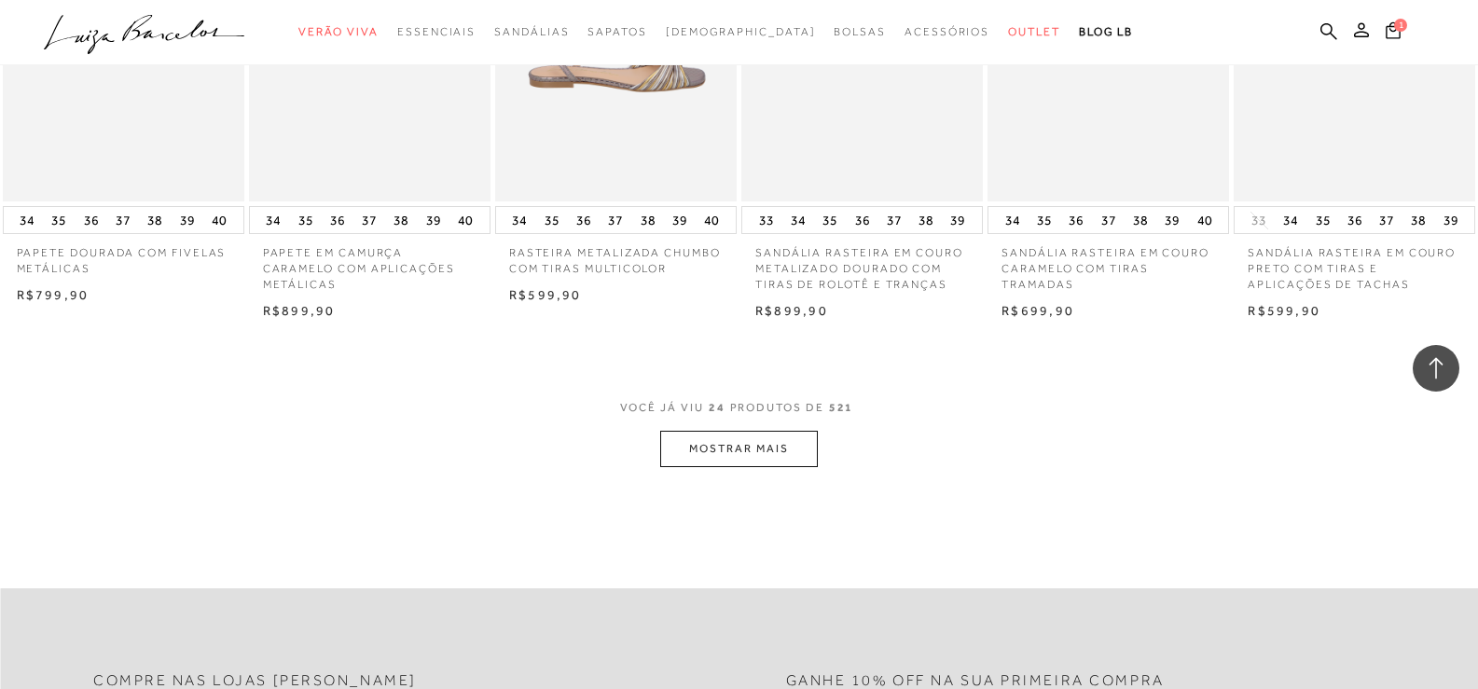
scroll to position [1866, 0]
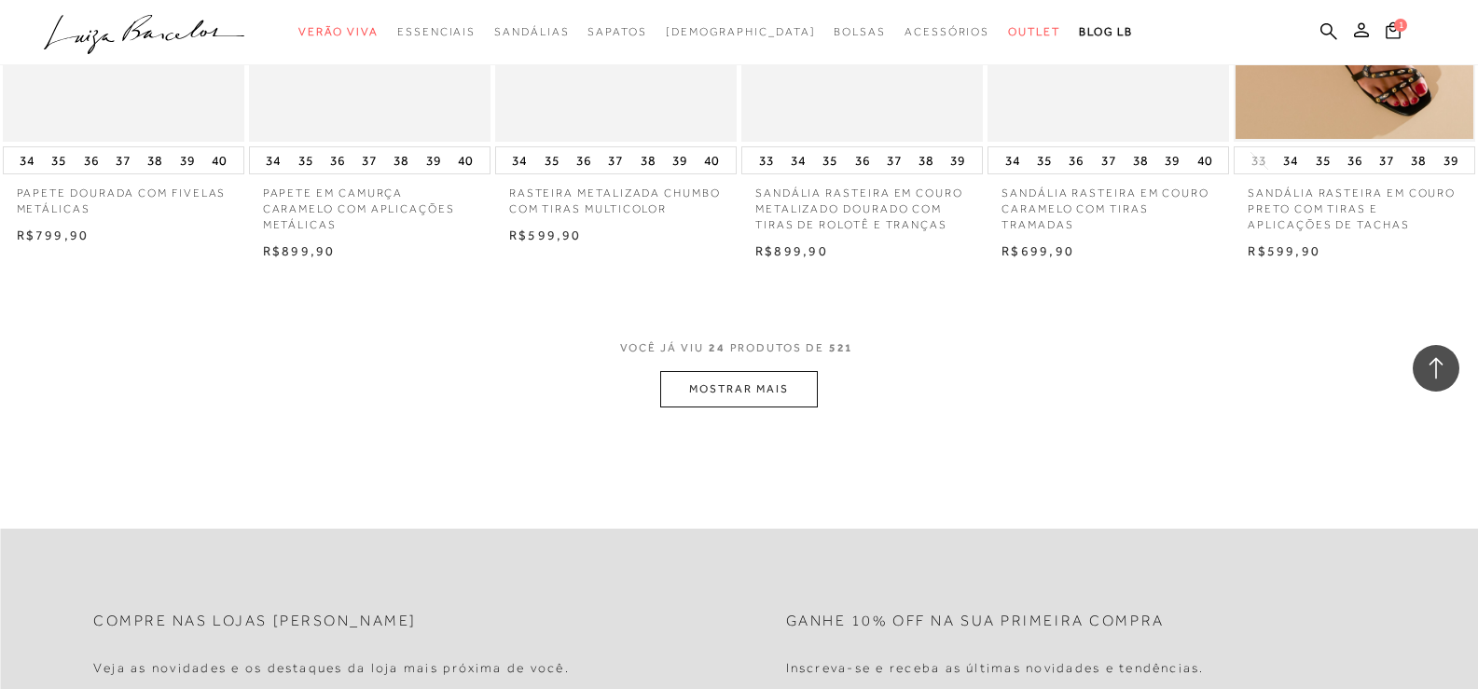
click at [745, 395] on button "MOSTRAR MAIS" at bounding box center [738, 389] width 157 height 36
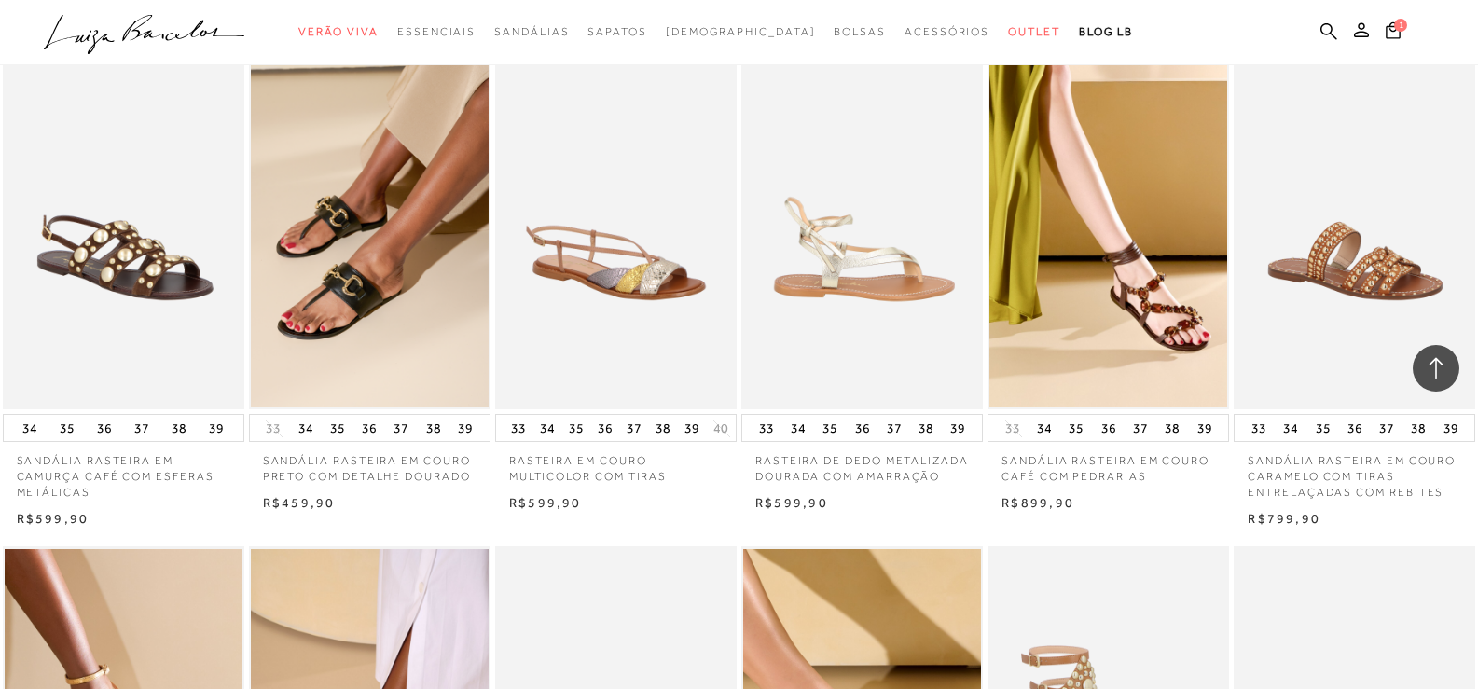
scroll to position [2612, 0]
click at [893, 271] on img at bounding box center [863, 230] width 240 height 363
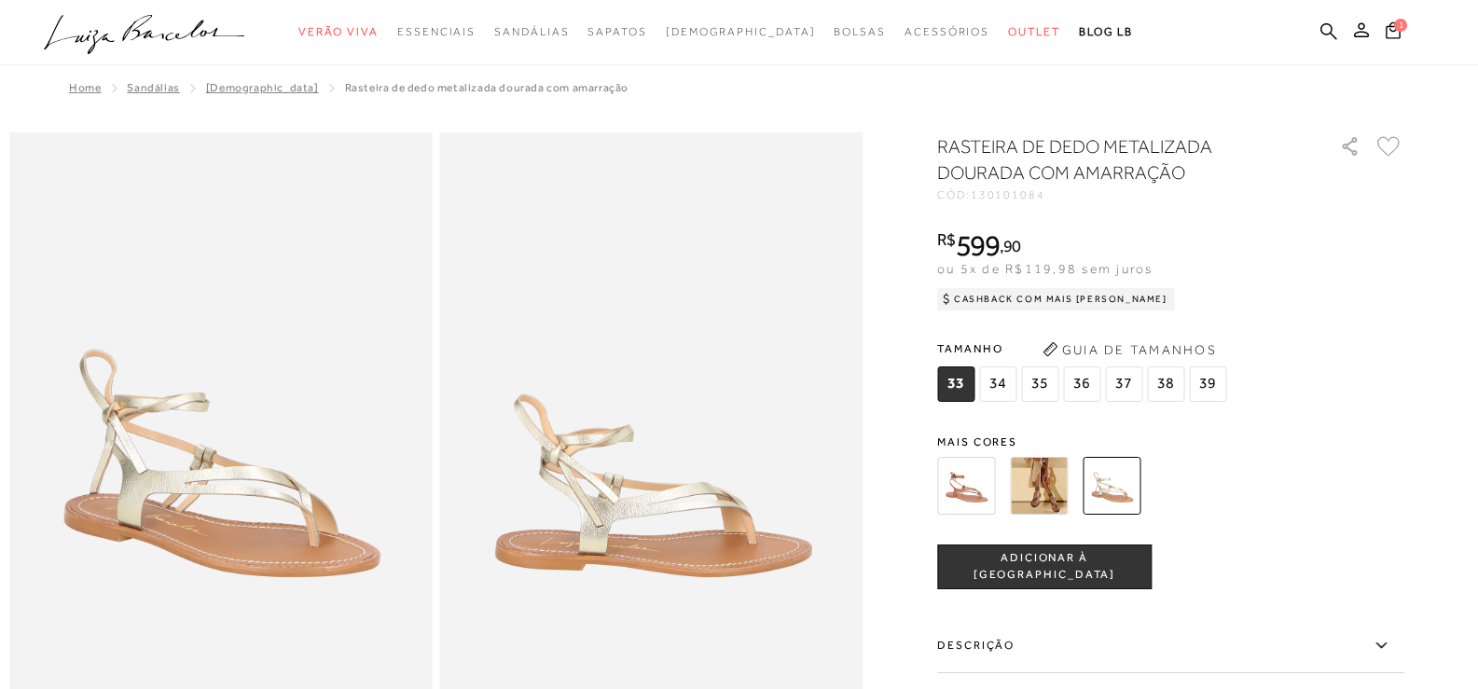
click at [971, 490] on img at bounding box center [966, 486] width 58 height 58
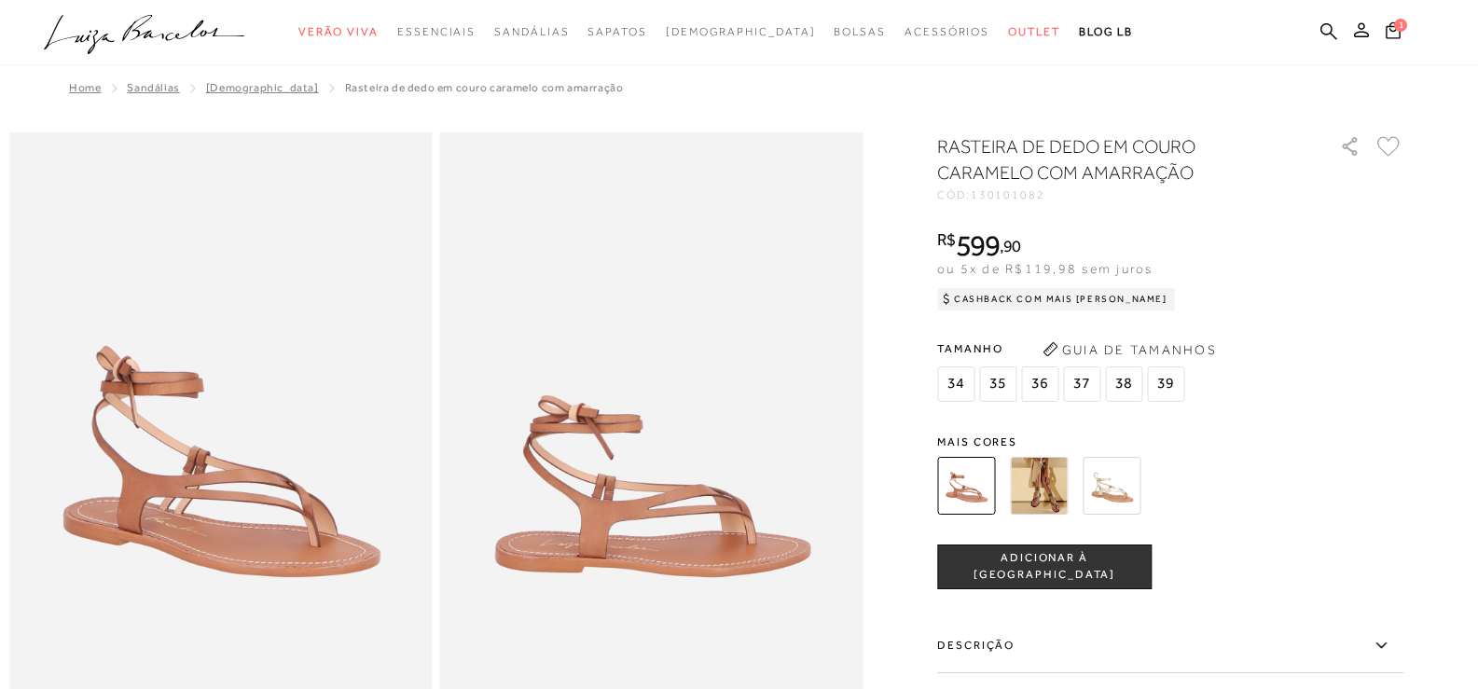
click at [1051, 473] on img at bounding box center [1039, 486] width 58 height 58
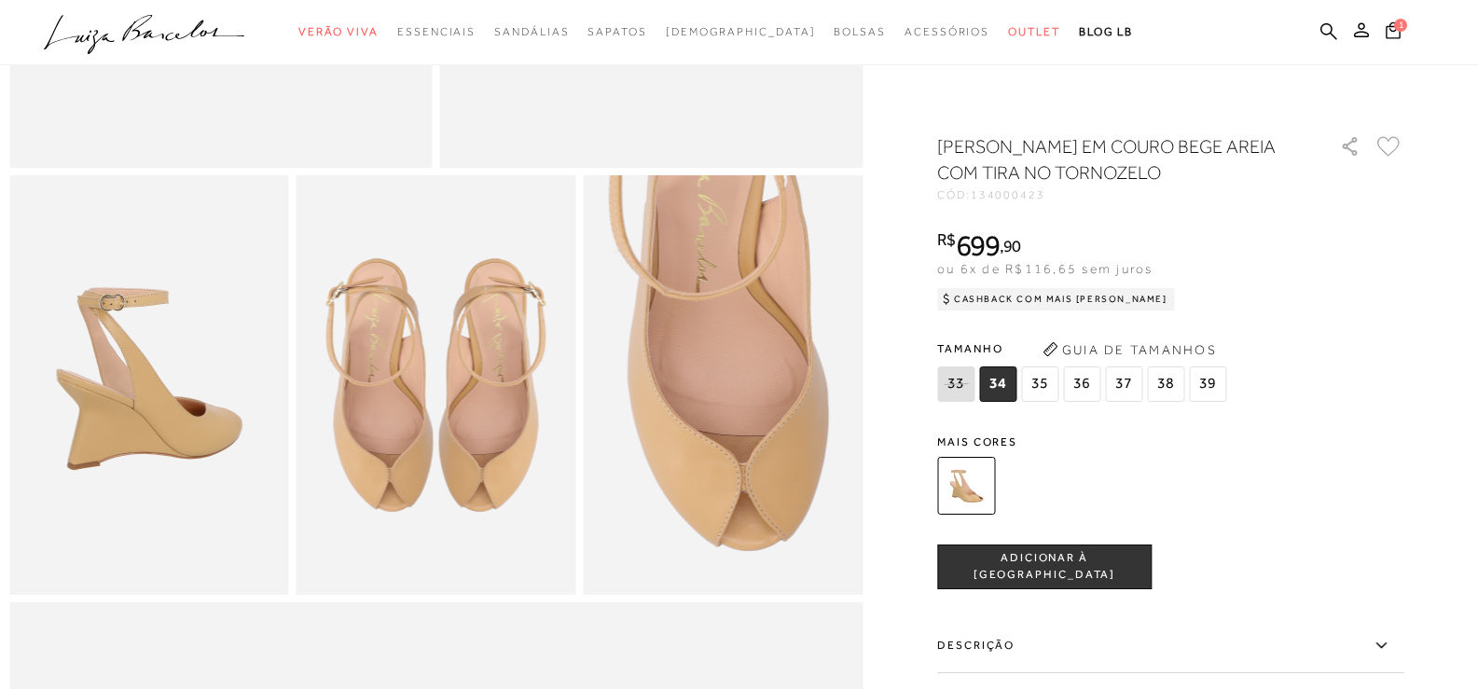
scroll to position [653, 0]
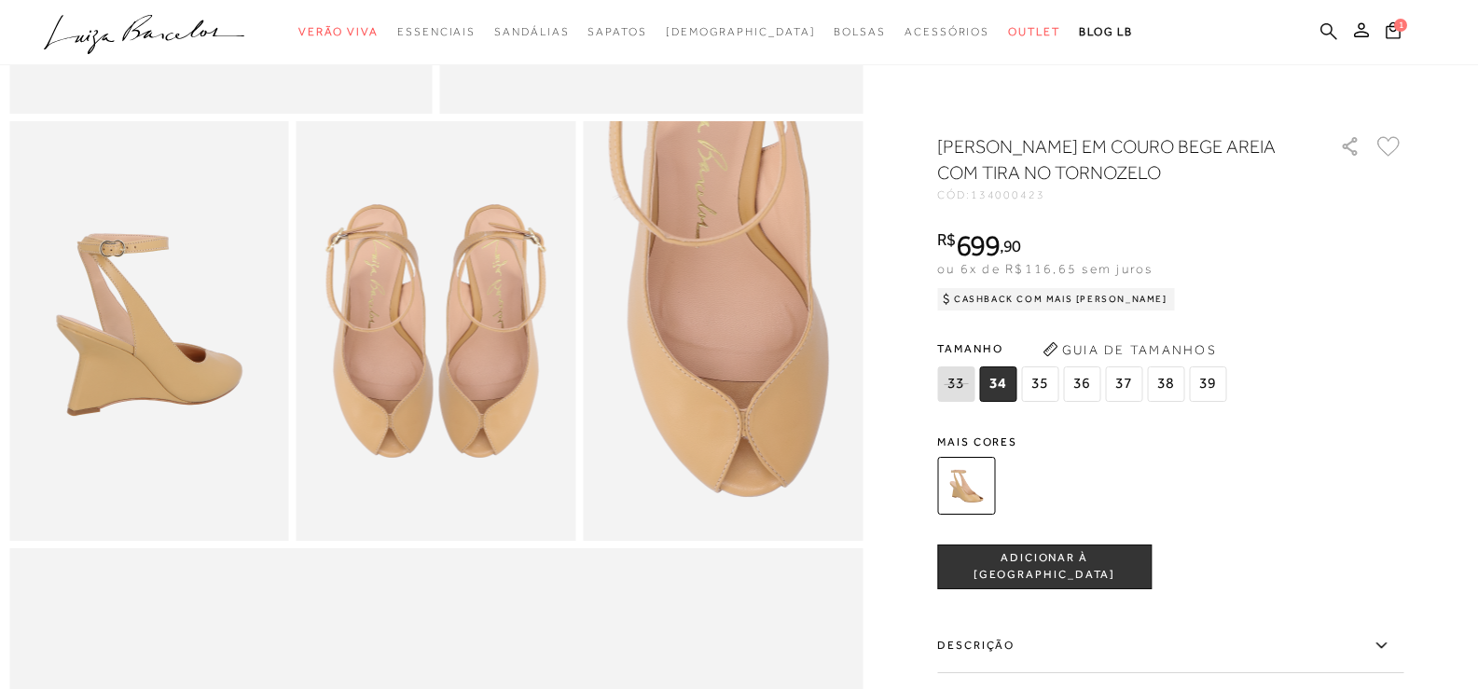
click at [1324, 29] on icon at bounding box center [1329, 31] width 17 height 18
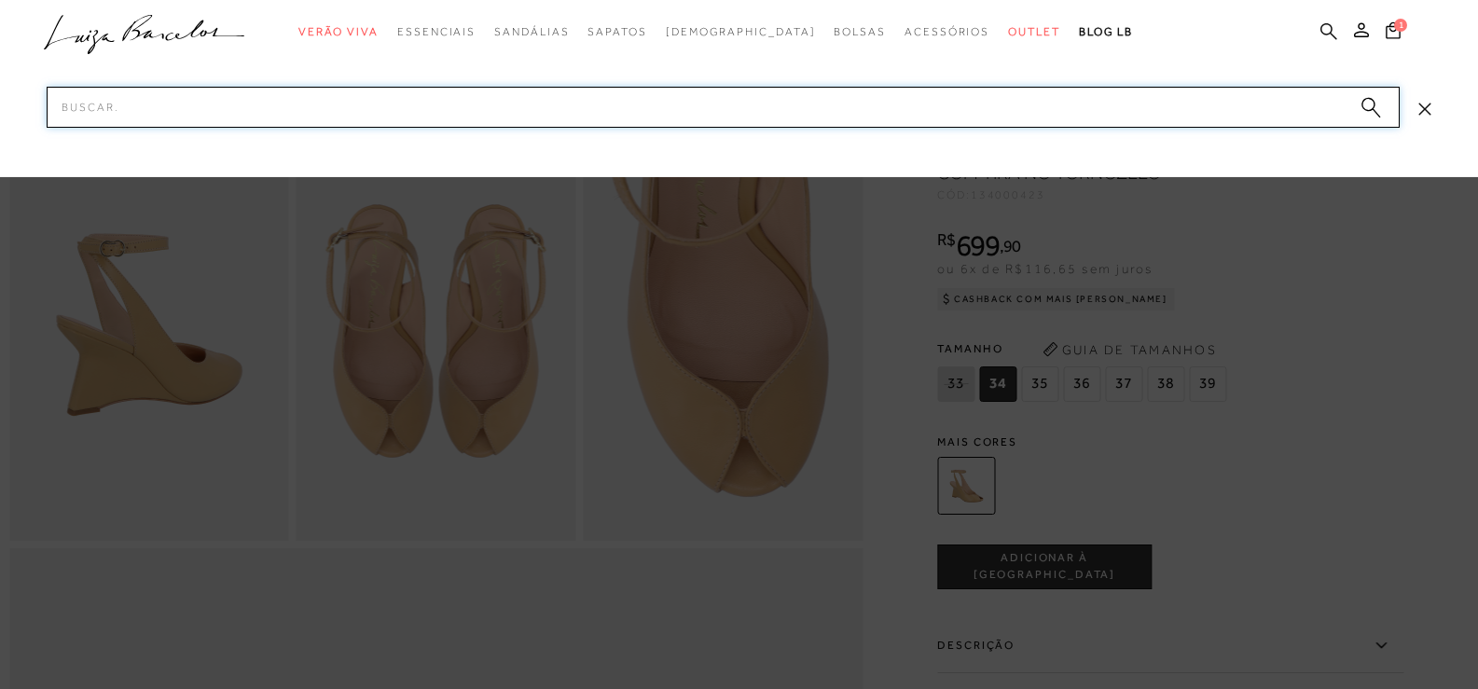
paste input "132200391"
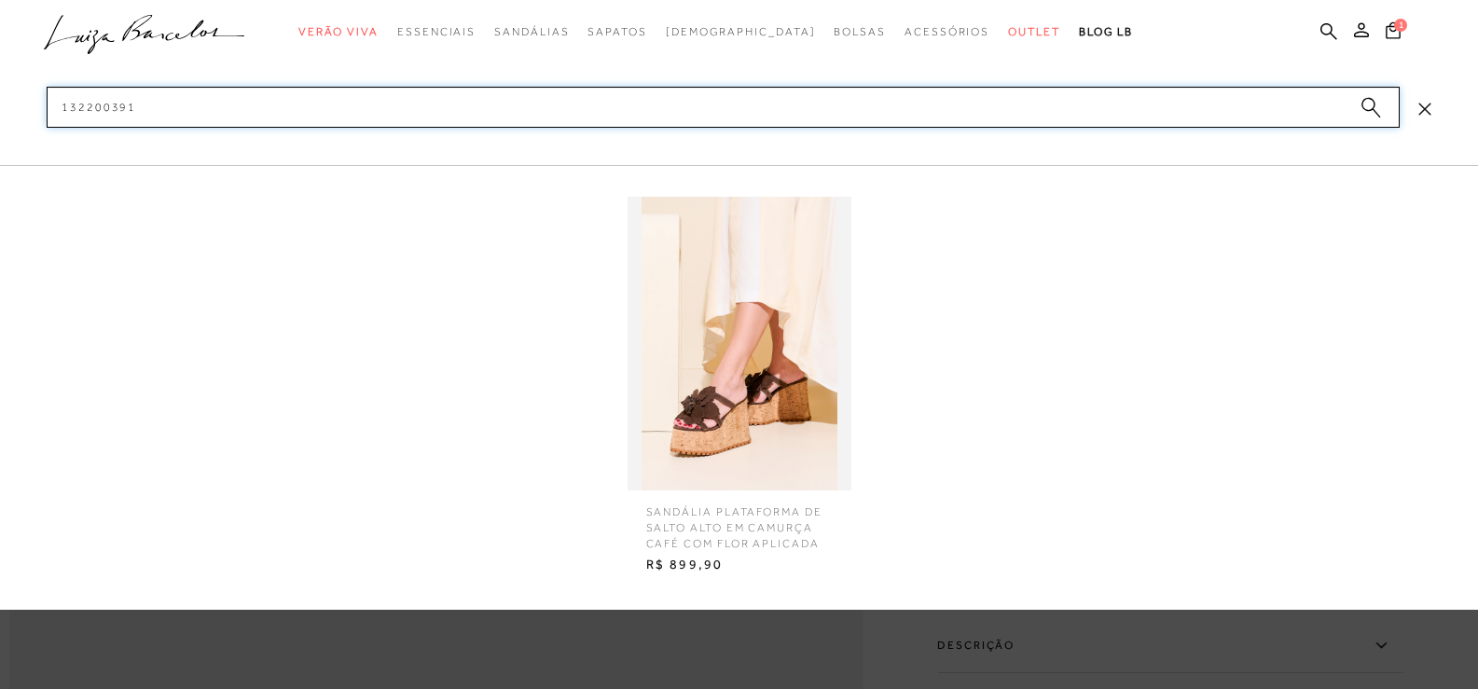
type input "132200391"
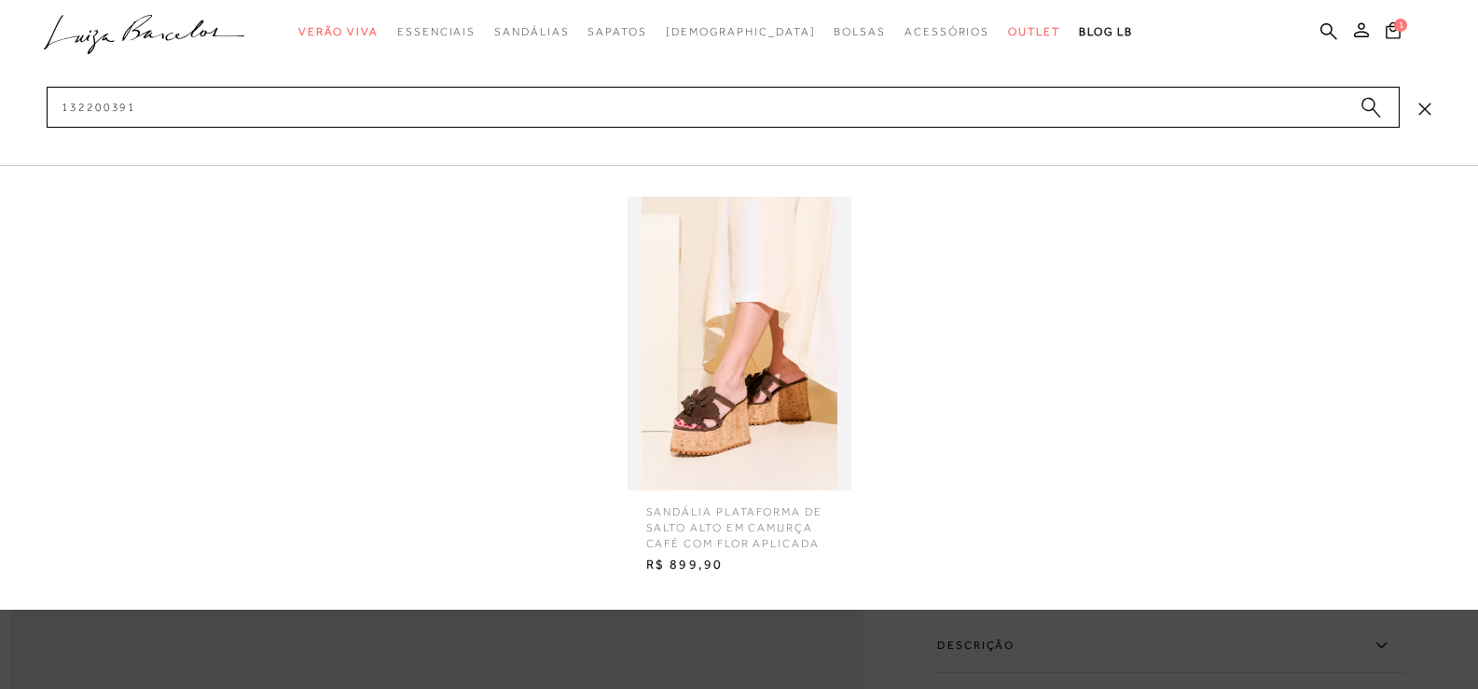
click at [796, 325] on img at bounding box center [740, 344] width 224 height 294
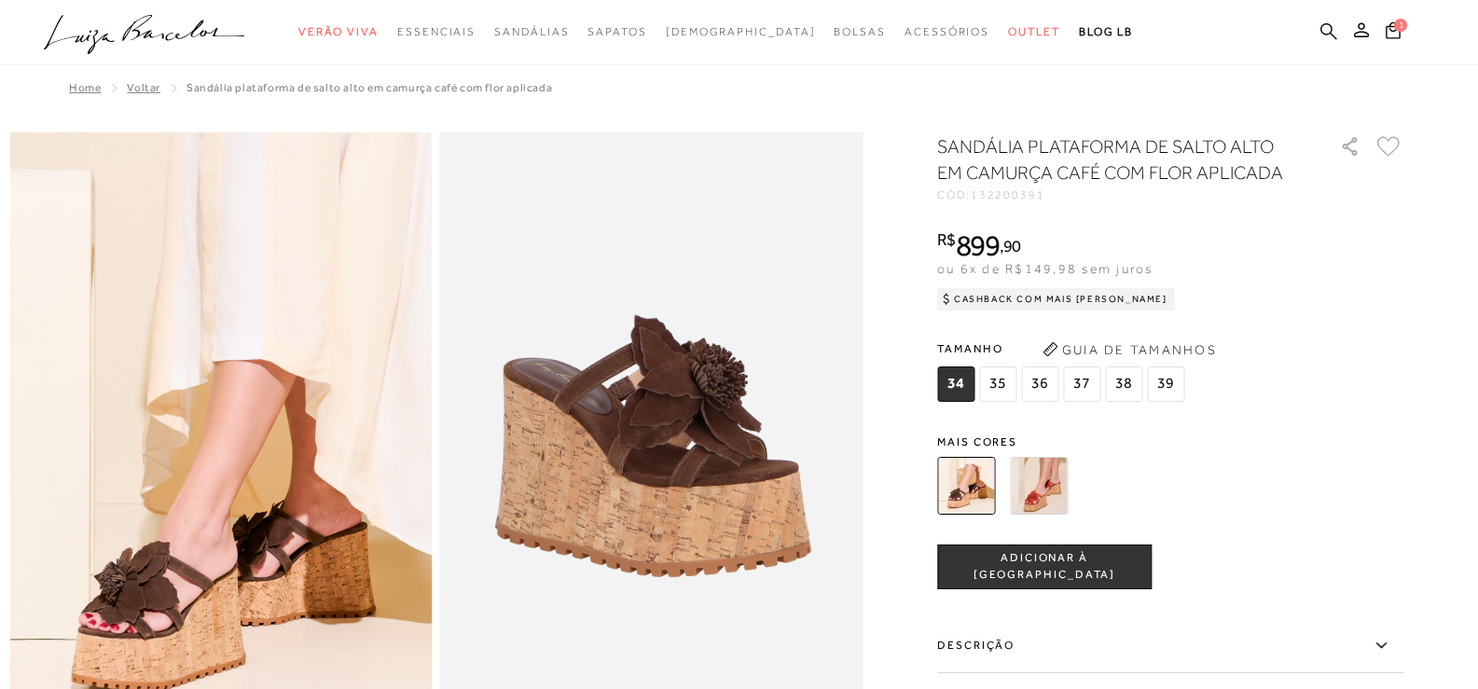
click at [1322, 22] on icon at bounding box center [1329, 31] width 17 height 18
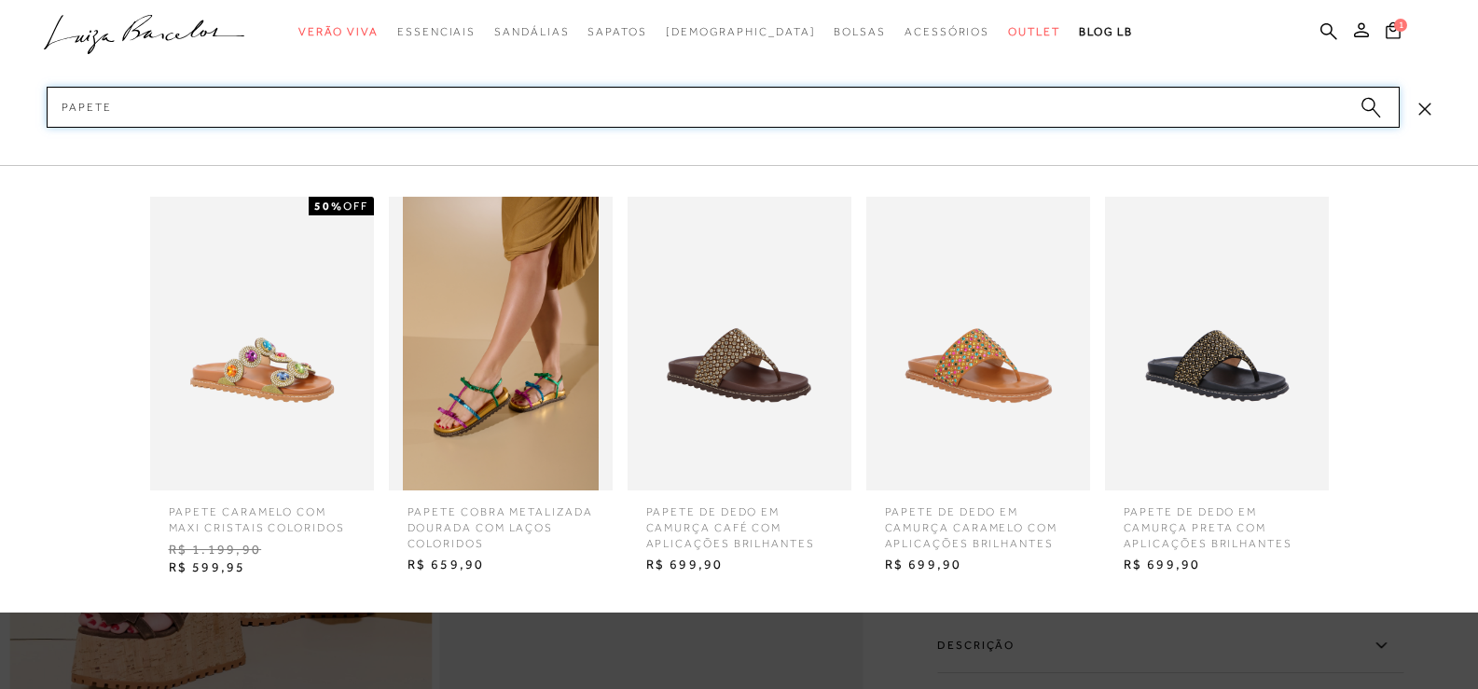
type input "papete"
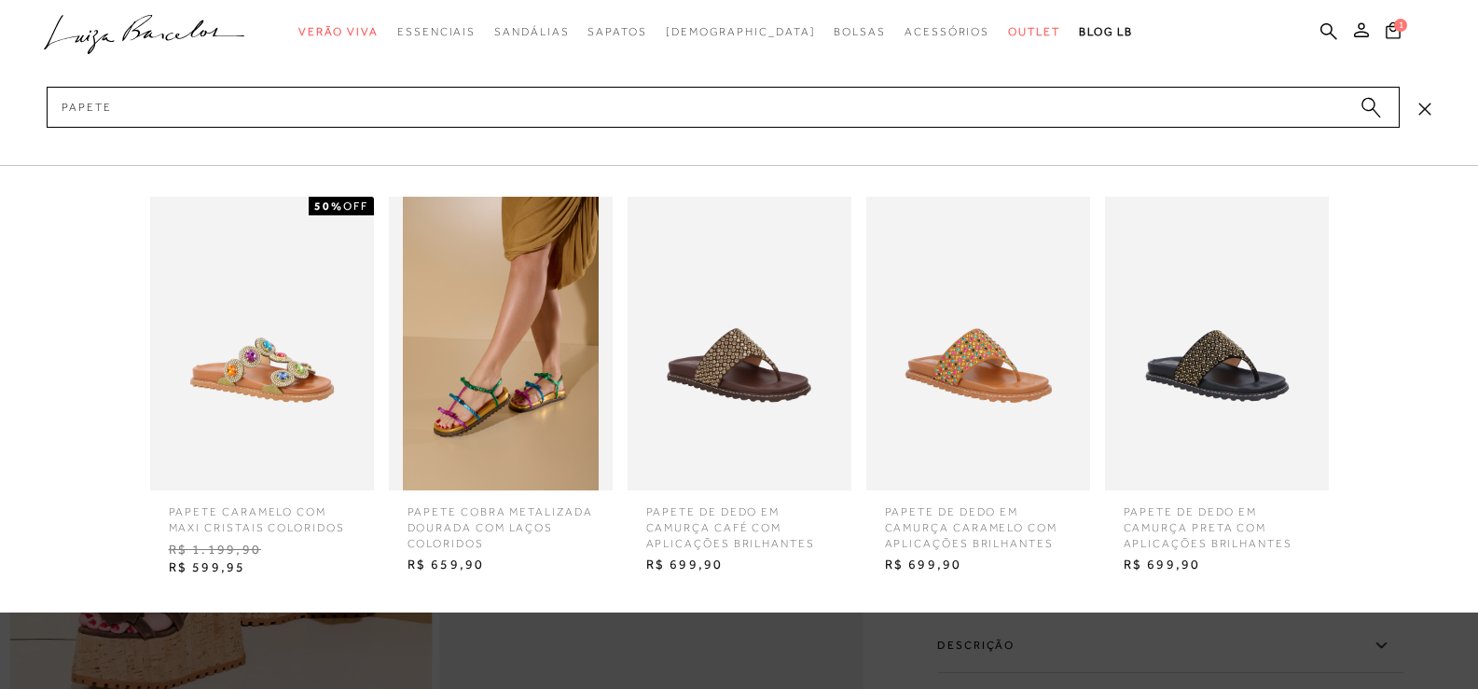
click at [1373, 110] on icon "submit" at bounding box center [1371, 107] width 21 height 21
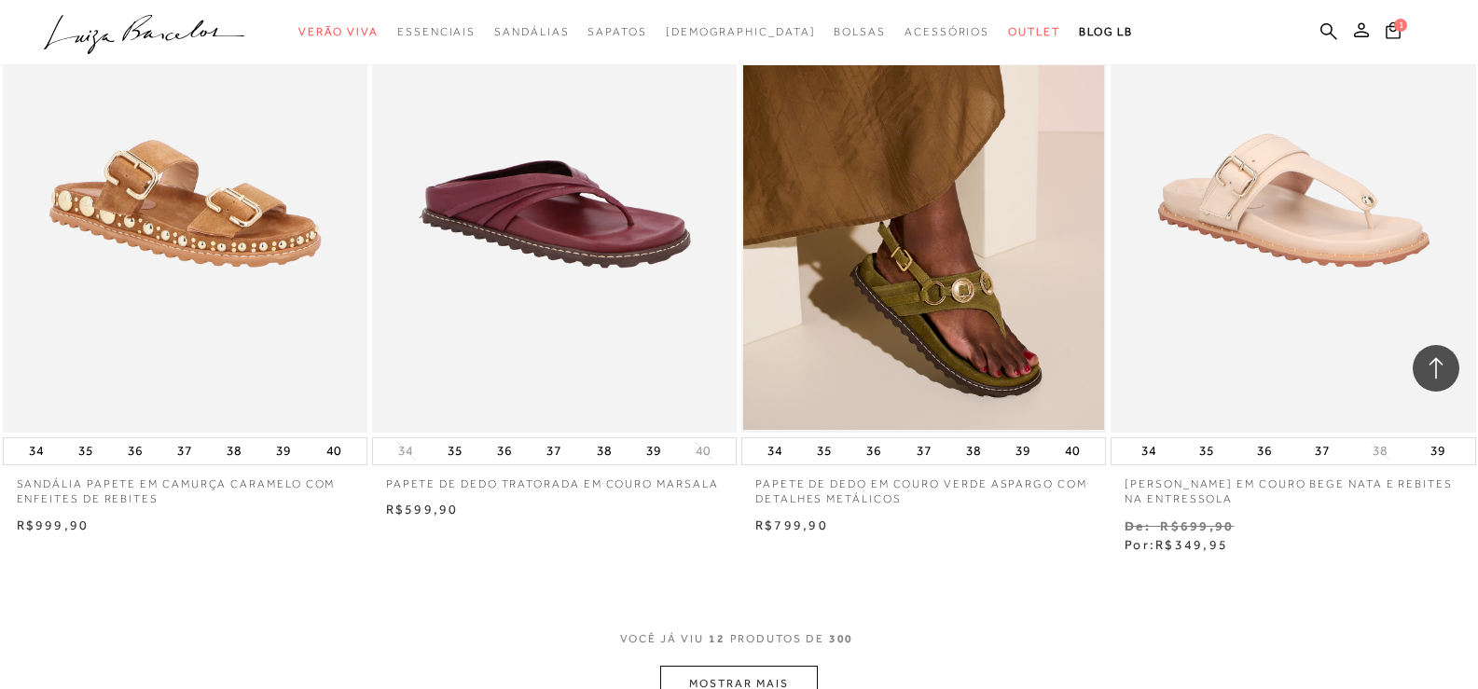
scroll to position [1679, 0]
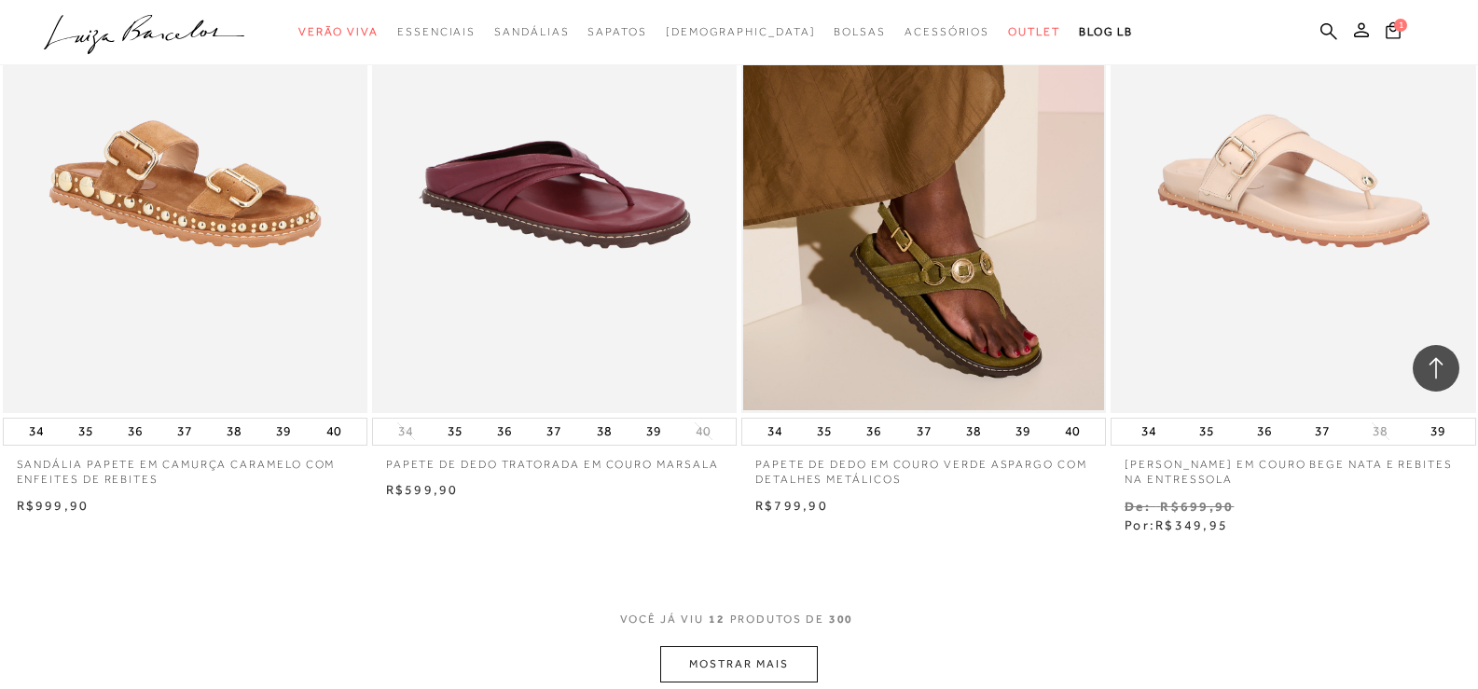
click at [728, 655] on button "MOSTRAR MAIS" at bounding box center [738, 664] width 157 height 36
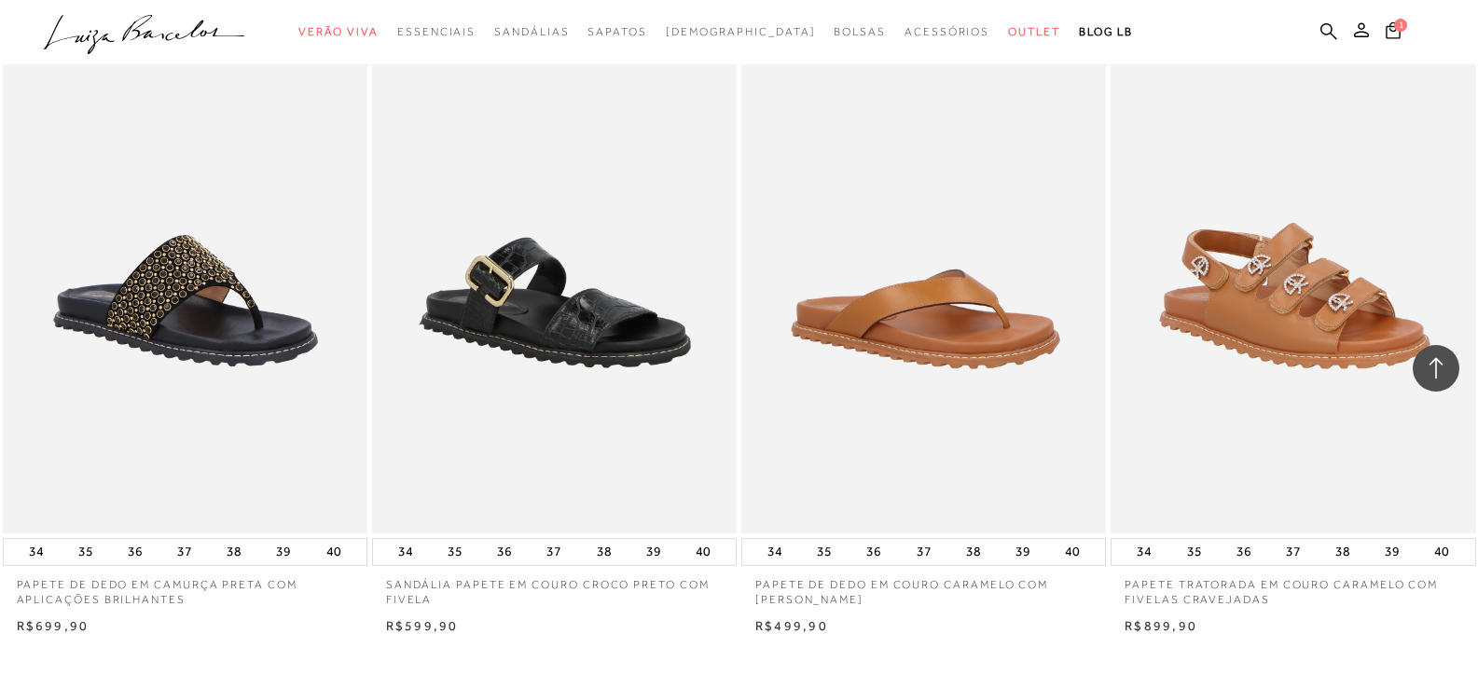
scroll to position [3731, 0]
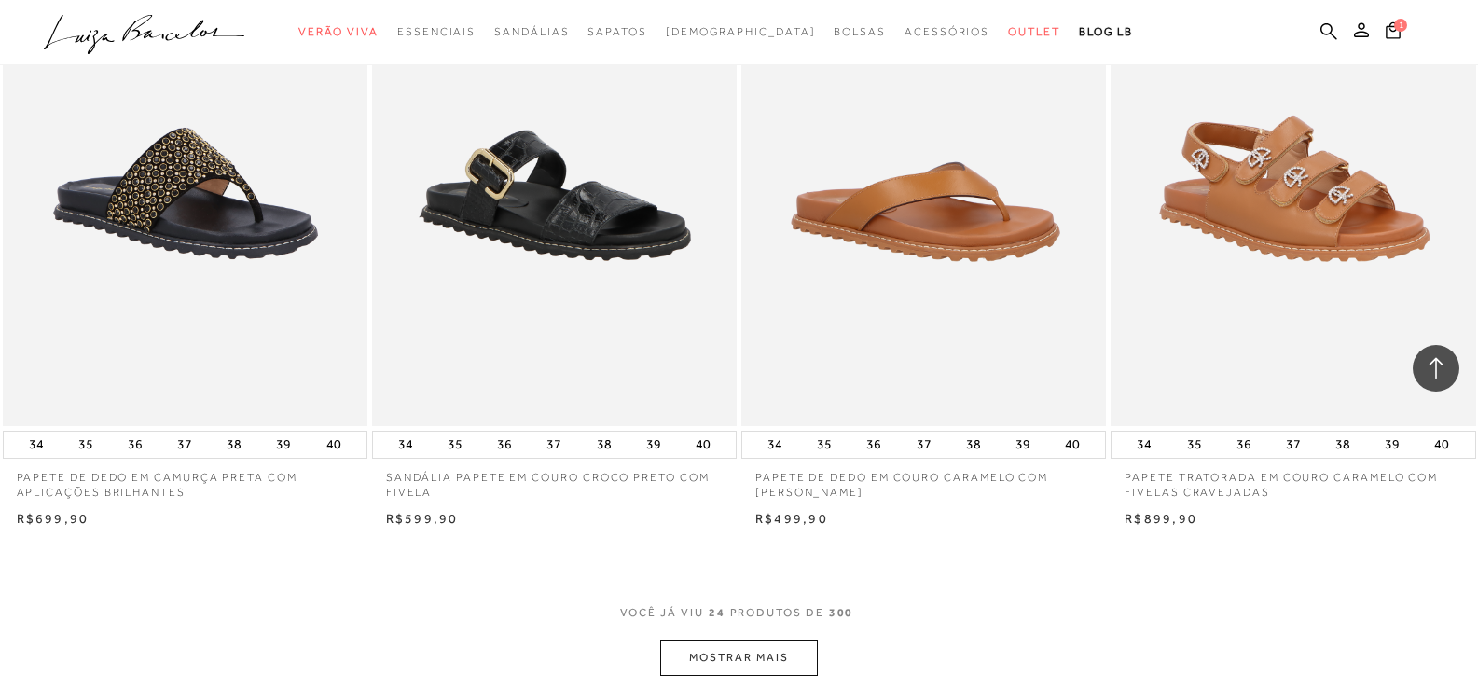
click at [732, 667] on button "MOSTRAR MAIS" at bounding box center [738, 658] width 157 height 36
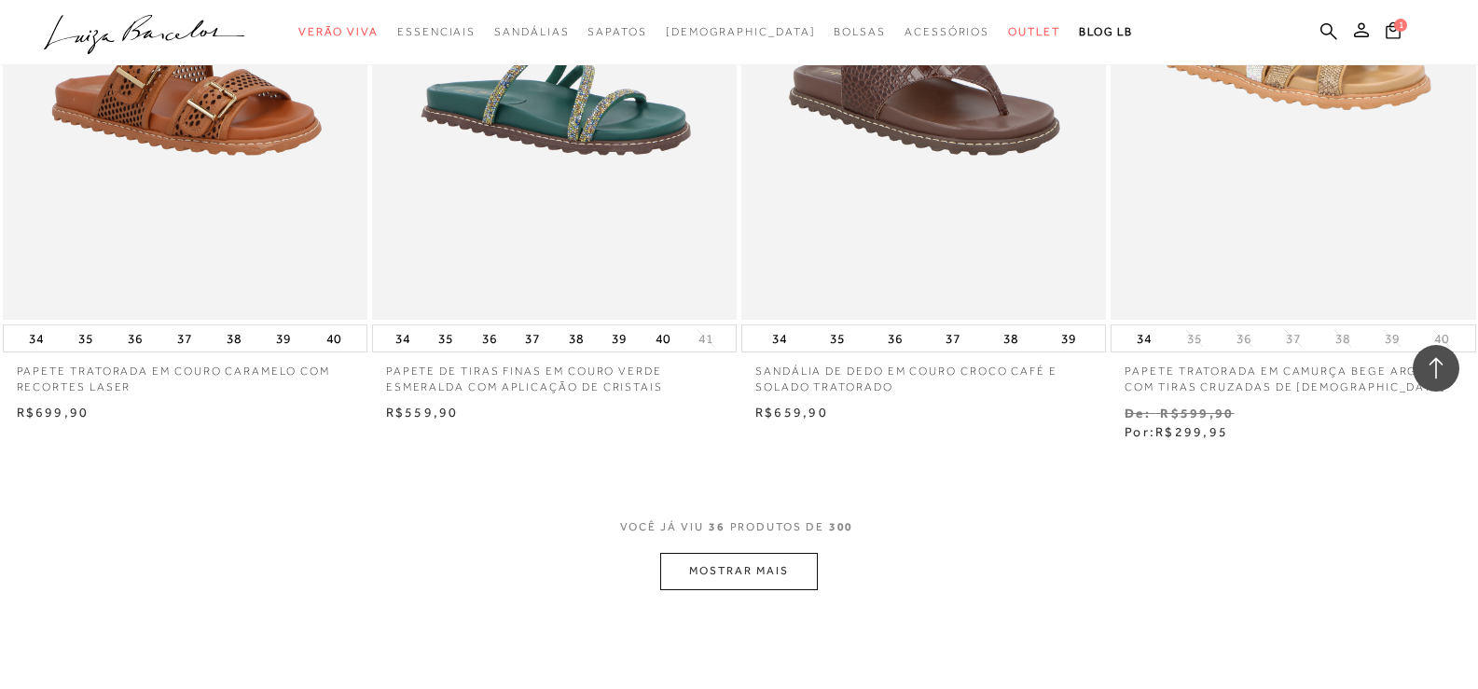
scroll to position [5876, 0]
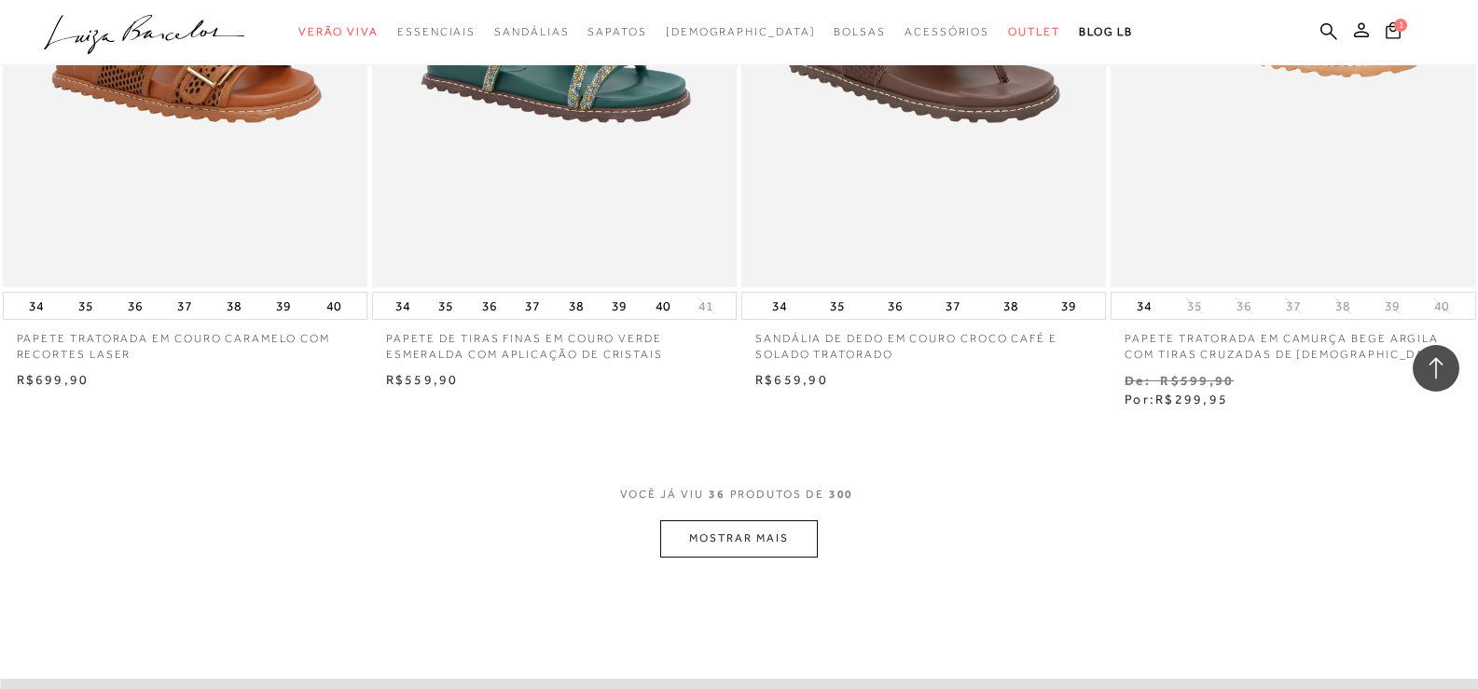
click at [721, 541] on button "MOSTRAR MAIS" at bounding box center [738, 538] width 157 height 36
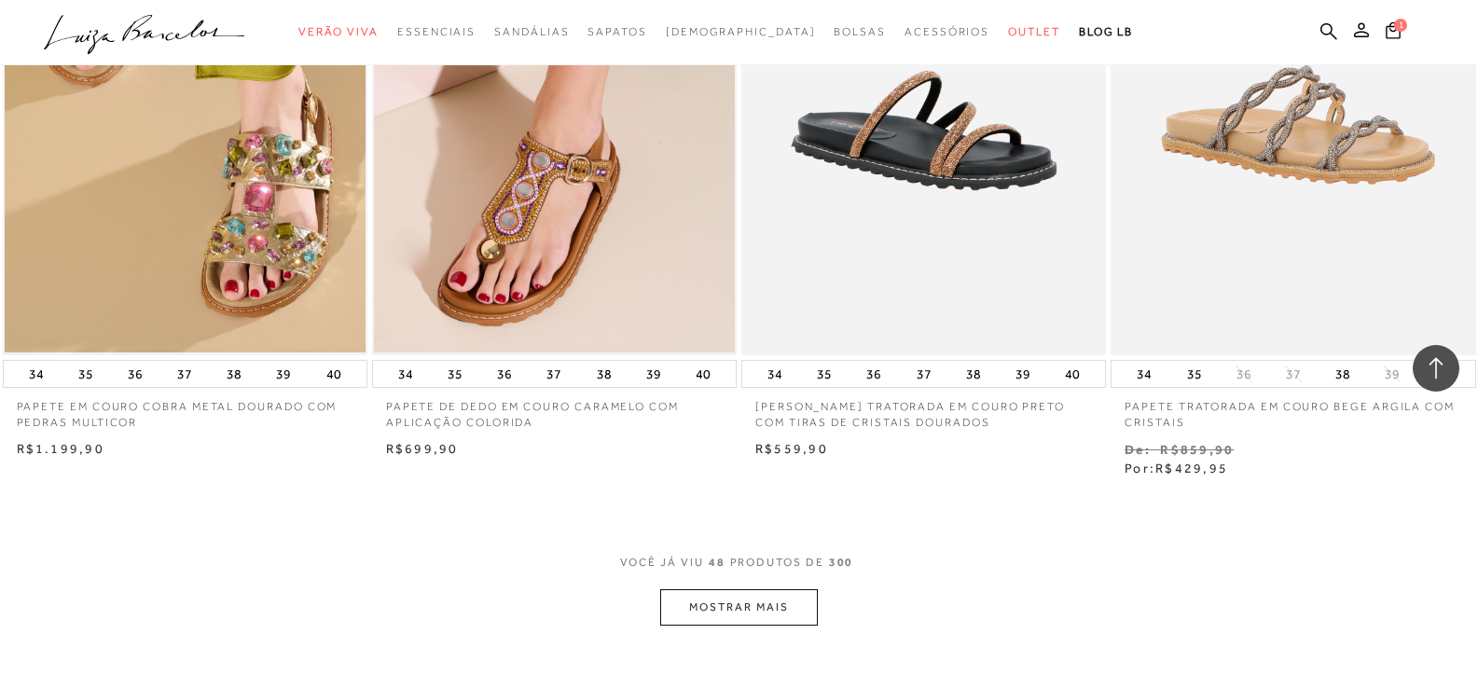
scroll to position [7835, 0]
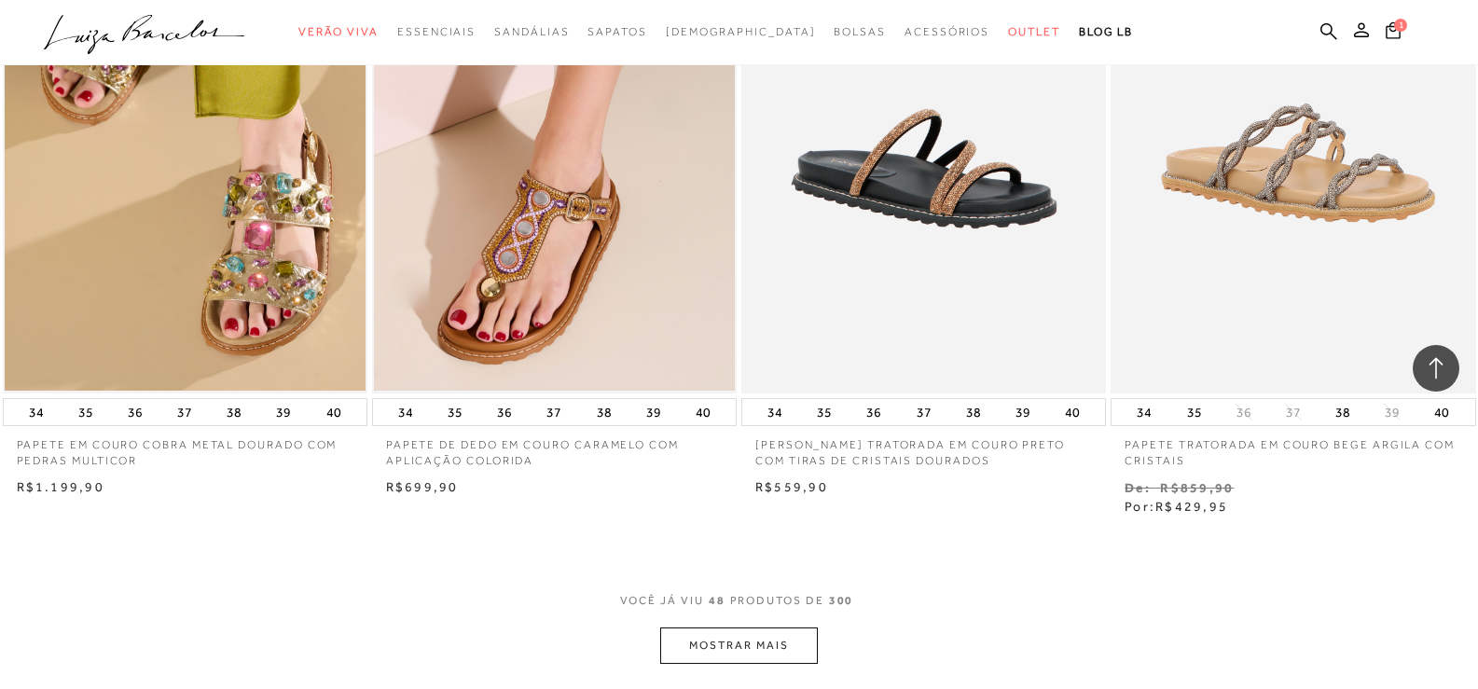
click at [765, 650] on button "MOSTRAR MAIS" at bounding box center [738, 646] width 157 height 36
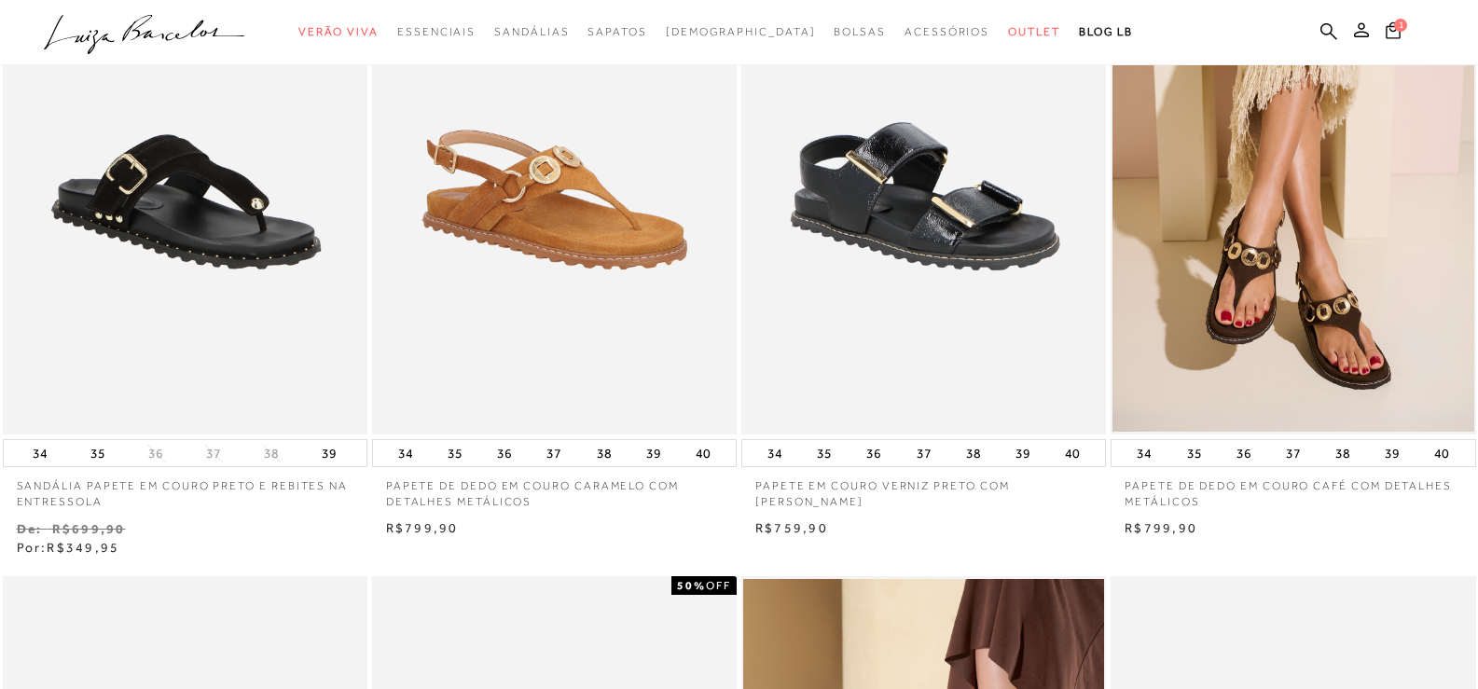
scroll to position [0, 0]
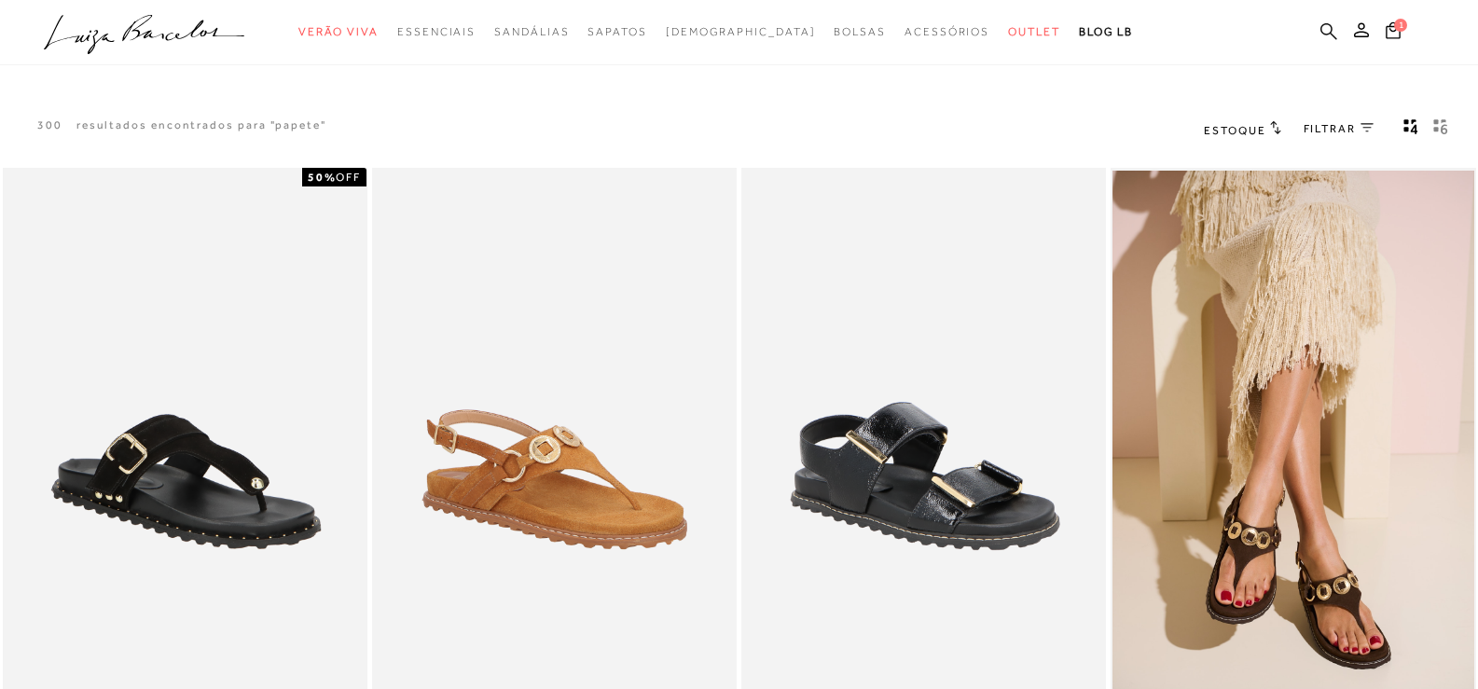
click at [1324, 28] on icon at bounding box center [1329, 31] width 17 height 18
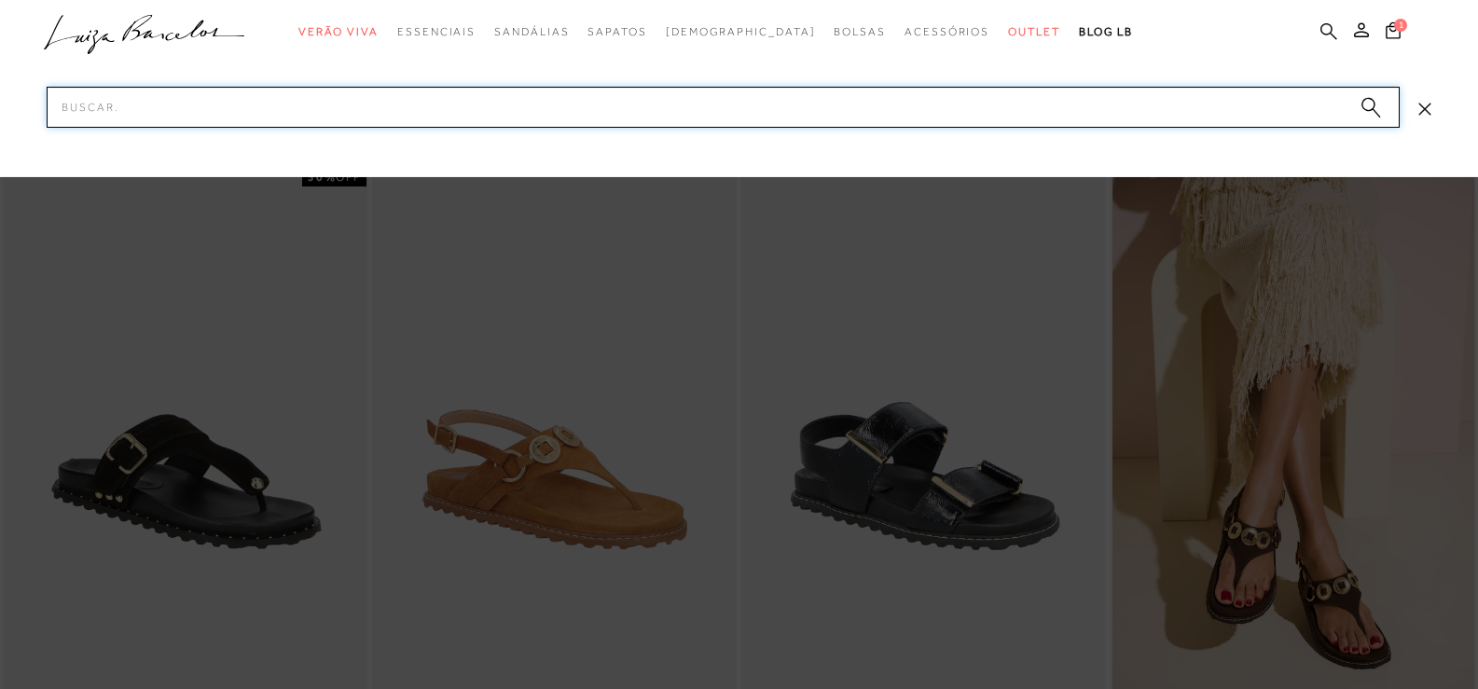
paste input "132800055"
type input "132800055"
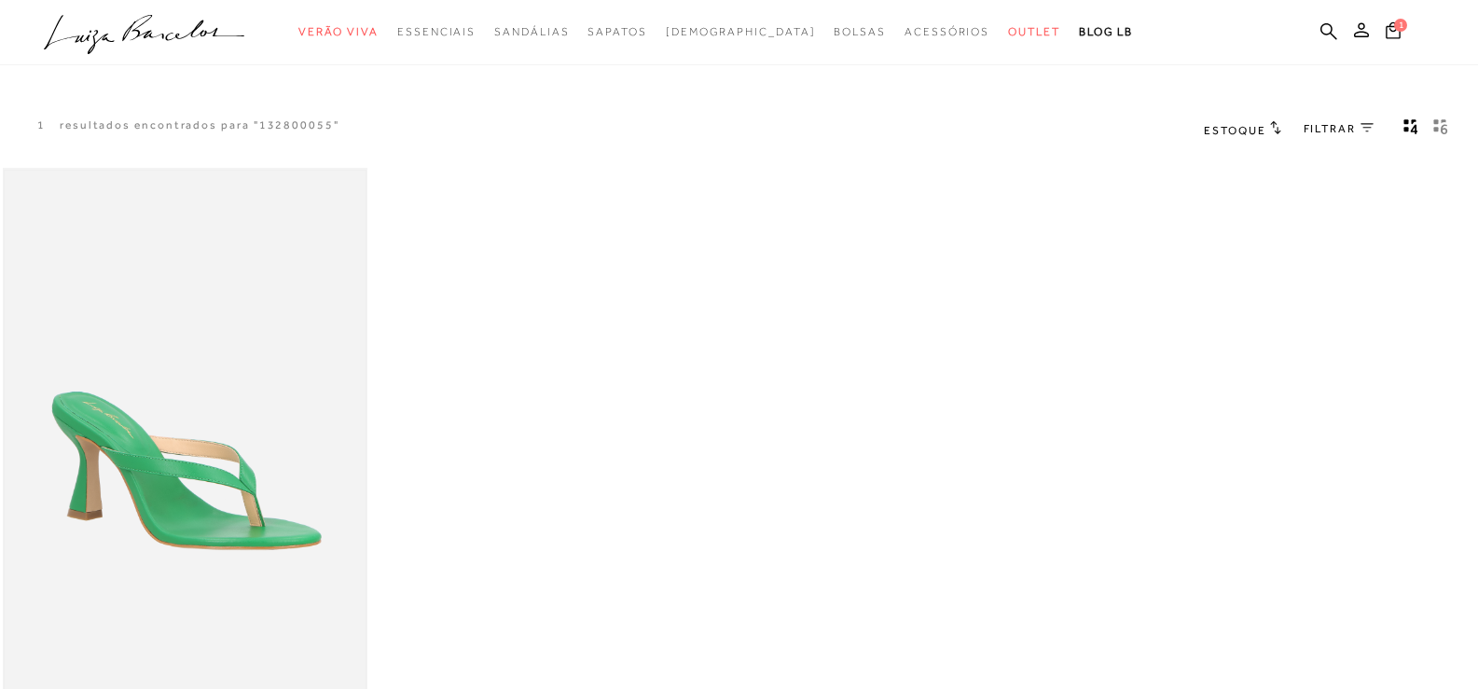
click at [208, 338] on img at bounding box center [185, 442] width 361 height 542
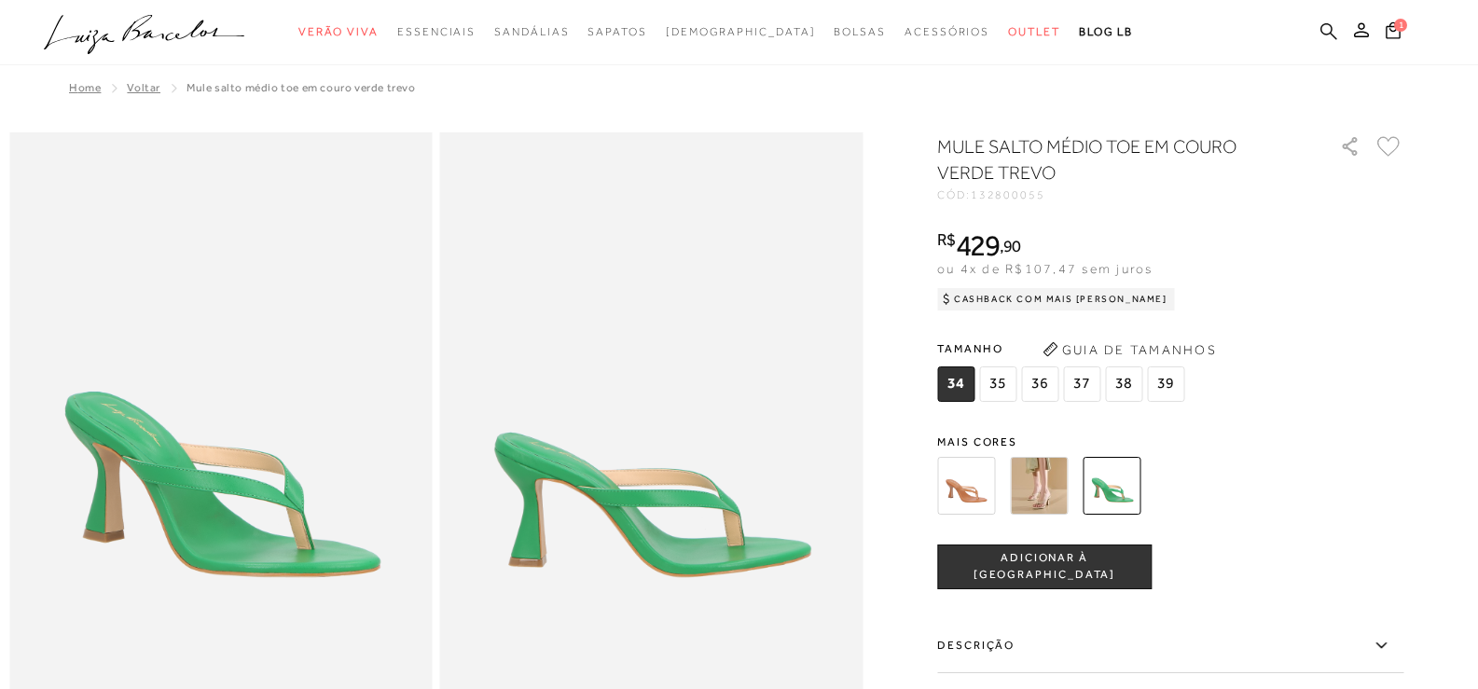
click at [1326, 23] on icon at bounding box center [1329, 30] width 17 height 17
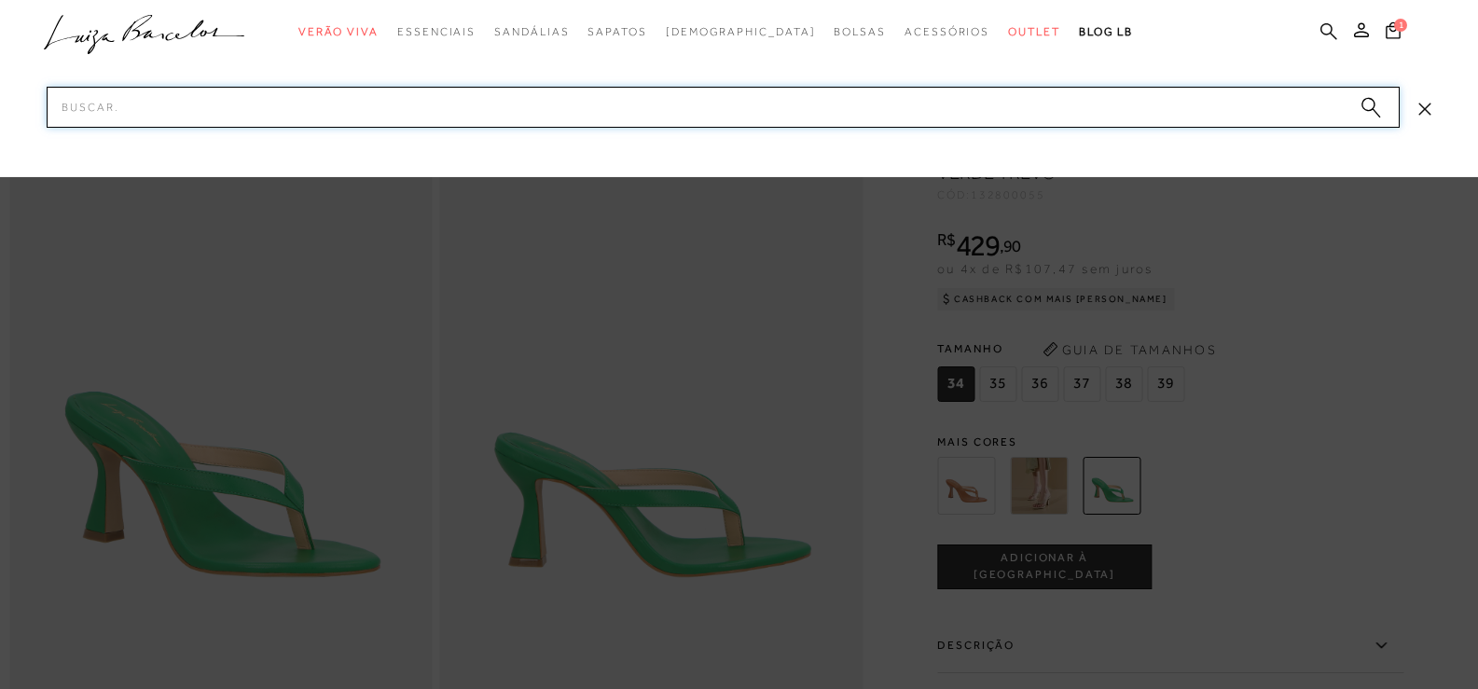
paste input "132400123"
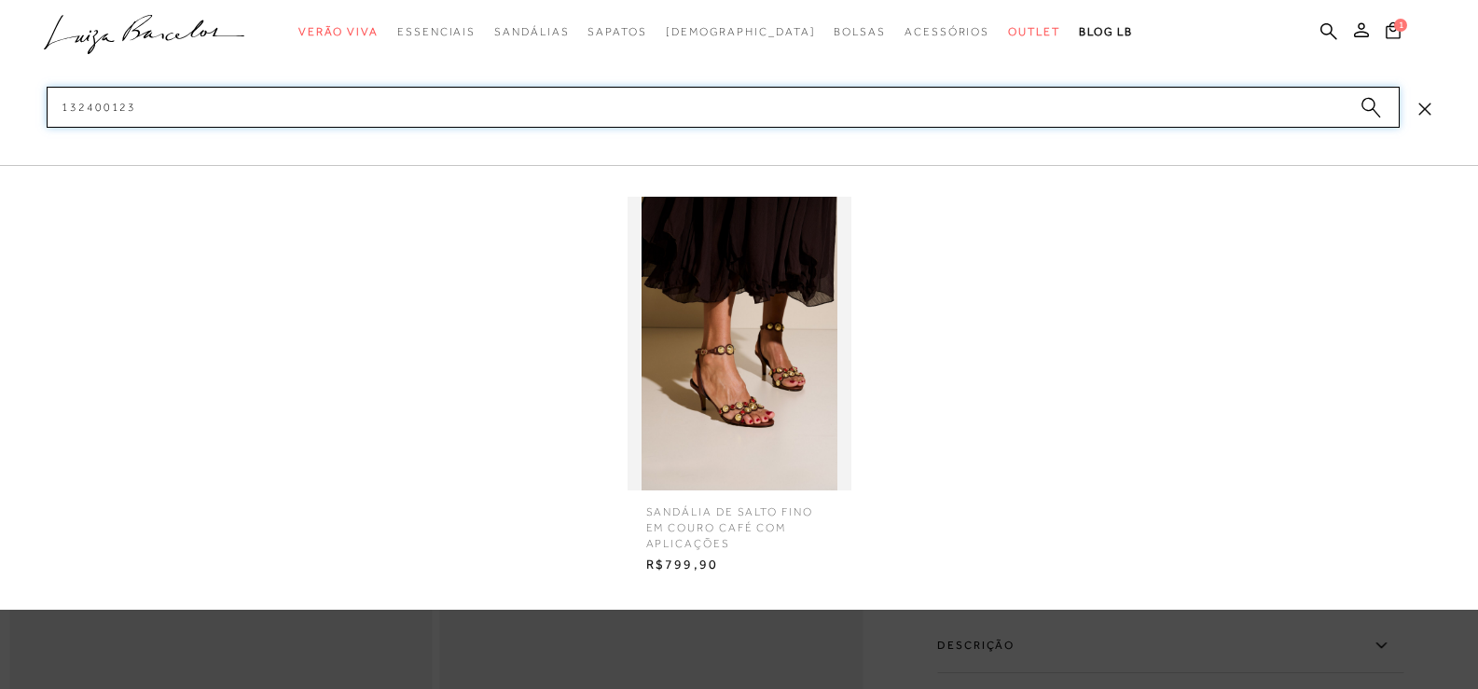
type input "132400123"
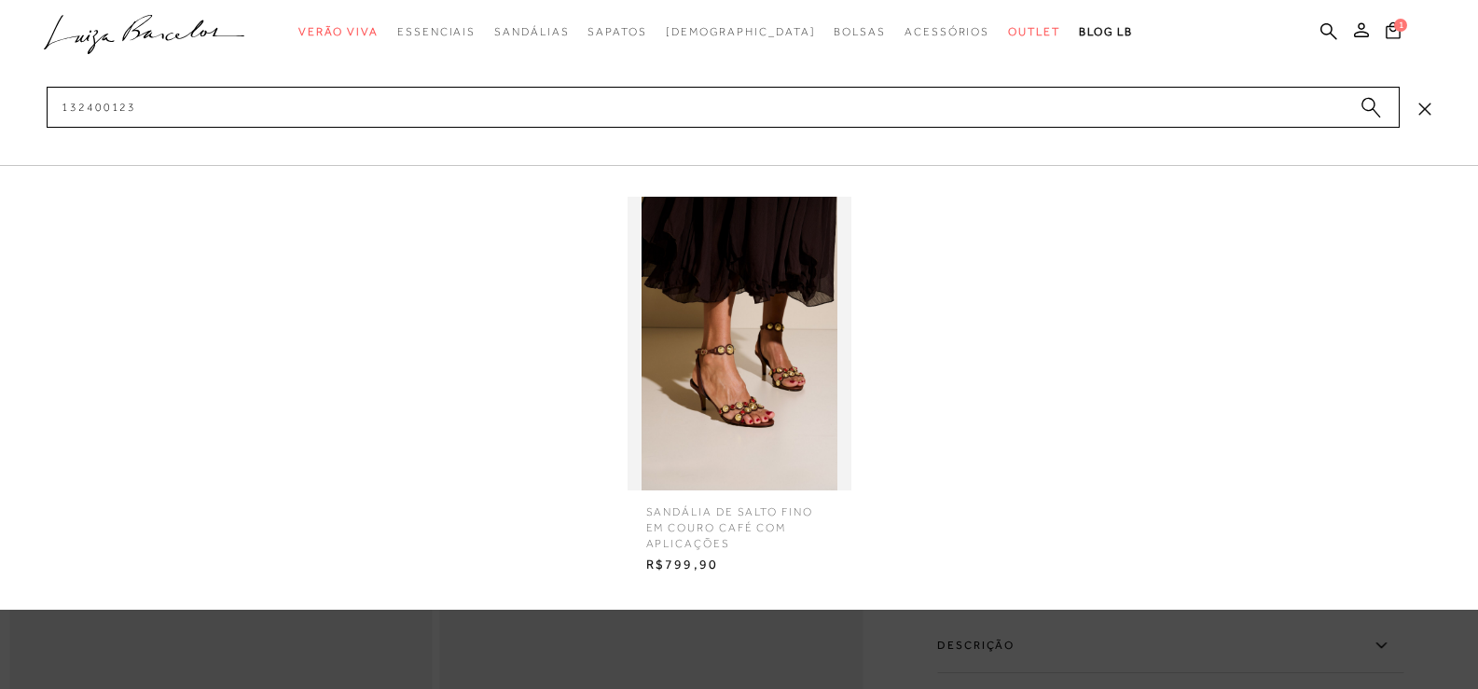
click at [741, 358] on img at bounding box center [740, 344] width 224 height 294
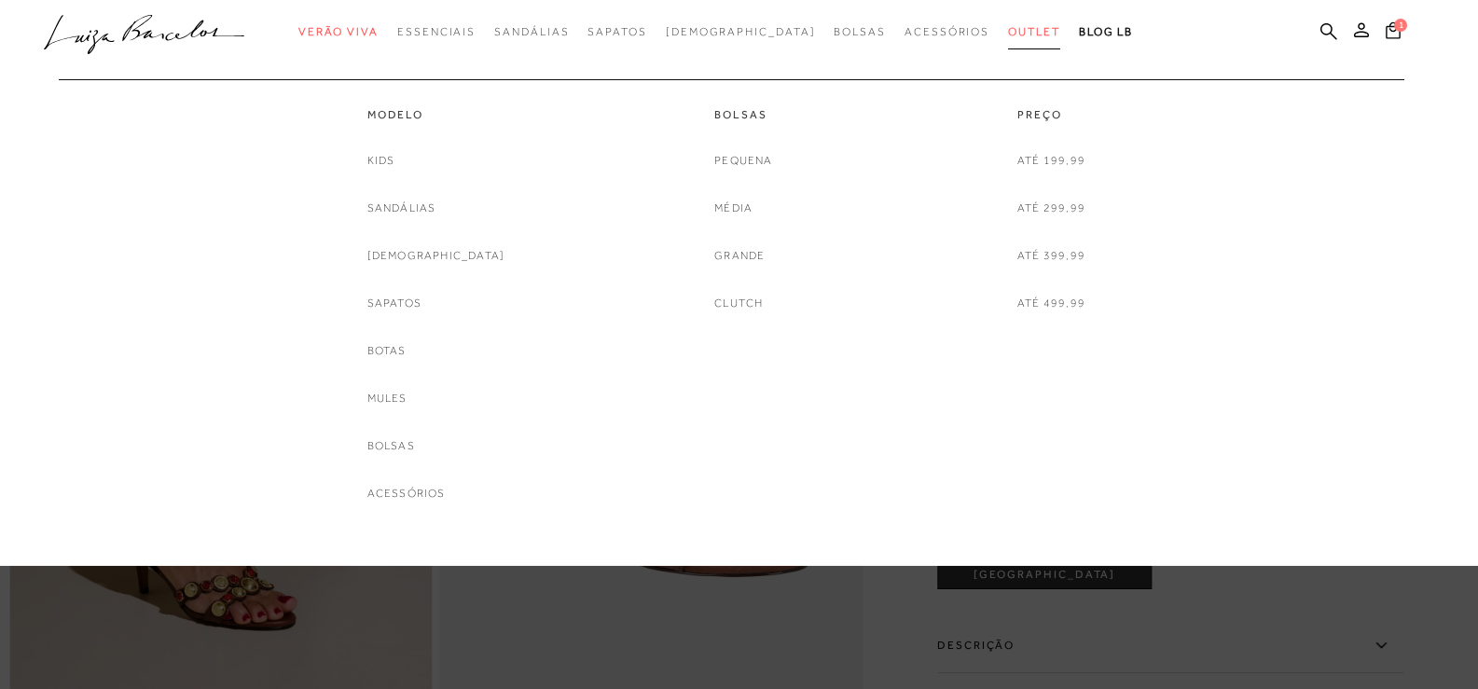
click at [1008, 25] on span "Outlet" at bounding box center [1034, 31] width 52 height 13
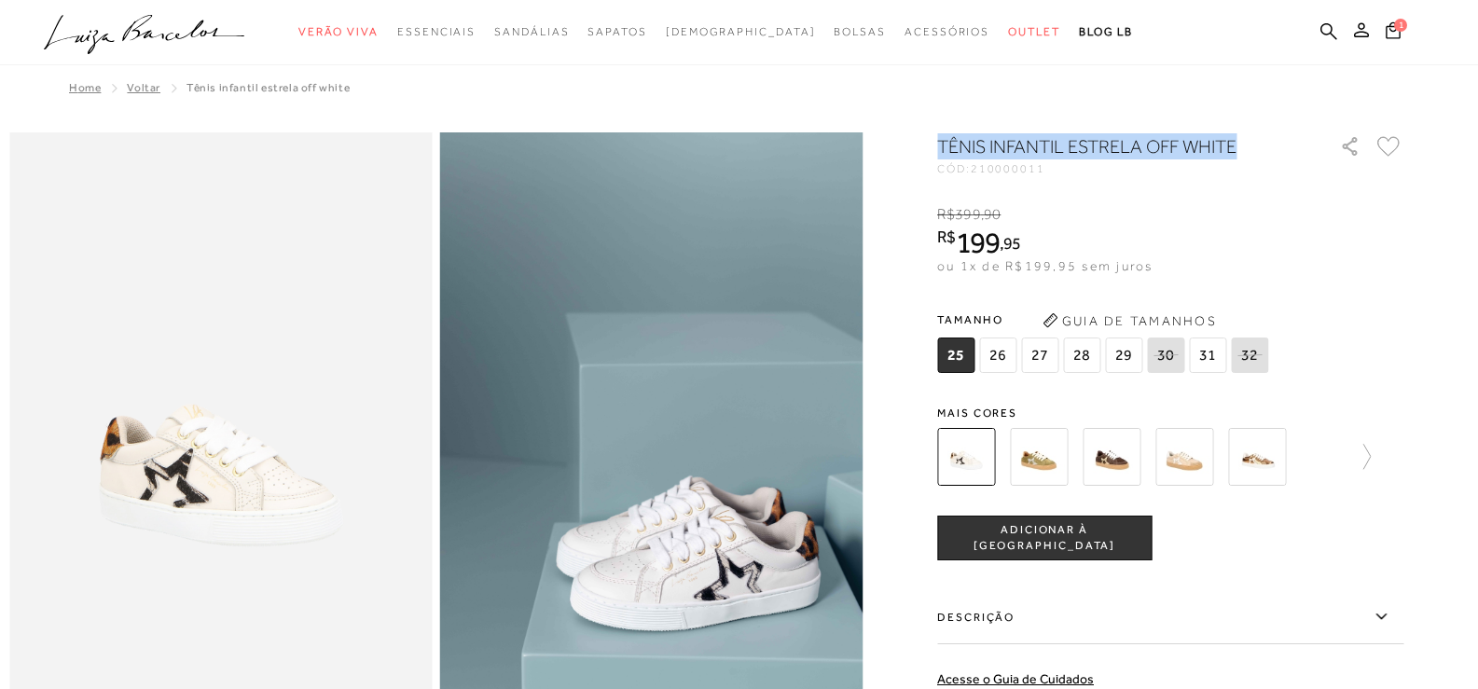
drag, startPoint x: 947, startPoint y: 141, endPoint x: 1248, endPoint y: 137, distance: 301.3
click at [1248, 137] on h1 "TÊNIS INFANTIL ESTRELA OFF WHITE" at bounding box center [1112, 146] width 350 height 26
copy h1 "TÊNIS INFANTIL ESTRELA OFF WHITE"
click at [1328, 32] on icon at bounding box center [1329, 31] width 17 height 18
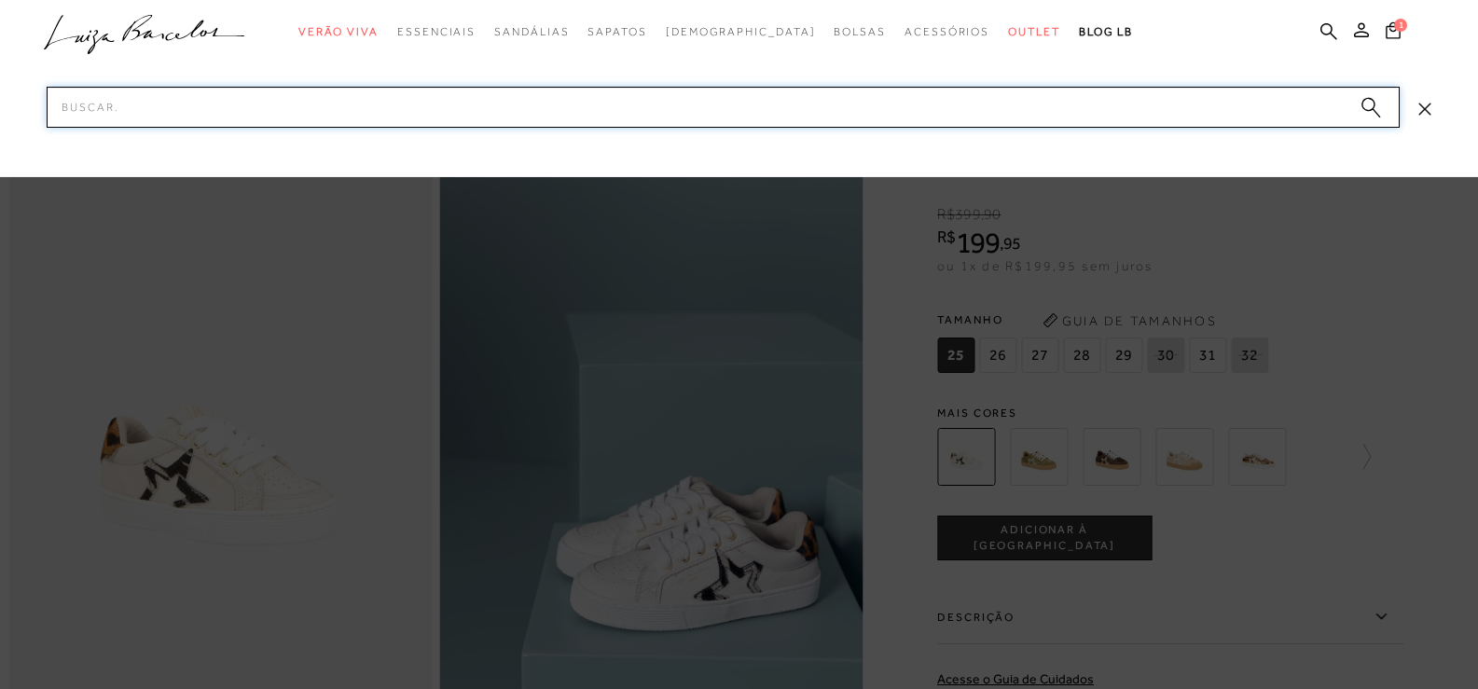
paste input "TÊNIS INFANTIL ESTRELA OFF WHITE"
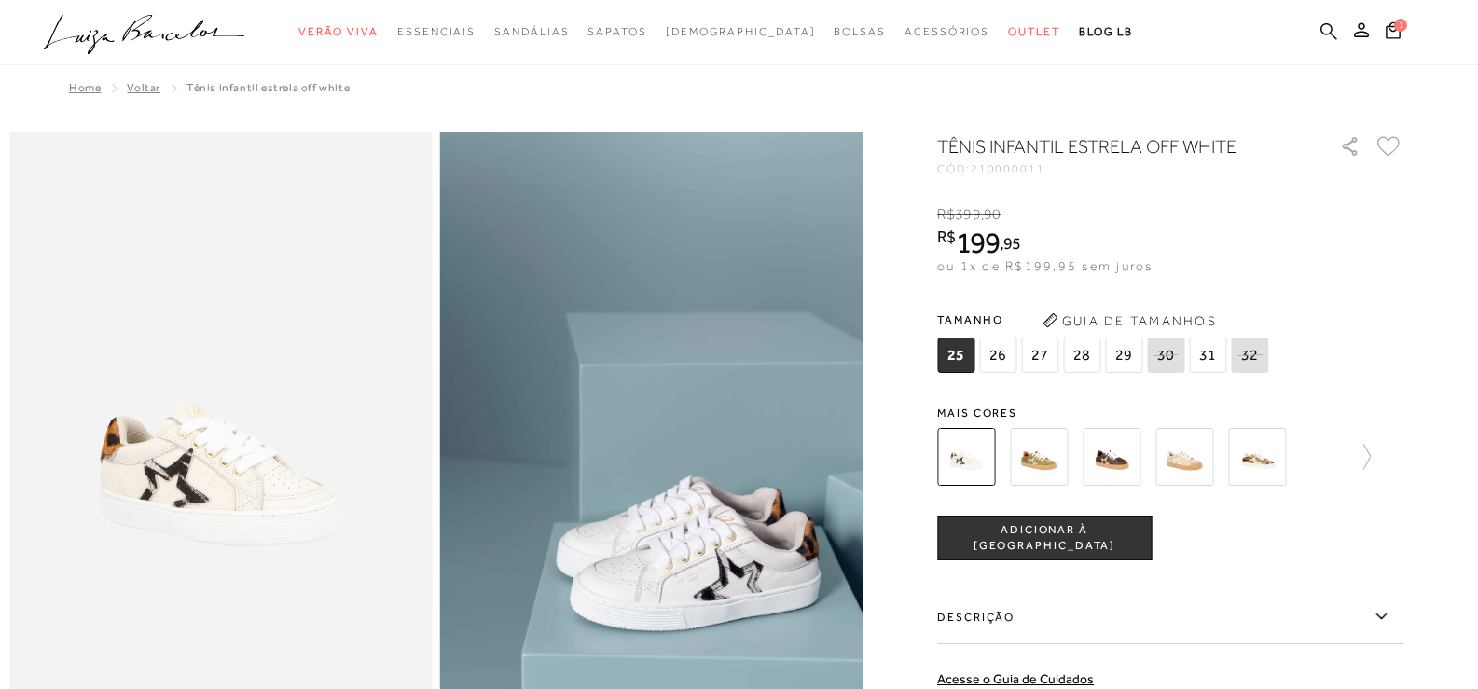
click at [1322, 37] on icon at bounding box center [1329, 31] width 17 height 18
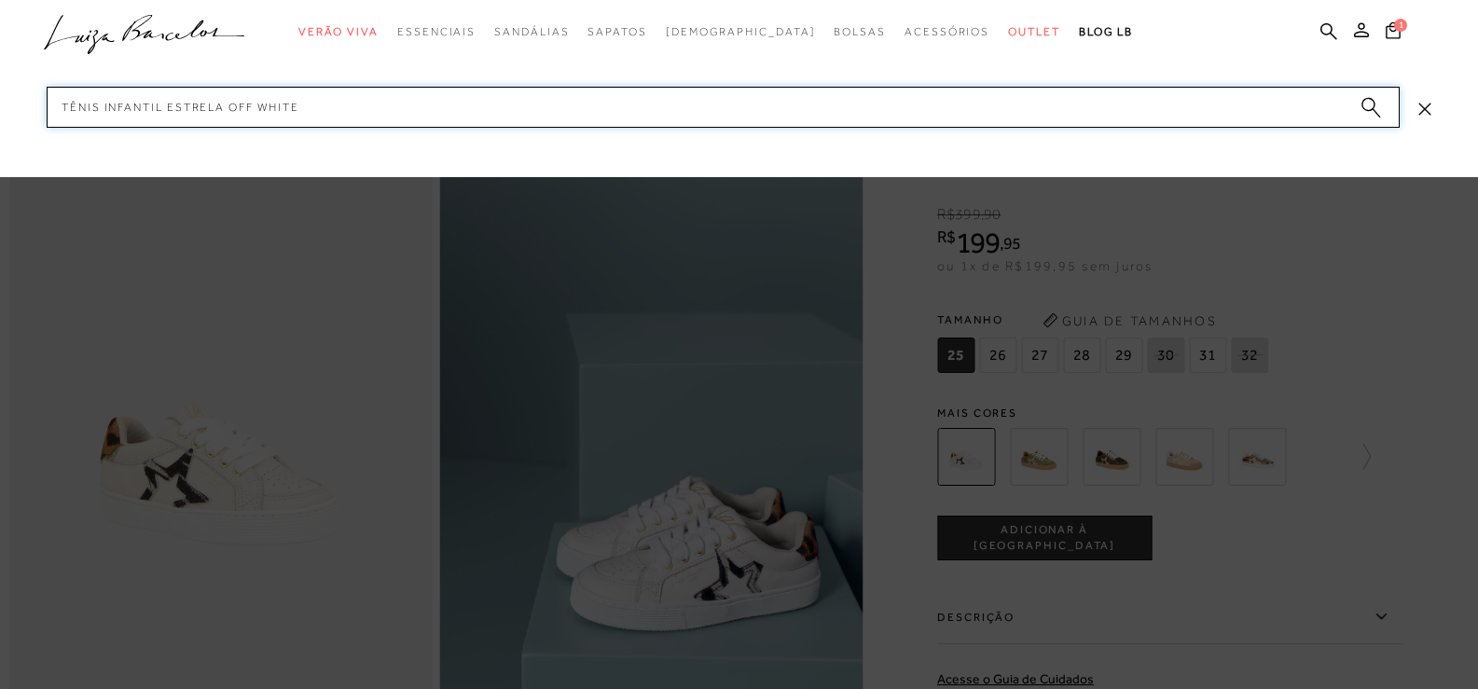
click at [132, 107] on input "TÊNIS INFANTIL ESTRELA OFF WHITE" at bounding box center [723, 107] width 1353 height 41
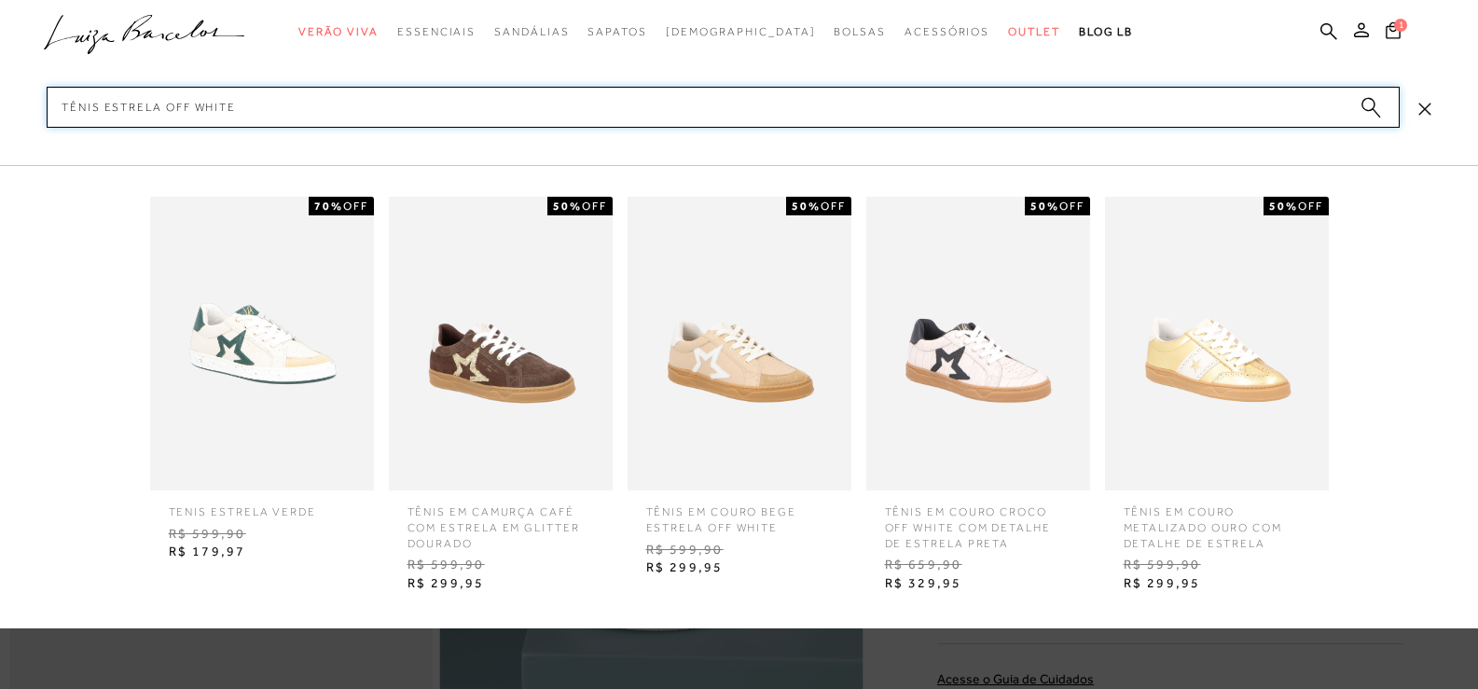
type input "TÊNIS ESTRELA OFF WHITE"
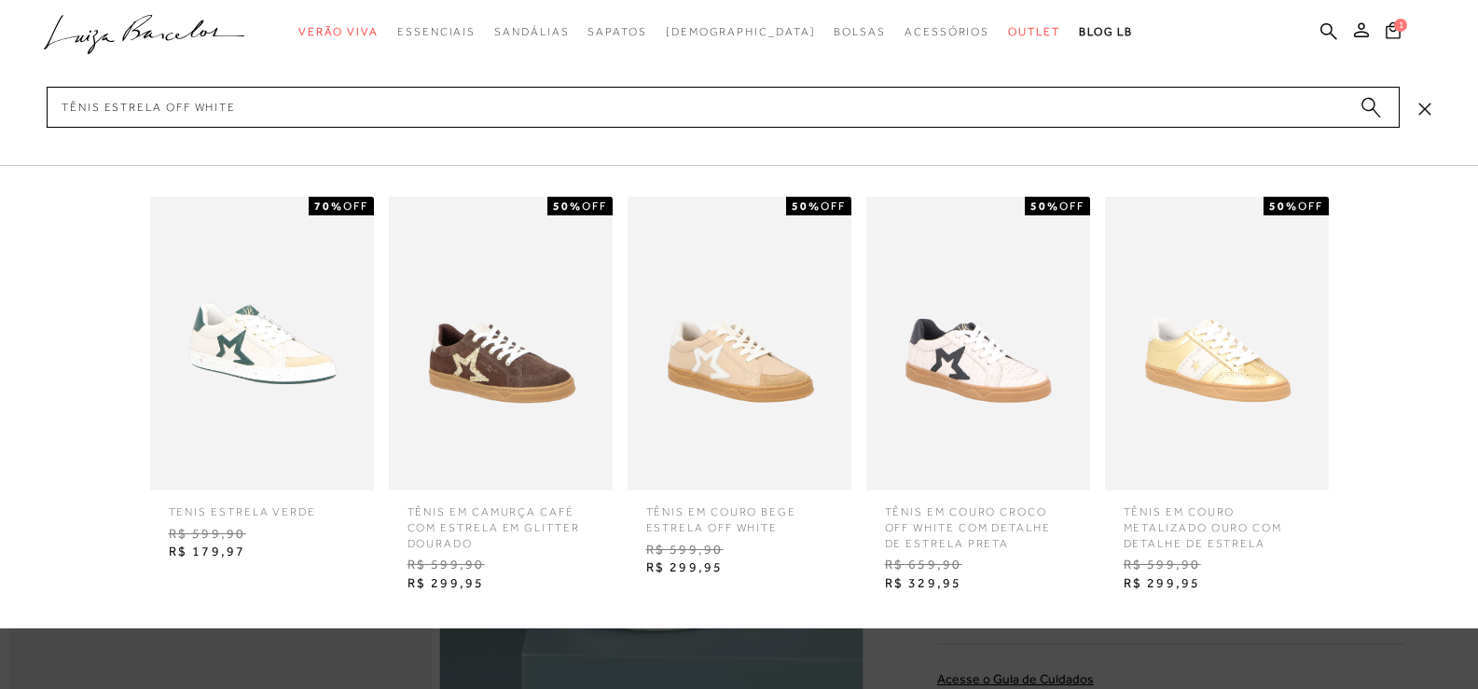
click at [1372, 105] on circle "submit" at bounding box center [1368, 104] width 13 height 13
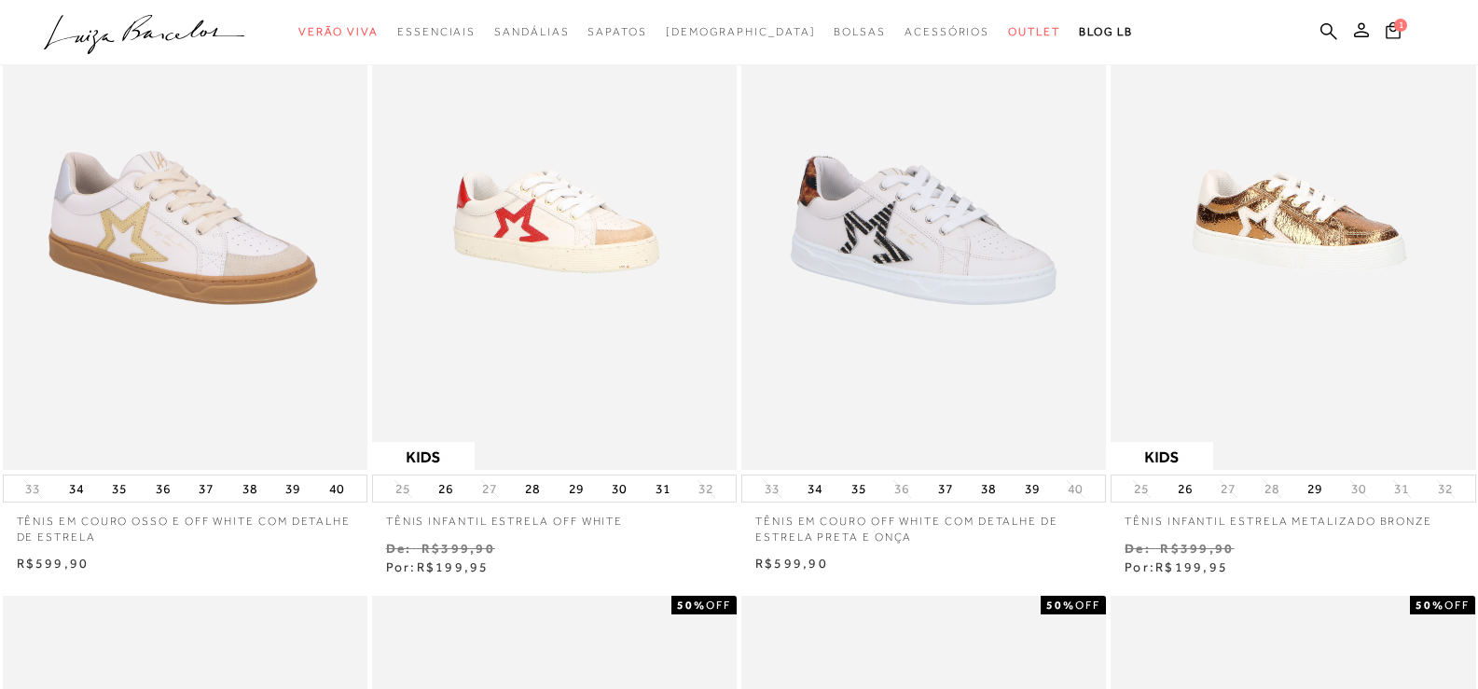
scroll to position [1026, 0]
click at [940, 354] on img at bounding box center [923, 197] width 361 height 542
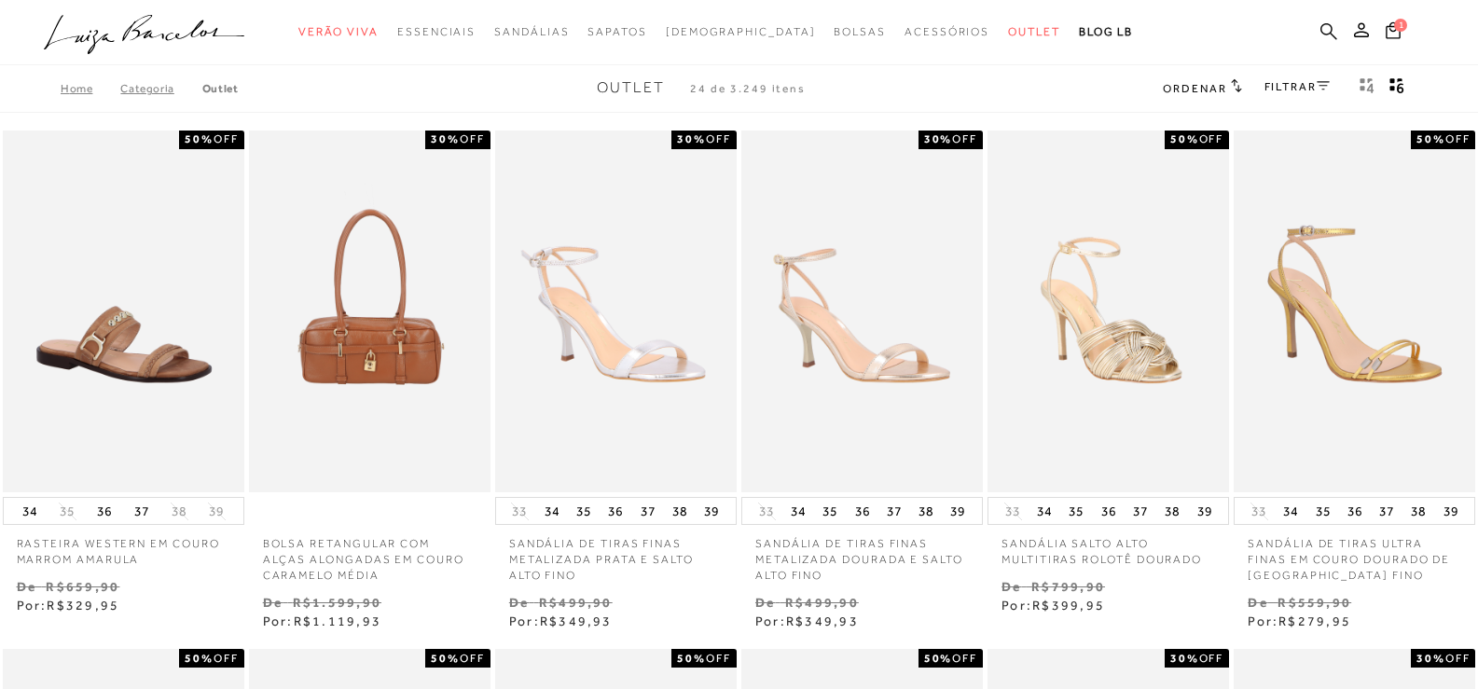
click at [1321, 34] on icon at bounding box center [1329, 31] width 17 height 18
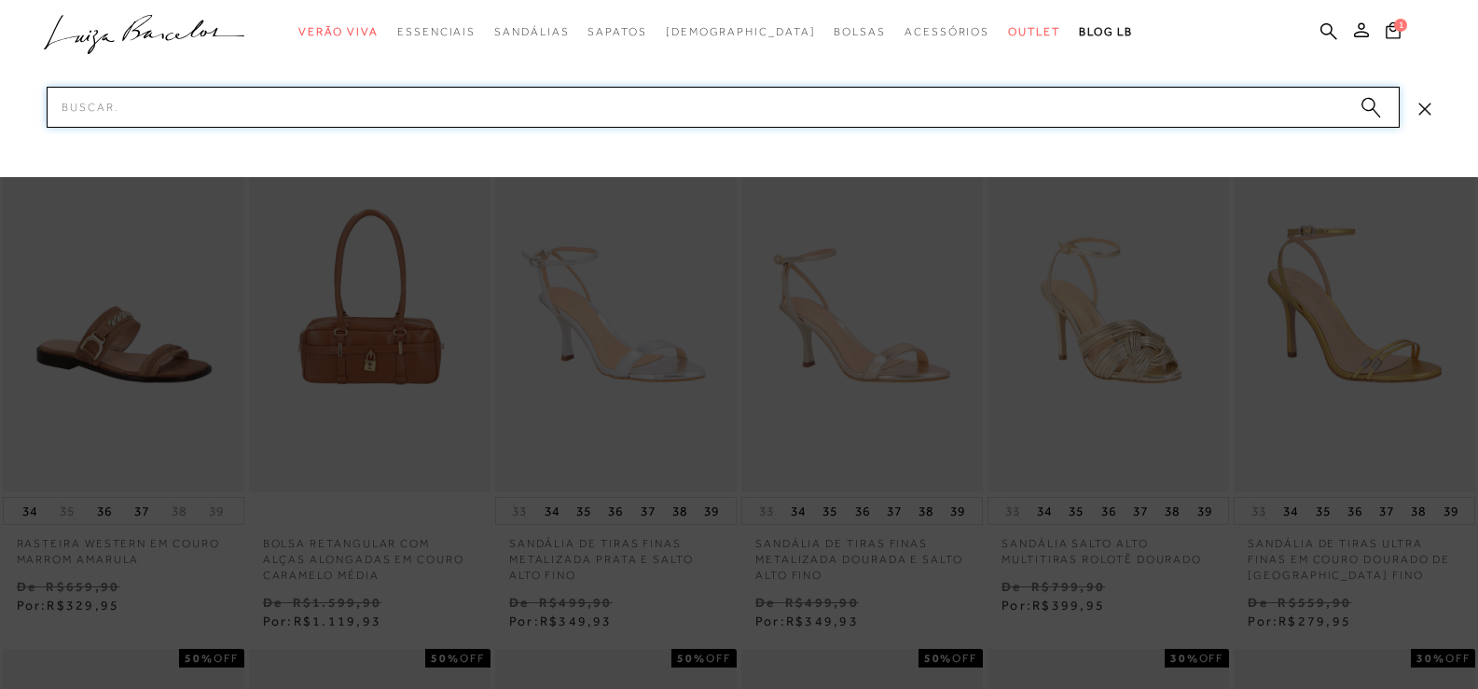
paste input "132200461"
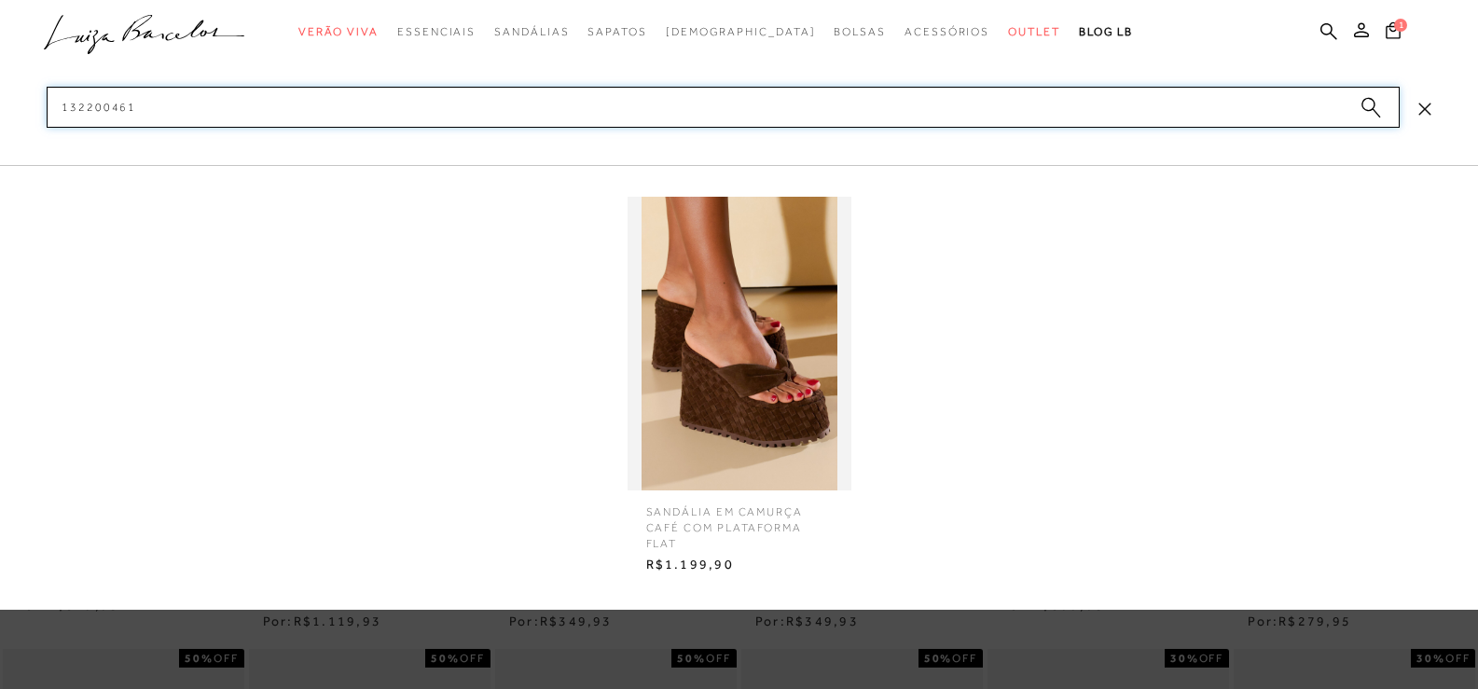
type input "132200461"
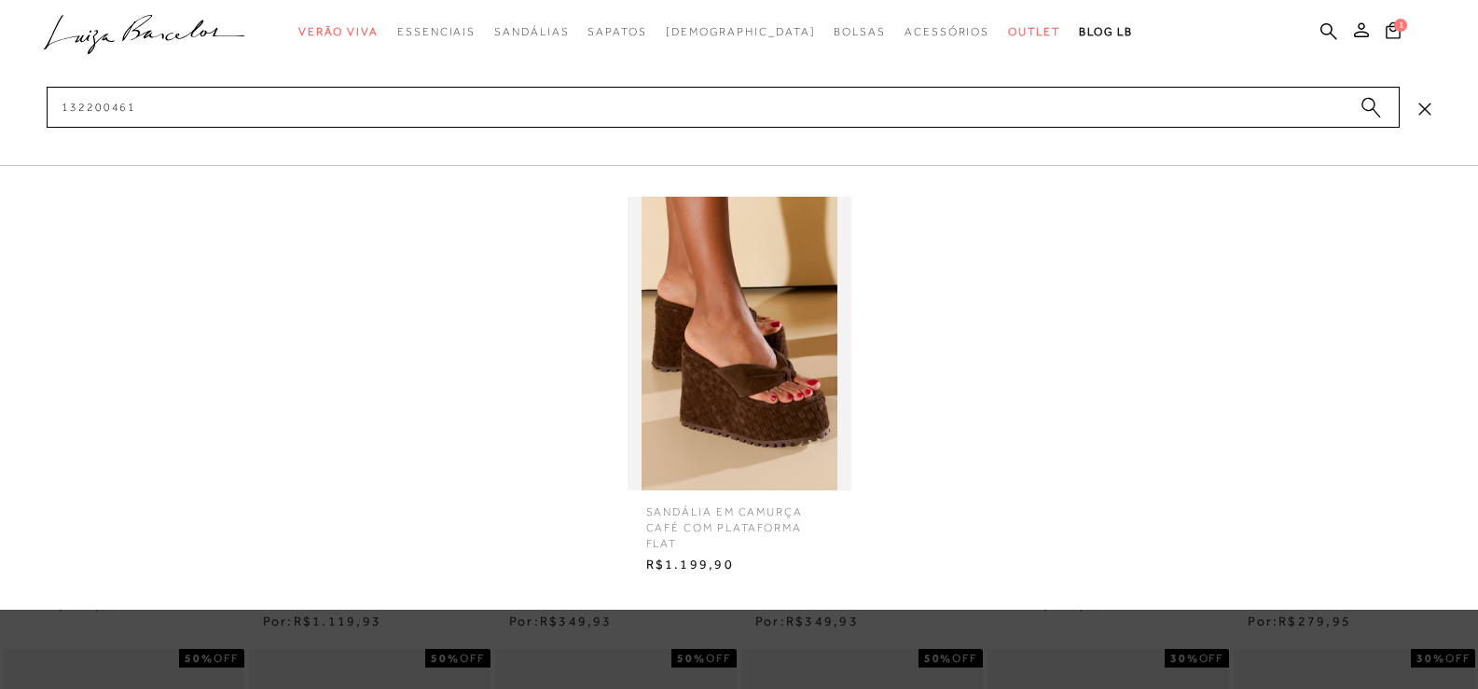
click at [724, 336] on img at bounding box center [740, 344] width 224 height 294
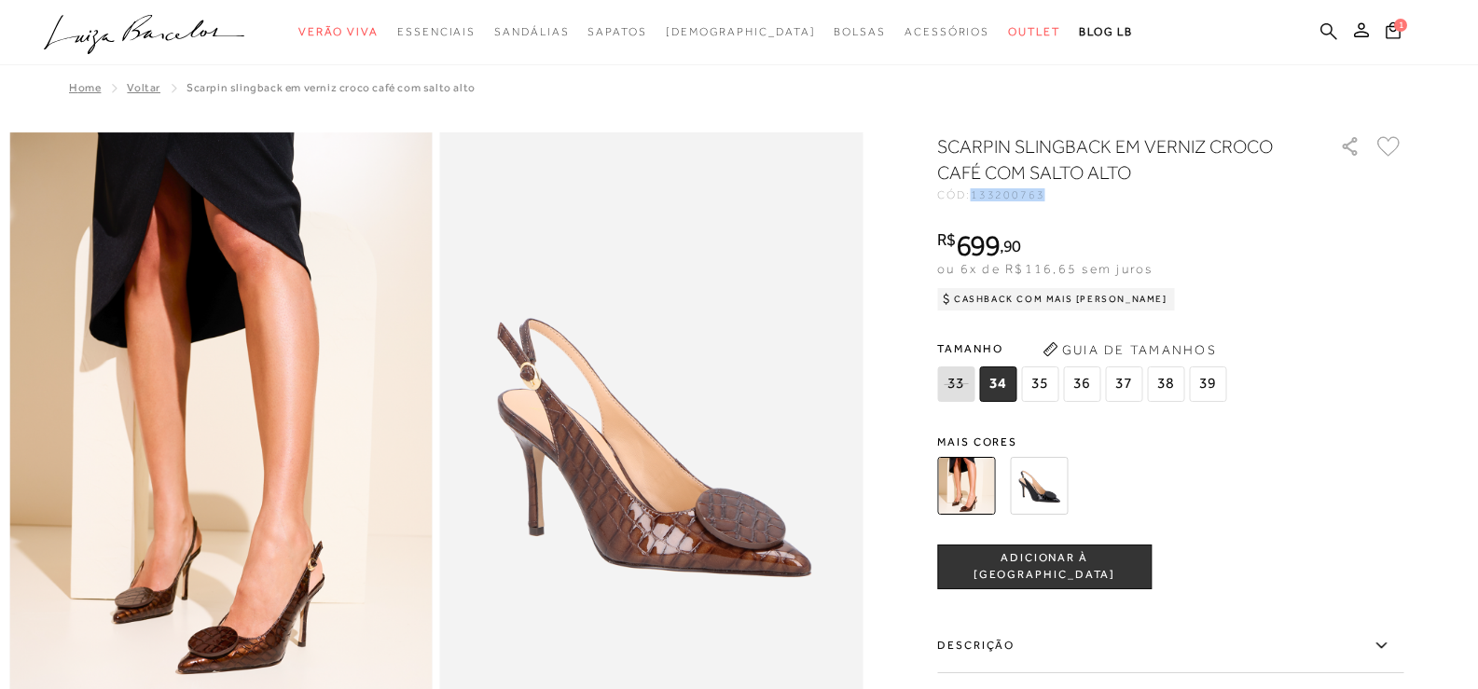
click at [1323, 35] on icon at bounding box center [1329, 31] width 17 height 18
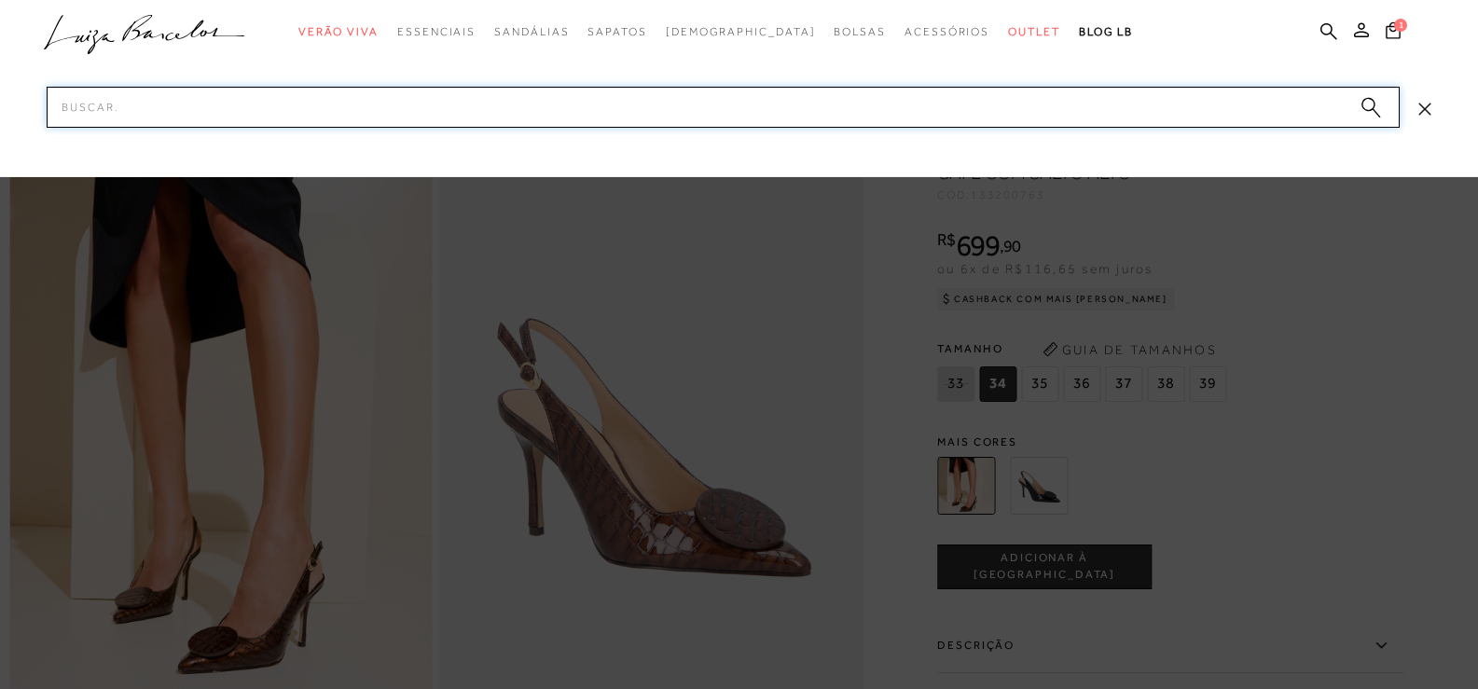
paste input "133200763"
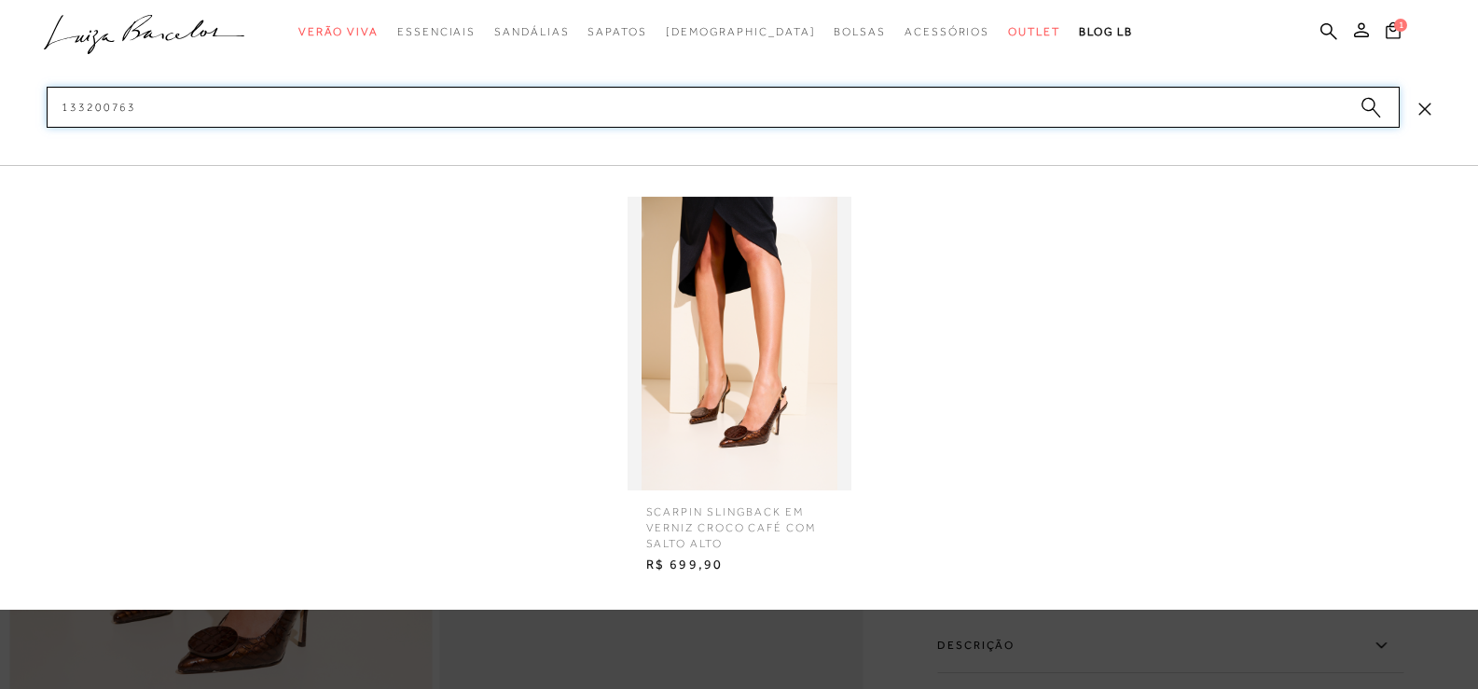
type input "133200763"
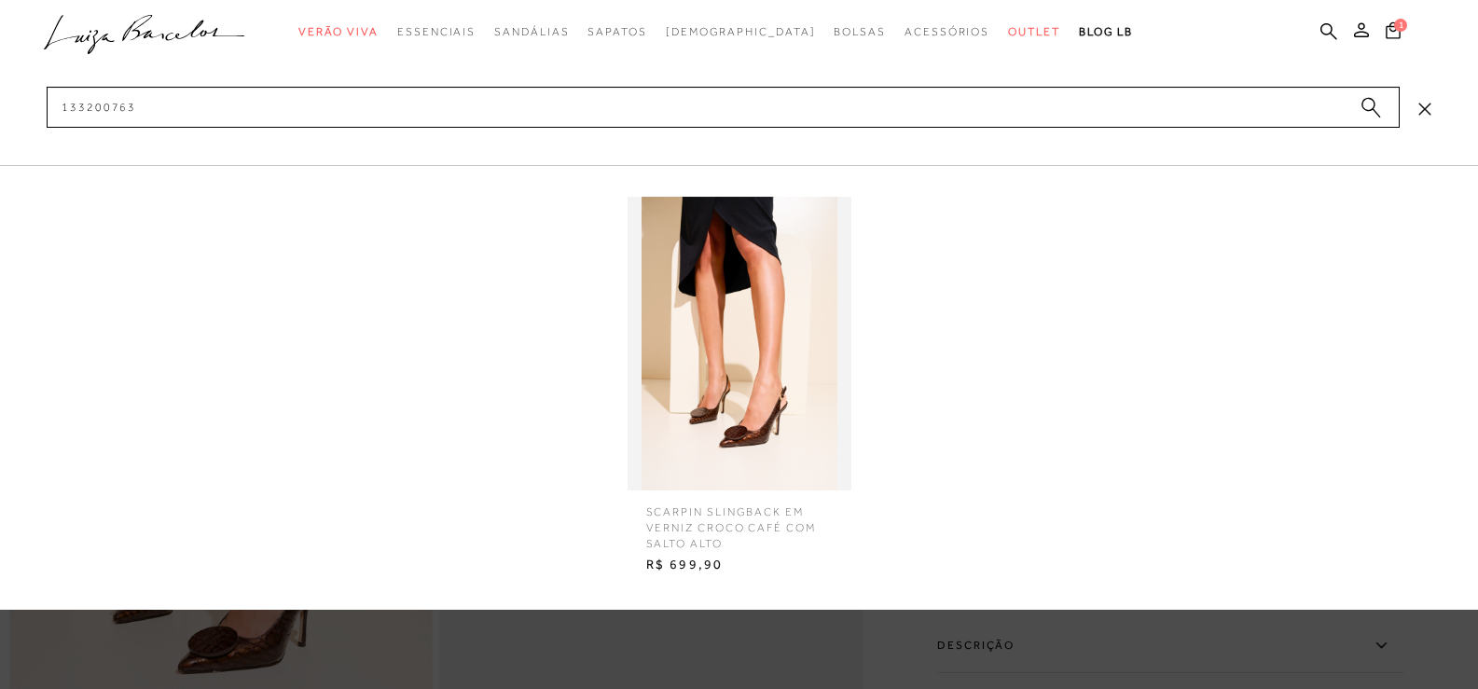
click at [679, 227] on img at bounding box center [740, 344] width 224 height 294
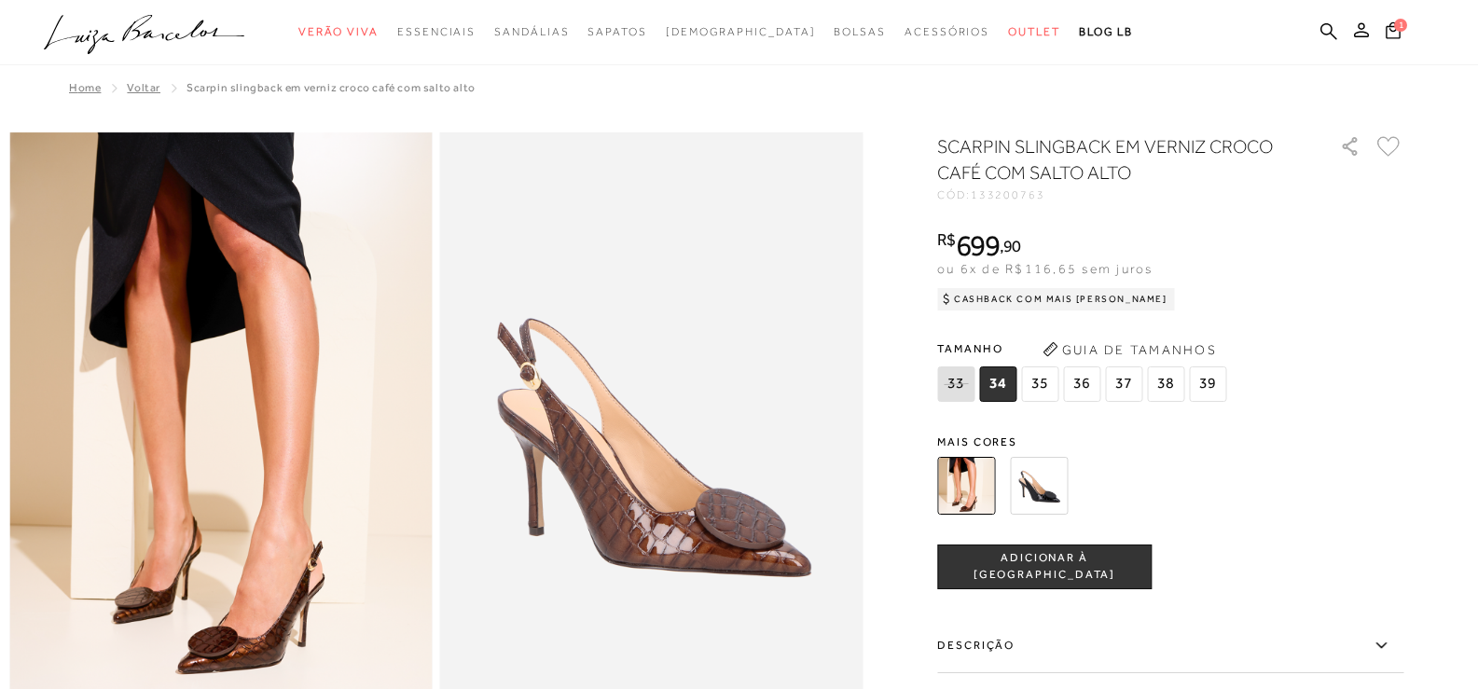
click at [1339, 468] on div at bounding box center [1149, 485] width 434 height 69
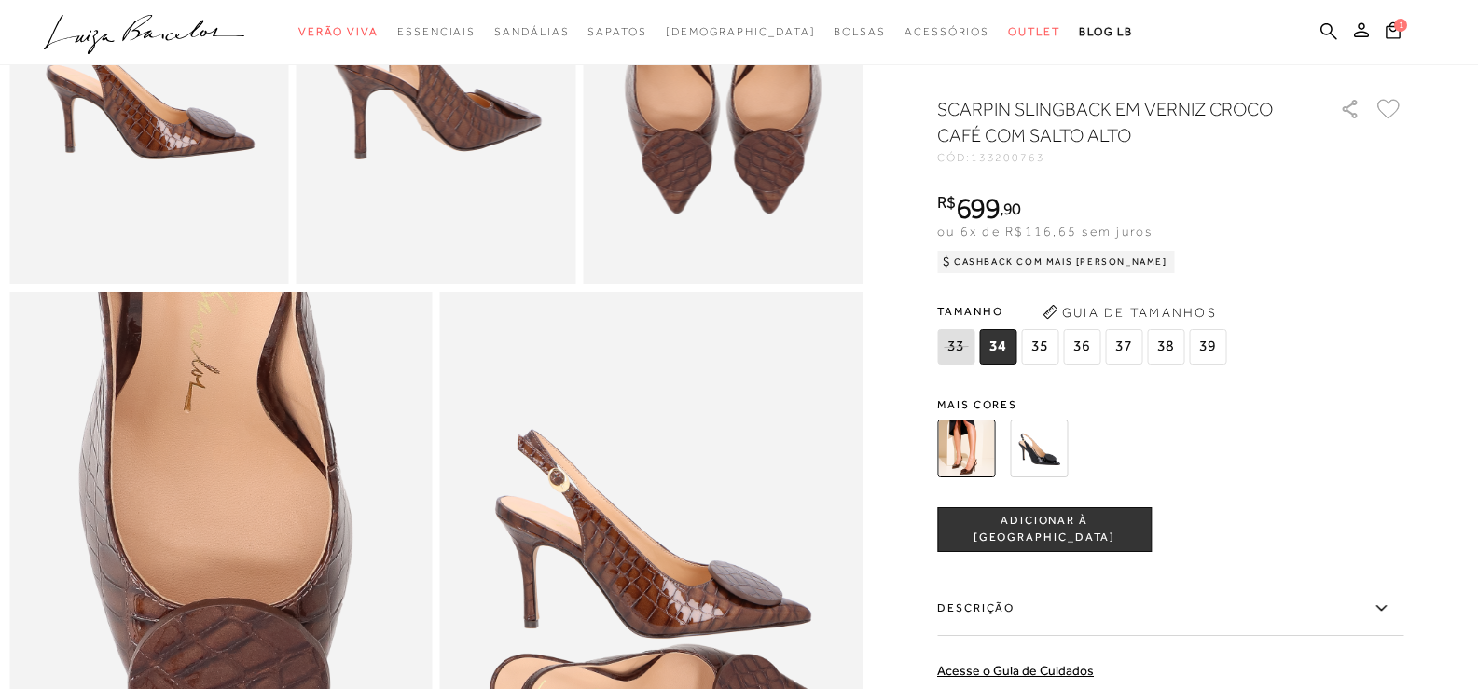
scroll to position [1119, 0]
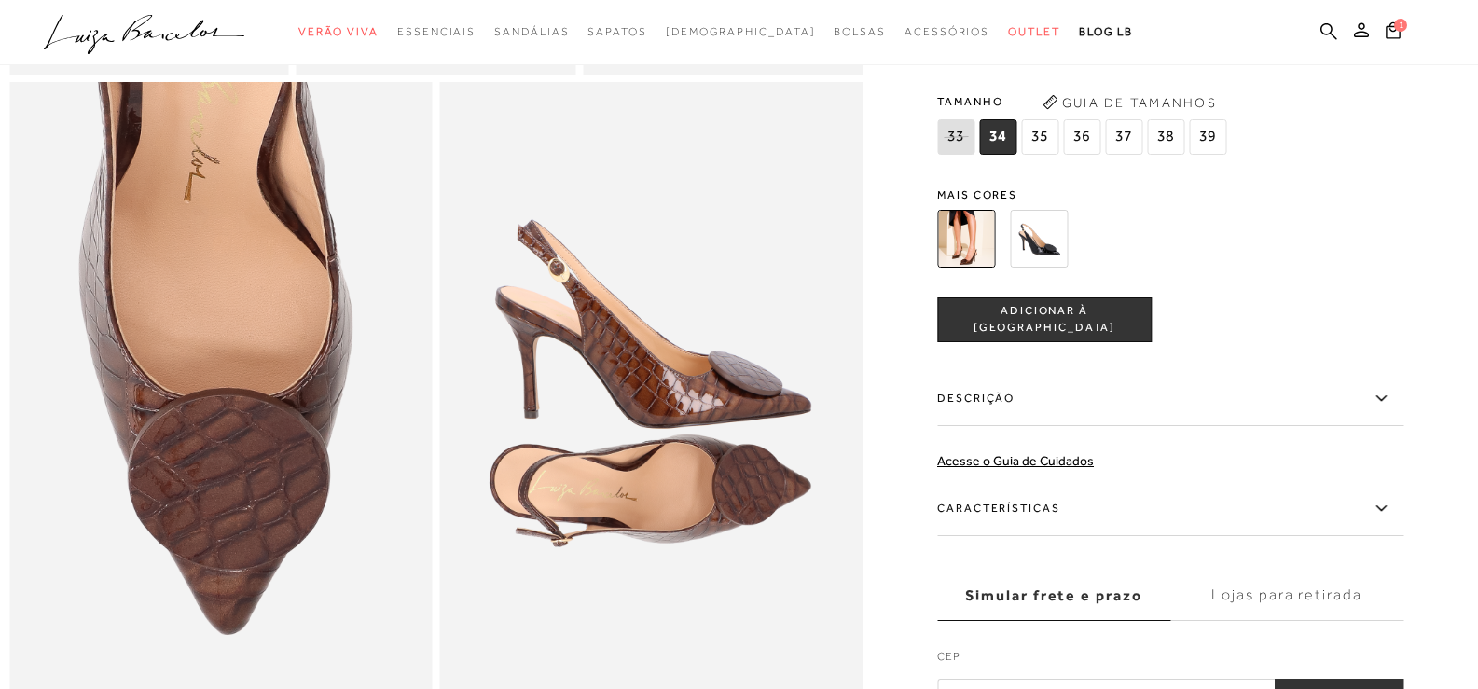
click at [1356, 426] on label "Descrição" at bounding box center [1170, 399] width 466 height 54
click at [0, 0] on input "Descrição" at bounding box center [0, 0] width 0 height 0
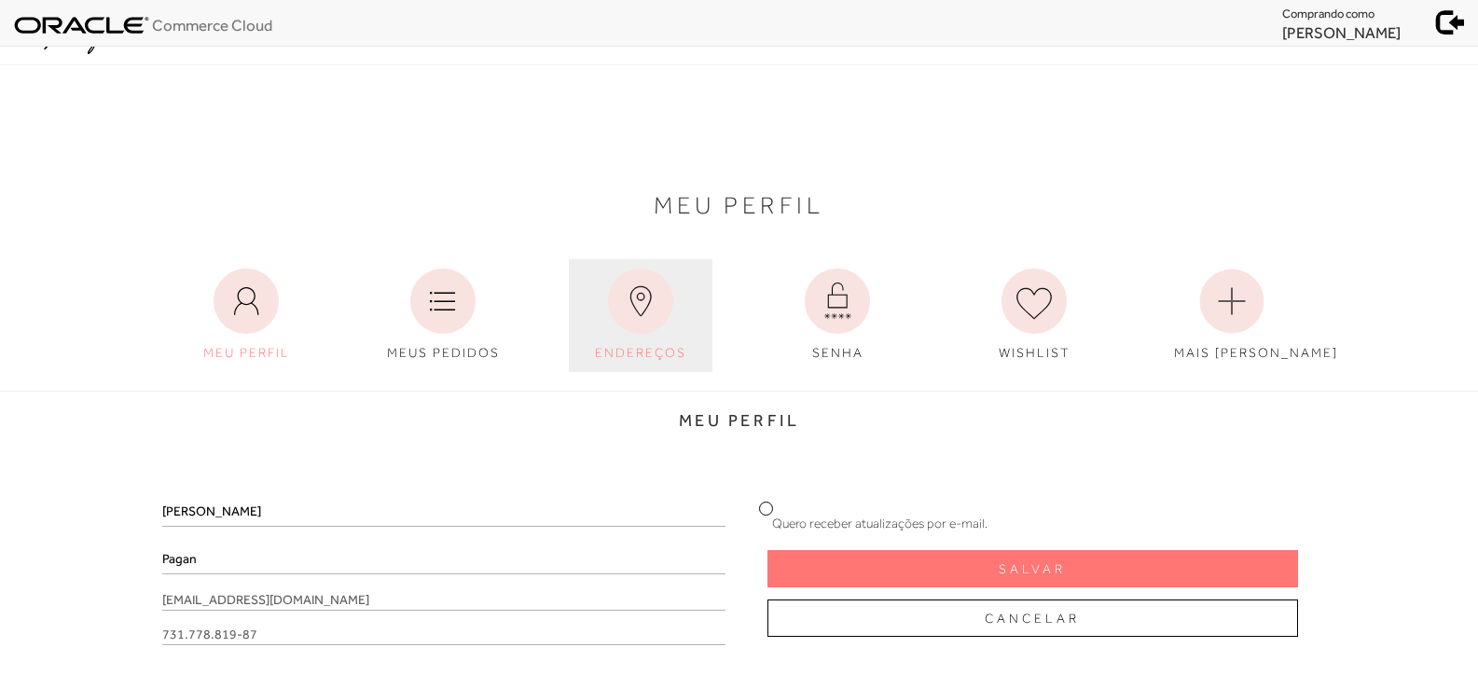
click at [621, 333] on icon at bounding box center [640, 301] width 65 height 65
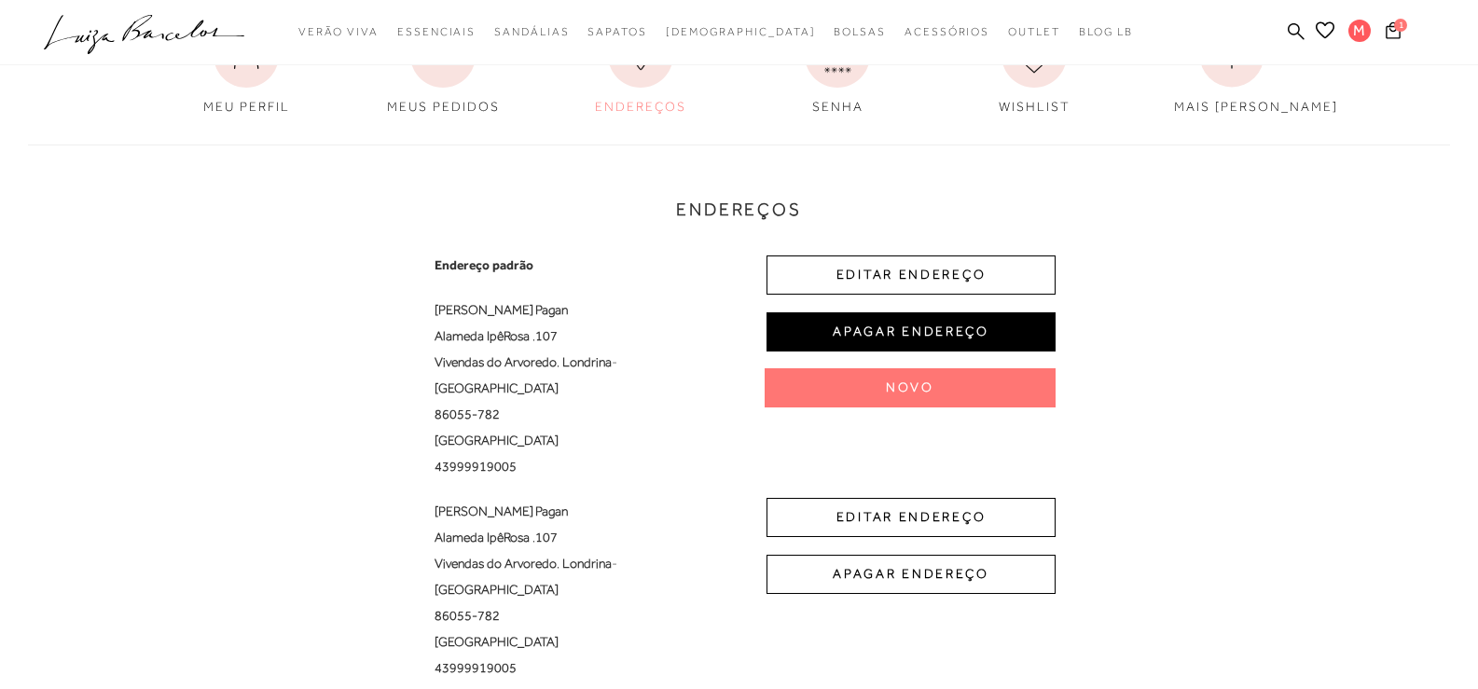
scroll to position [280, 0]
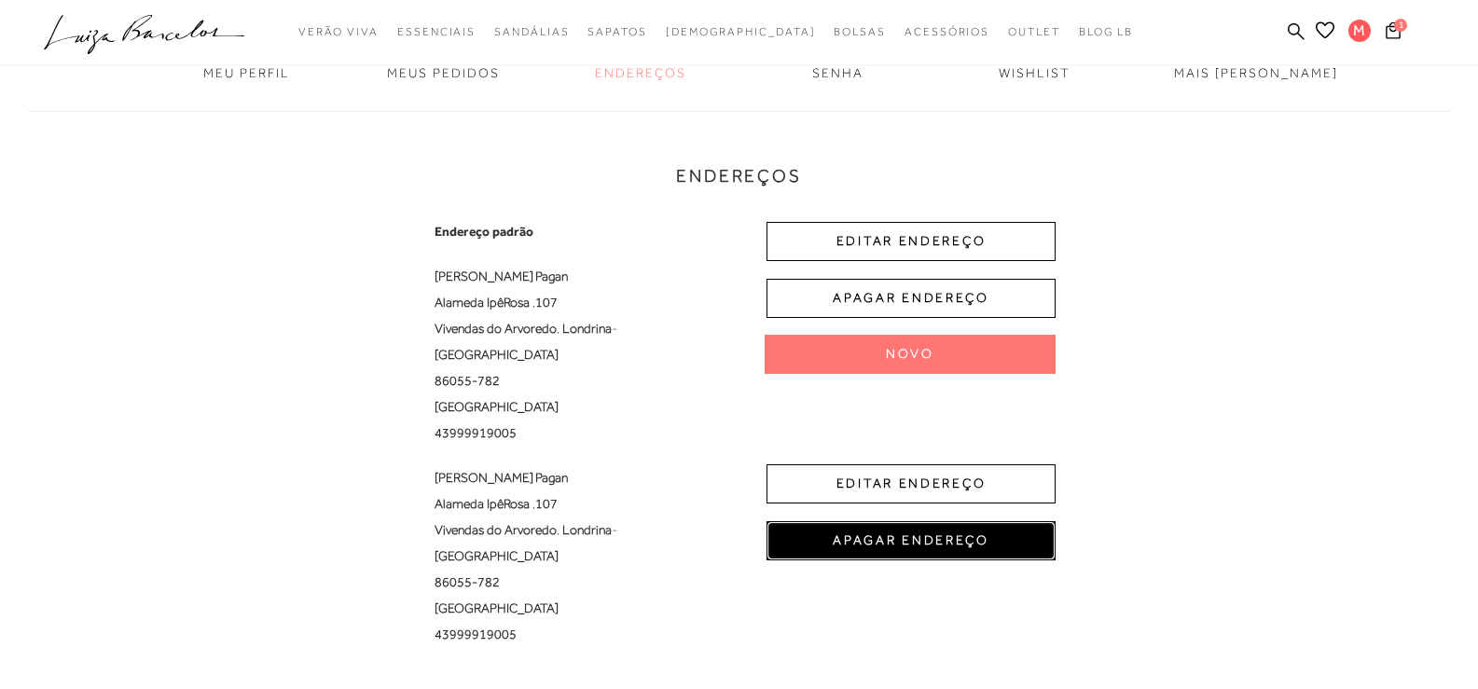
click at [918, 523] on button "APAGAR ENDEREÇO" at bounding box center [911, 540] width 289 height 39
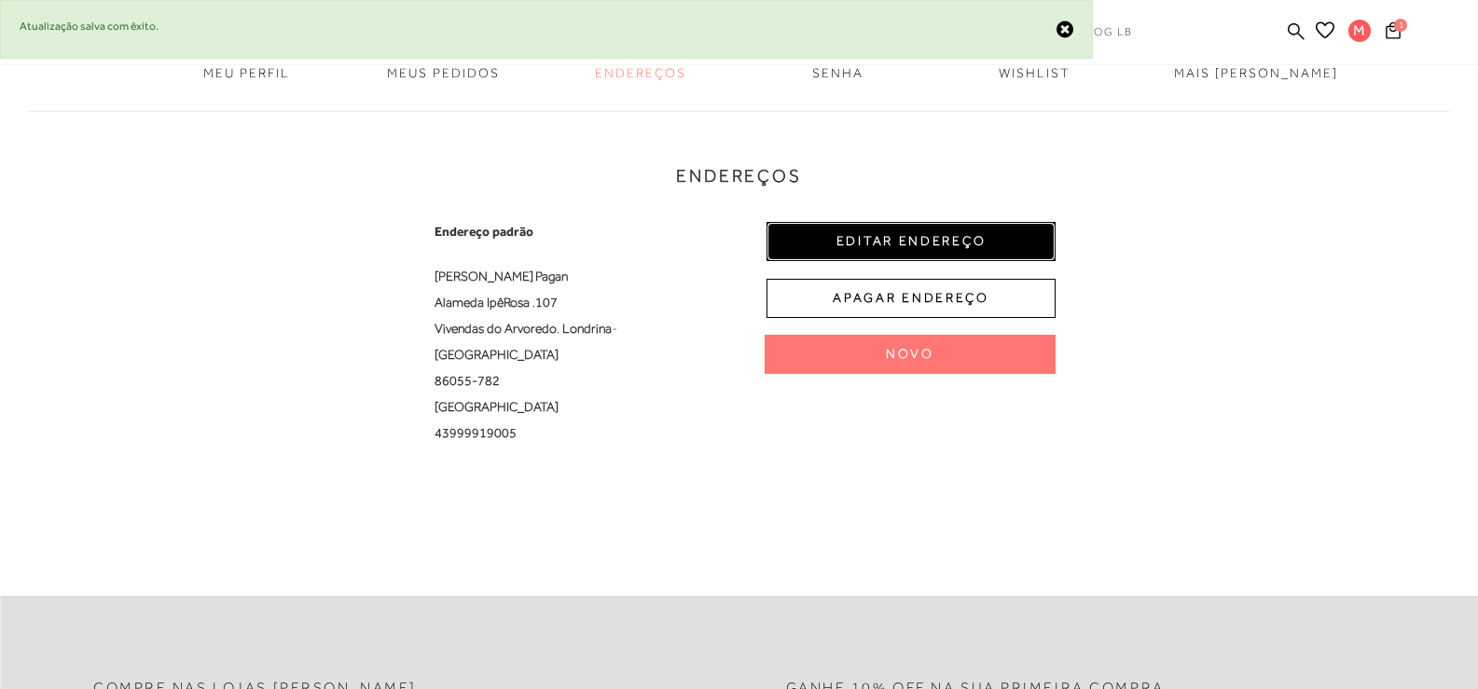
click at [895, 239] on button "EDITAR ENDEREÇO" at bounding box center [911, 241] width 289 height 39
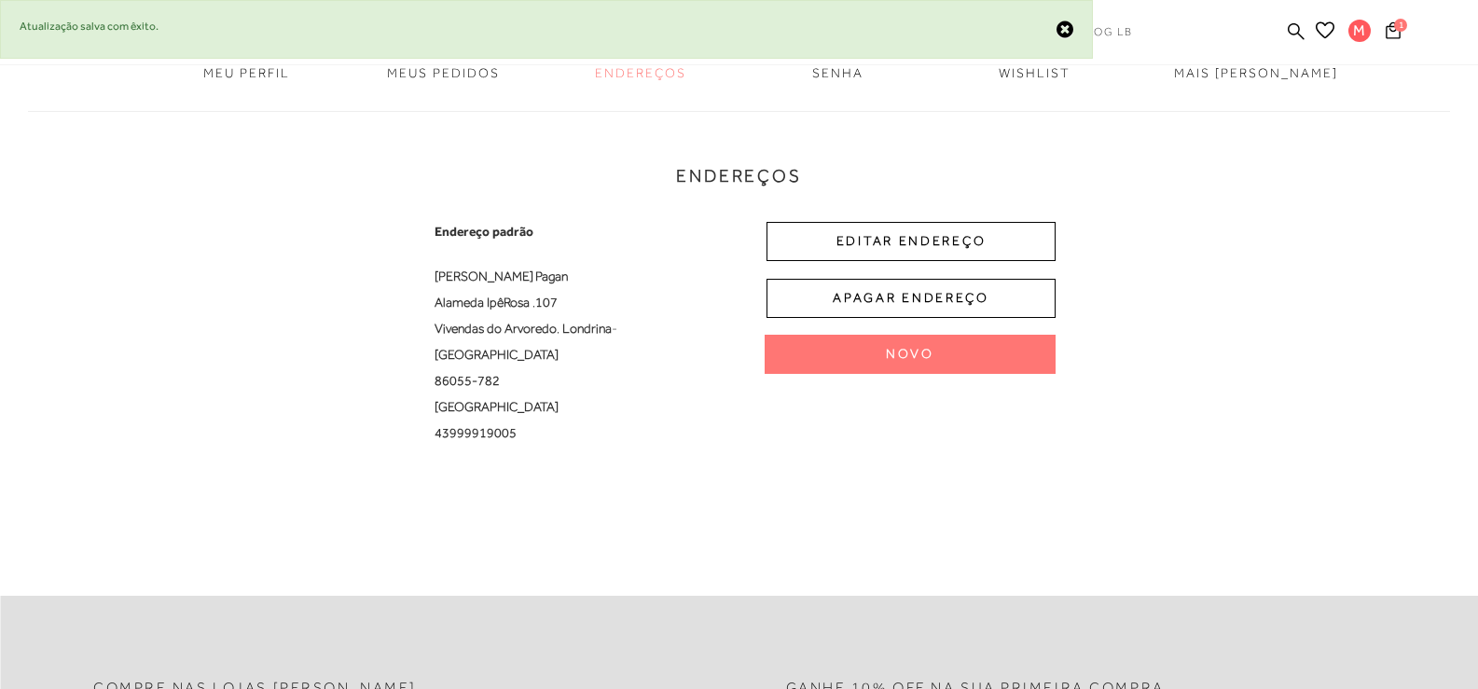
select select "PR"
select select "BR"
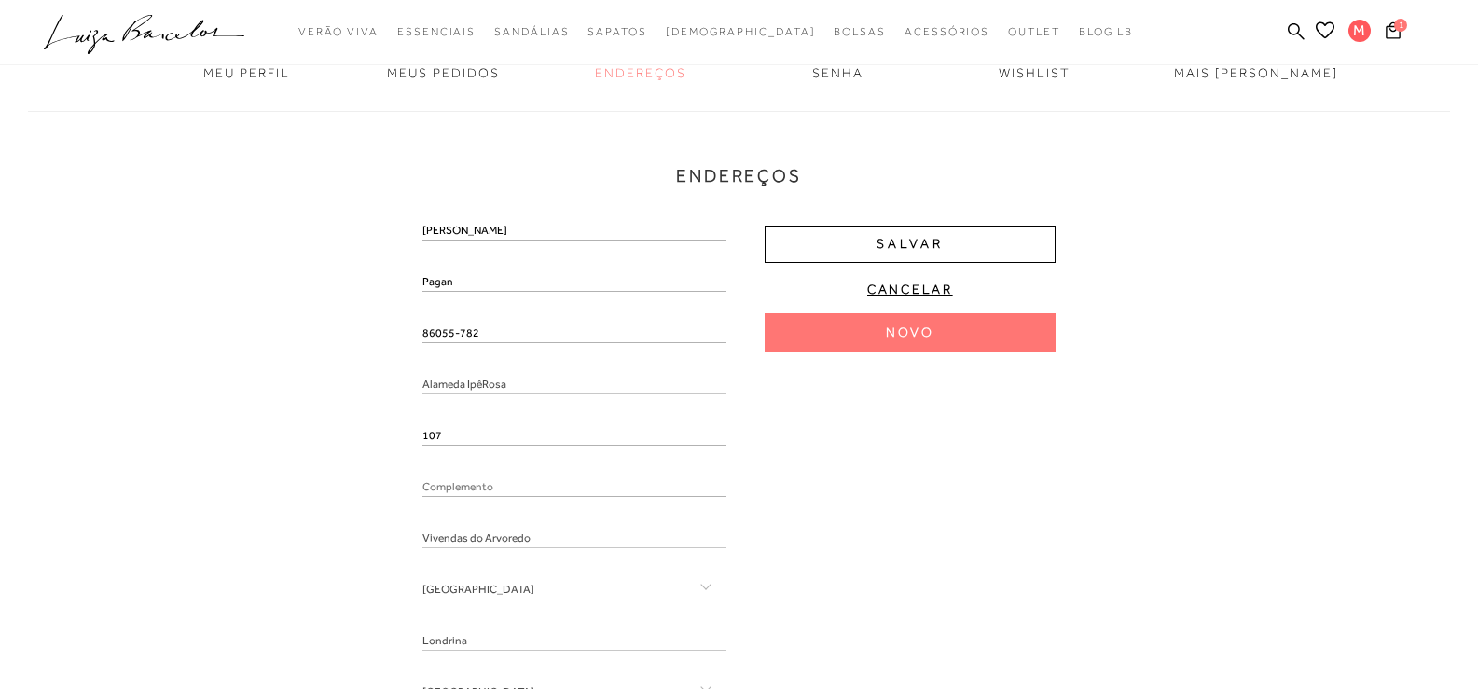
drag, startPoint x: 512, startPoint y: 335, endPoint x: 378, endPoint y: 335, distance: 134.3
click at [378, 335] on div "Endereços Endereço padrão Marcia Pagan Alameda IpêRosa , 107 Vivendas do Arvore…" at bounding box center [739, 439] width 1450 height 694
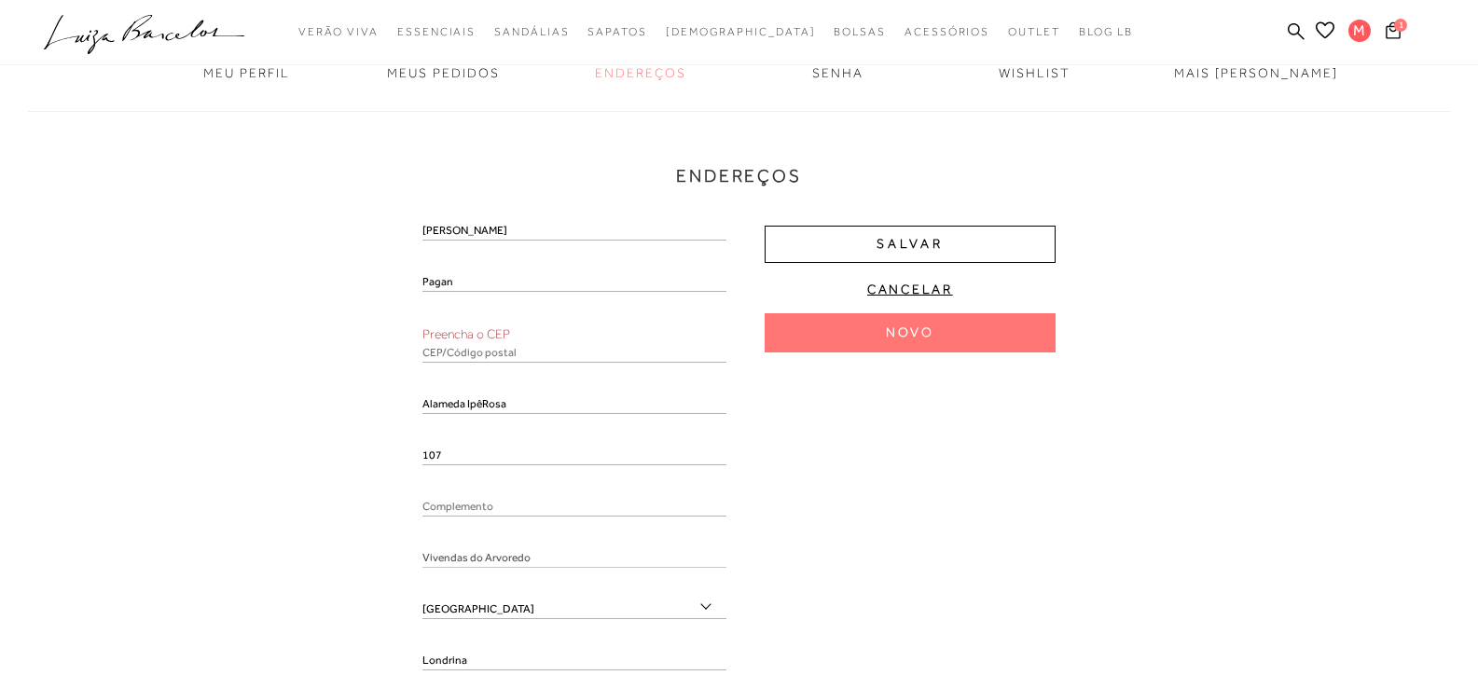
drag, startPoint x: 360, startPoint y: 354, endPoint x: 427, endPoint y: 360, distance: 67.5
click at [360, 354] on div "Endereços Novo Novo Marcia Pagan Preencha o CEP Alameda IpêRosa 107" at bounding box center [739, 449] width 1450 height 714
click at [469, 356] on input "text" at bounding box center [575, 353] width 304 height 19
paste input "86055-782"
type input "86055-782"
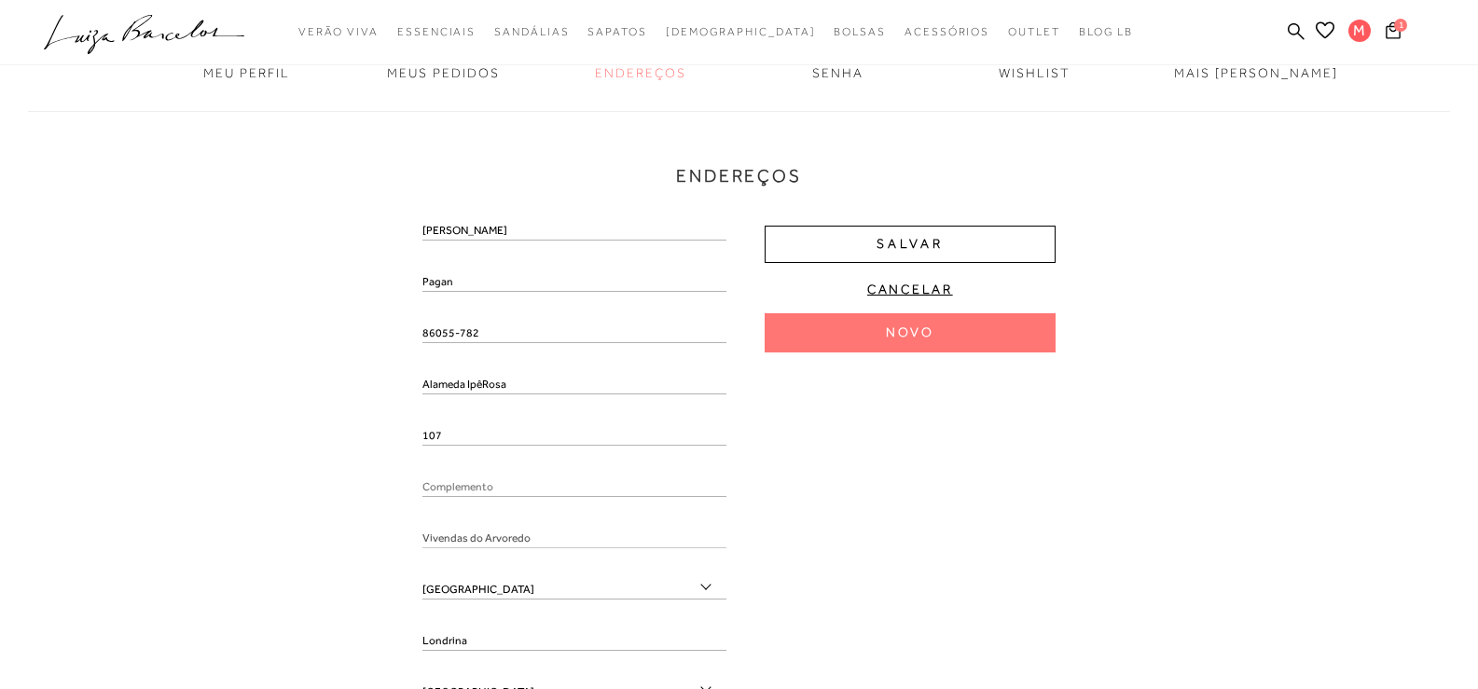
click at [302, 416] on div "Endereços Endereço padrão Marcia Pagan Alameda IpêRosa , 107 Vivendas do Arvore…" at bounding box center [739, 439] width 1450 height 694
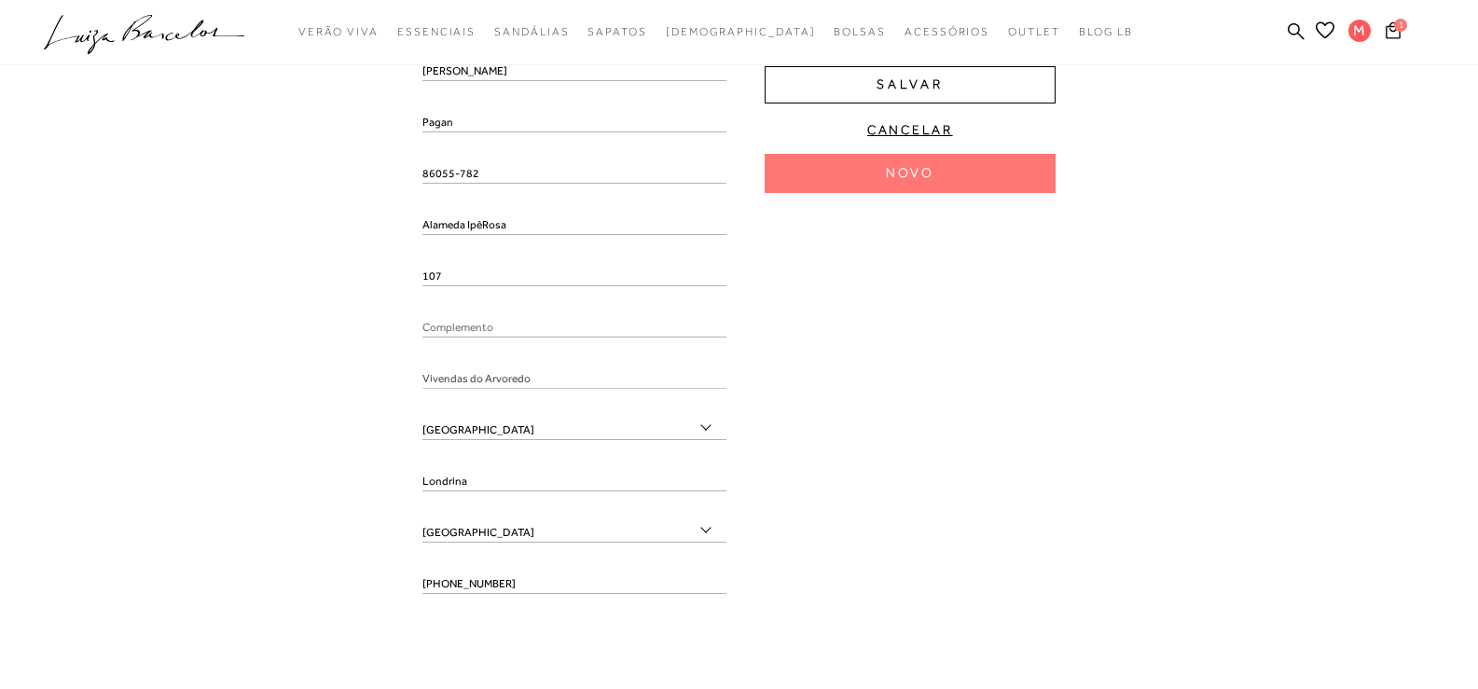
scroll to position [466, 0]
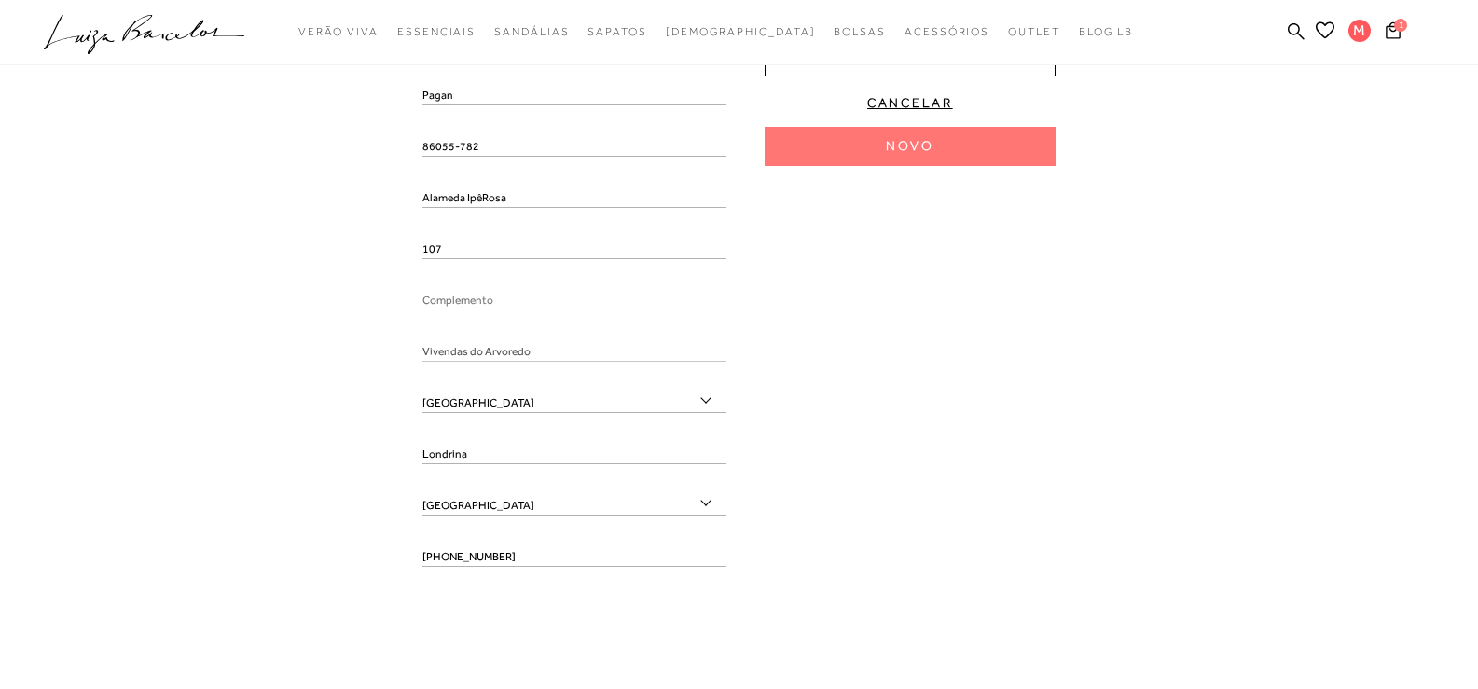
type input "Alameda Ipê-Rosa"
click at [526, 548] on input "(43) 99991-9005" at bounding box center [575, 557] width 304 height 19
drag, startPoint x: 303, startPoint y: 565, endPoint x: 386, endPoint y: 558, distance: 83.4
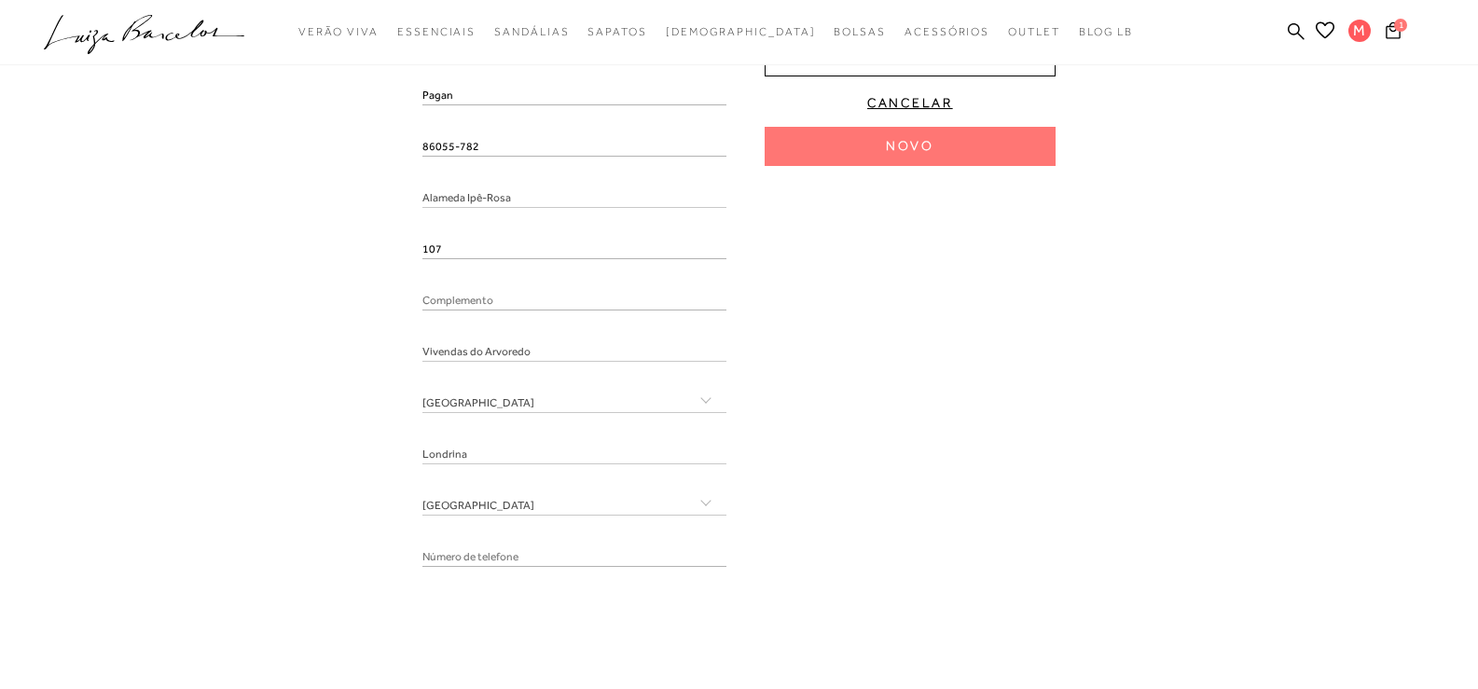
click at [303, 564] on div "Endereços Endereço padrão Marcia Pagan Alameda Ipê-Rosa , 107 Vivendas do Arvor…" at bounding box center [739, 253] width 1450 height 694
click at [438, 560] on input "tel" at bounding box center [575, 557] width 304 height 19
paste input "(43) 99991-9005"
type input "(43) 99991-9005"
click at [885, 581] on fieldset "Endereço padrão Marcia Pagan Alameda Ipê-Rosa , 107 Vivendas do Arvoredo , Lond…" at bounding box center [739, 317] width 633 height 564
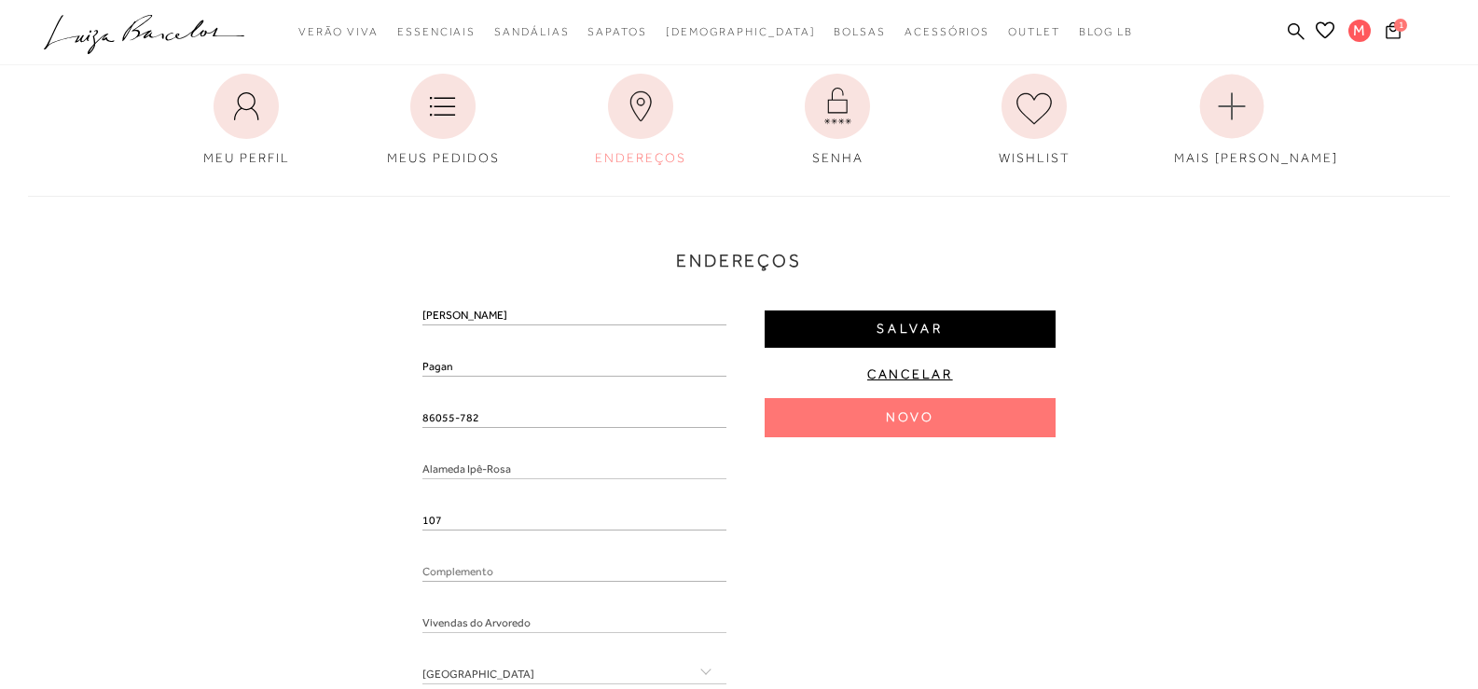
scroll to position [187, 0]
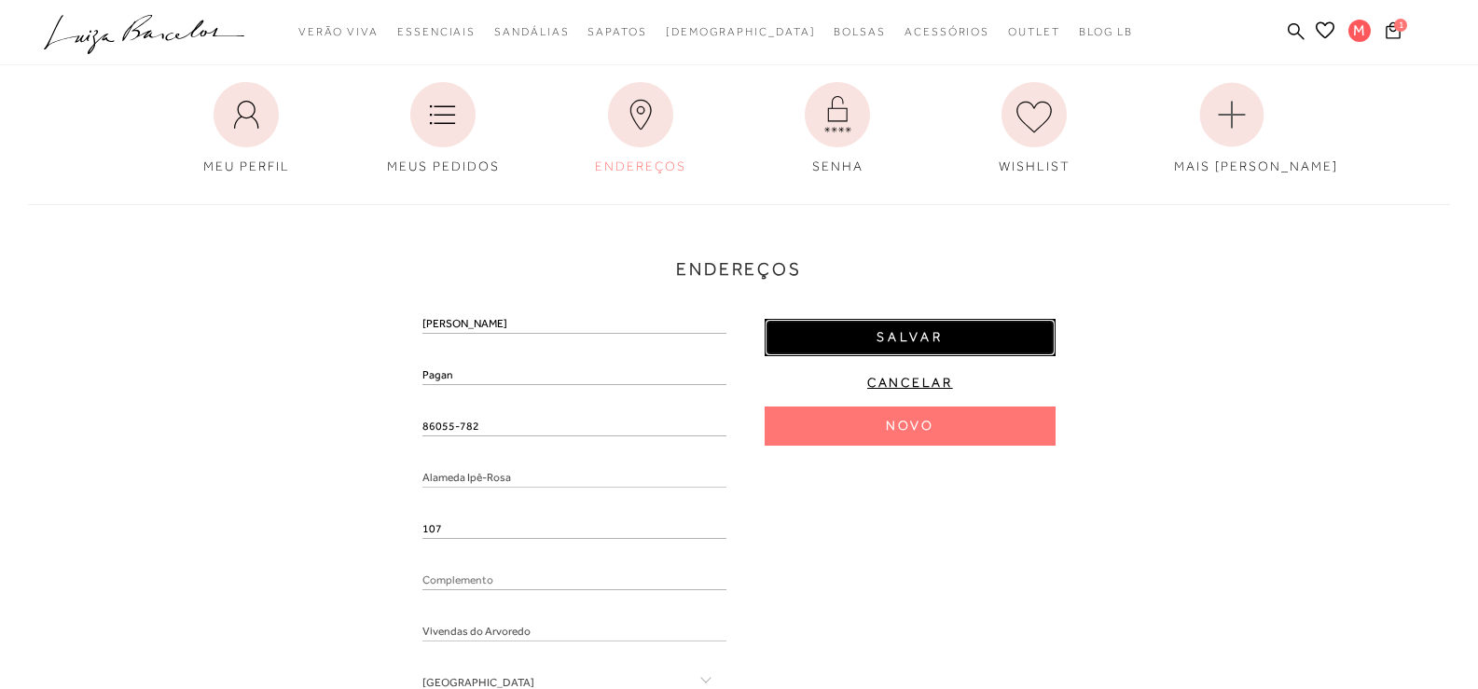
click at [983, 341] on button "Salvar" at bounding box center [910, 337] width 291 height 37
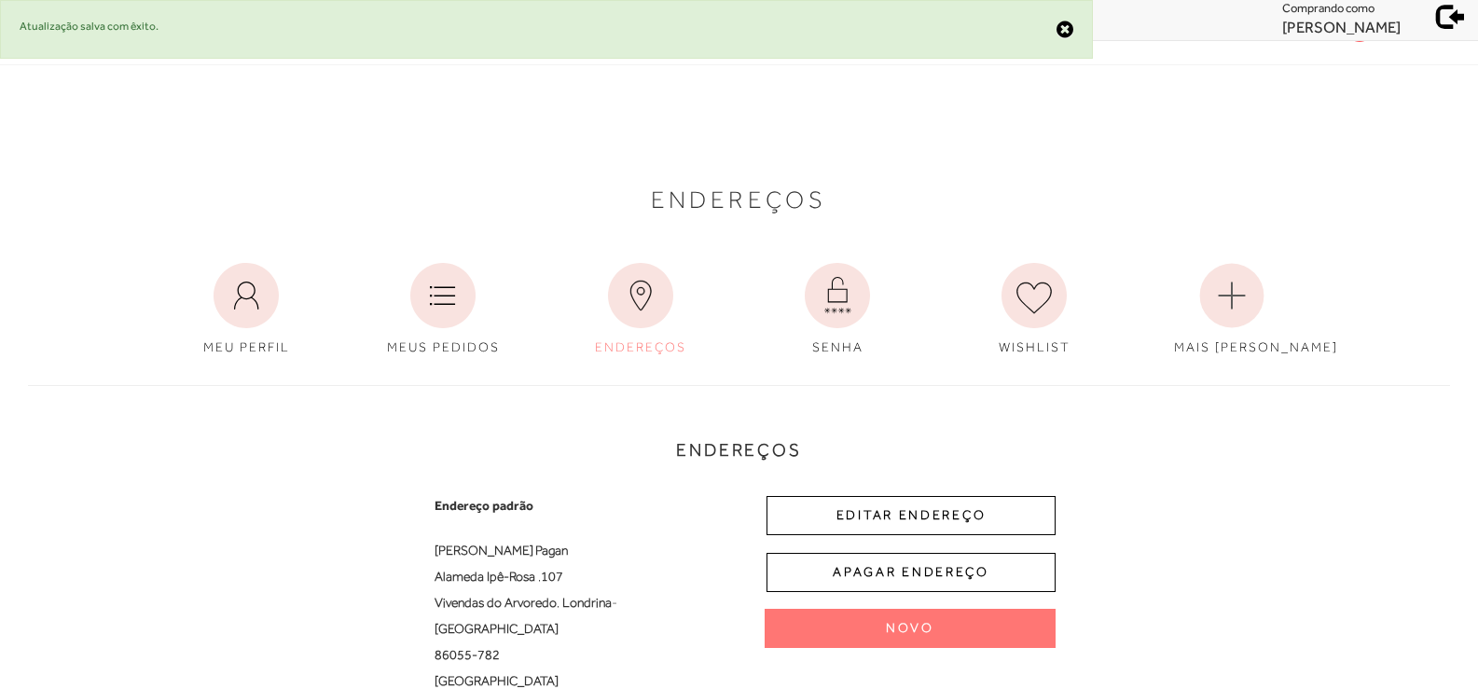
scroll to position [0, 0]
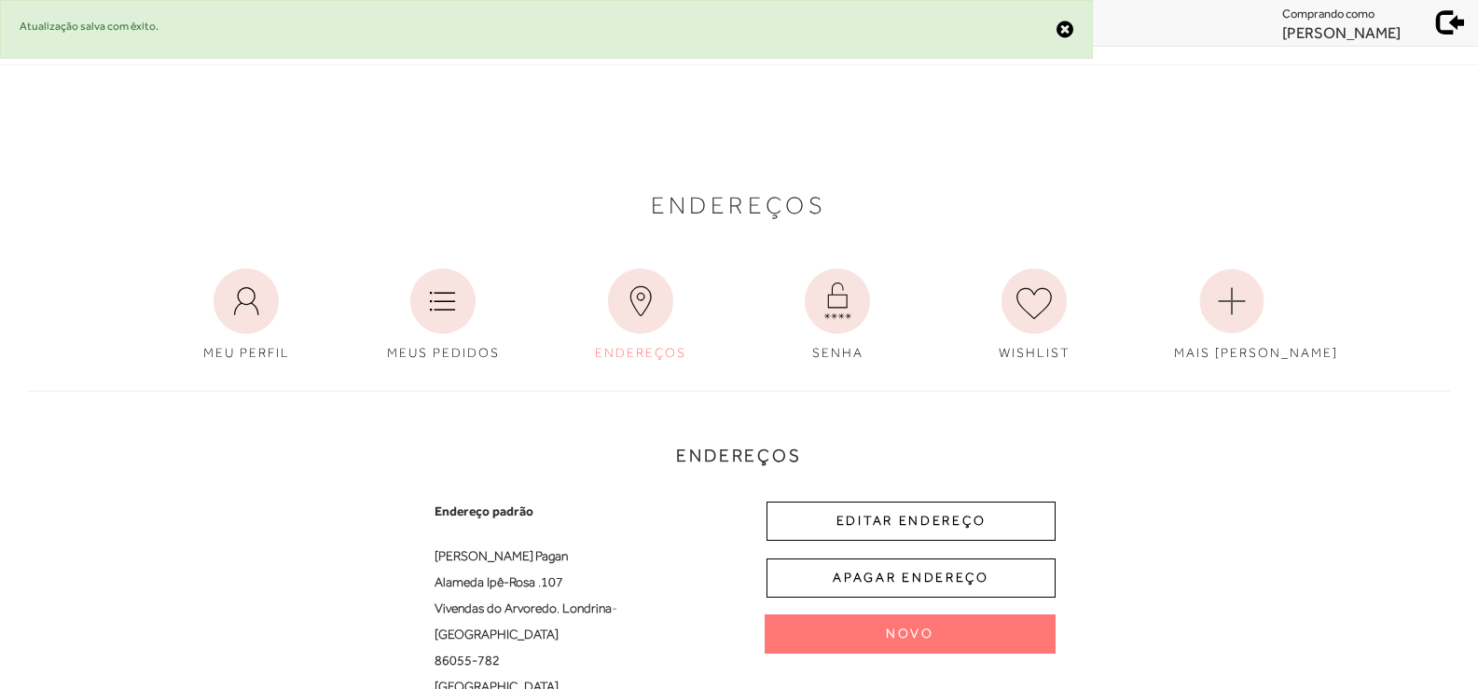
click at [1448, 29] on span at bounding box center [1451, 20] width 26 height 26
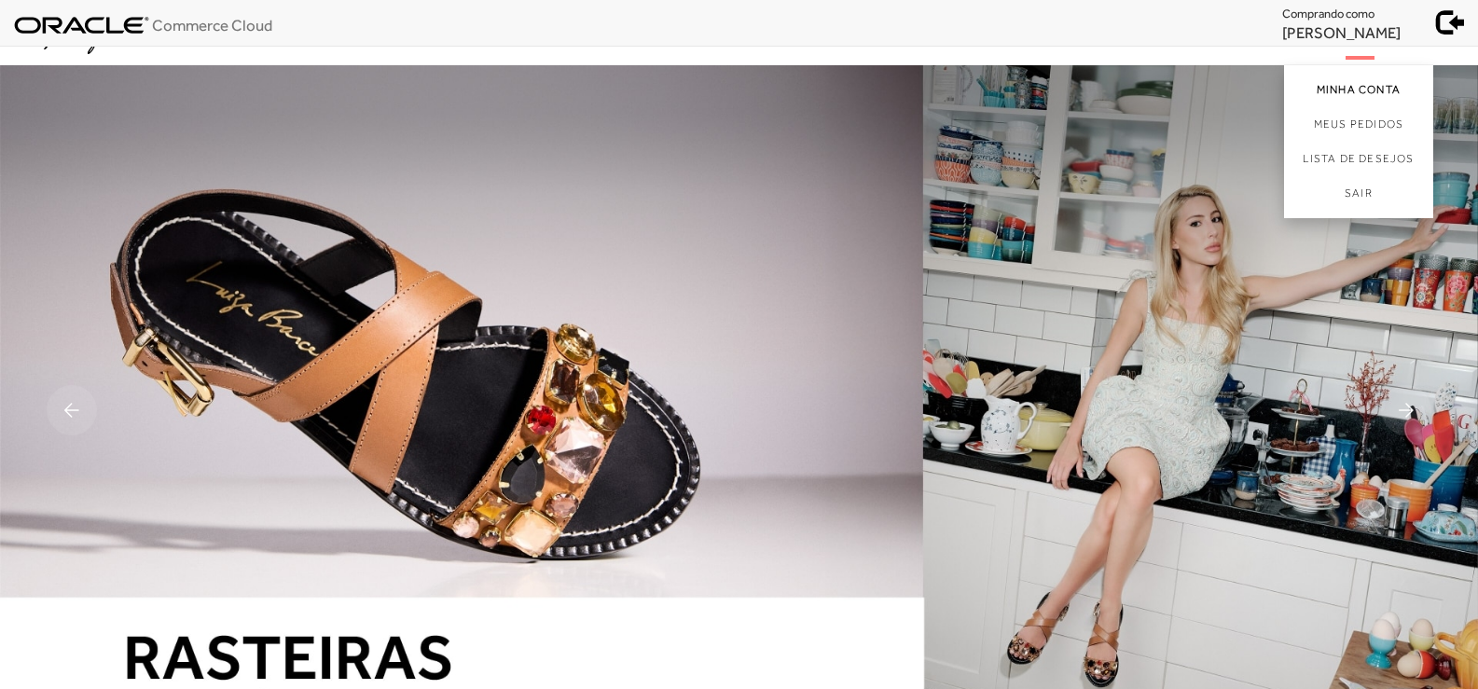
click at [1347, 89] on link "Minha Conta" at bounding box center [1358, 86] width 149 height 42
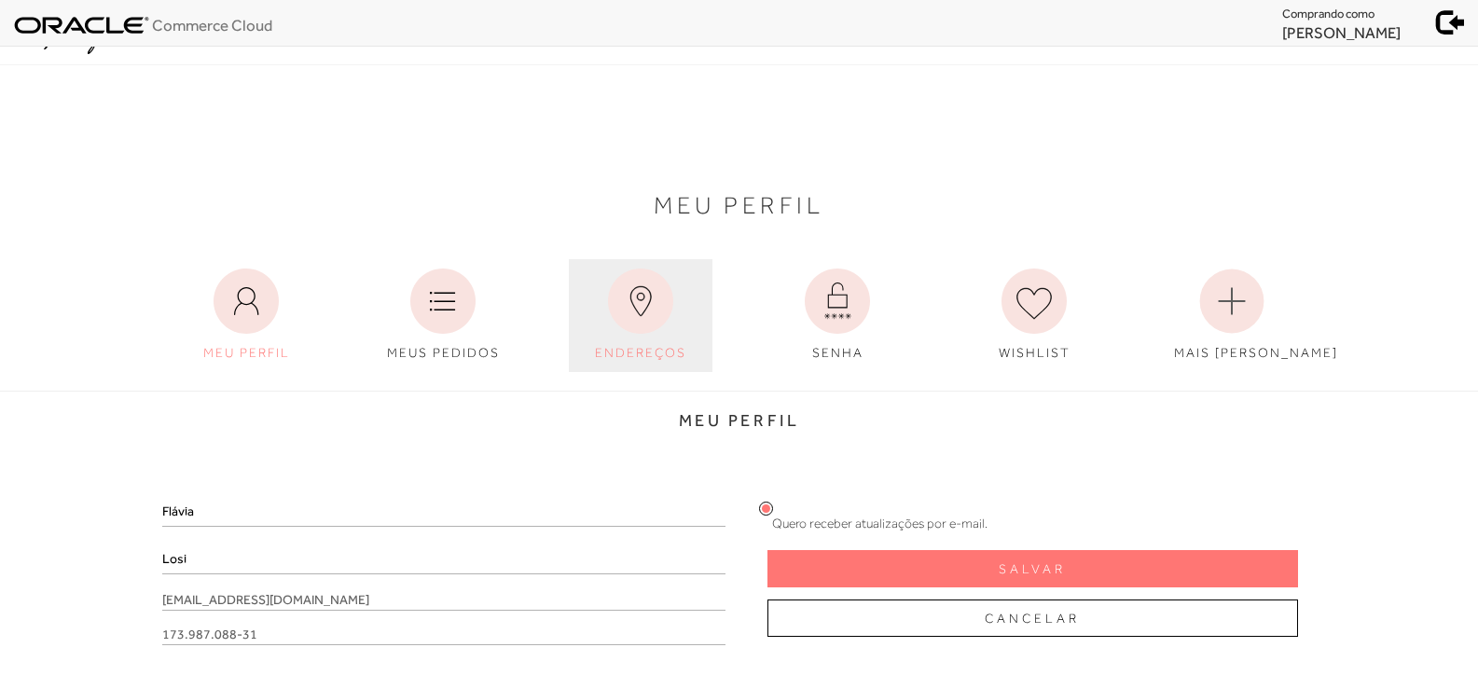
click at [630, 358] on span "ENDEREÇOS" at bounding box center [640, 352] width 91 height 15
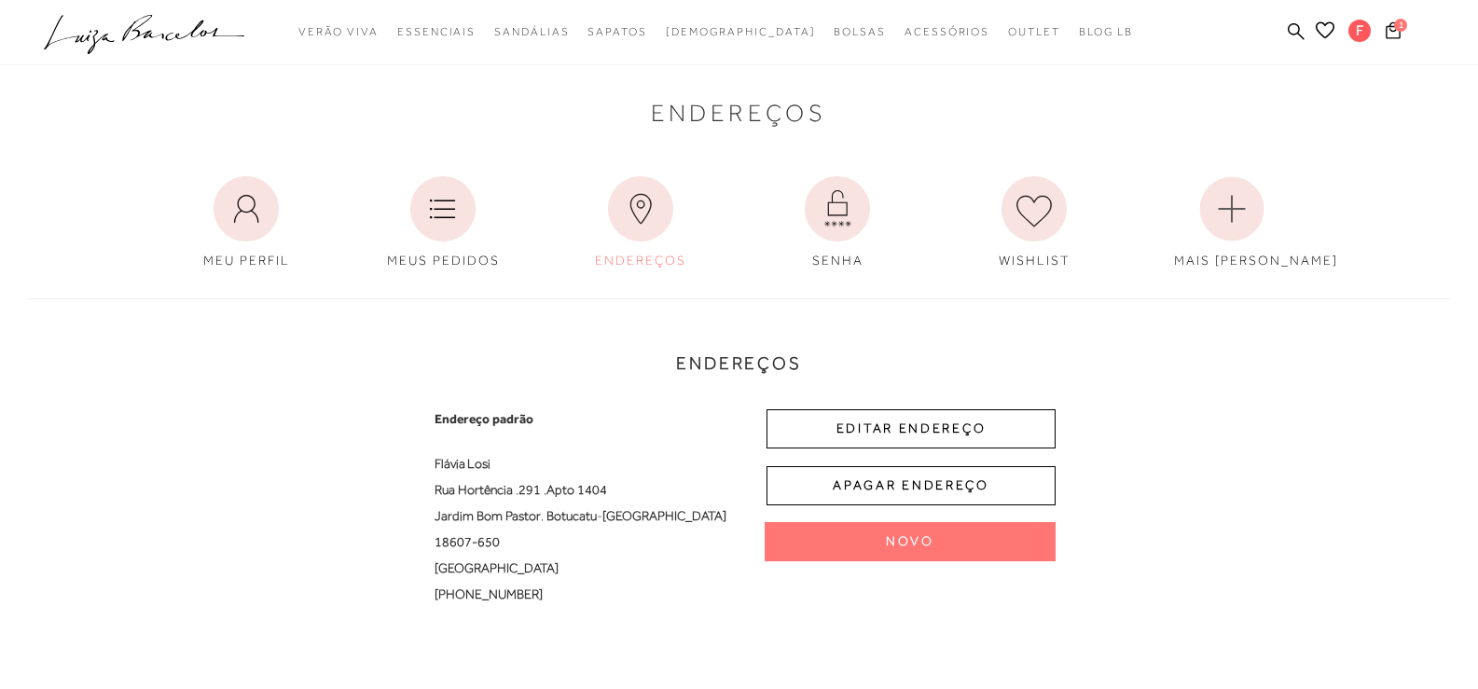
scroll to position [93, 0]
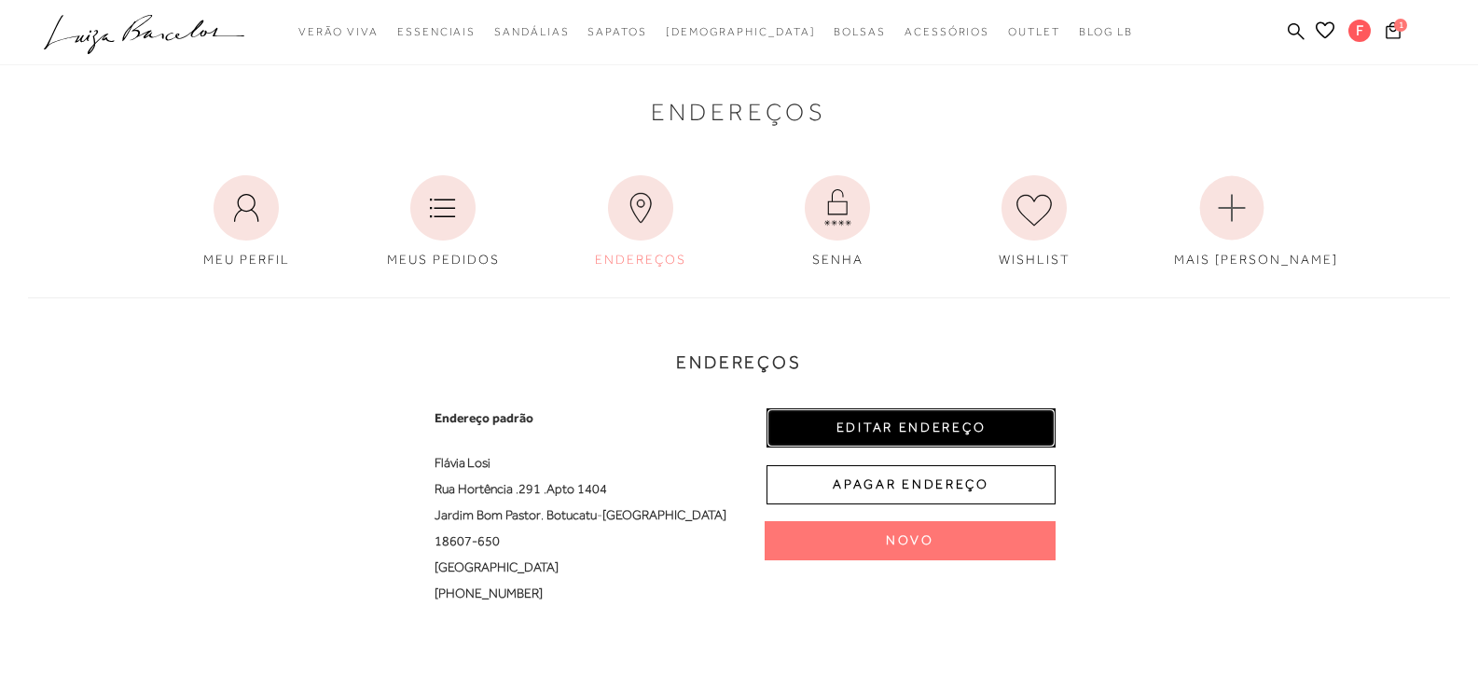
click at [918, 415] on button "EDITAR ENDEREÇO" at bounding box center [911, 428] width 289 height 39
select select "SP"
select select "BR"
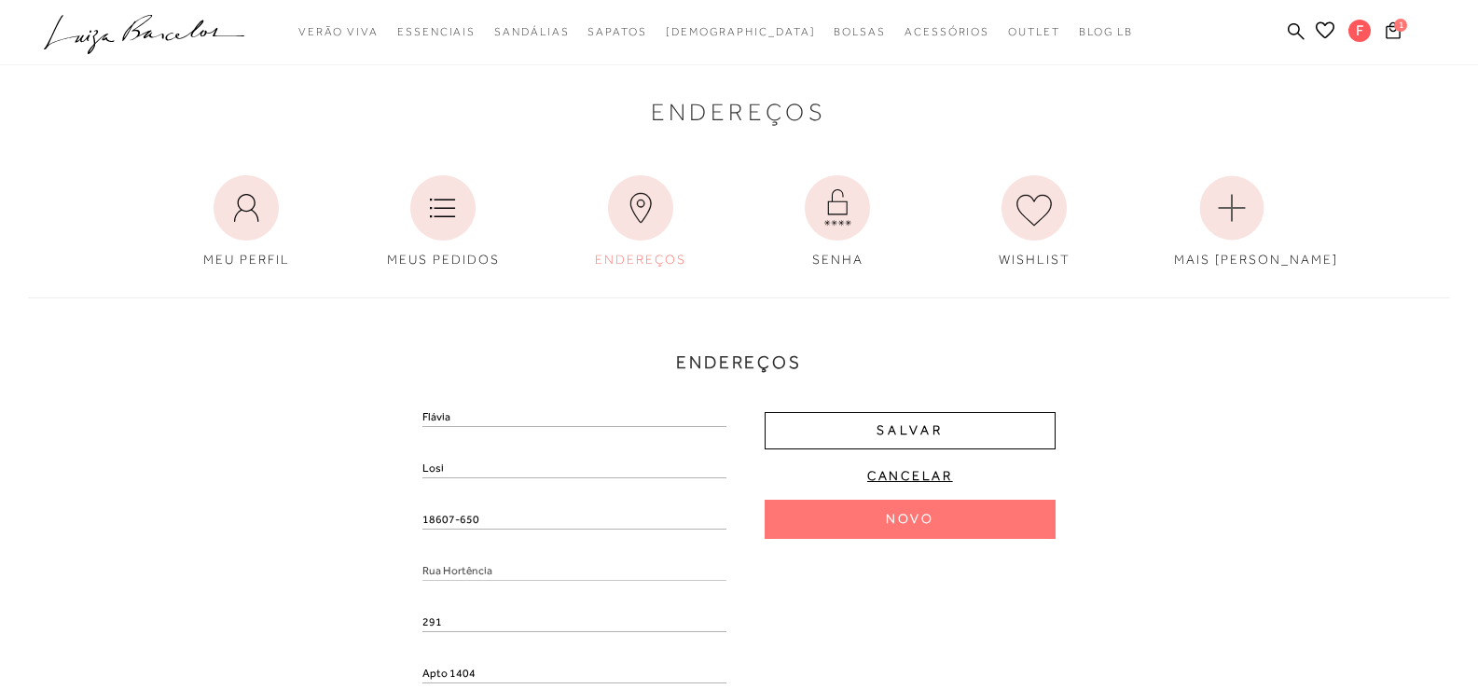
click at [500, 529] on input "18607-650" at bounding box center [575, 520] width 304 height 19
click at [499, 527] on input "18607-650" at bounding box center [575, 520] width 304 height 19
click at [352, 531] on div "Endereços Endereço padrão [PERSON_NAME] Rua Hortência , 291 , Apto 1404 [GEOGRA…" at bounding box center [739, 626] width 1450 height 694
click at [456, 543] on input "text" at bounding box center [575, 540] width 304 height 19
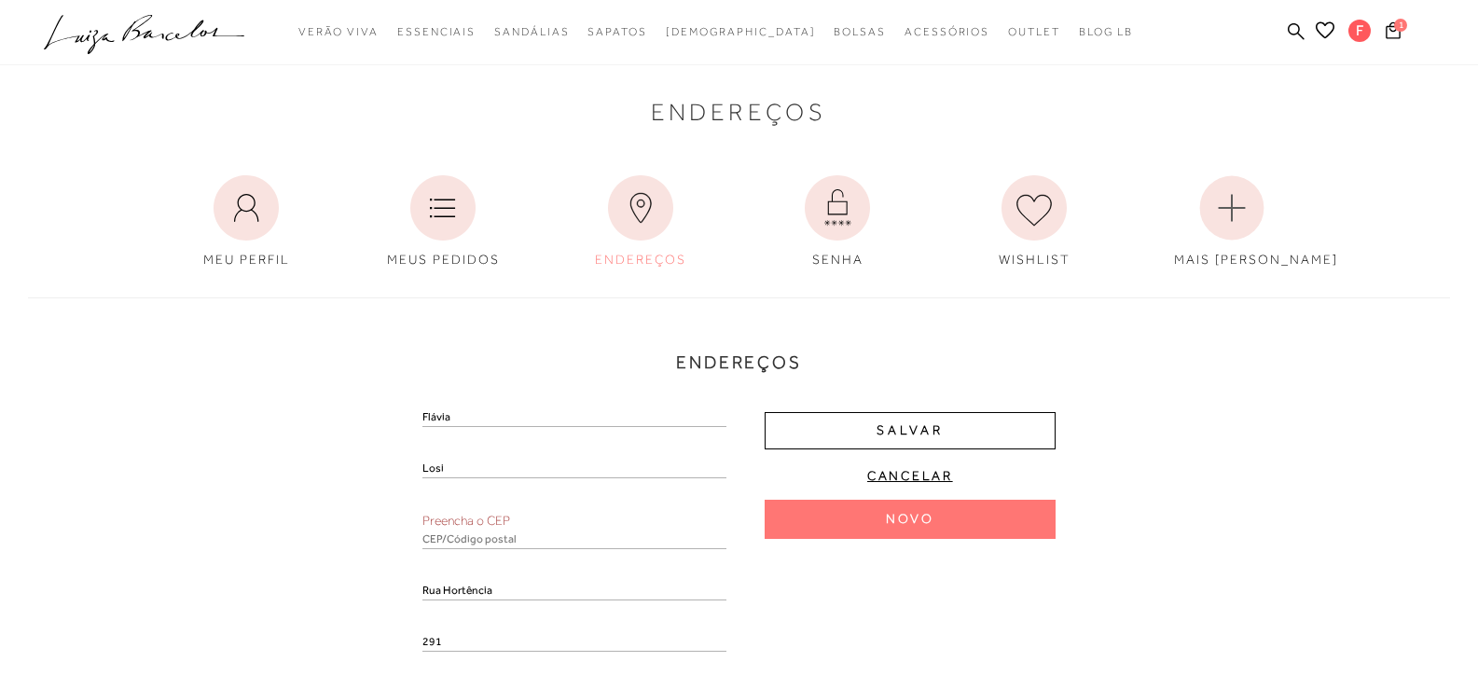
paste input "18607-650"
type input "18607-650"
drag, startPoint x: 968, startPoint y: 636, endPoint x: 982, endPoint y: 639, distance: 14.3
click at [969, 637] on div "Flávia Losi 18607-650 Rua Hortência 291 Apto 1404 [GEOGRAPHIC_DATA] [GEOGRAPHIC…" at bounding box center [739, 682] width 633 height 546
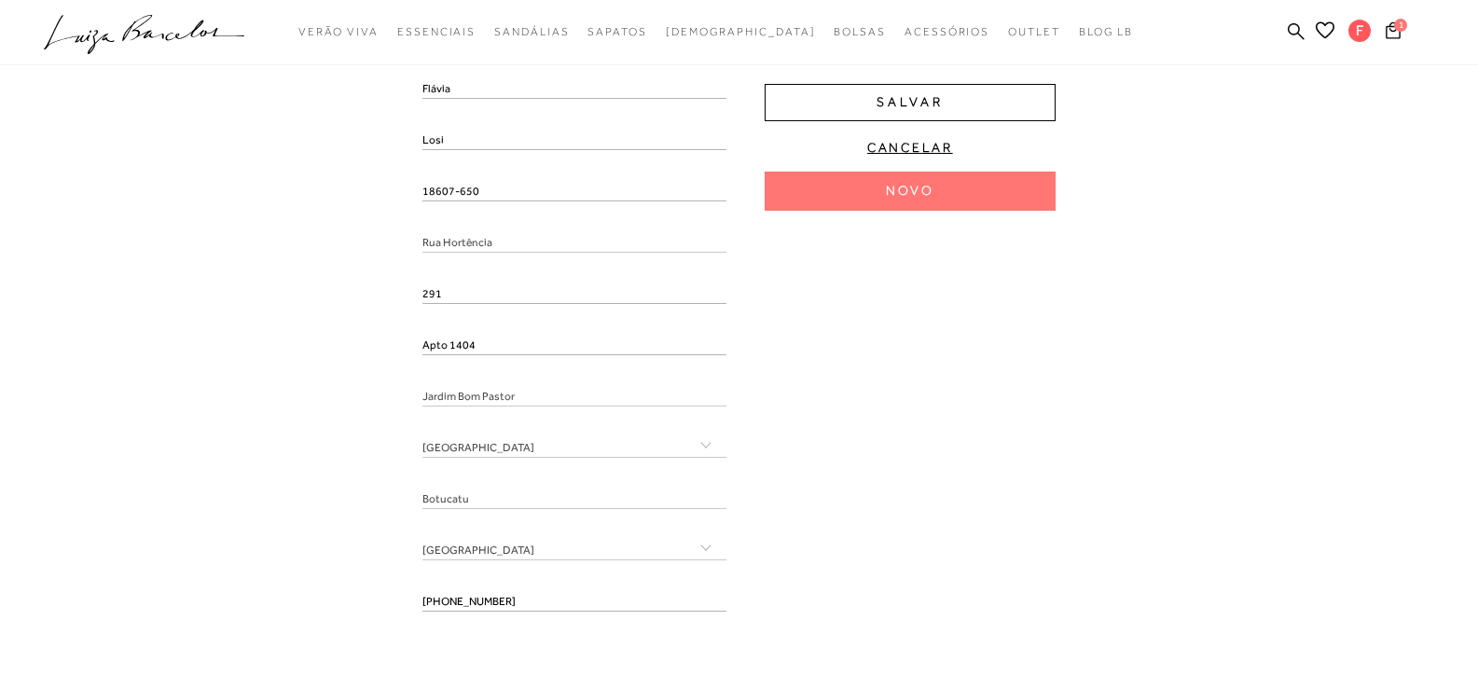
scroll to position [466, 0]
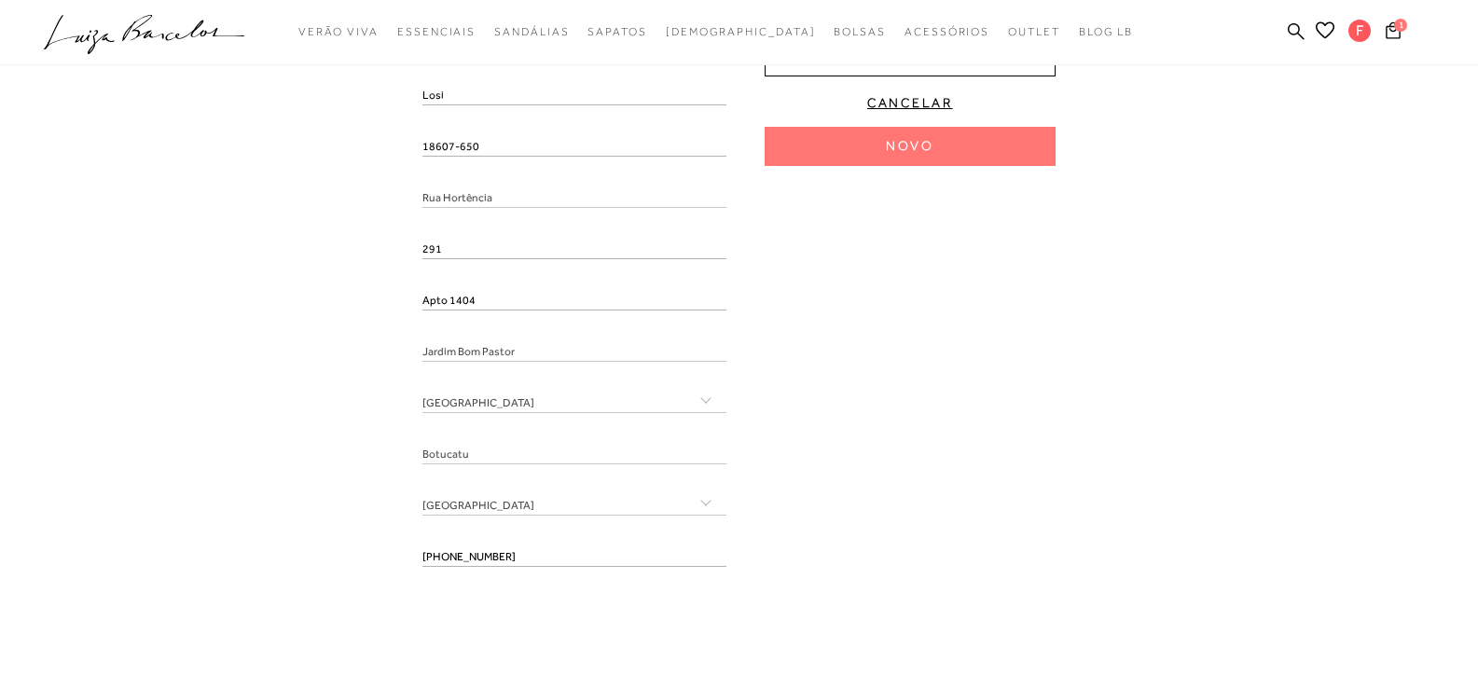
drag, startPoint x: 537, startPoint y: 563, endPoint x: 392, endPoint y: 562, distance: 145.5
click at [393, 562] on div "Endereços Endereço padrão [PERSON_NAME] Rua Hortência , 291 , Apto 1404 [GEOGRA…" at bounding box center [739, 253] width 1450 height 694
drag, startPoint x: 320, startPoint y: 582, endPoint x: 350, endPoint y: 568, distance: 33.0
click at [324, 579] on div "Endereços Endereço padrão [PERSON_NAME] Rua Hortência , 291 , Apto 1404 [GEOGRA…" at bounding box center [739, 253] width 1450 height 694
click at [437, 560] on input "tel" at bounding box center [575, 557] width 304 height 19
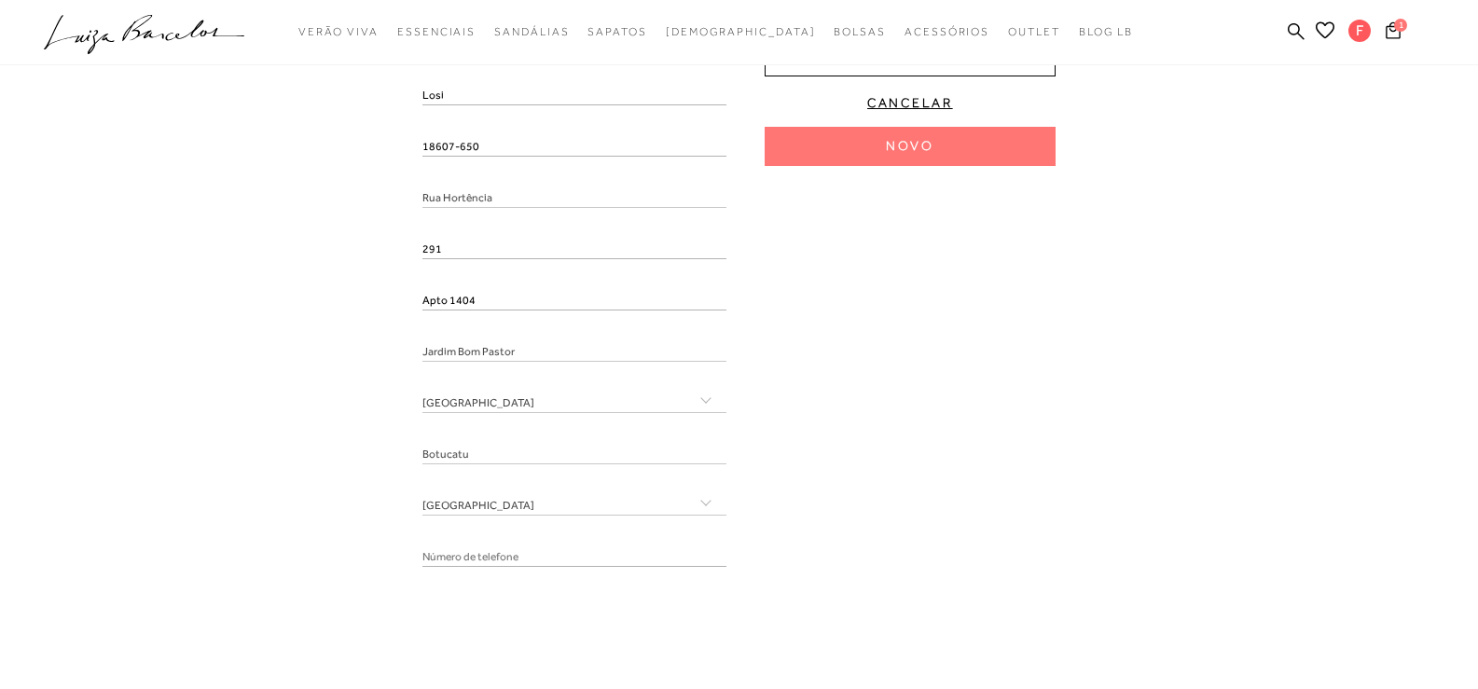
paste input "[PHONE_NUMBER]"
type input "[PHONE_NUMBER]"
click at [260, 571] on div "Endereços Endereço padrão [PERSON_NAME] Rua Hortência , 291 , Apto 1404 [GEOGRA…" at bounding box center [739, 253] width 1450 height 694
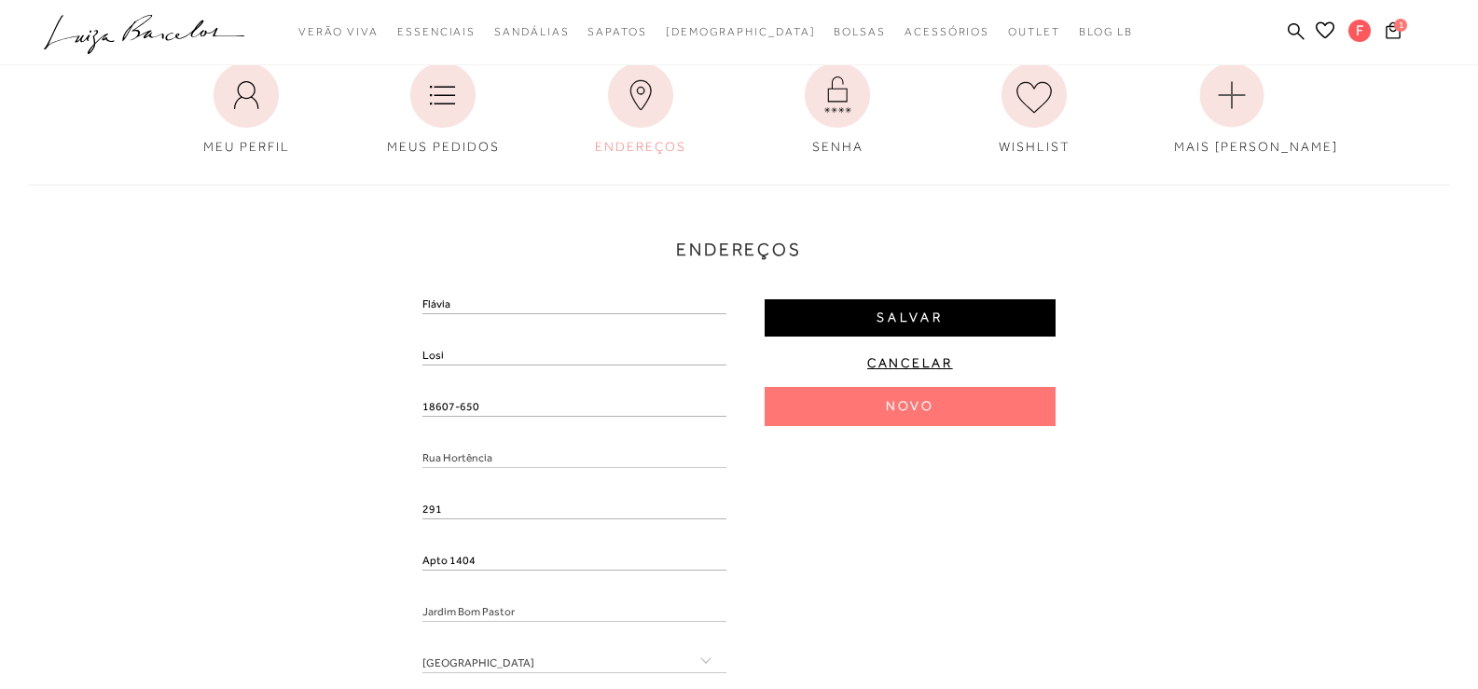
scroll to position [187, 0]
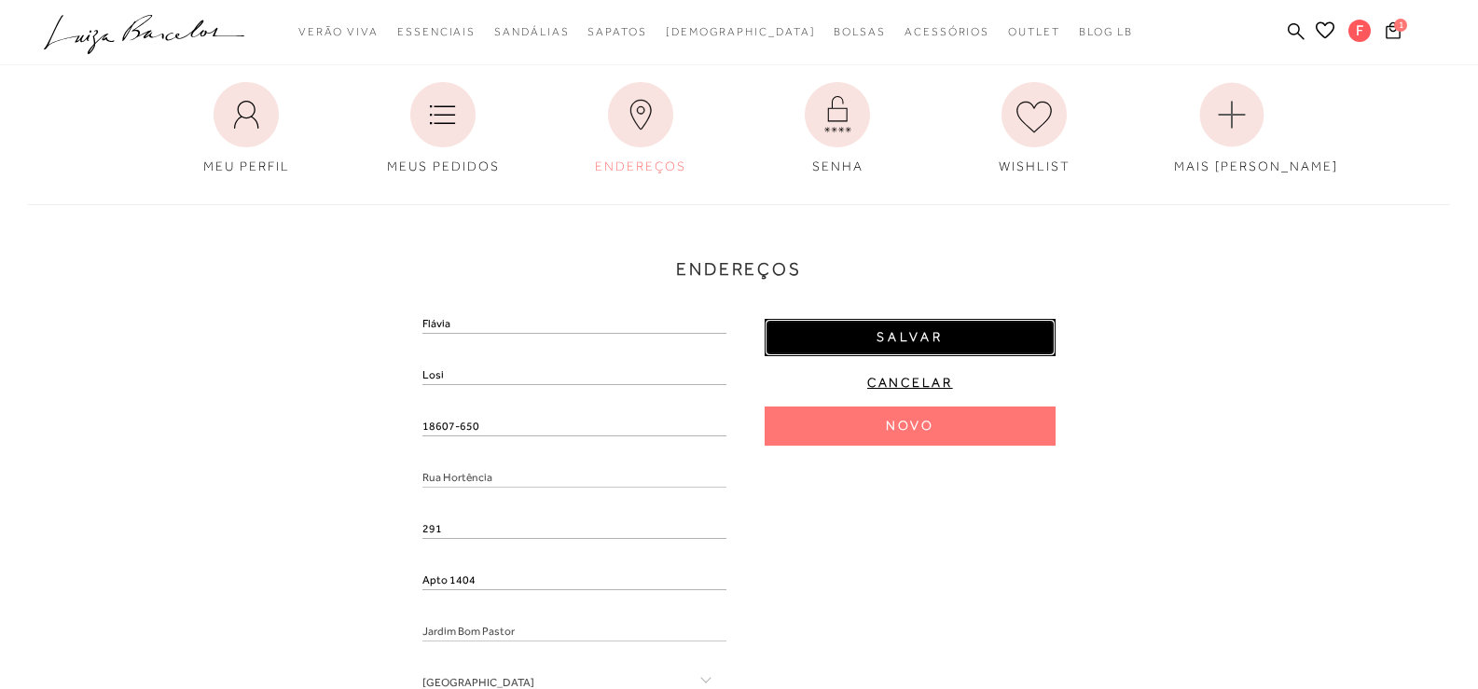
click at [952, 341] on button "Salvar" at bounding box center [910, 337] width 291 height 37
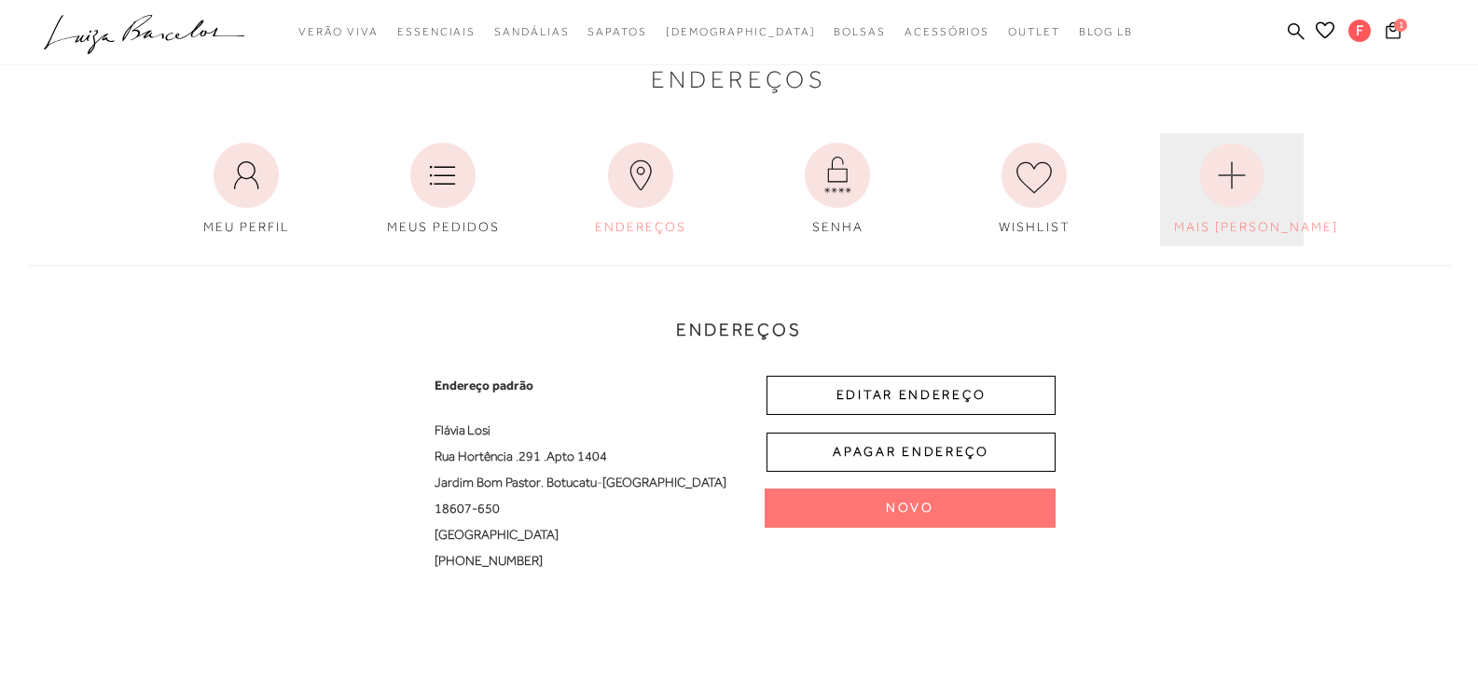
scroll to position [0, 0]
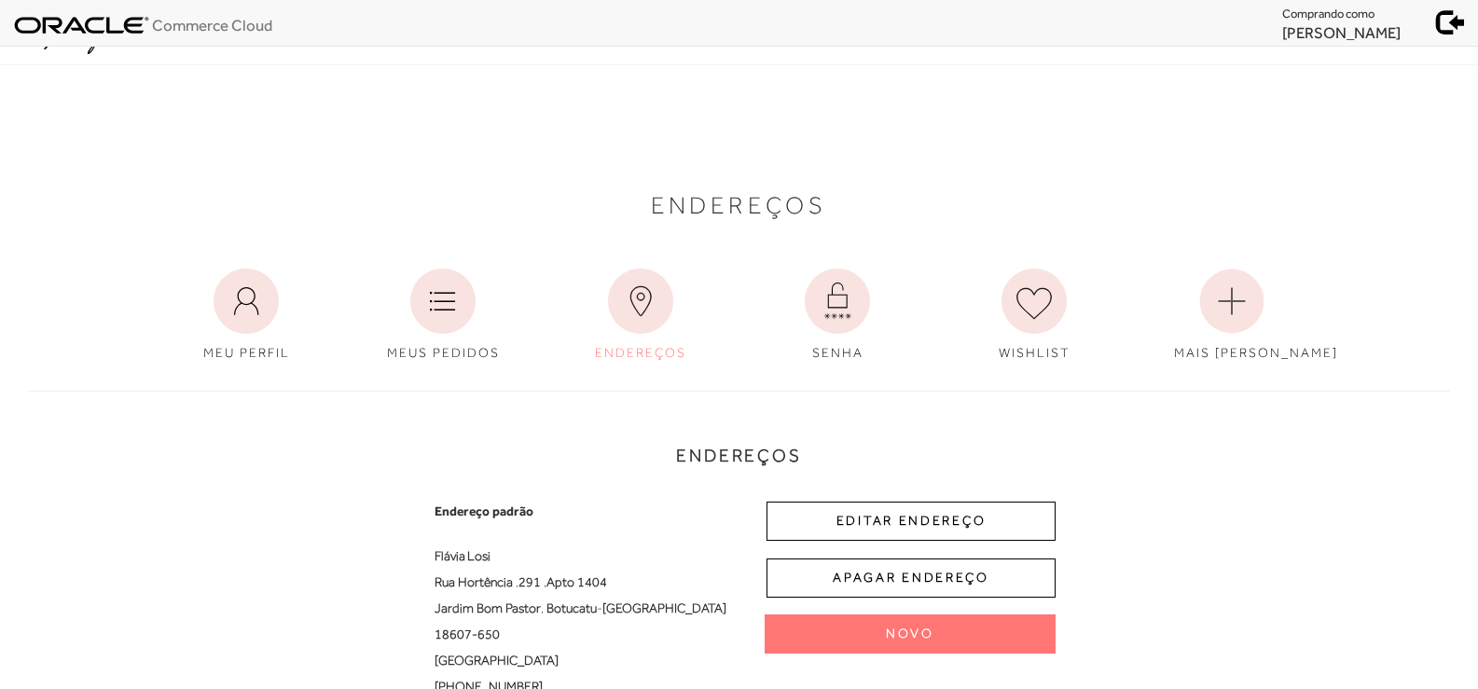
click at [1444, 23] on span at bounding box center [1451, 20] width 26 height 26
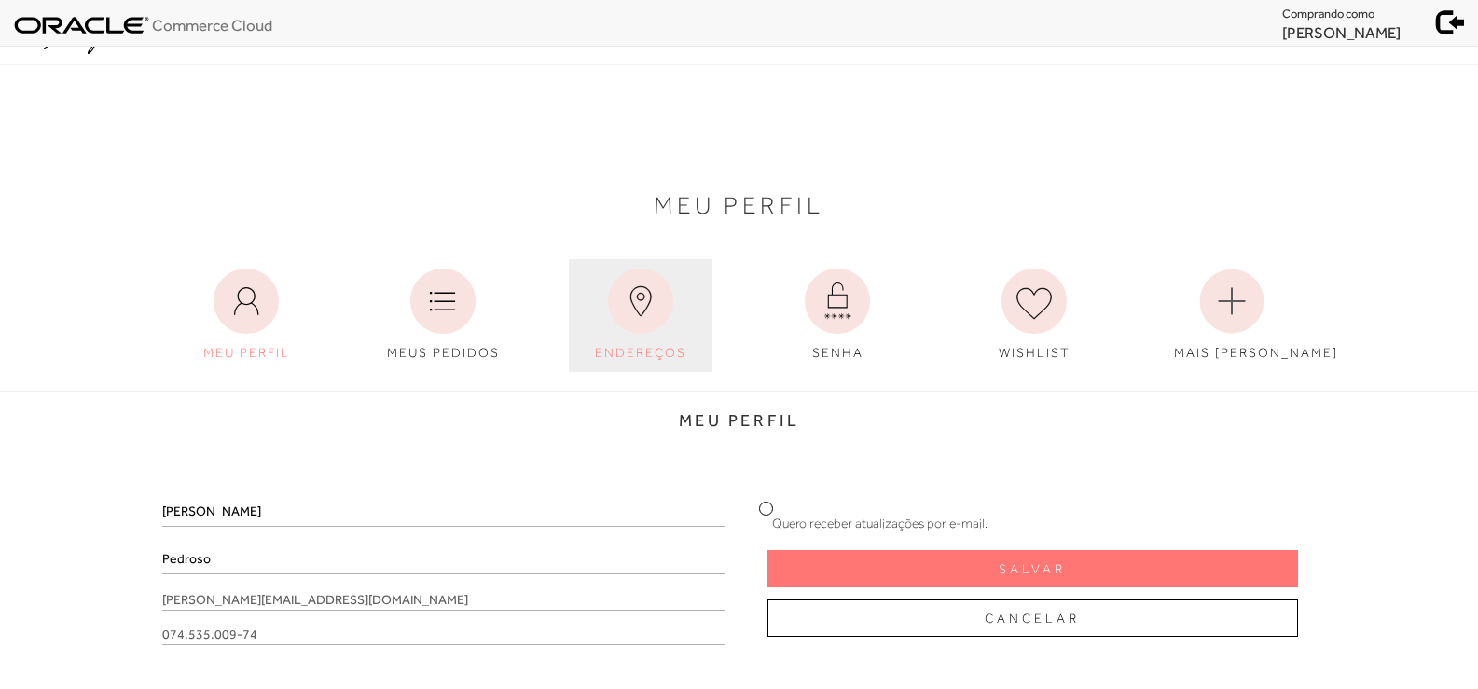
click at [630, 346] on span "ENDEREÇOS" at bounding box center [640, 352] width 91 height 15
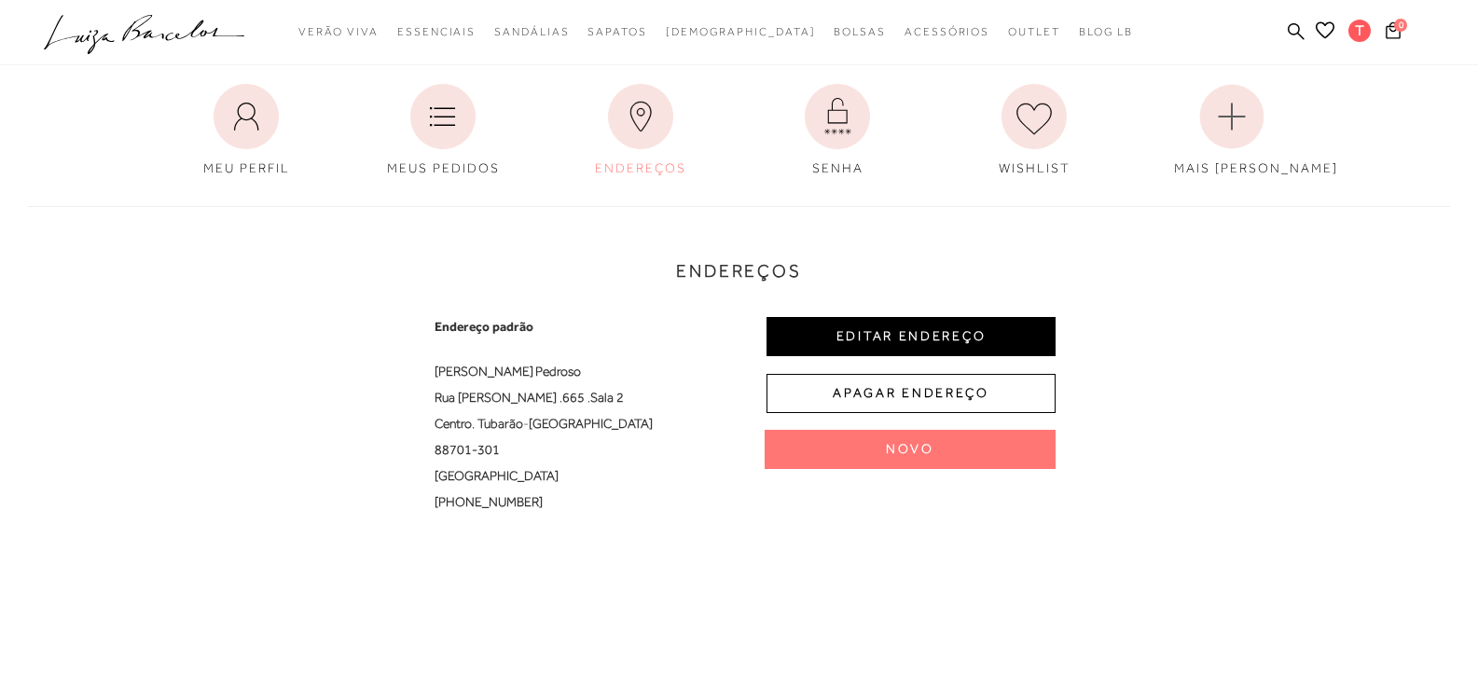
scroll to position [187, 0]
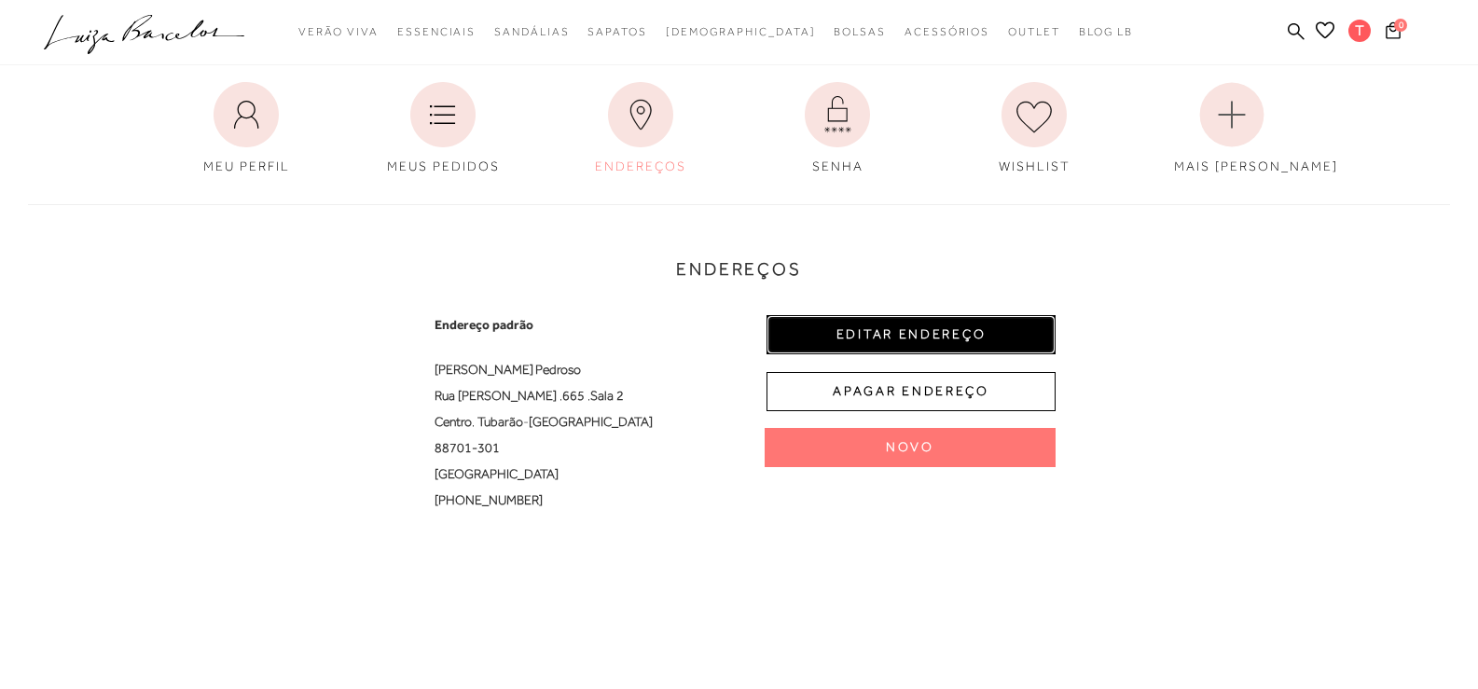
click at [947, 328] on button "EDITAR ENDEREÇO" at bounding box center [911, 334] width 289 height 39
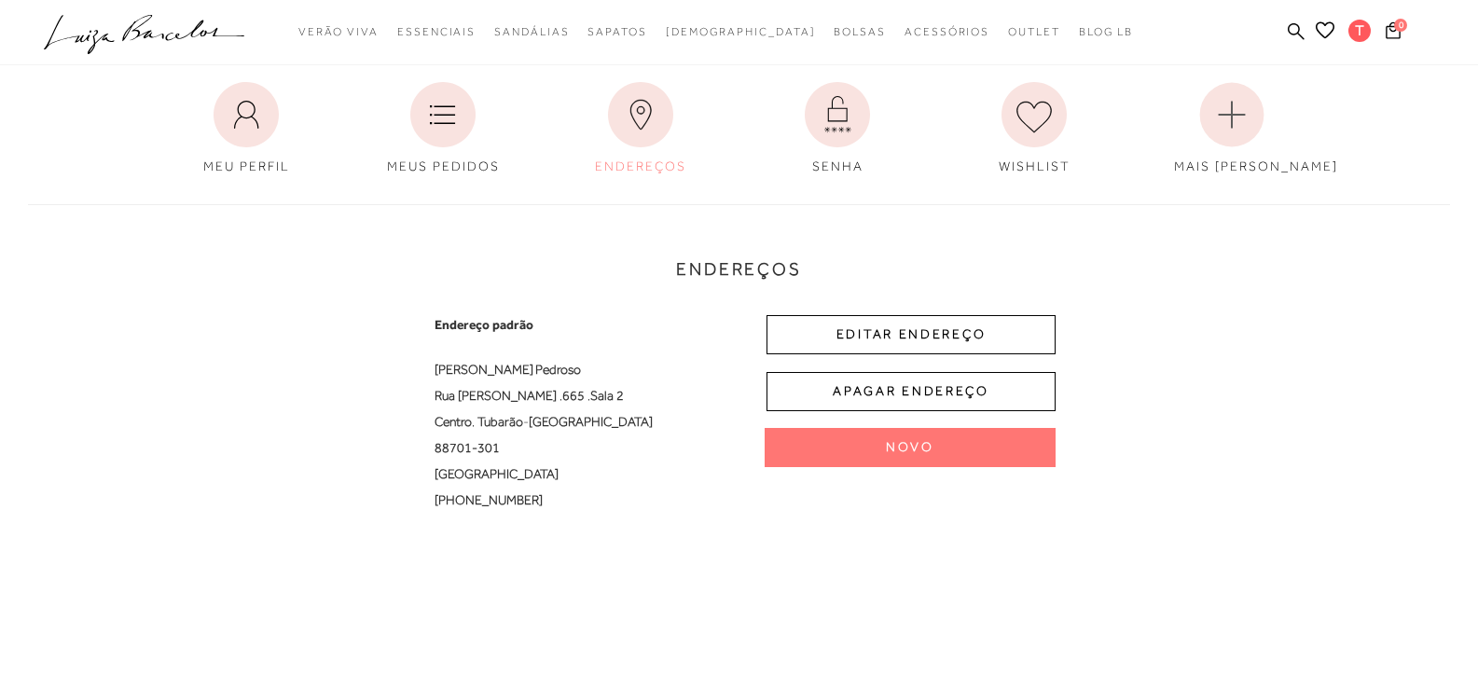
select select "SC"
select select "BR"
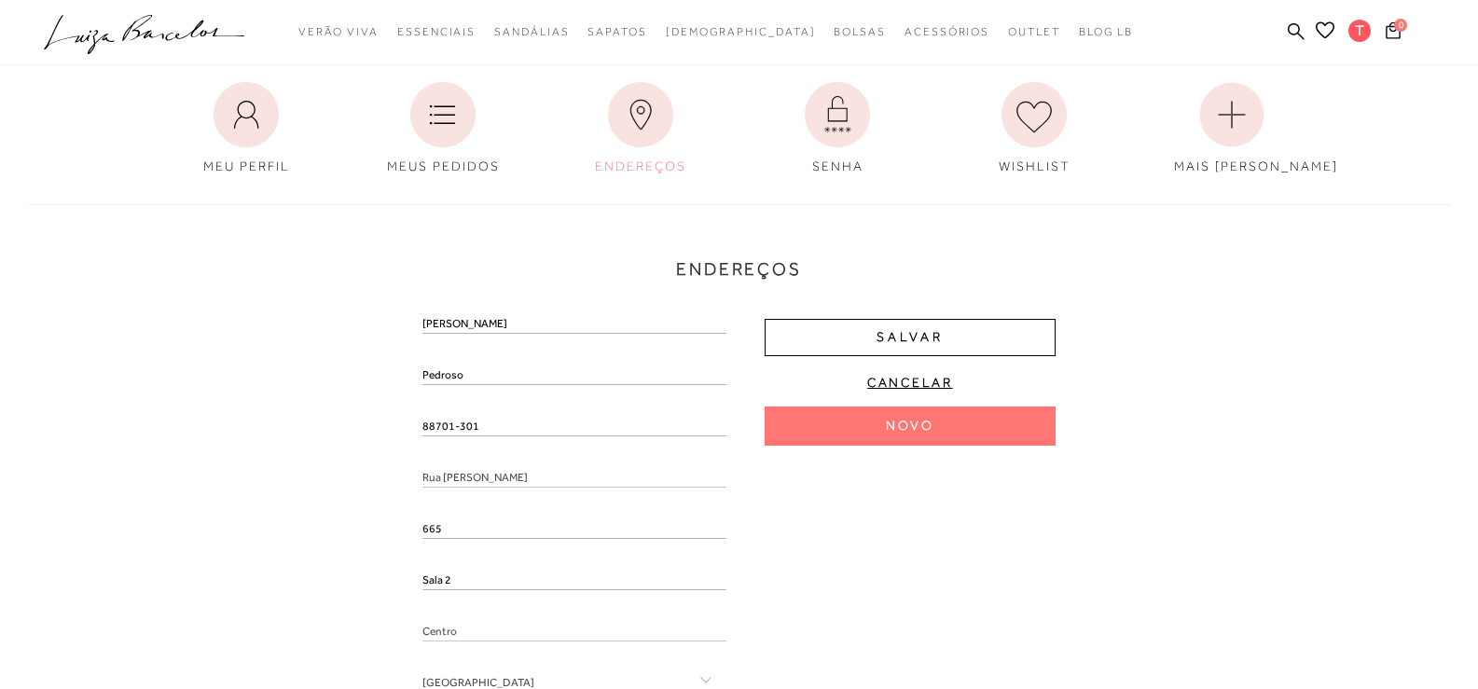
drag, startPoint x: 501, startPoint y: 428, endPoint x: 359, endPoint y: 422, distance: 141.9
click at [359, 422] on div "Endereços Endereço padrão Tamara Pedroso Rua Altamiro Guimarães , 665 , Sala 2 …" at bounding box center [739, 533] width 1450 height 694
click at [307, 441] on div "Endereços Endereço padrão Tamara Pedroso Rua Altamiro Guimarães , 665 , Sala 2 …" at bounding box center [739, 533] width 1450 height 694
click at [445, 434] on span "Preencha o CEP" at bounding box center [467, 427] width 88 height 15
click at [440, 446] on input "text" at bounding box center [575, 446] width 304 height 19
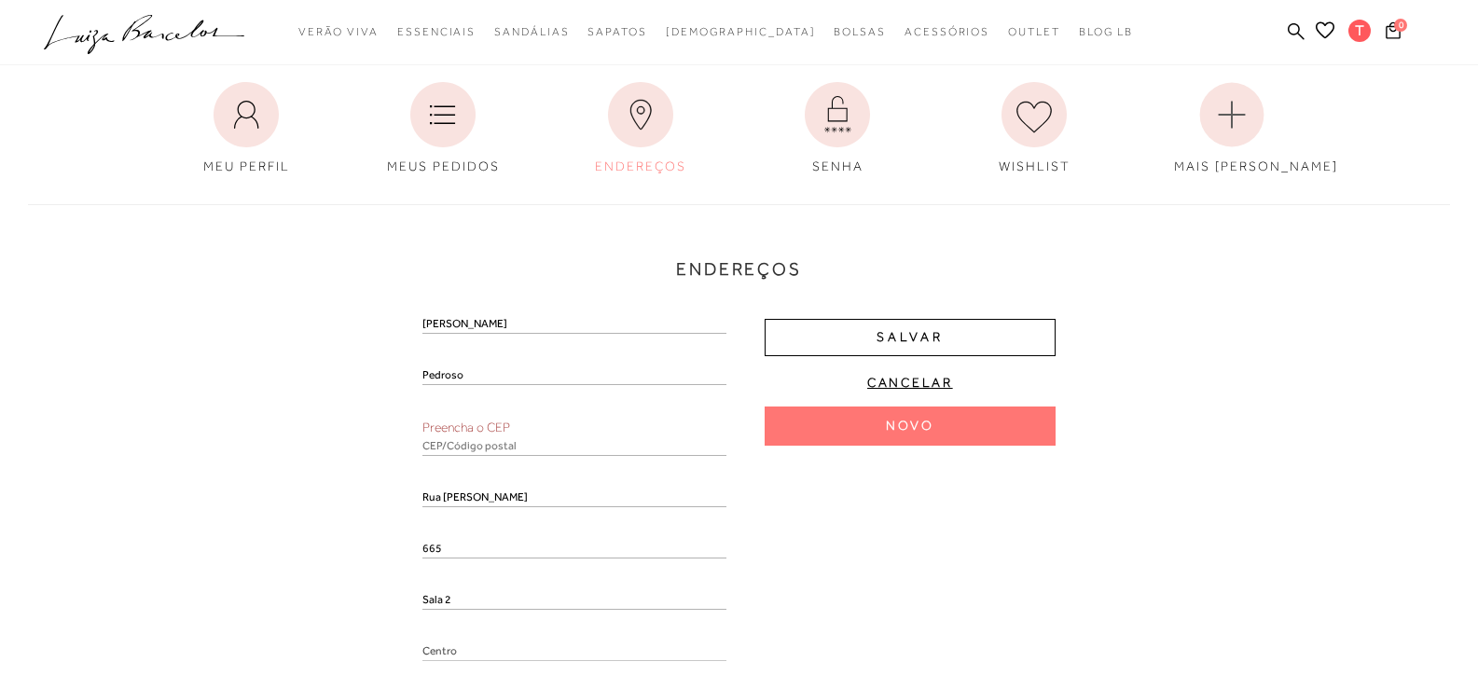
paste input "88701-301"
type input "88701-301"
click at [337, 479] on div "Endereços Novo Novo Tamara Pedroso Preencha o CEP 88701-301 Rua Altamiro Guimar…" at bounding box center [739, 543] width 1450 height 714
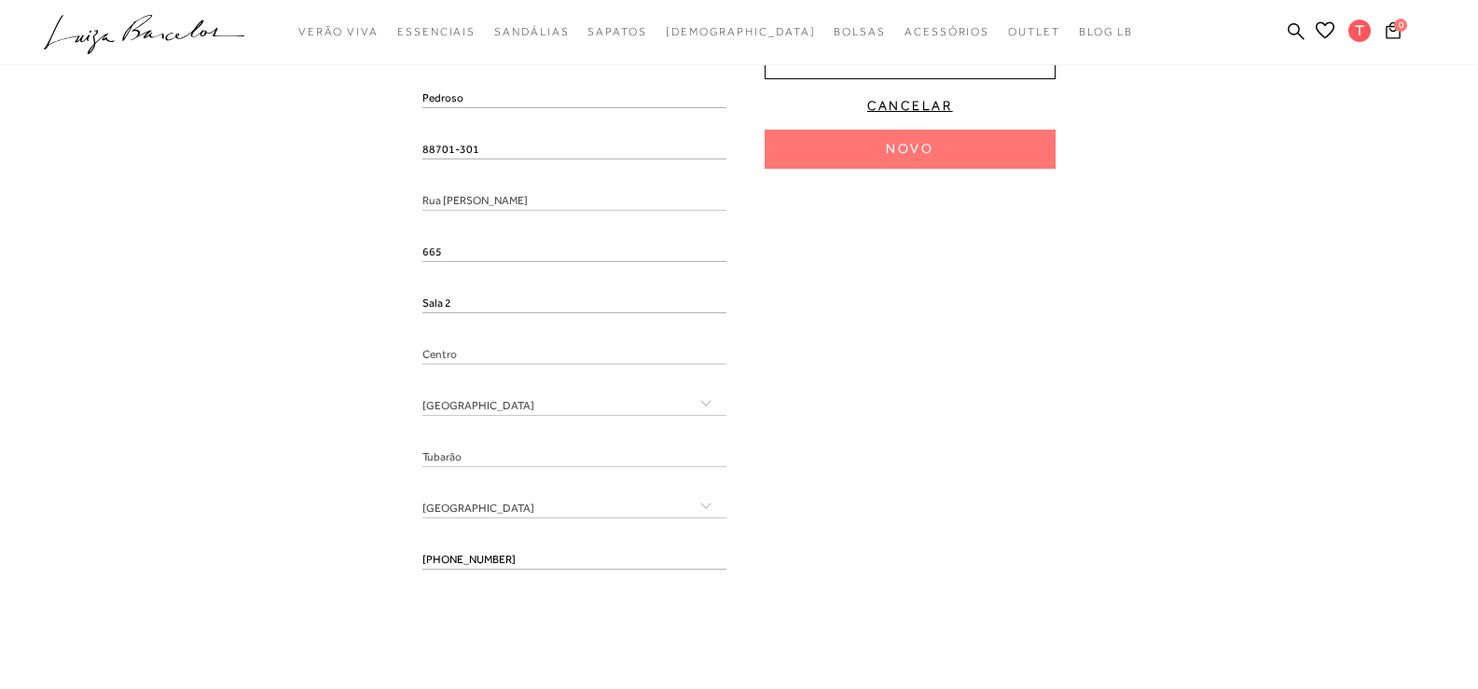
scroll to position [466, 0]
drag, startPoint x: 520, startPoint y: 550, endPoint x: 409, endPoint y: 572, distance: 113.1
click at [409, 572] on div "Endereços Endereço padrão Tamara Pedroso Rua Altamiro Guimarães , 665 , Sala 2 …" at bounding box center [739, 253] width 1450 height 694
drag, startPoint x: 354, startPoint y: 591, endPoint x: 389, endPoint y: 587, distance: 35.8
click at [364, 590] on div "Endereços Endereço padrão Tamara Pedroso Rua Altamiro Guimarães , 665 , Sala 2 …" at bounding box center [739, 253] width 1450 height 694
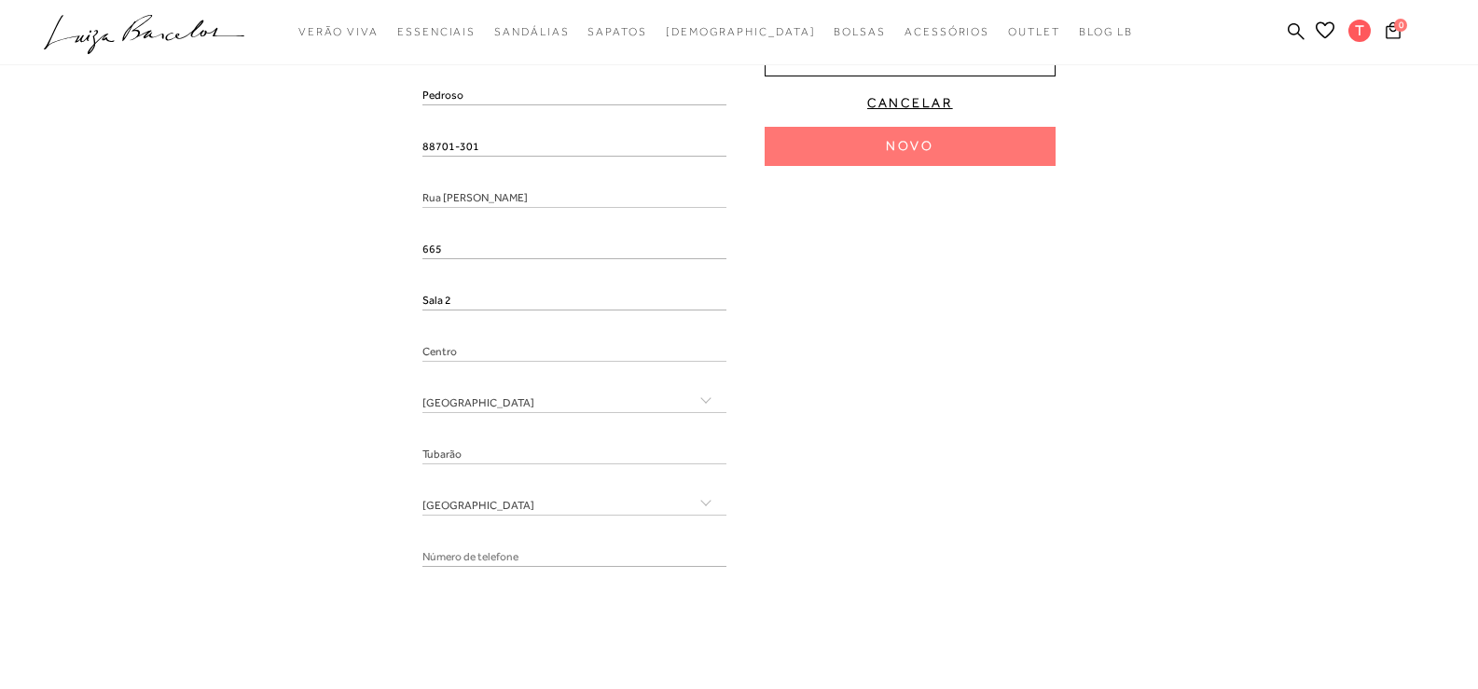
click at [466, 568] on div "Obrigatório" at bounding box center [575, 564] width 304 height 33
click at [469, 562] on input "tel" at bounding box center [575, 557] width 304 height 19
paste input "(48) 99947-4191"
type input "(48) 99947-4191"
drag, startPoint x: 867, startPoint y: 576, endPoint x: 922, endPoint y: 589, distance: 55.7
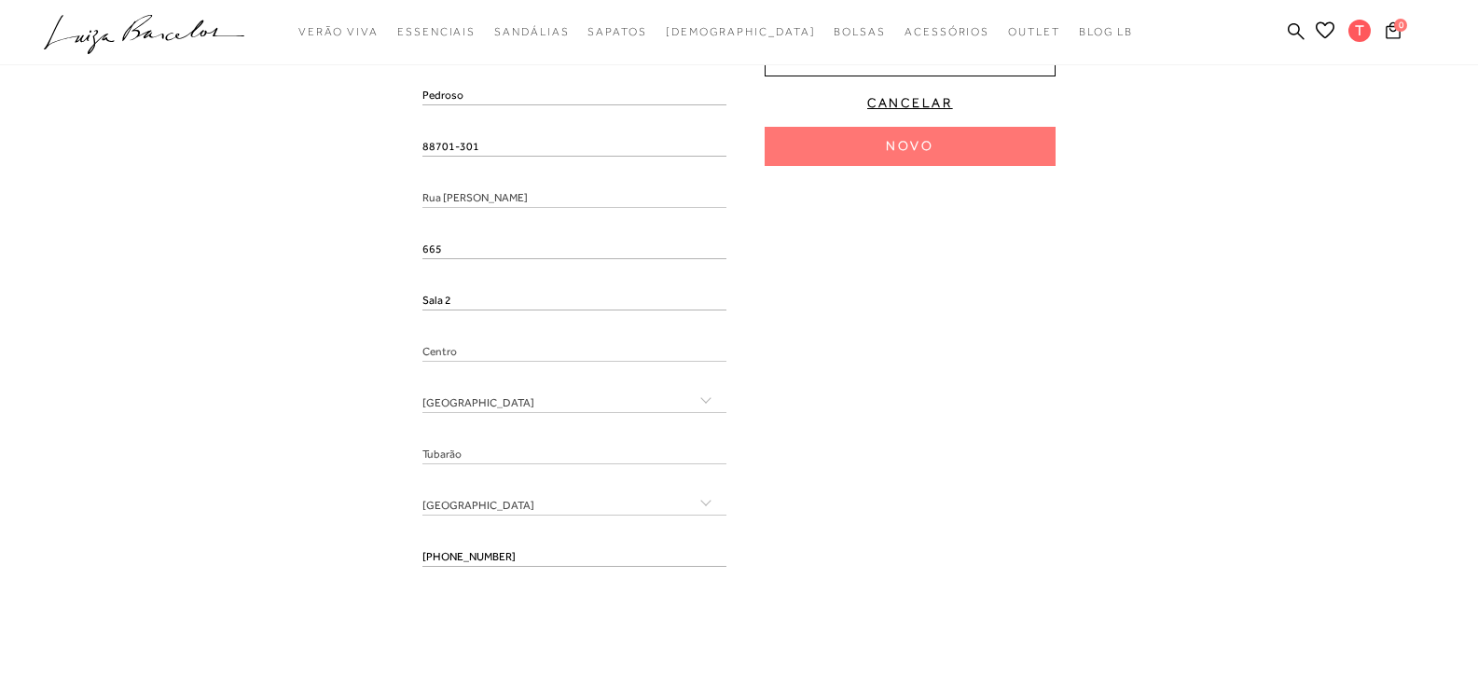
click at [871, 576] on div "Tamara Pedroso 88701-301 Rua Altamiro Guimarães 665 Sala 2 Centro" at bounding box center [739, 308] width 633 height 546
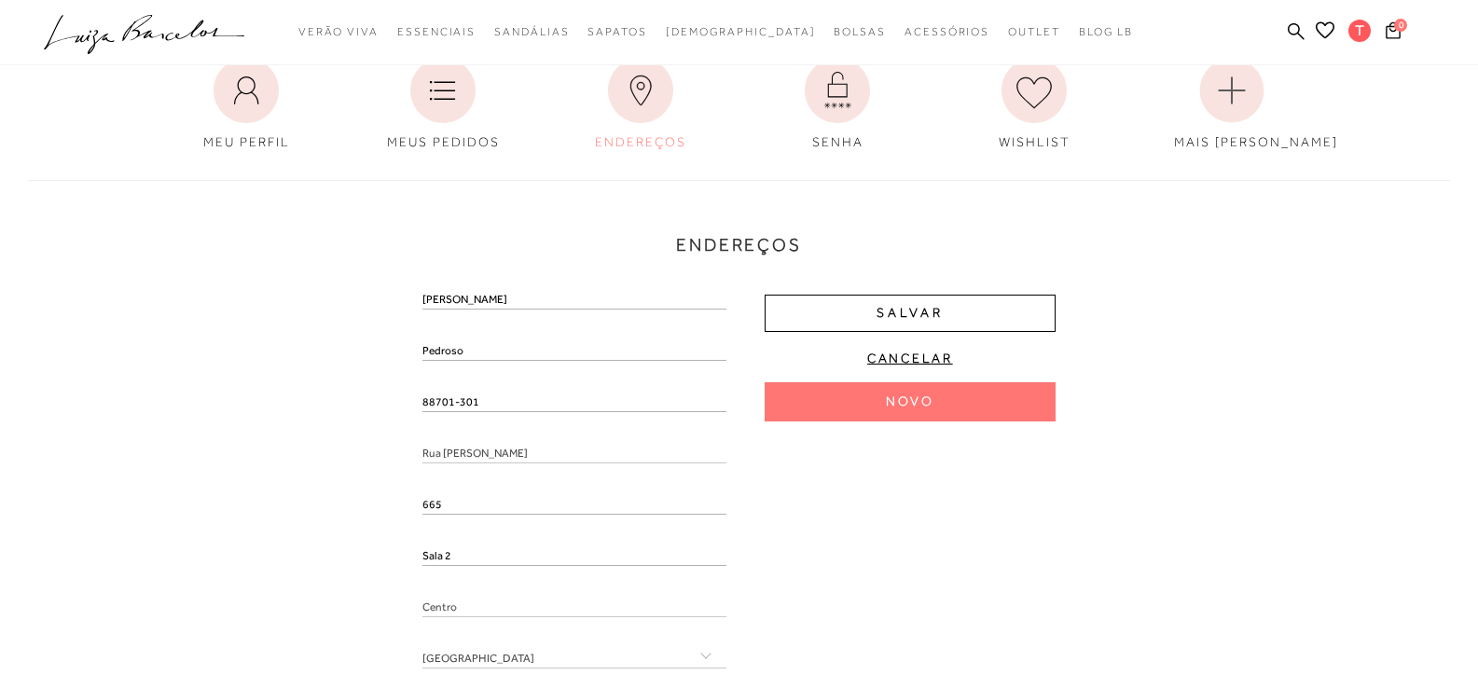
scroll to position [187, 0]
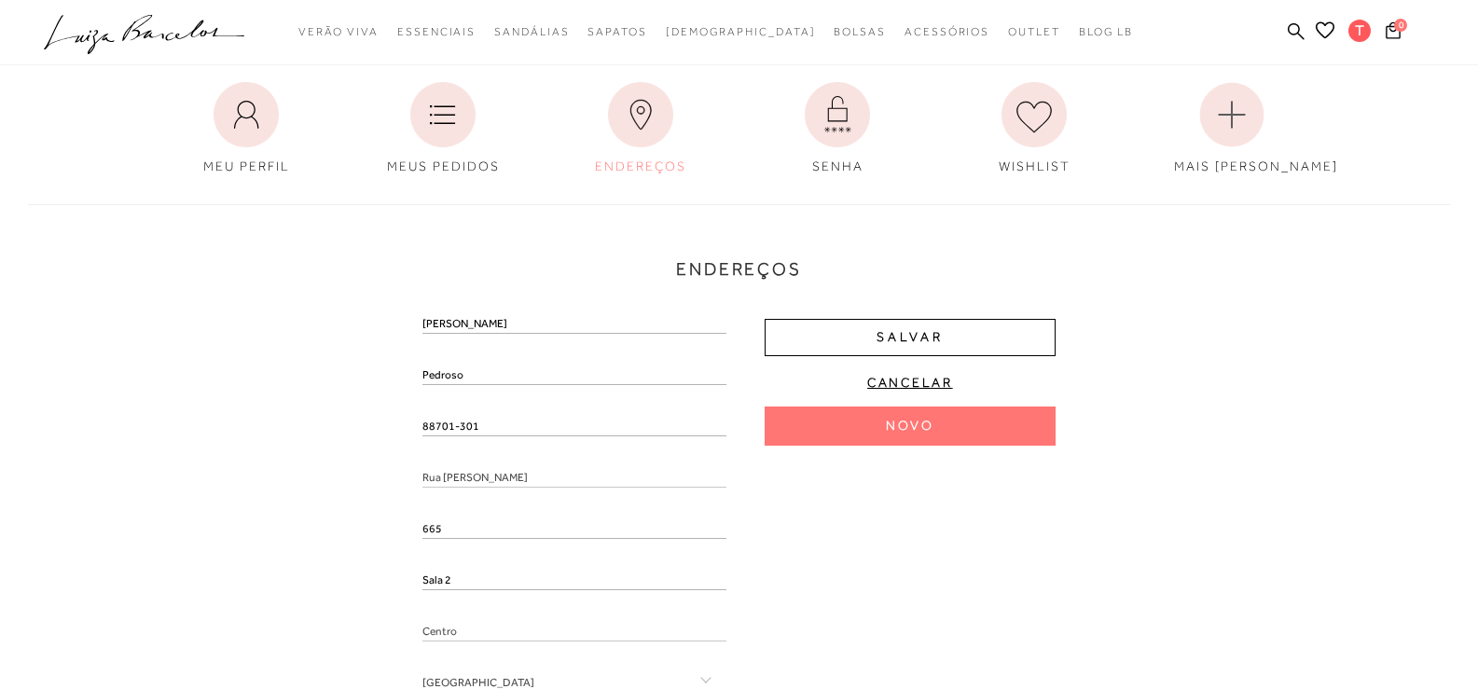
click at [975, 305] on div "Endereços Endereço padrão Tamara Pedroso Rua Altamiro Guimarães , 665 , Sala 2 …" at bounding box center [739, 533] width 1450 height 694
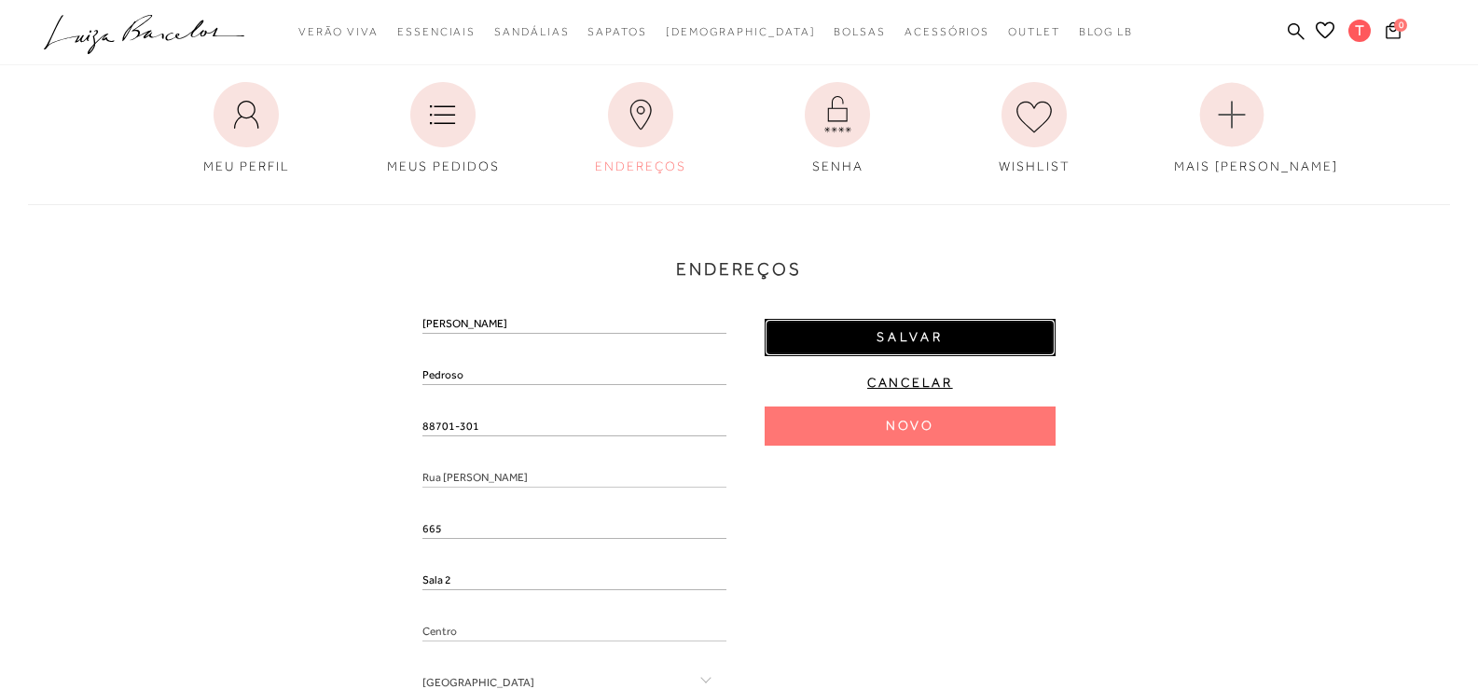
click at [974, 322] on button "Salvar" at bounding box center [910, 337] width 291 height 37
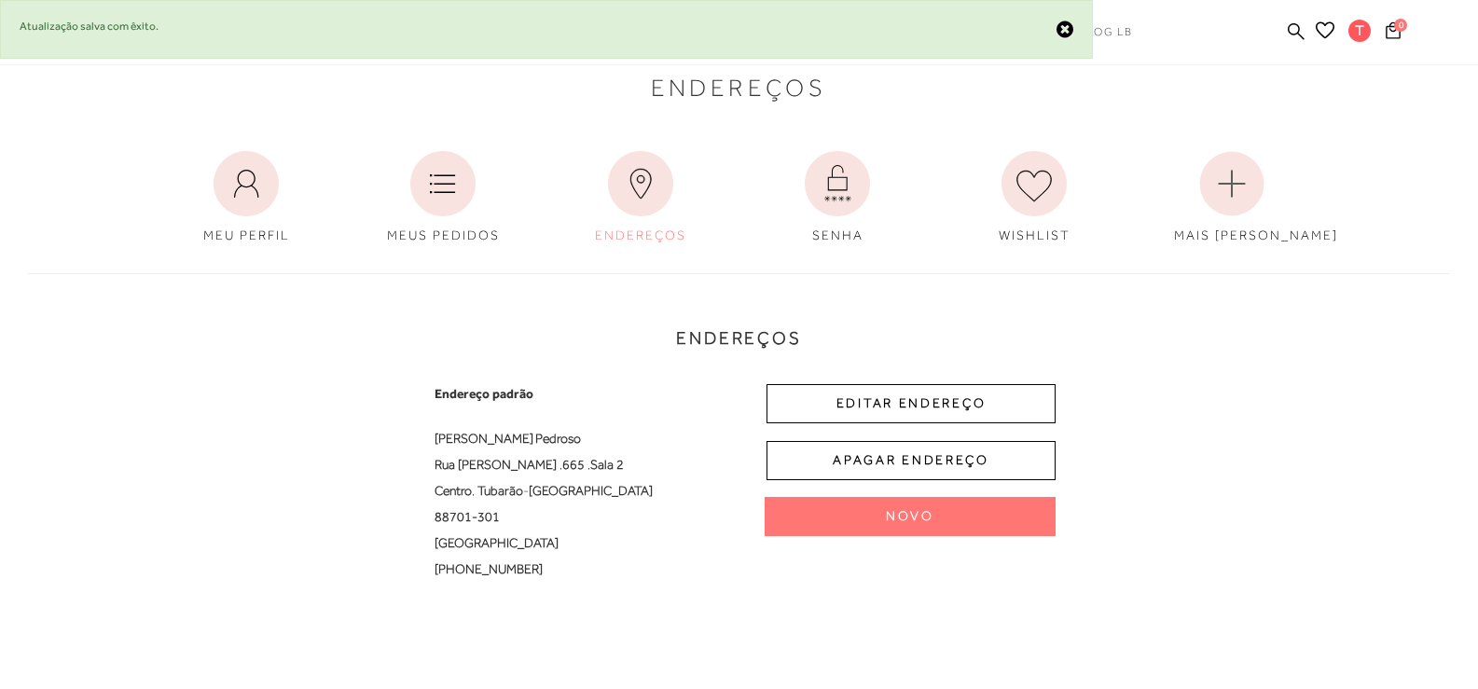
scroll to position [0, 0]
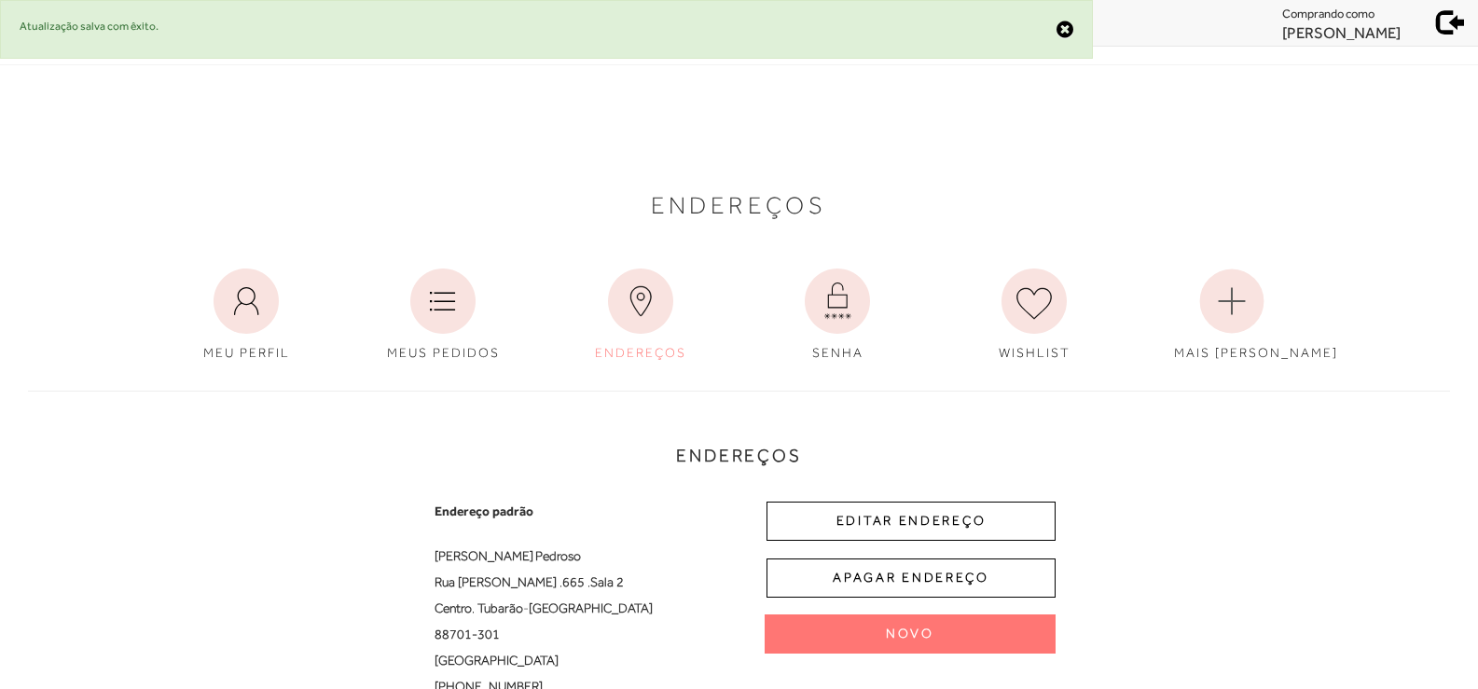
click at [1436, 29] on link at bounding box center [1446, 22] width 63 height 33
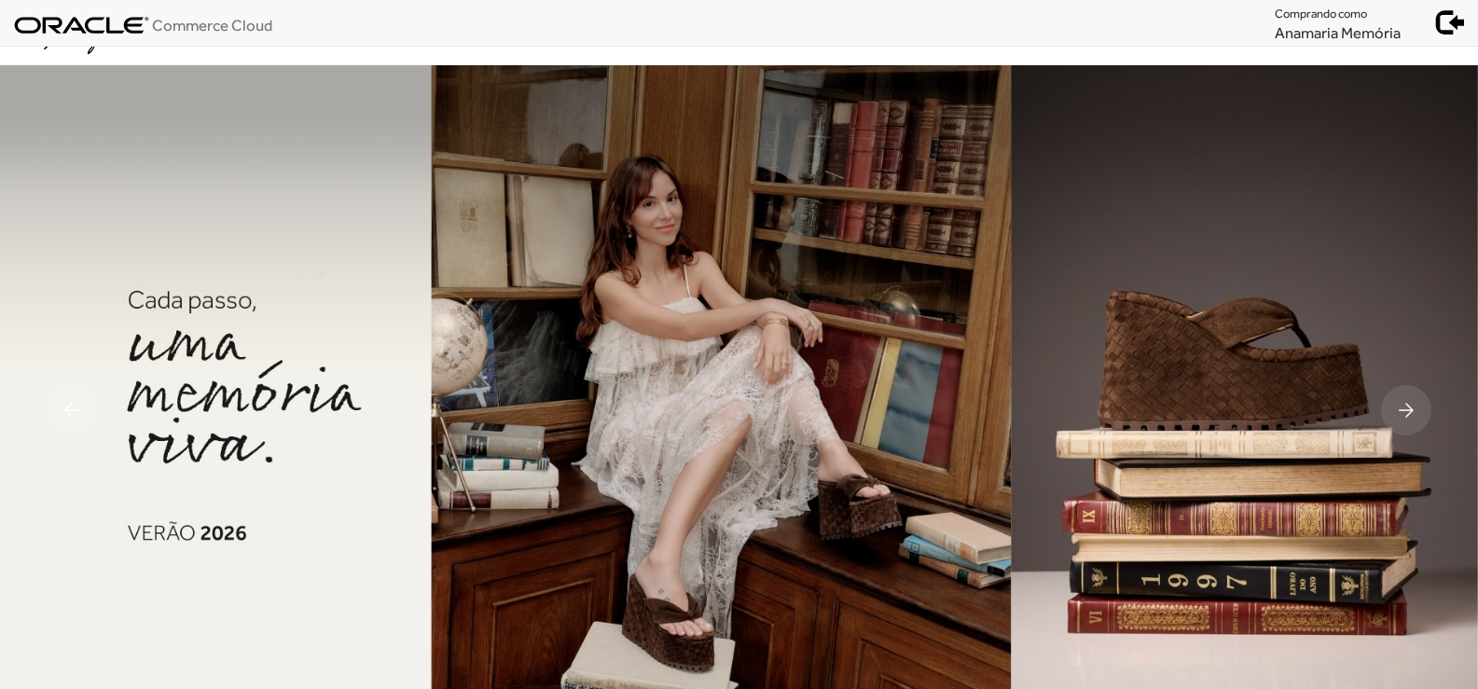
click at [0, 0] on link "Minha Conta" at bounding box center [0, 0] width 0 height 0
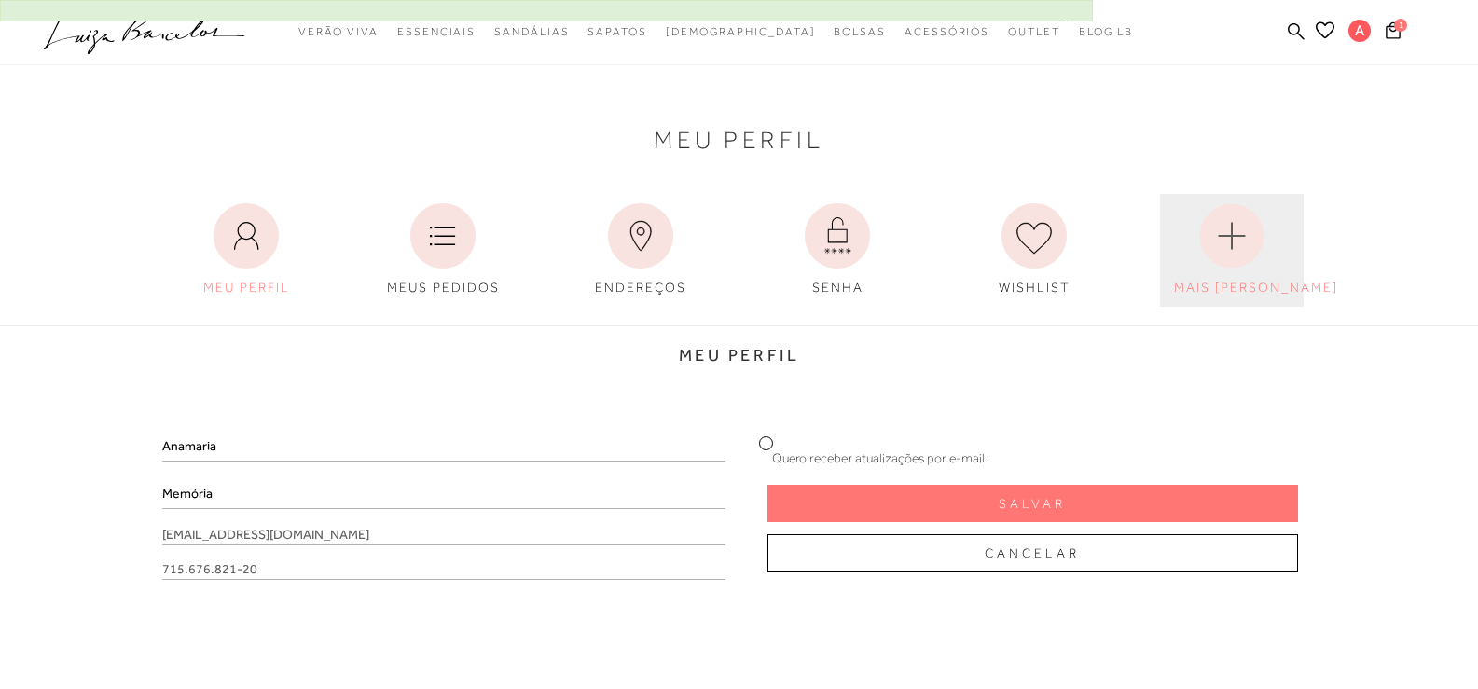
click at [1242, 294] on span "MAIS [PERSON_NAME]" at bounding box center [1256, 287] width 164 height 15
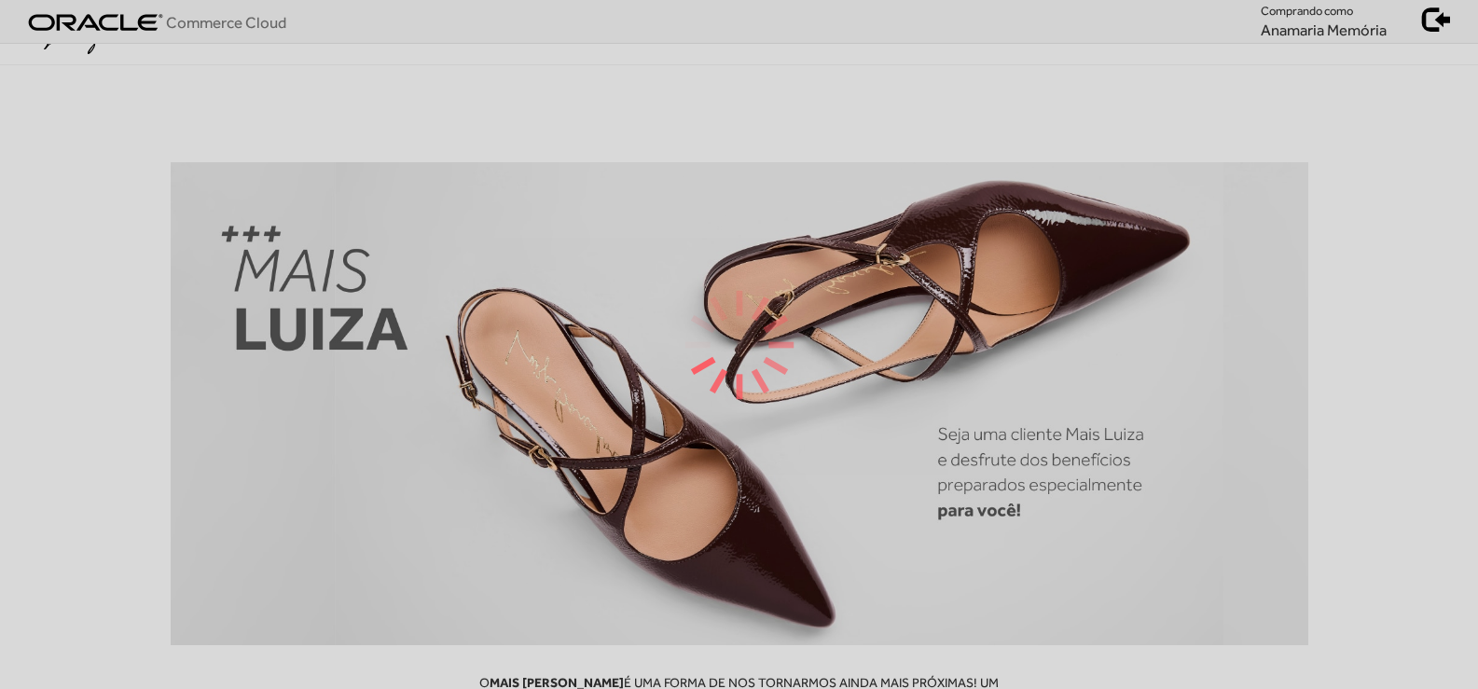
scroll to position [9, 0]
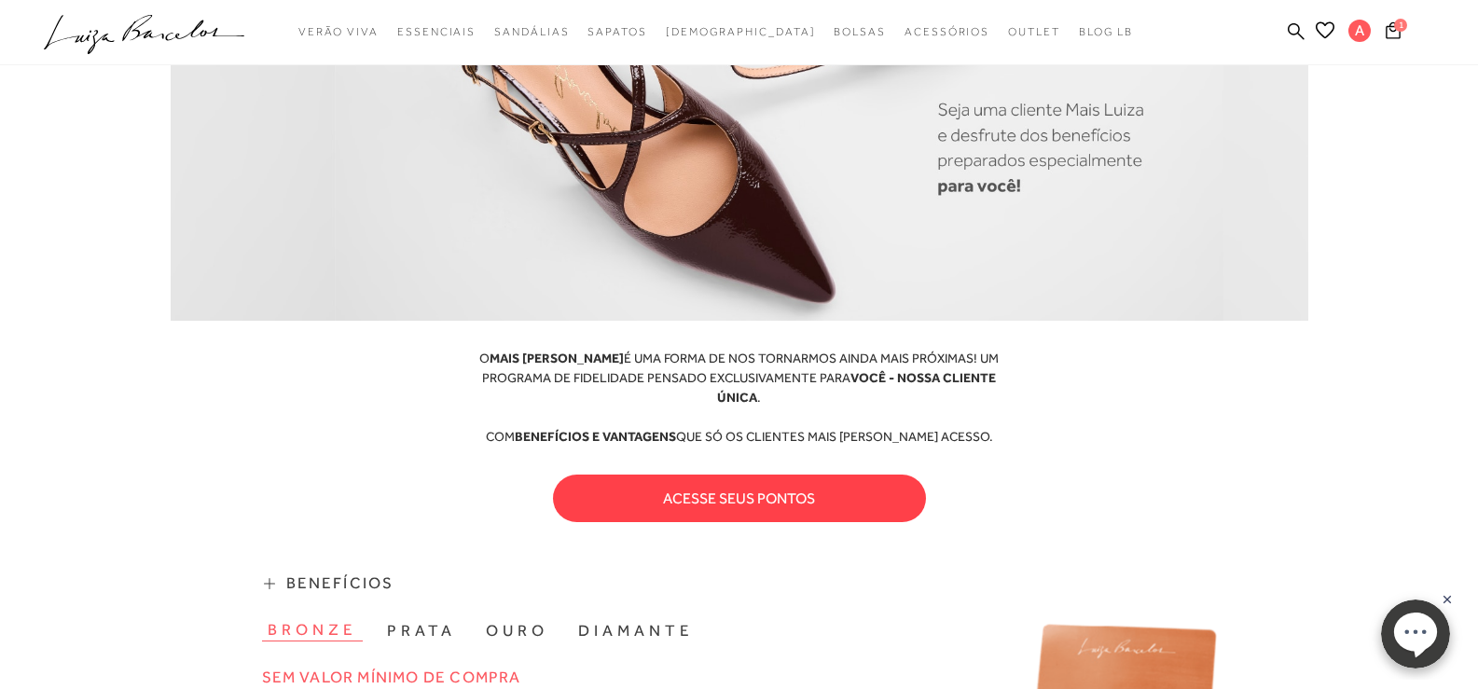
click at [709, 485] on button "acesse seus pontos" at bounding box center [739, 499] width 373 height 48
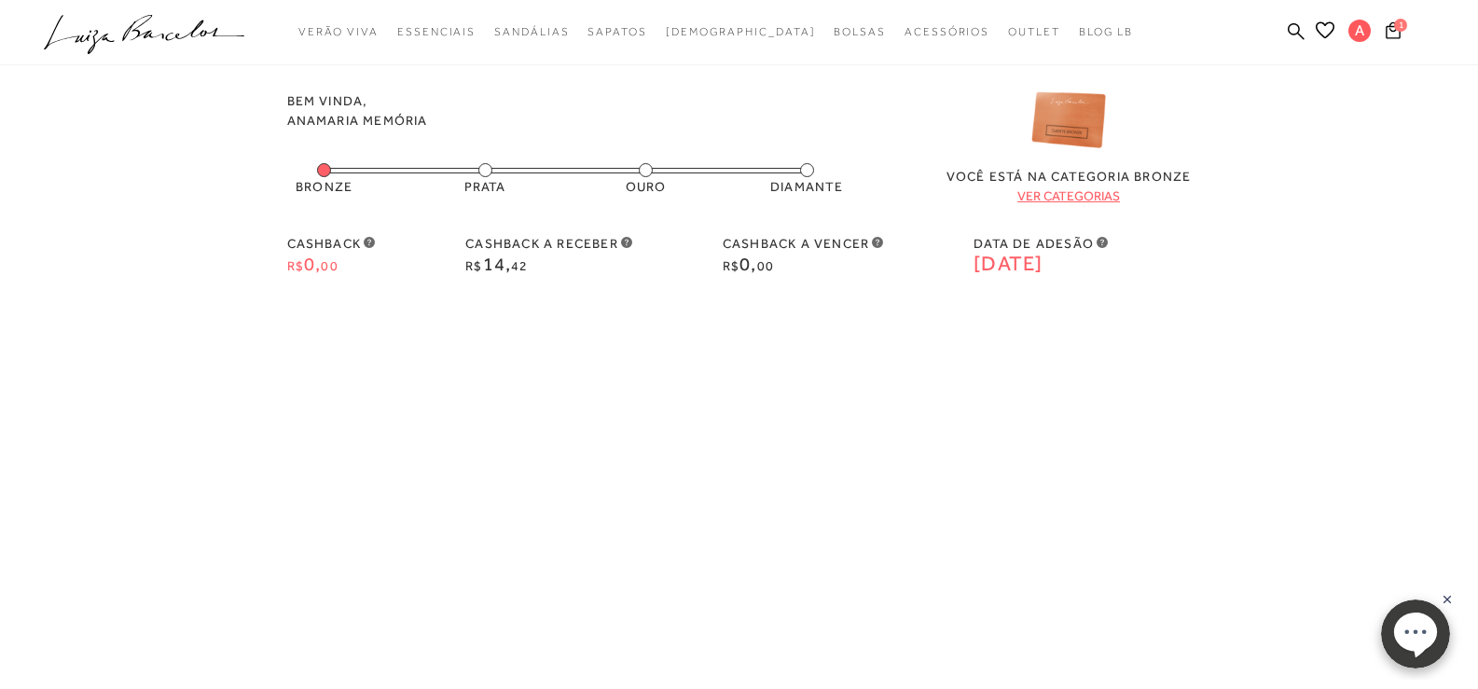
scroll to position [17, 0]
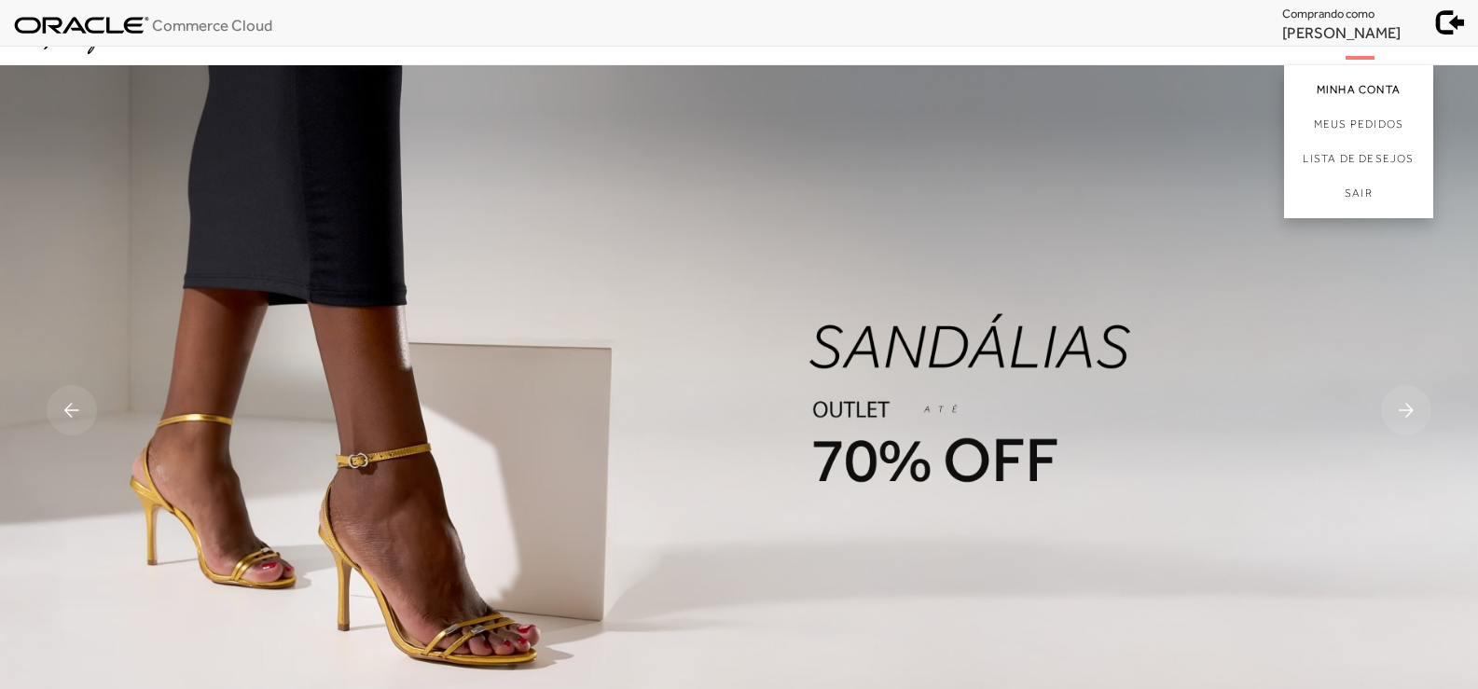
click at [1357, 78] on link "Minha Conta" at bounding box center [1358, 86] width 149 height 42
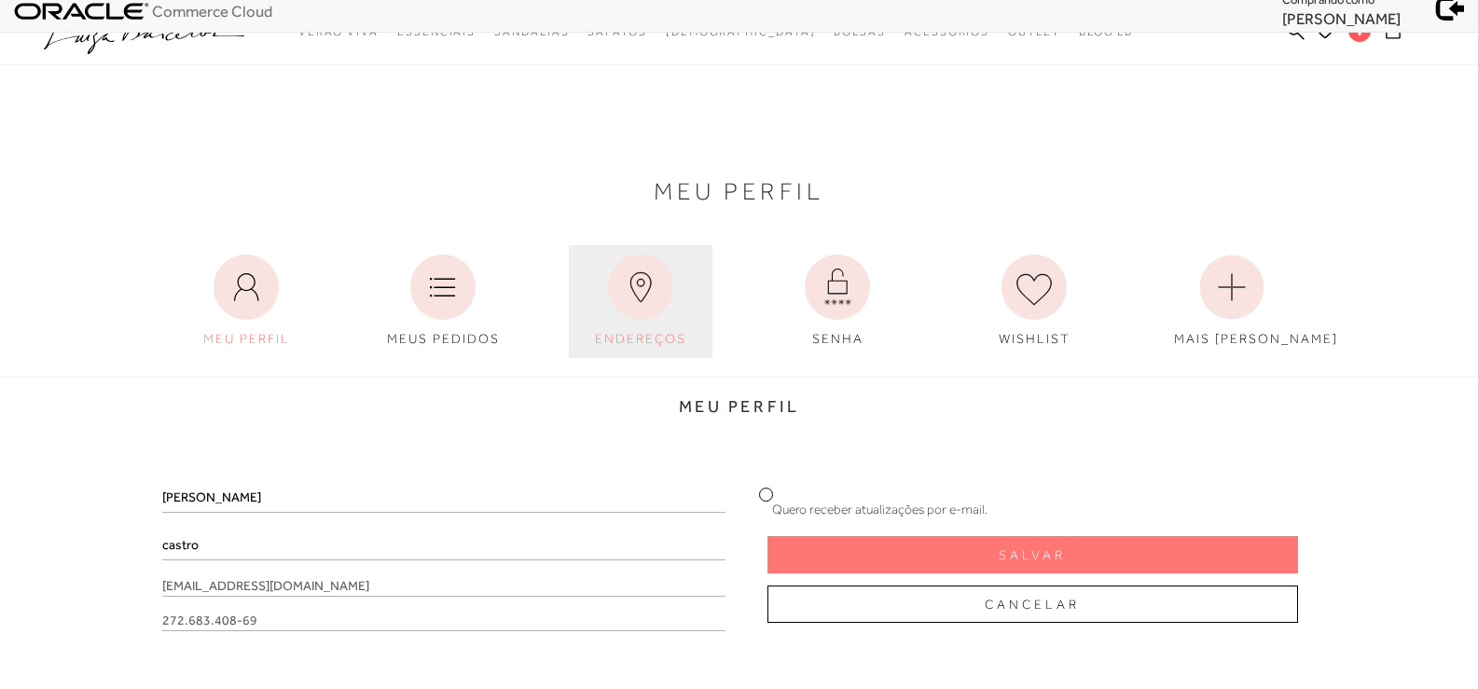
click at [645, 313] on link "ENDEREÇOS" at bounding box center [641, 301] width 144 height 113
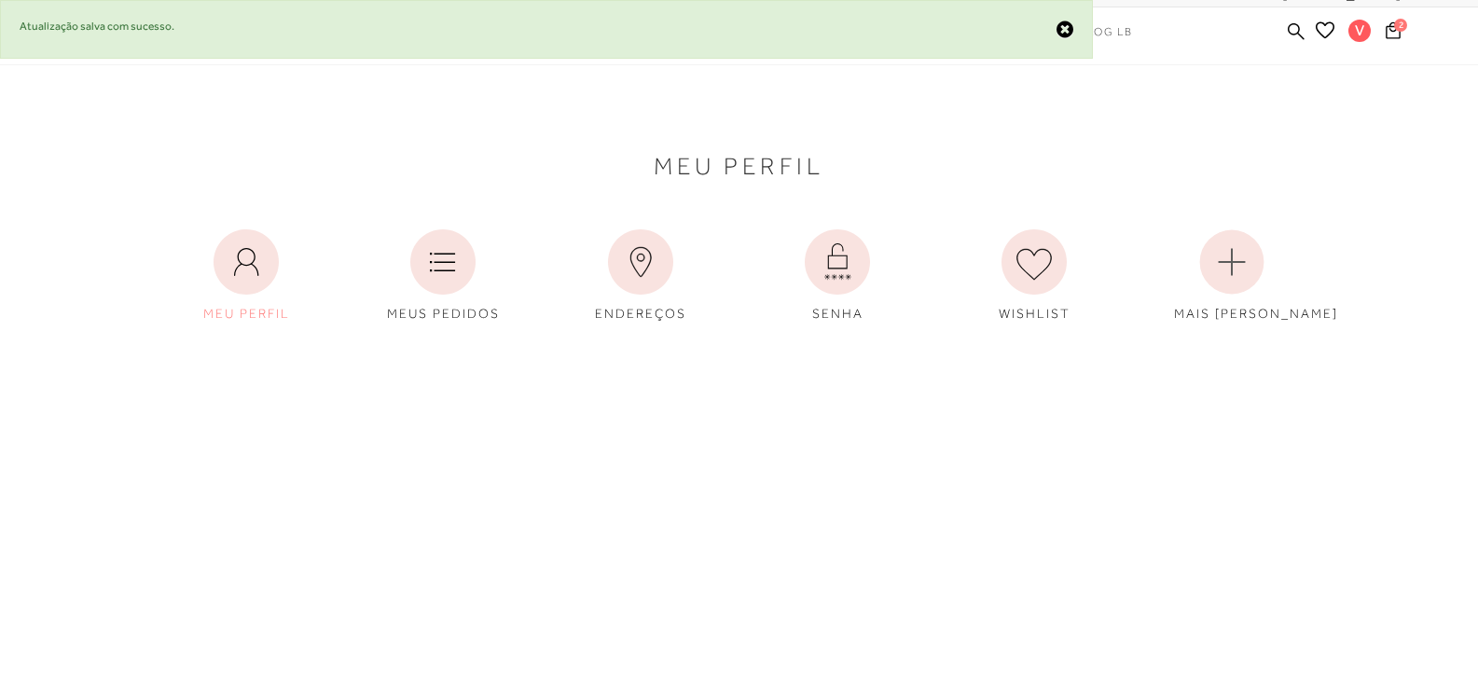
scroll to position [40, 0]
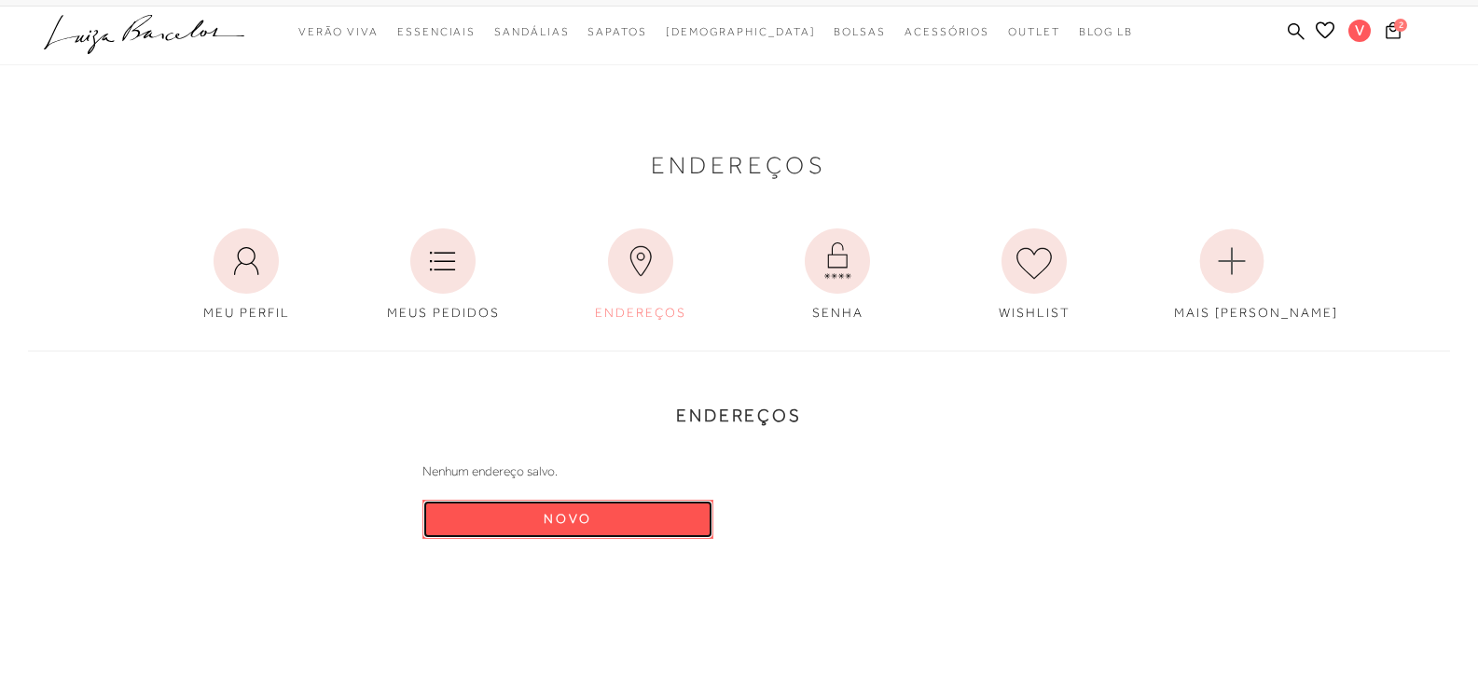
click at [603, 516] on button "Novo" at bounding box center [568, 519] width 291 height 39
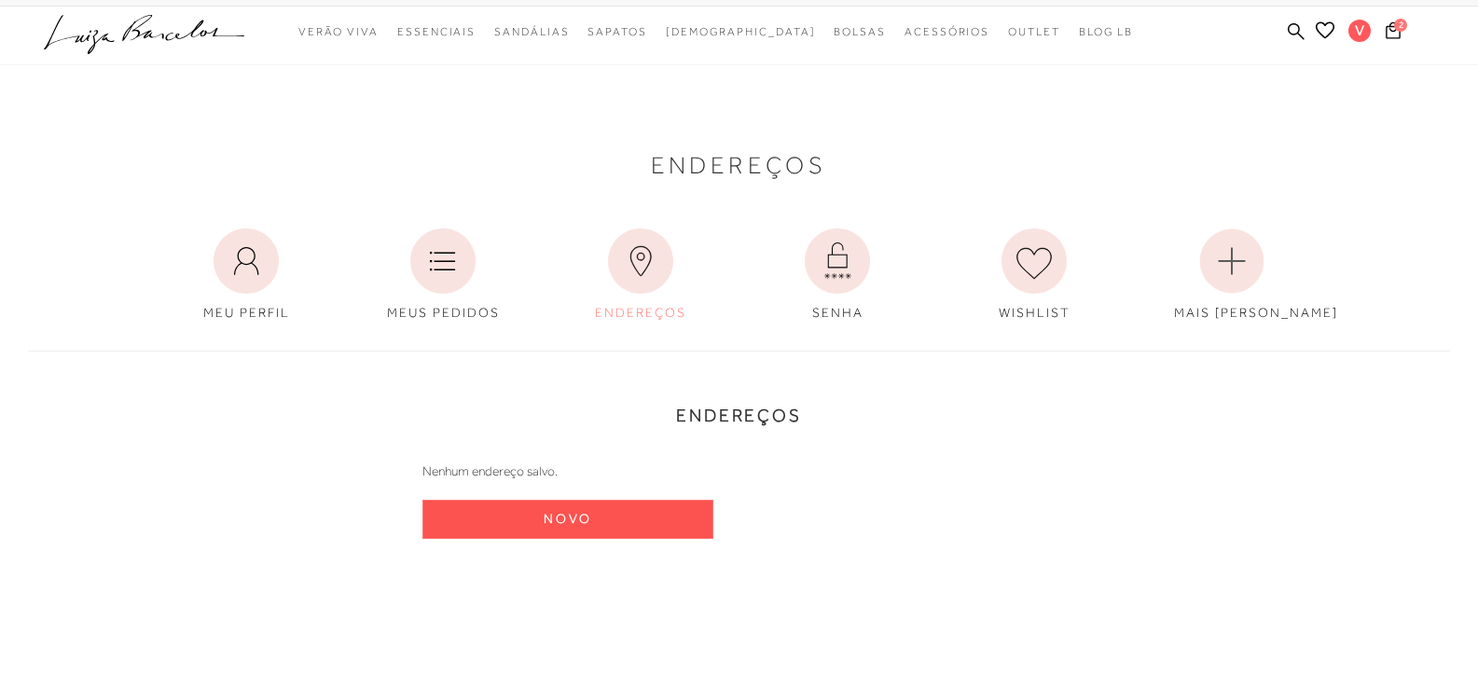
select select "BR"
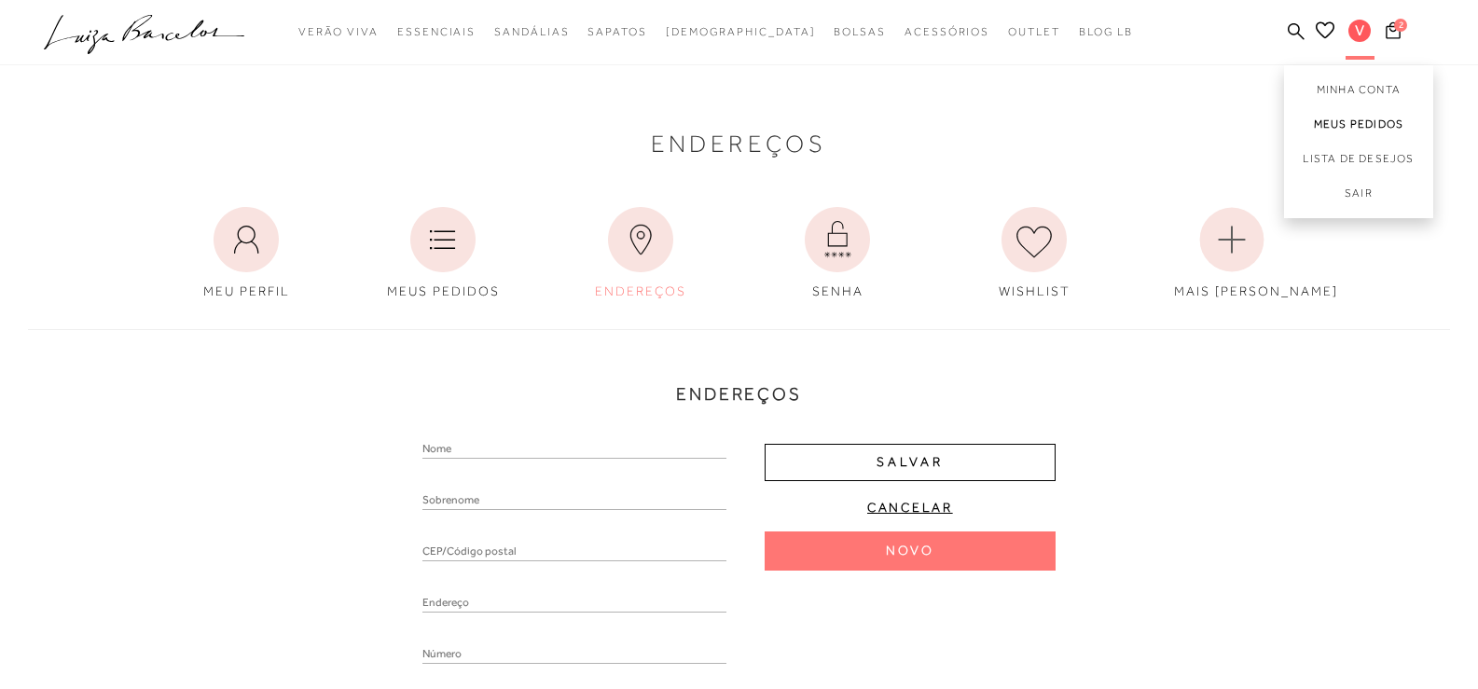
scroll to position [0, 0]
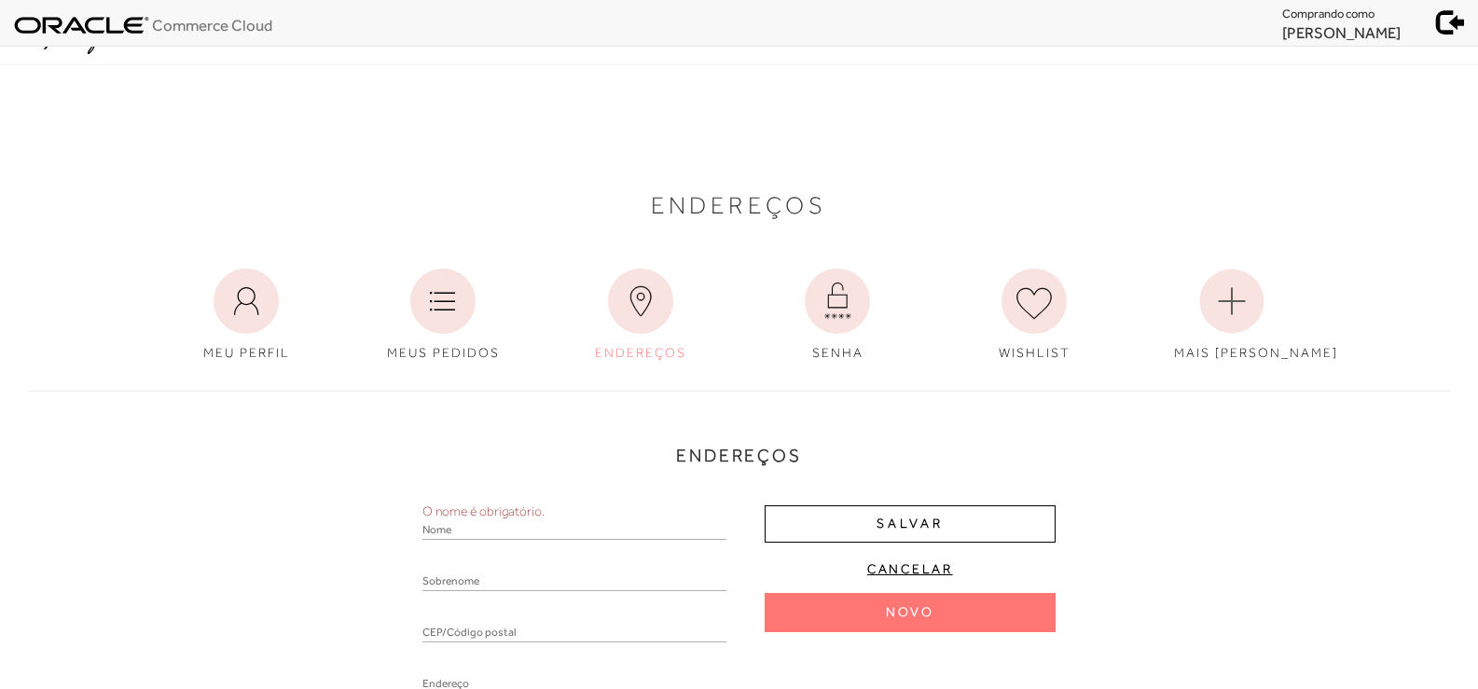
drag, startPoint x: 1314, startPoint y: 32, endPoint x: 1405, endPoint y: 25, distance: 90.7
click at [1405, 25] on ul "Comprando como [PERSON_NAME]" at bounding box center [1381, 21] width 196 height 43
copy span "[PERSON_NAME]"
click at [582, 522] on input "text" at bounding box center [575, 530] width 304 height 19
type input "Viviani"
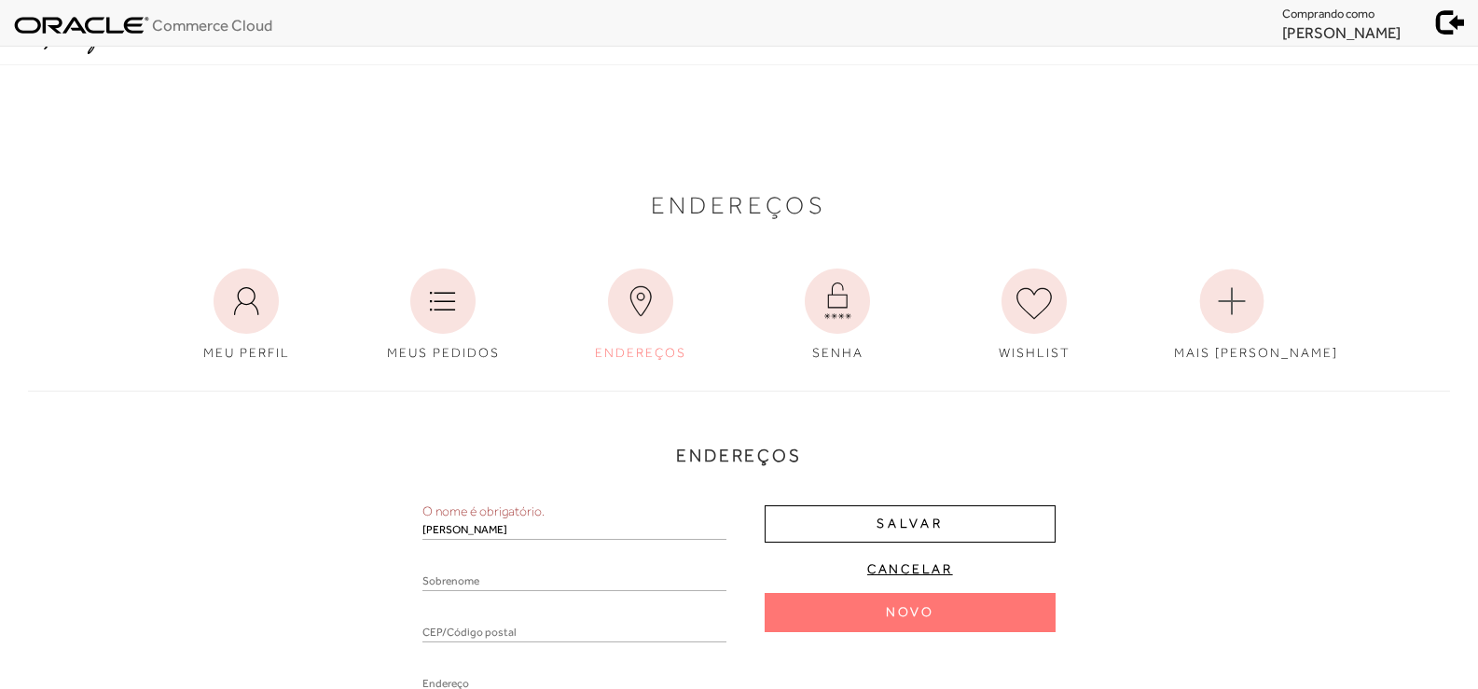
click at [449, 574] on div at bounding box center [575, 589] width 304 height 33
paste input "Costa castro"
click at [454, 562] on input "Costa castro" at bounding box center [575, 562] width 304 height 19
type input "Costa Castro"
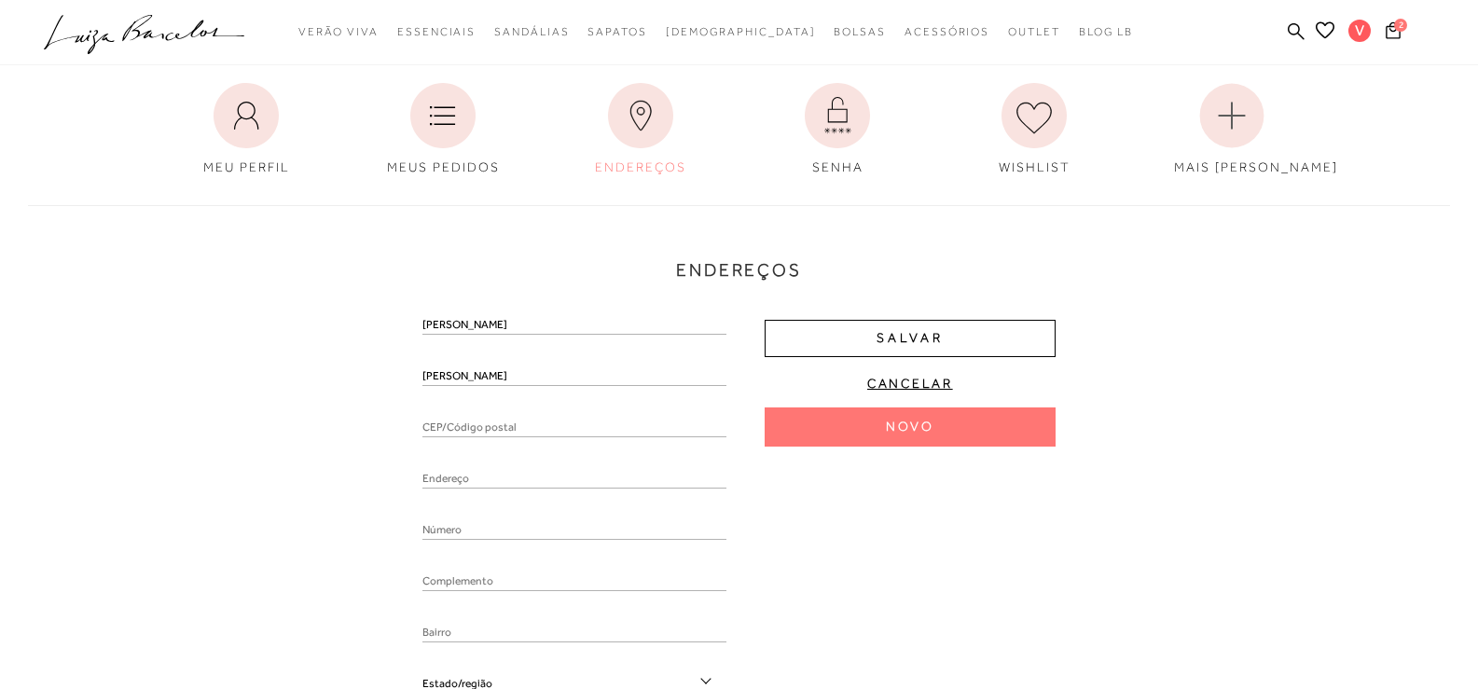
scroll to position [187, 0]
click at [529, 483] on input "text" at bounding box center [575, 478] width 304 height 19
paste input "Avenida gercino Coutinho 120 apt 1002"
type input "Avenida gercino Coutinho 120 apt 1002"
click at [530, 527] on input "number" at bounding box center [575, 529] width 304 height 19
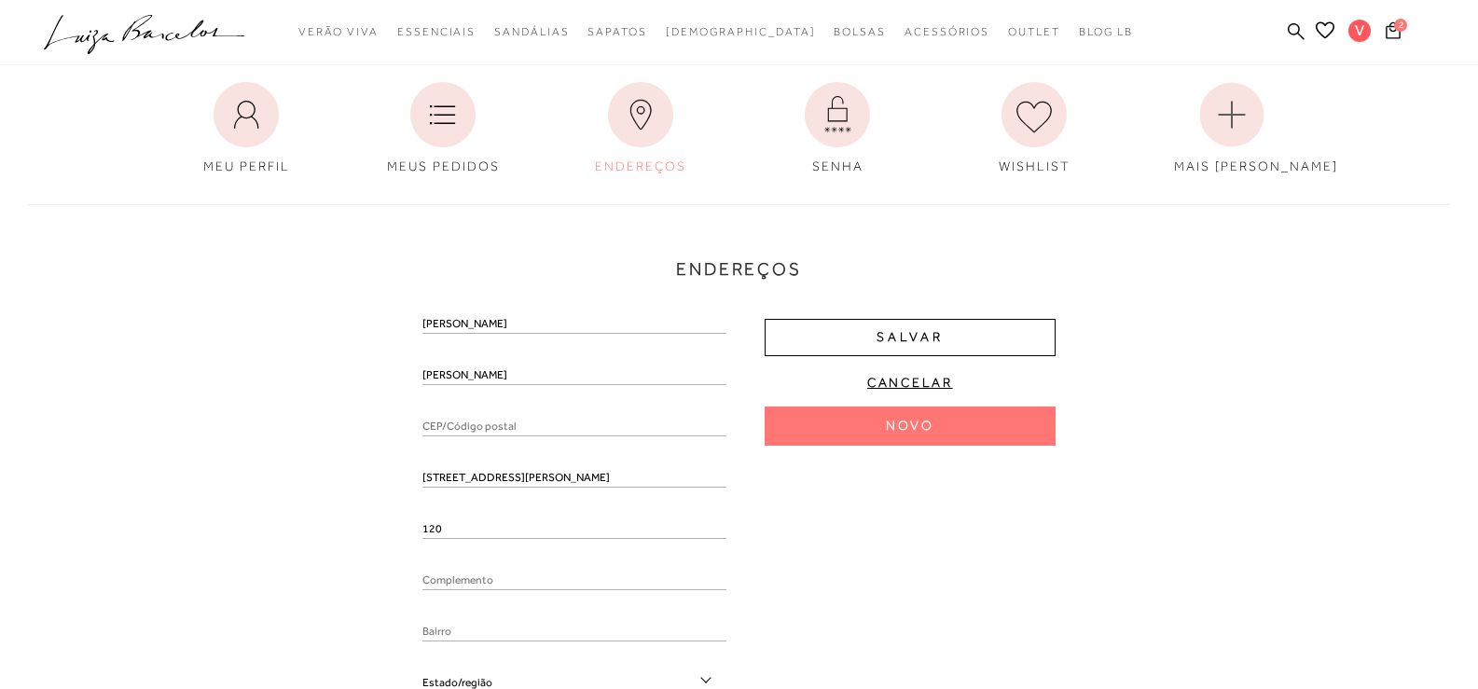
type input "120"
drag, startPoint x: 572, startPoint y: 480, endPoint x: 619, endPoint y: 479, distance: 47.6
click at [619, 479] on input "Avenida gercino Coutinho 120 apt 1002" at bounding box center [575, 478] width 304 height 19
type input "Avenida gercino Coutinho 120"
click at [522, 586] on input "text" at bounding box center [575, 581] width 304 height 19
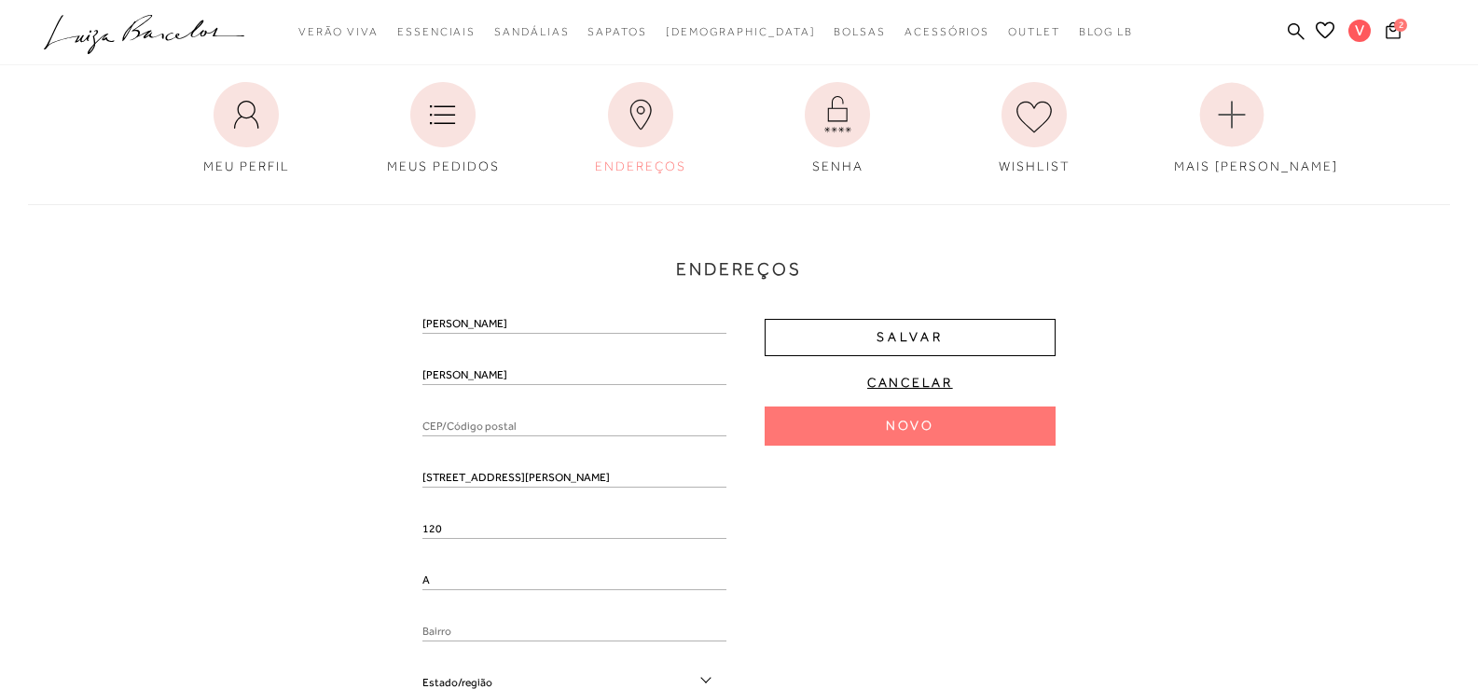
paste input "apt 1002"
click at [432, 579] on input "Aapt 1002" at bounding box center [575, 581] width 304 height 19
type input "Apto 1002"
click at [471, 476] on input "Avenida gercino Coutinho 120" at bounding box center [575, 478] width 304 height 19
click at [600, 482] on input "Avenida Gercino Coutinho 120" at bounding box center [575, 478] width 304 height 19
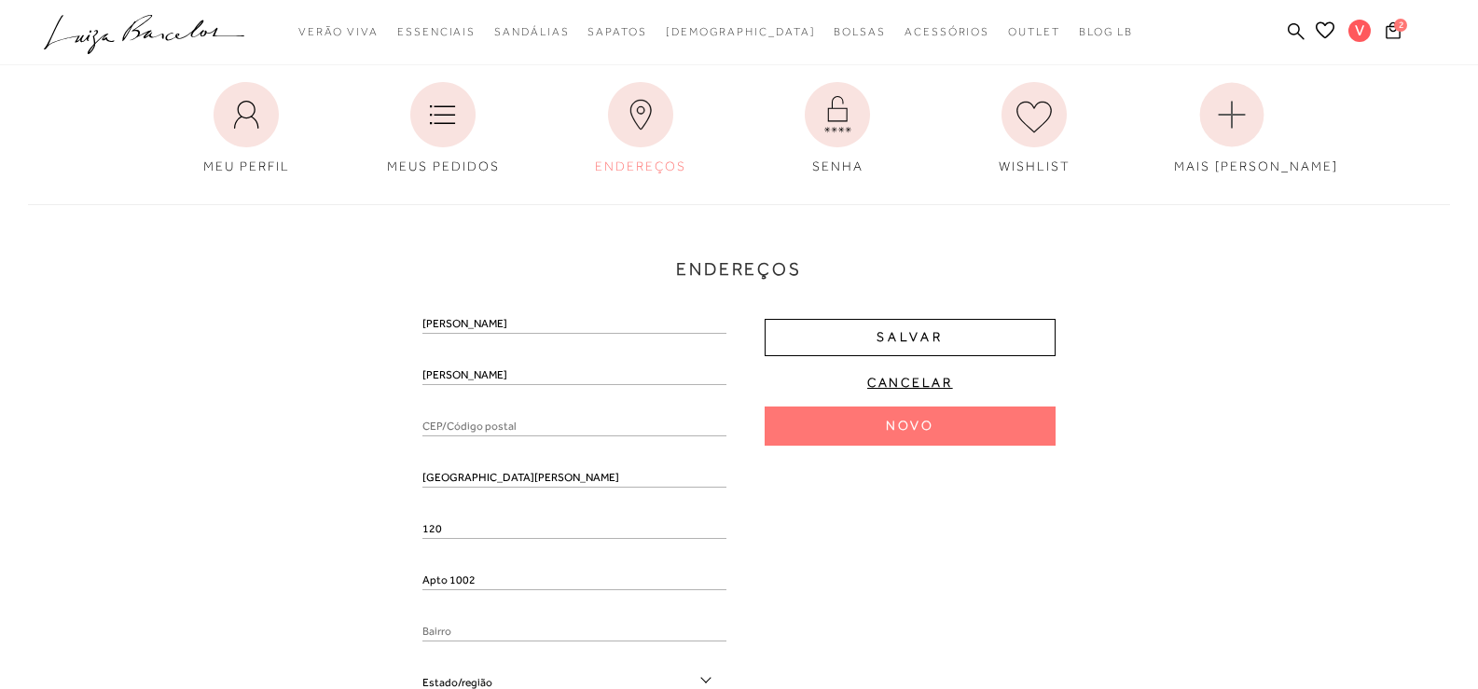
type input "Avenida Gercino Coutinho"
click at [519, 625] on input "text" at bounding box center [575, 632] width 304 height 19
type input "Centro"
click at [241, 544] on div "Endereços Nenhum endereço salvo. Novo Viviani Costa Castro Avenida Gercino Cout…" at bounding box center [739, 533] width 1450 height 694
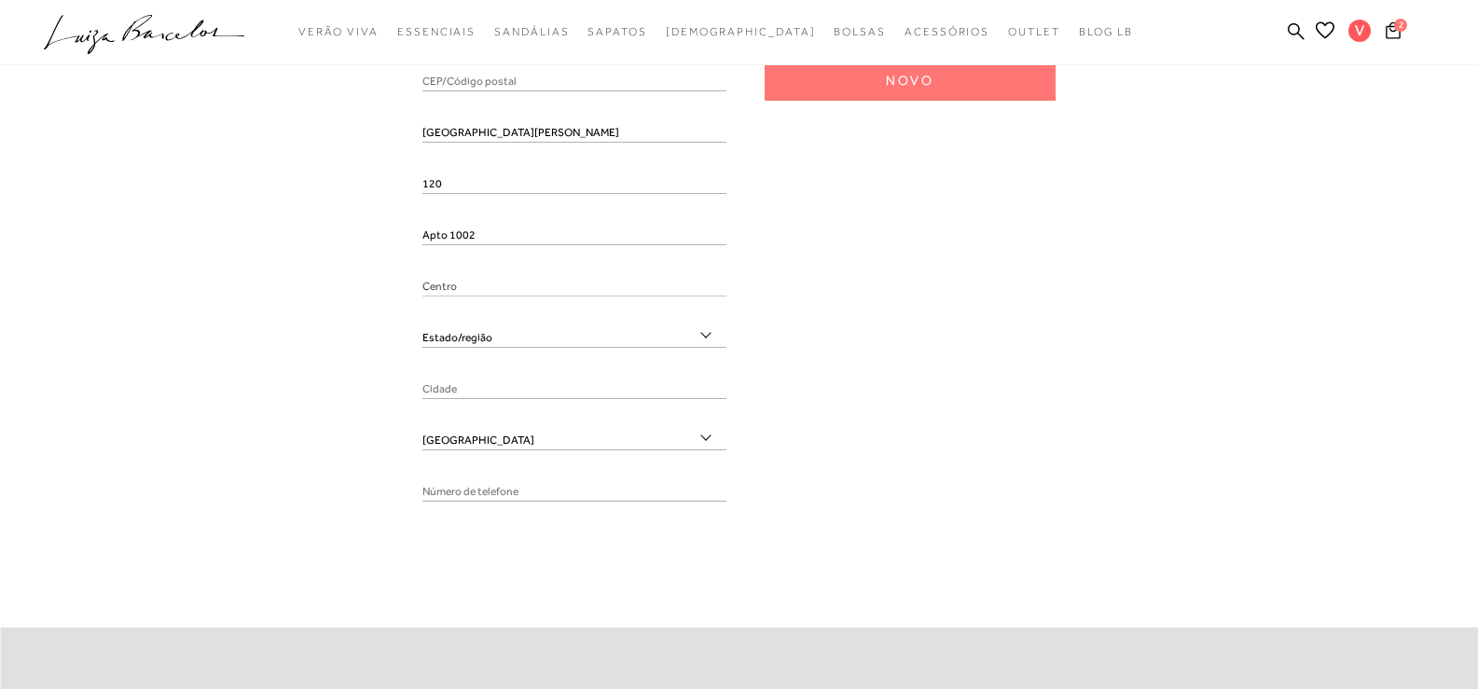
scroll to position [560, 0]
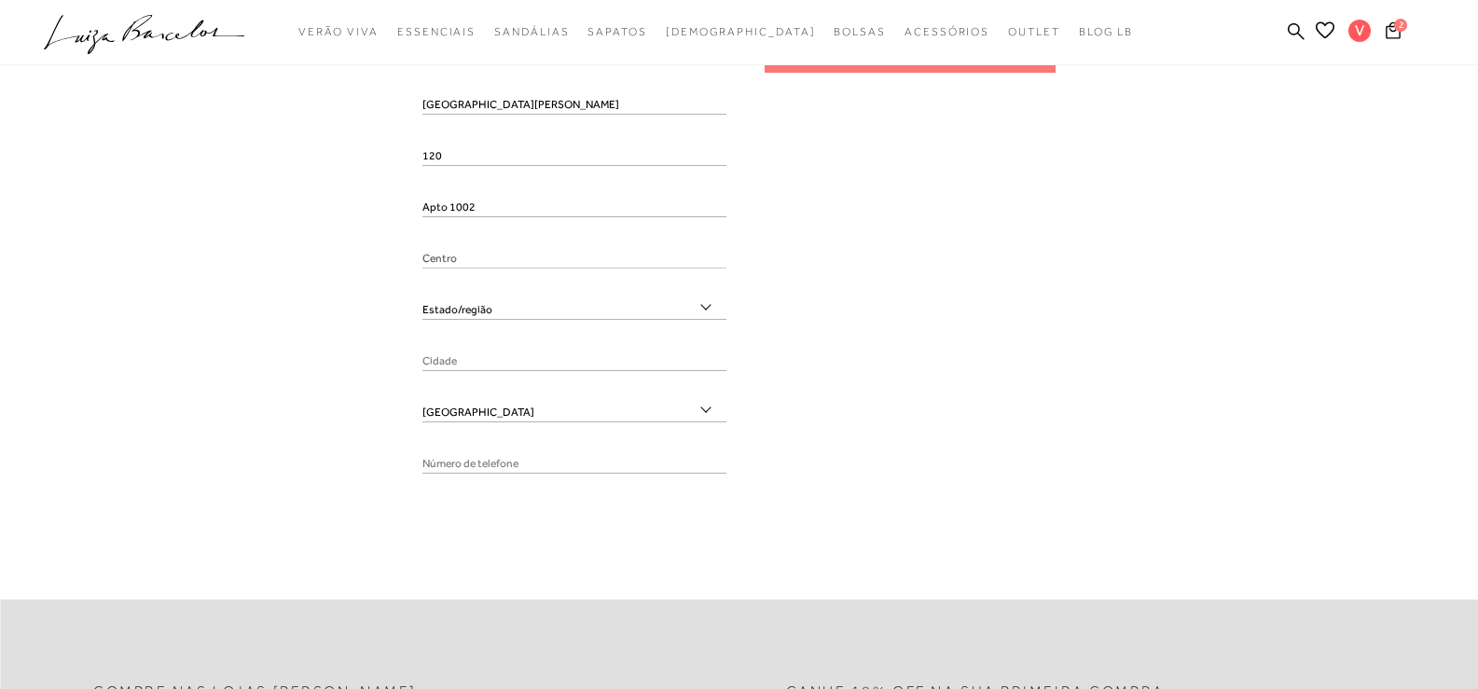
click at [506, 464] on input "tel" at bounding box center [575, 464] width 304 height 19
paste input "(38) 1700-00"
type input "(38) 1700-00"
click at [250, 495] on div "Endereços Nenhum endereço salvo. Novo Viviani Costa Castro Avenida Gercino Cout…" at bounding box center [739, 160] width 1450 height 694
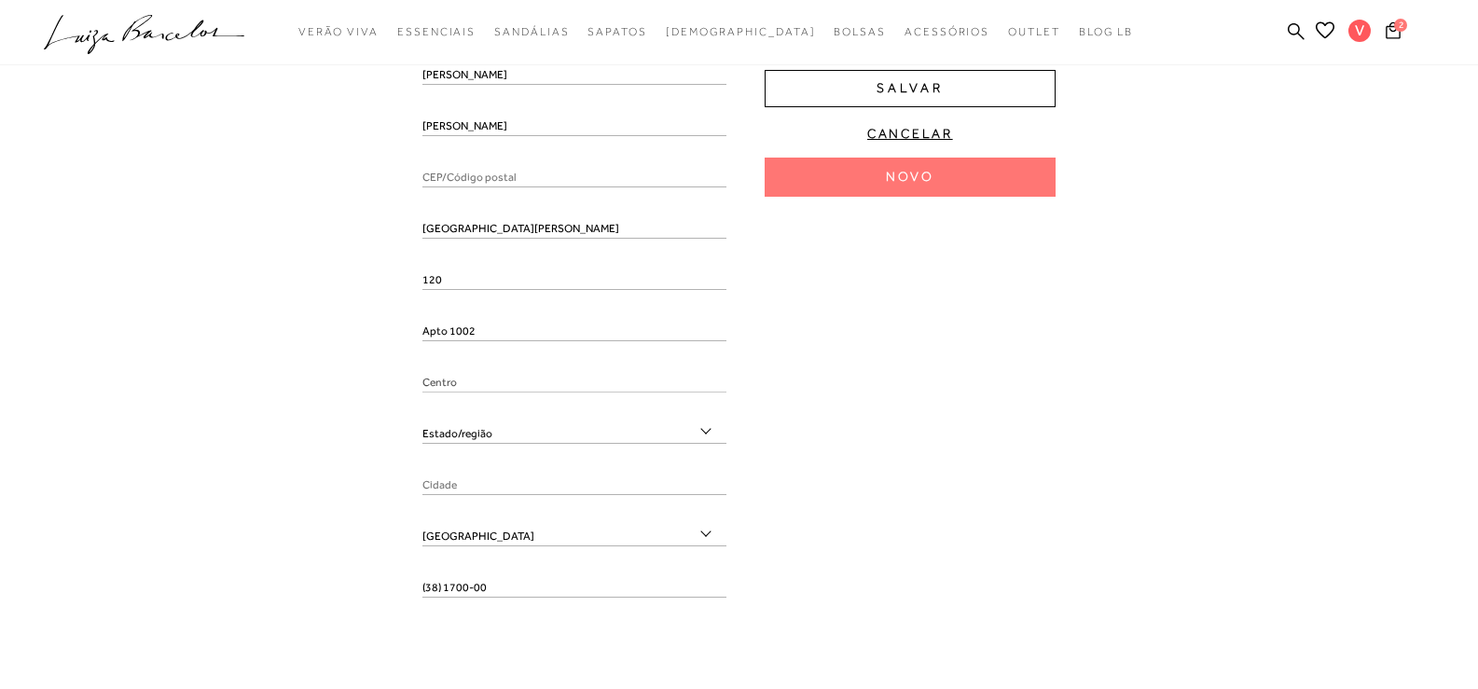
scroll to position [373, 0]
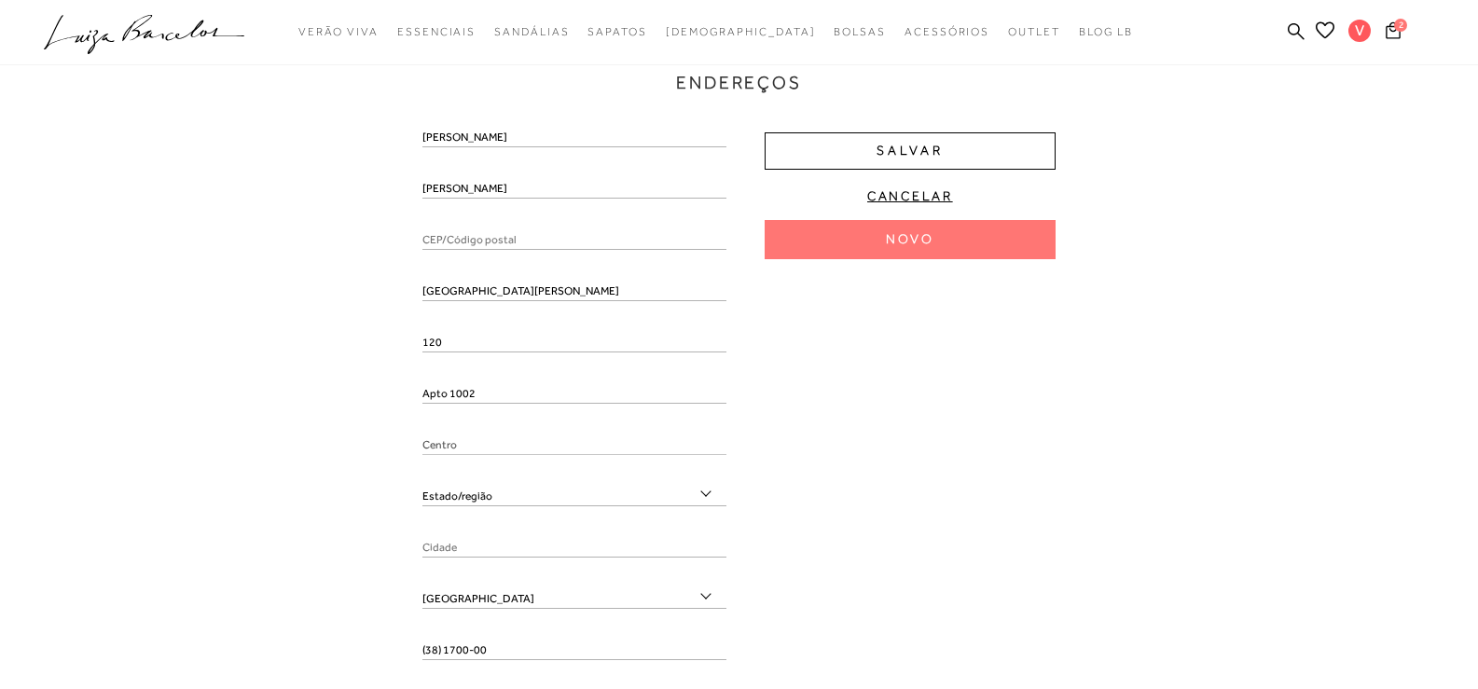
click at [495, 244] on input "text" at bounding box center [575, 240] width 304 height 19
paste input "38170-000"
type input "38170-000"
click at [205, 521] on div "Endereços Nenhum endereço salvo. Novo Viviani Costa Castro 38170-000 Avenida Ge…" at bounding box center [739, 346] width 1450 height 694
select select "MG"
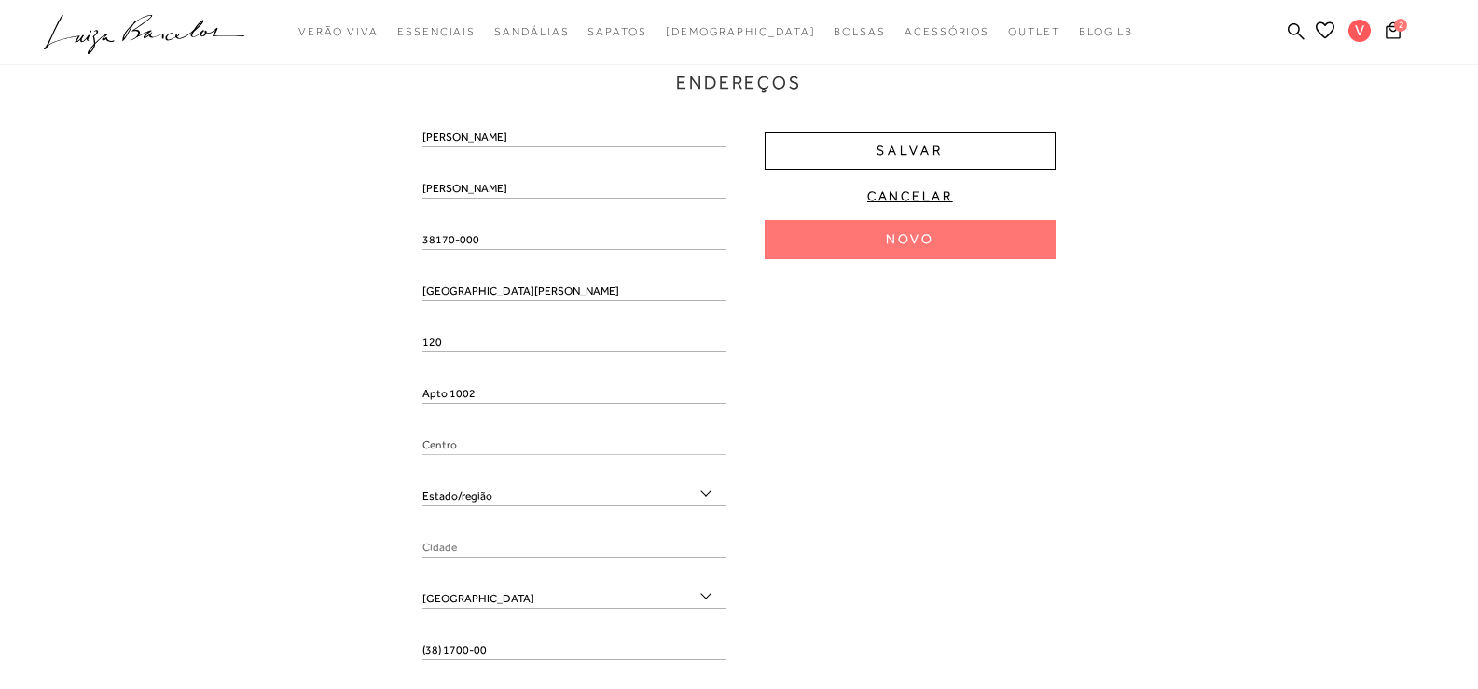
type input "Perdizes"
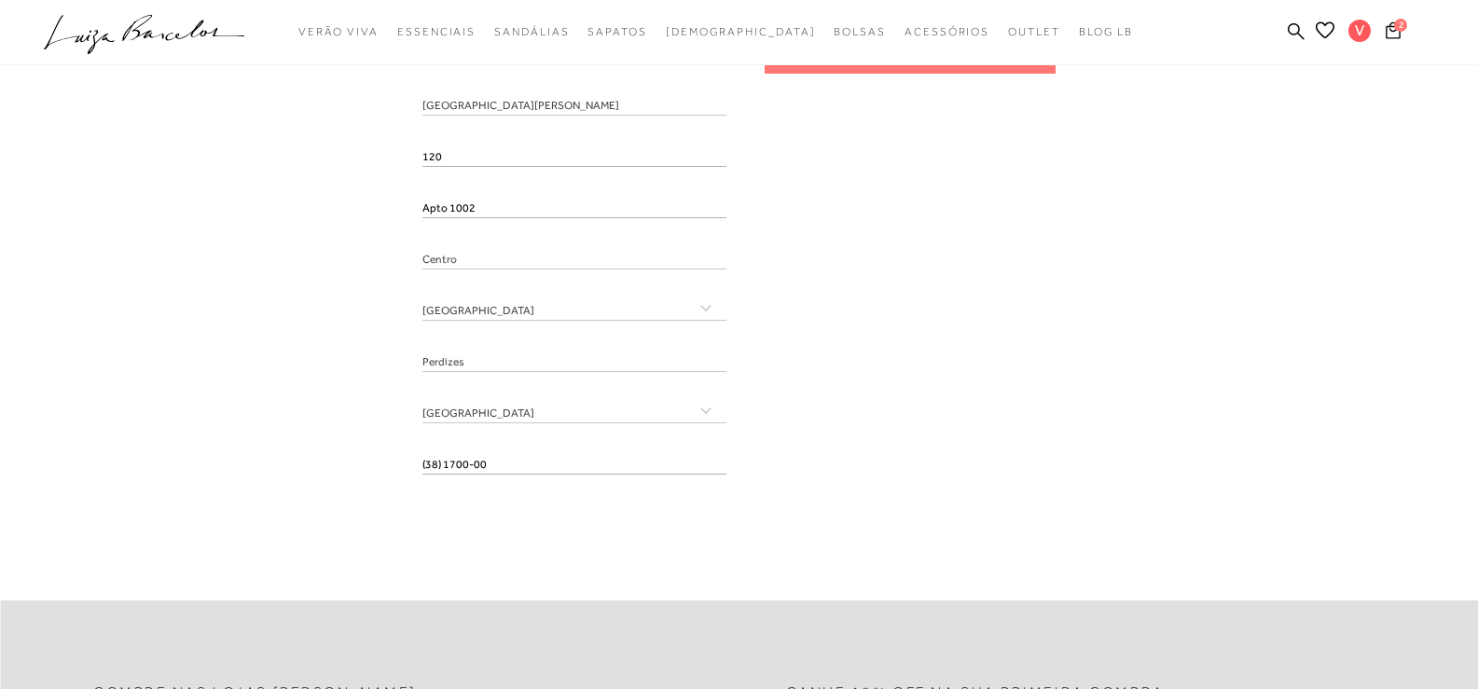
scroll to position [560, 0]
drag, startPoint x: 565, startPoint y: 468, endPoint x: 396, endPoint y: 463, distance: 168.9
click at [396, 463] on div "Endereços Nenhum endereço salvo. Novo Viviani Costa Castro 38170-000 Avenida Ge…" at bounding box center [739, 160] width 1450 height 694
paste input "4) 9195-1038"
type input "(34) 99195-1038"
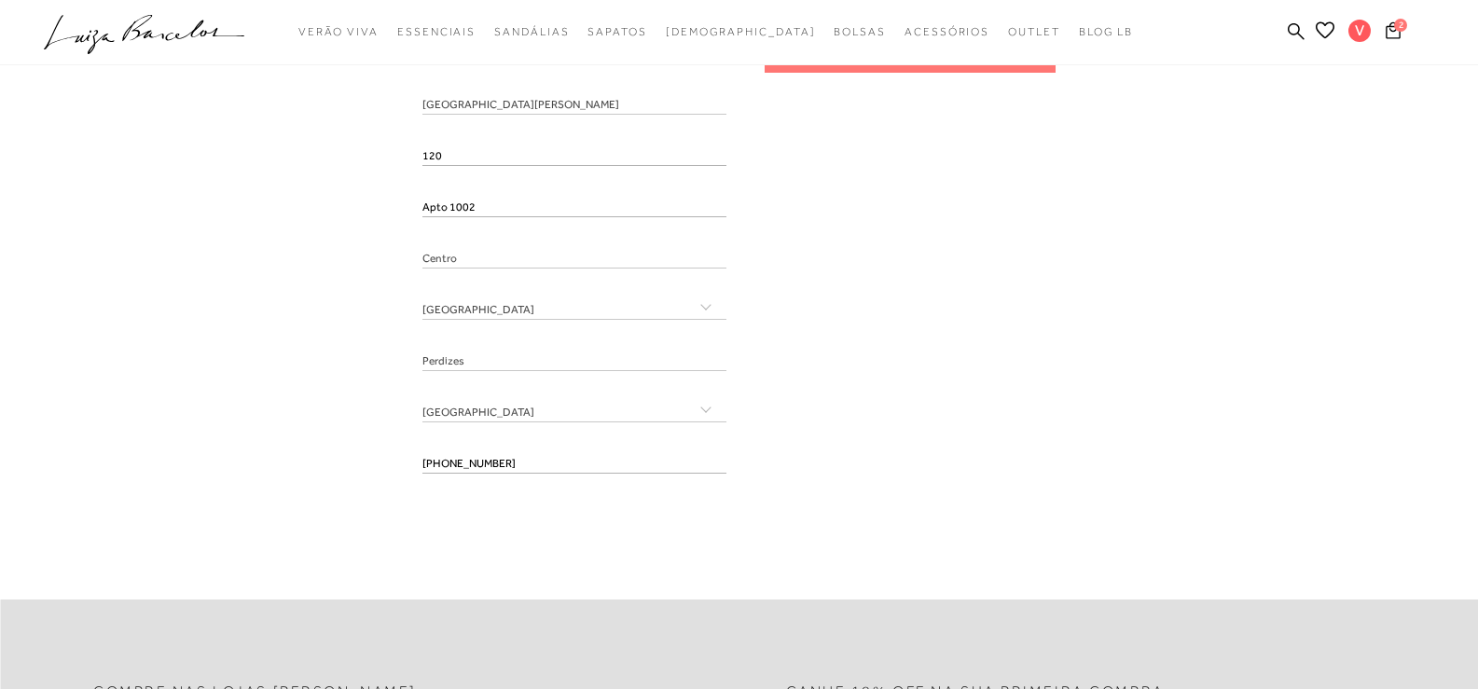
drag, startPoint x: 537, startPoint y: 462, endPoint x: 395, endPoint y: 466, distance: 141.9
click at [395, 466] on div "Endereços Nenhum endereço salvo. Novo Viviani Costa Castro 38170-000 Avenida Ge…" at bounding box center [739, 160] width 1450 height 694
drag, startPoint x: 355, startPoint y: 507, endPoint x: 423, endPoint y: 478, distance: 74.3
click at [490, 444] on div "Viviani Costa Castro 38170-000 Avenida Gercino Coutinho 120 Apto 1002 Centro Ac…" at bounding box center [575, 215] width 304 height 546
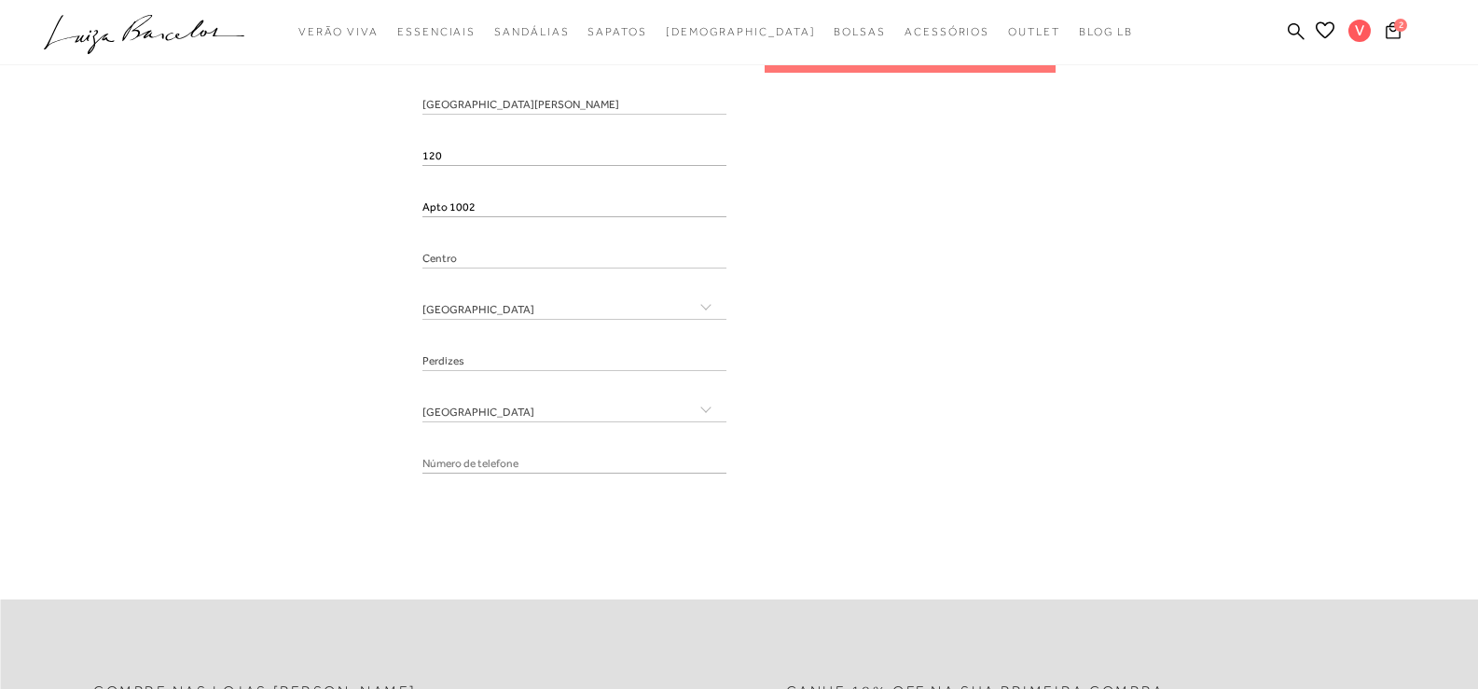
click at [477, 474] on div "Obrigatório" at bounding box center [575, 471] width 304 height 33
click at [472, 469] on input "tel" at bounding box center [575, 464] width 304 height 19
paste input "(34) 99195-1038"
type input "(34) 99195-1038"
click at [310, 495] on div "Endereços Nenhum endereço salvo. Novo Viviani Costa Castro 38170-000 Avenida Ge…" at bounding box center [739, 160] width 1450 height 694
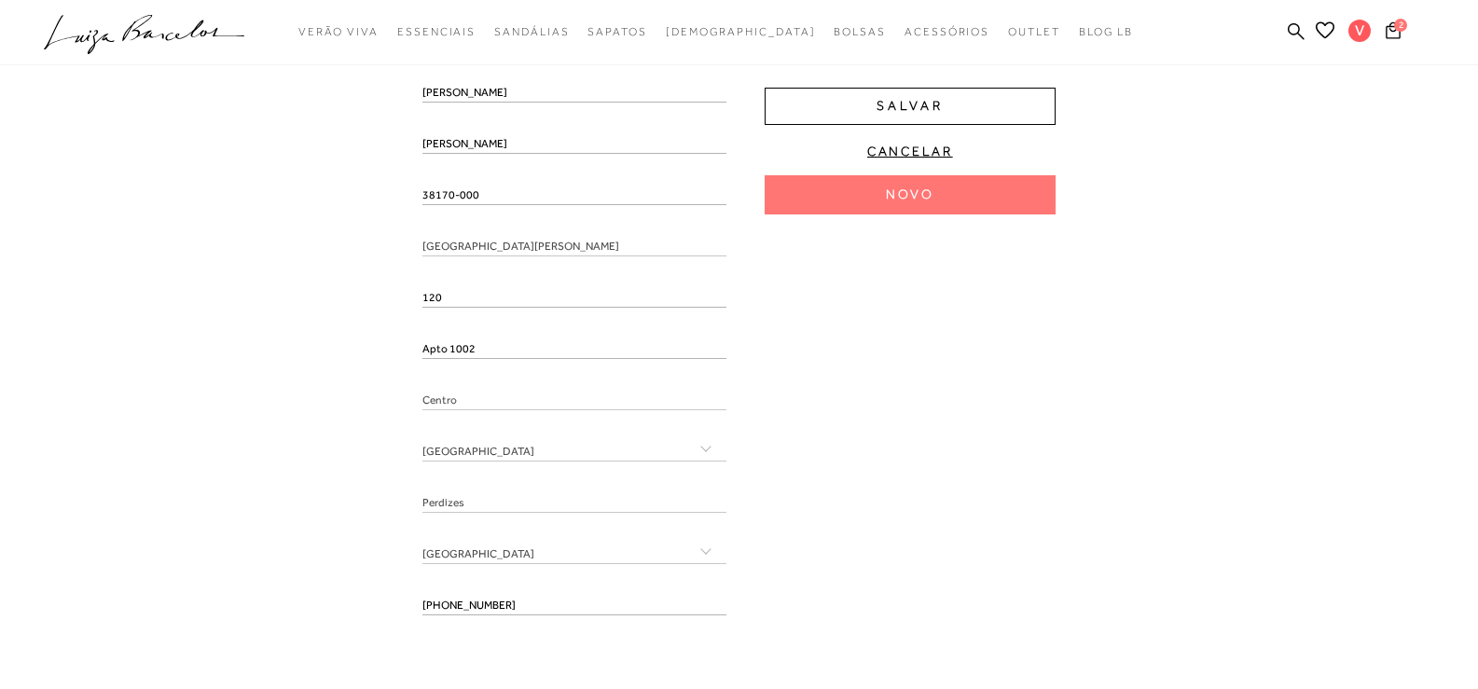
scroll to position [373, 0]
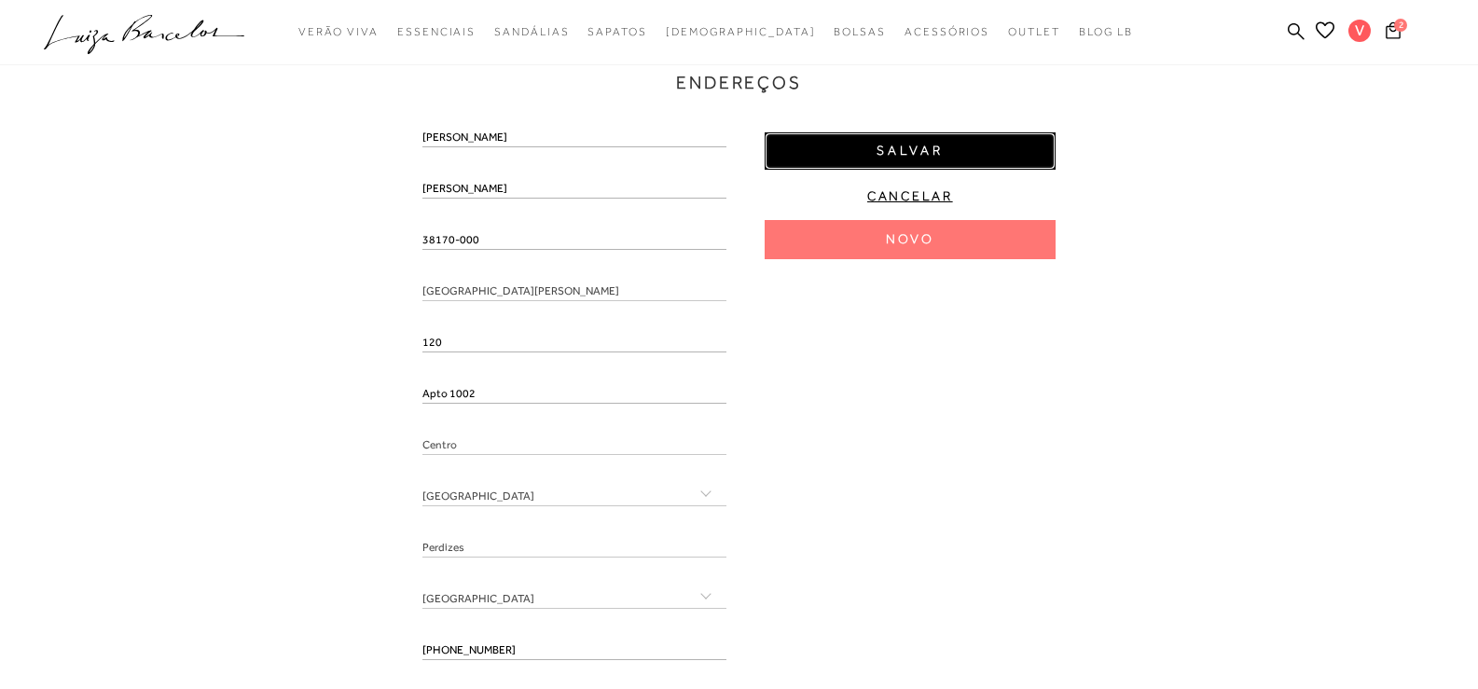
click at [950, 141] on button "Salvar" at bounding box center [910, 150] width 291 height 37
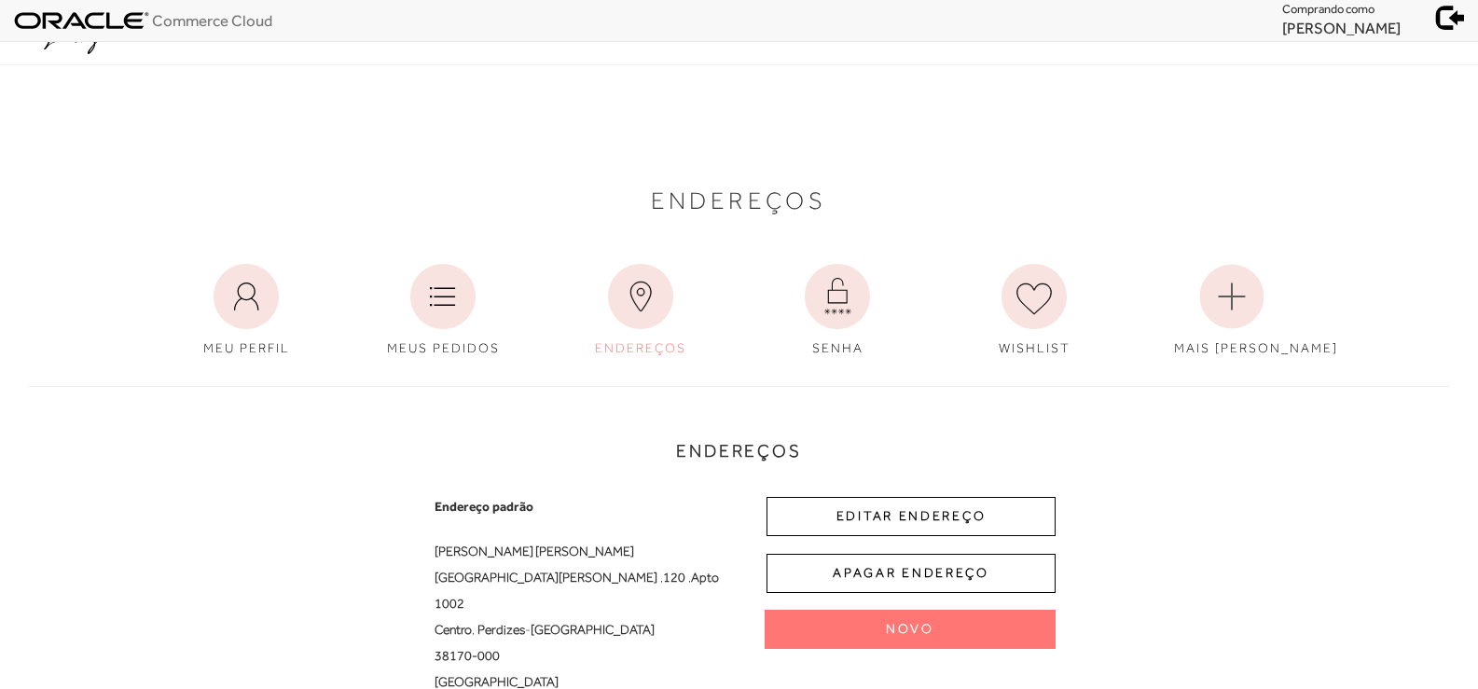
scroll to position [0, 0]
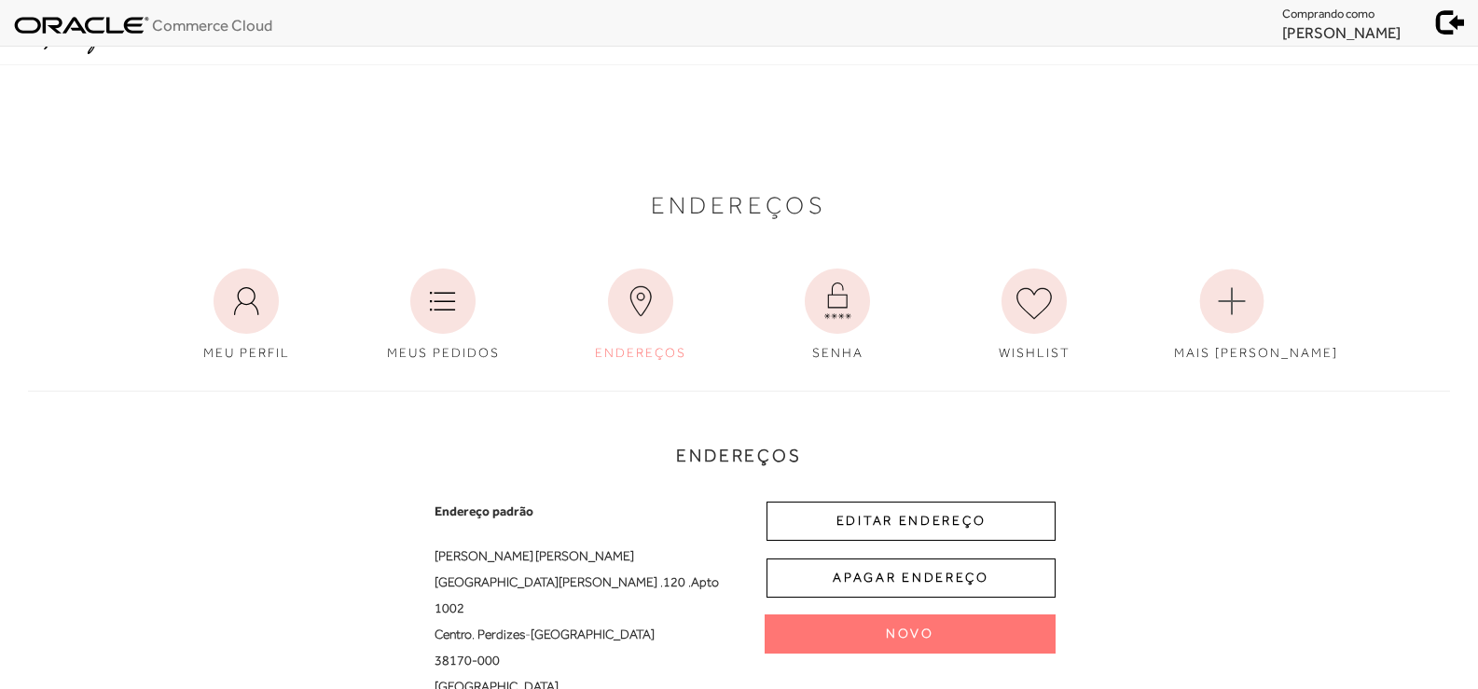
click at [1454, 22] on span at bounding box center [1451, 20] width 26 height 26
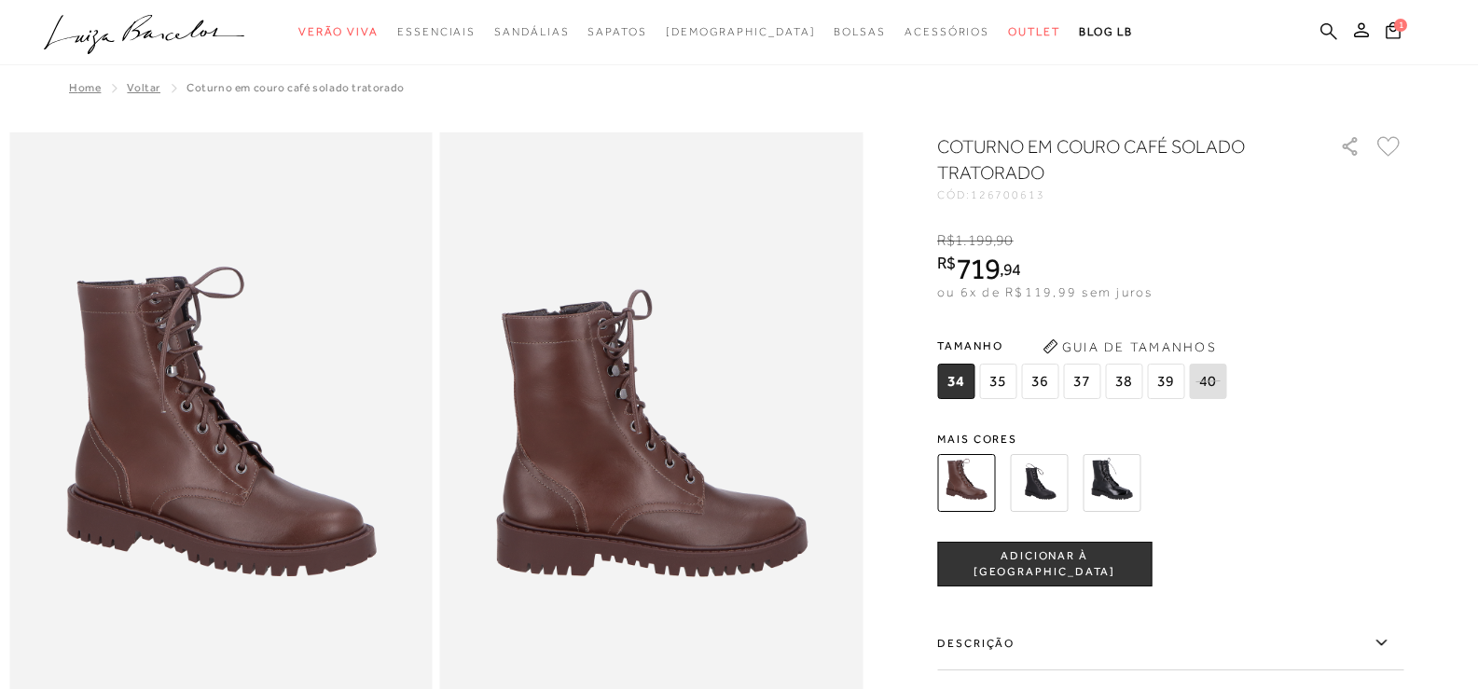
click at [1326, 33] on icon at bounding box center [1329, 31] width 17 height 18
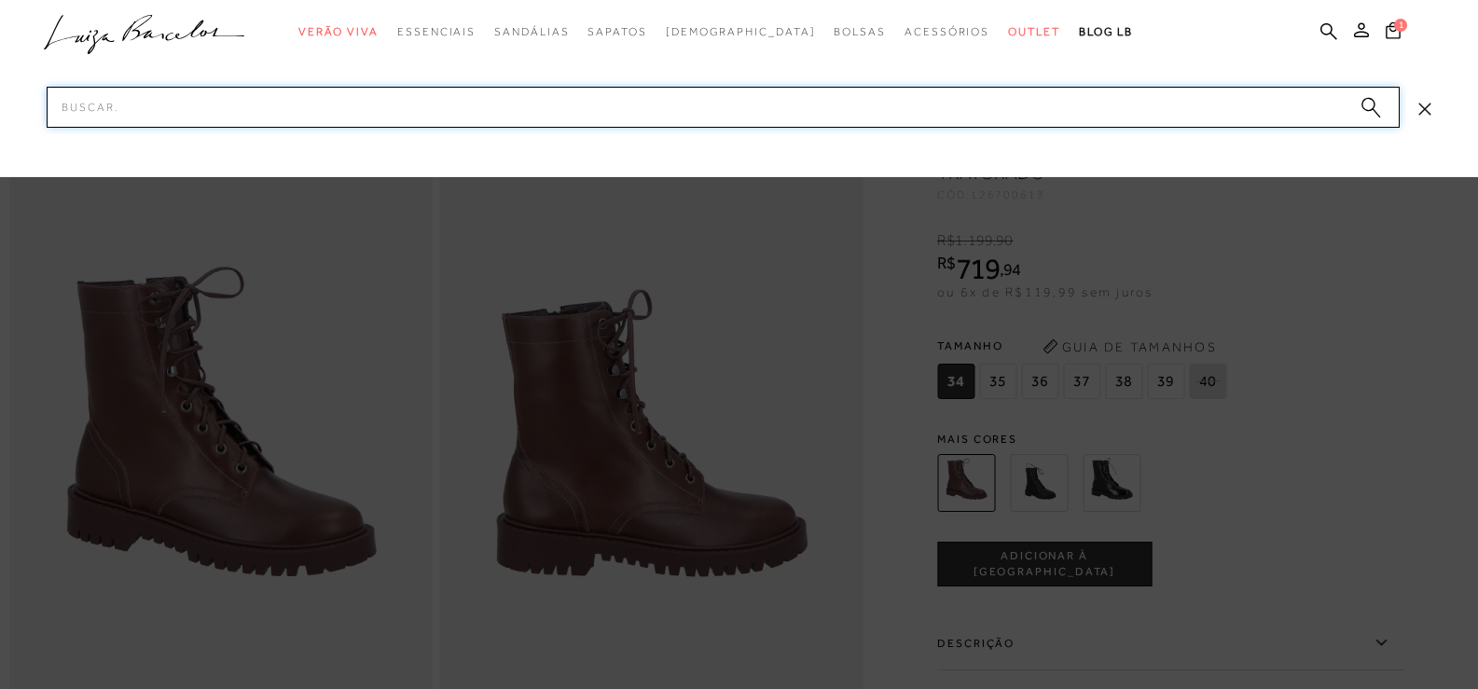
paste input "60450021435"
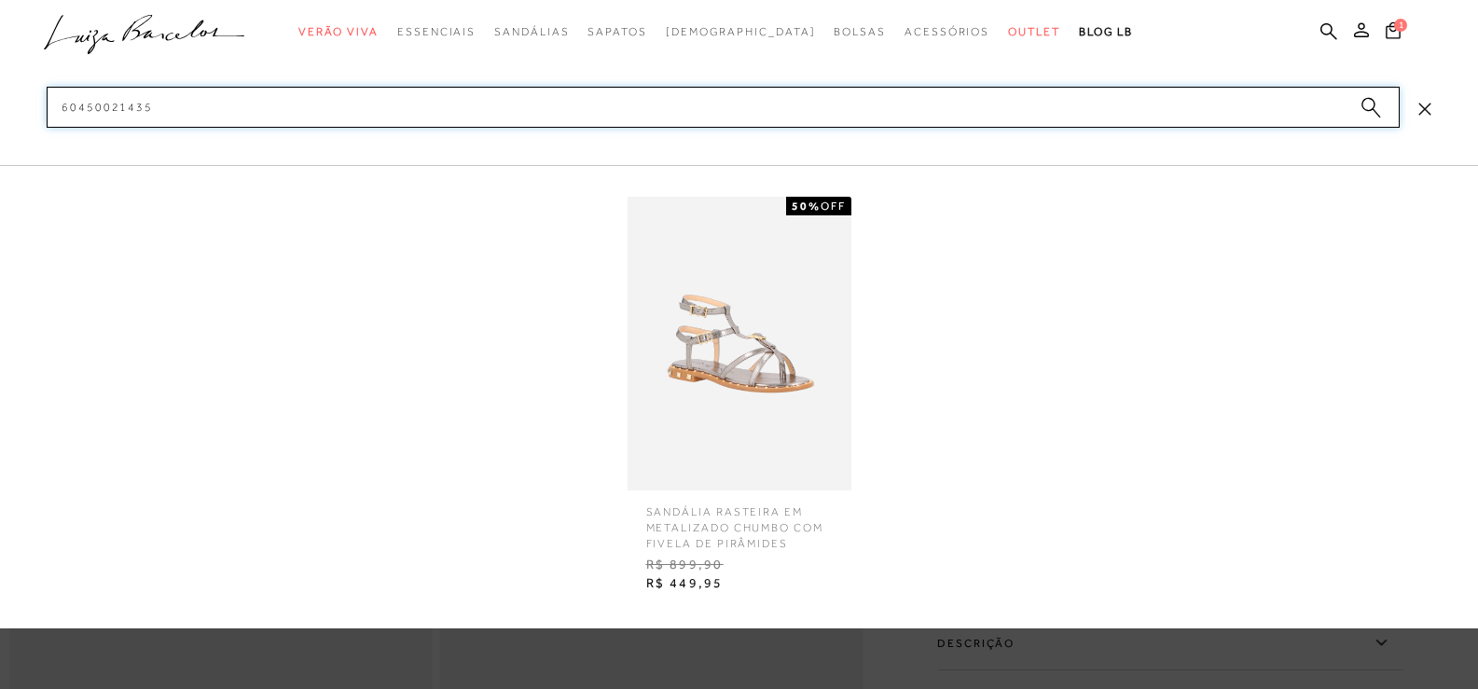
type input "60450021435"
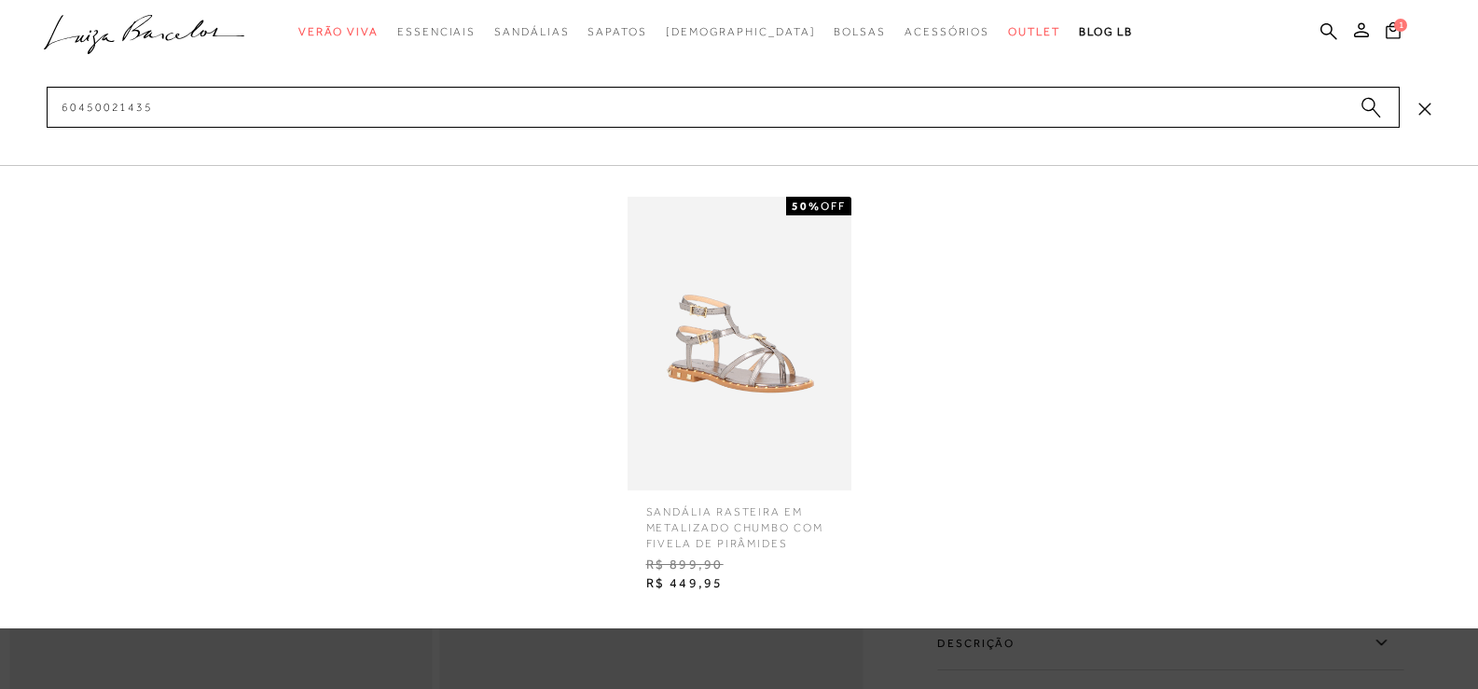
click at [755, 383] on img at bounding box center [740, 344] width 224 height 294
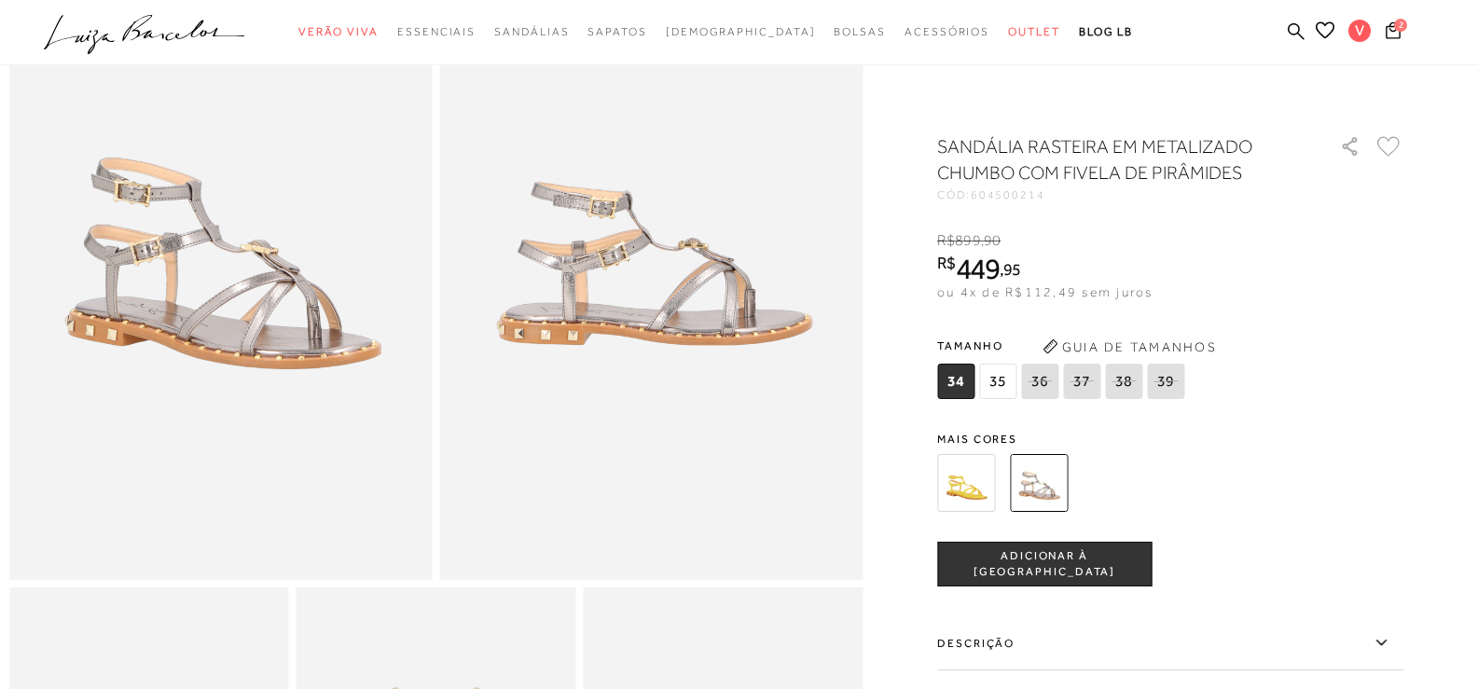
scroll to position [159, 0]
